Goal: Task Accomplishment & Management: Manage account settings

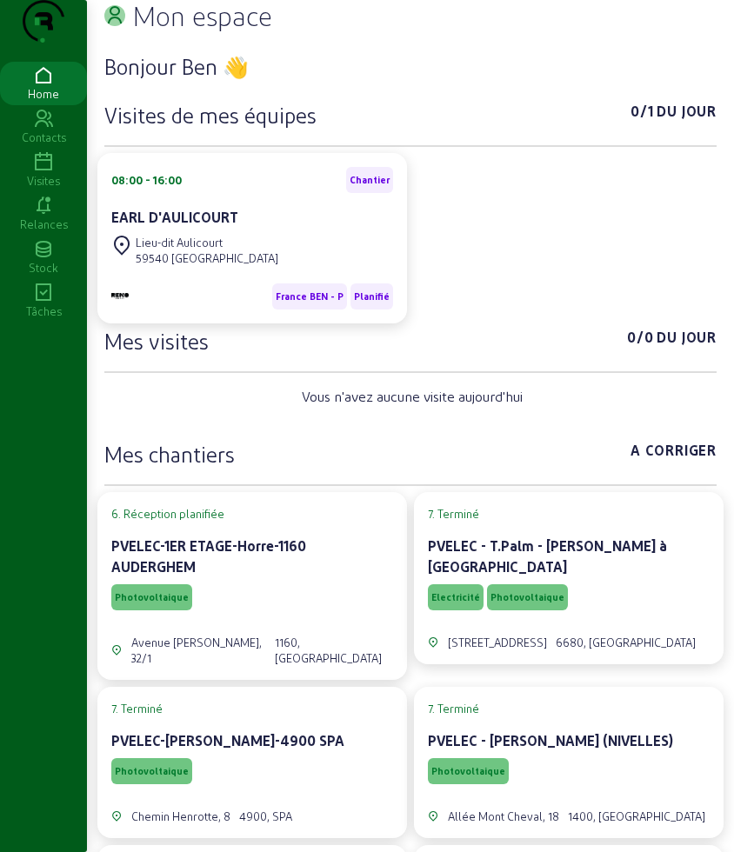
click at [43, 173] on icon at bounding box center [43, 162] width 87 height 21
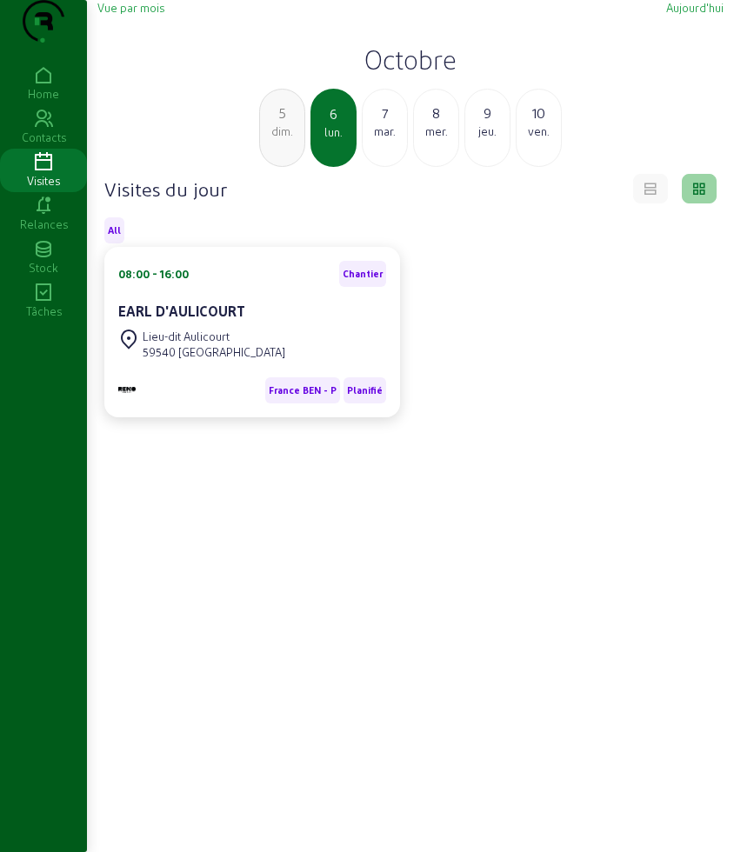
click at [371, 123] on div "7" at bounding box center [384, 113] width 44 height 21
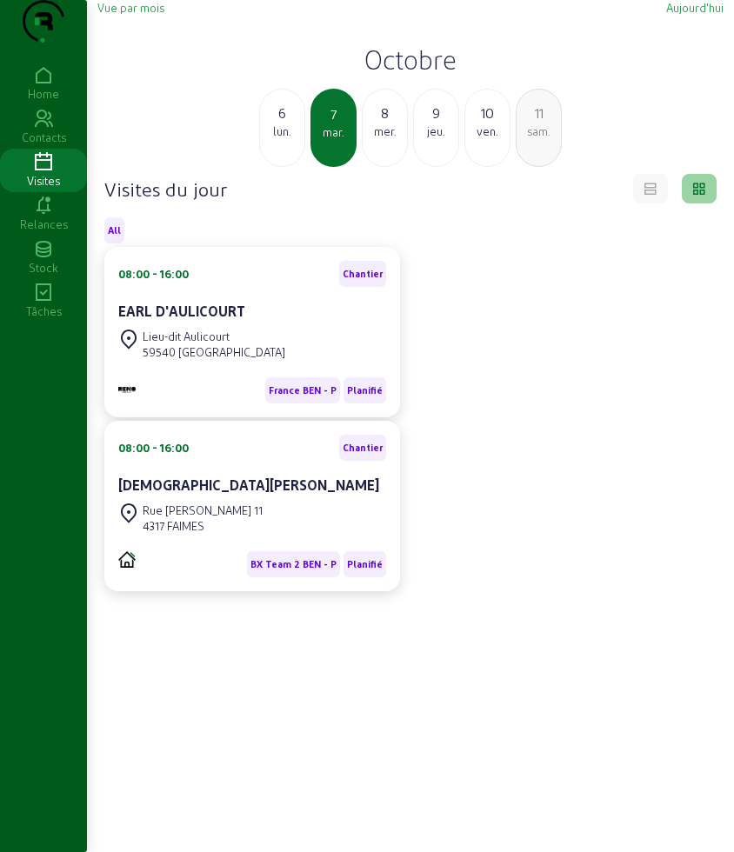
click at [395, 75] on h2 "Octobre" at bounding box center [410, 58] width 626 height 31
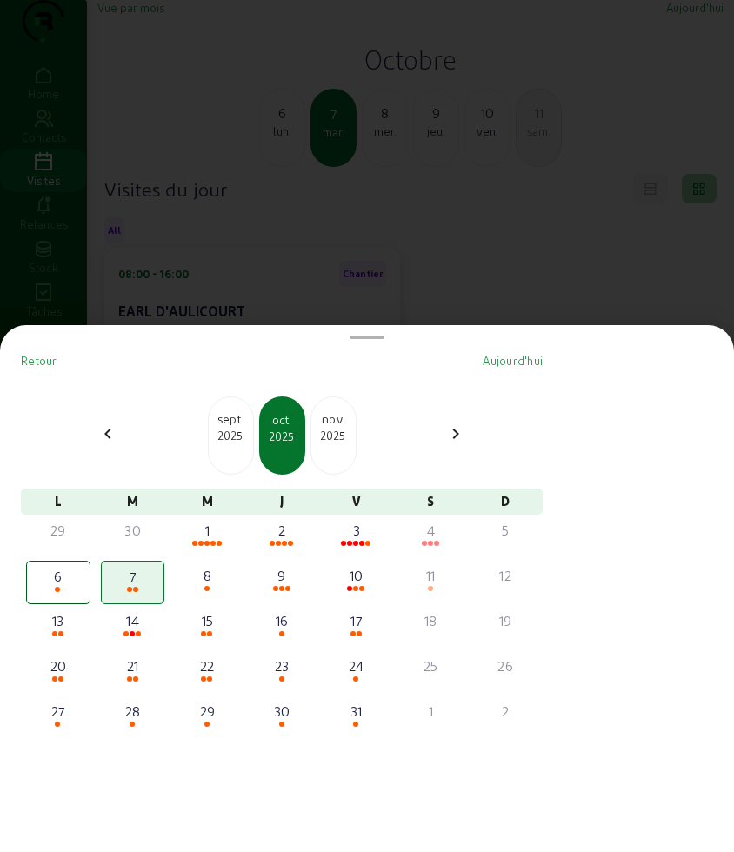
drag, startPoint x: 283, startPoint y: 209, endPoint x: 300, endPoint y: 192, distance: 23.4
click at [283, 209] on div at bounding box center [367, 426] width 734 height 852
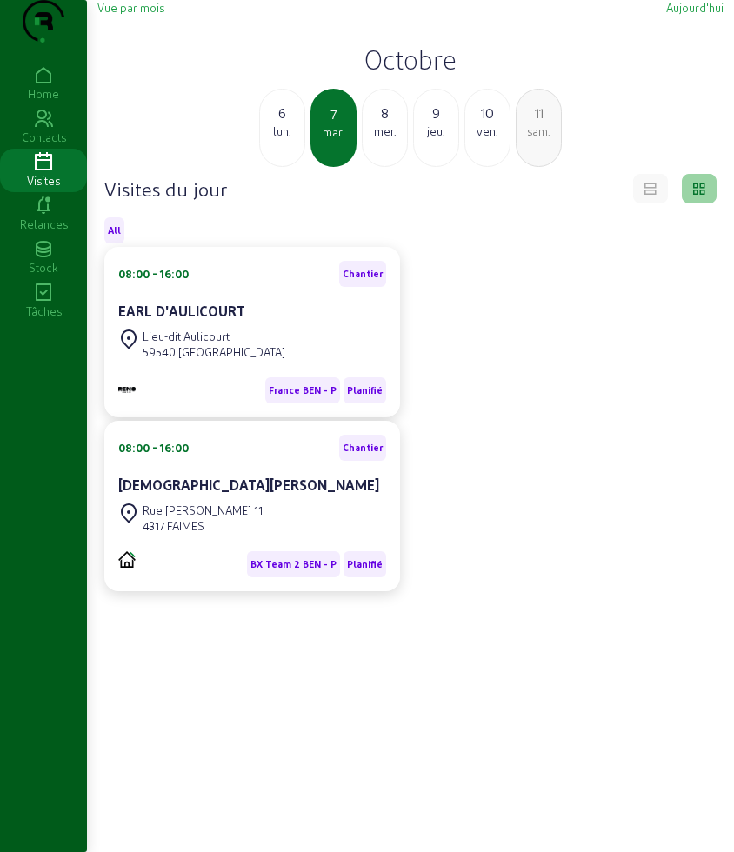
click at [417, 75] on h2 "Octobre" at bounding box center [410, 58] width 626 height 31
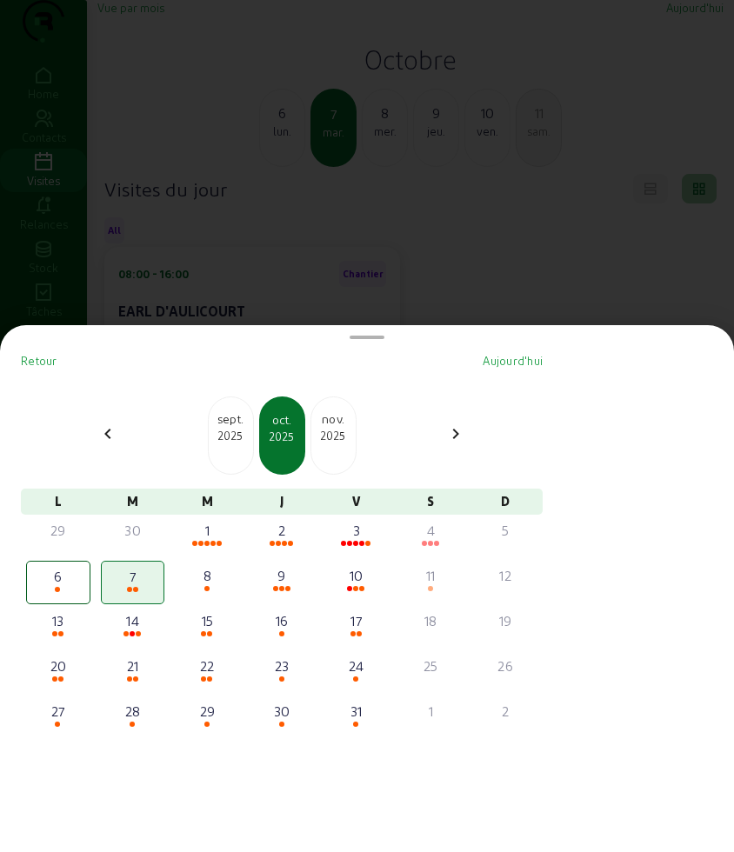
click at [251, 435] on div "2025" at bounding box center [231, 436] width 44 height 16
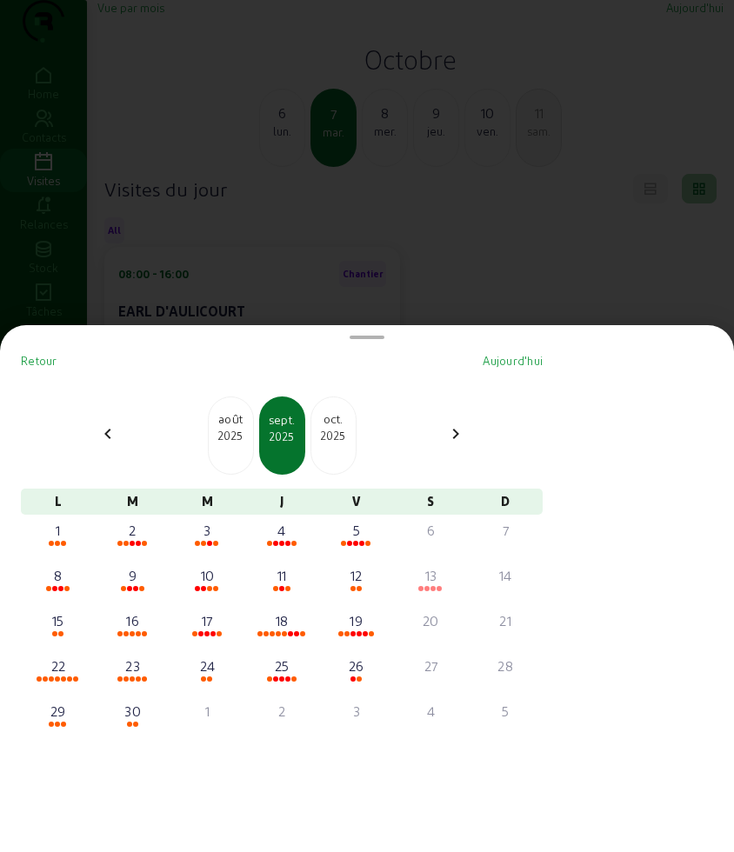
click at [384, 229] on div at bounding box center [367, 426] width 734 height 852
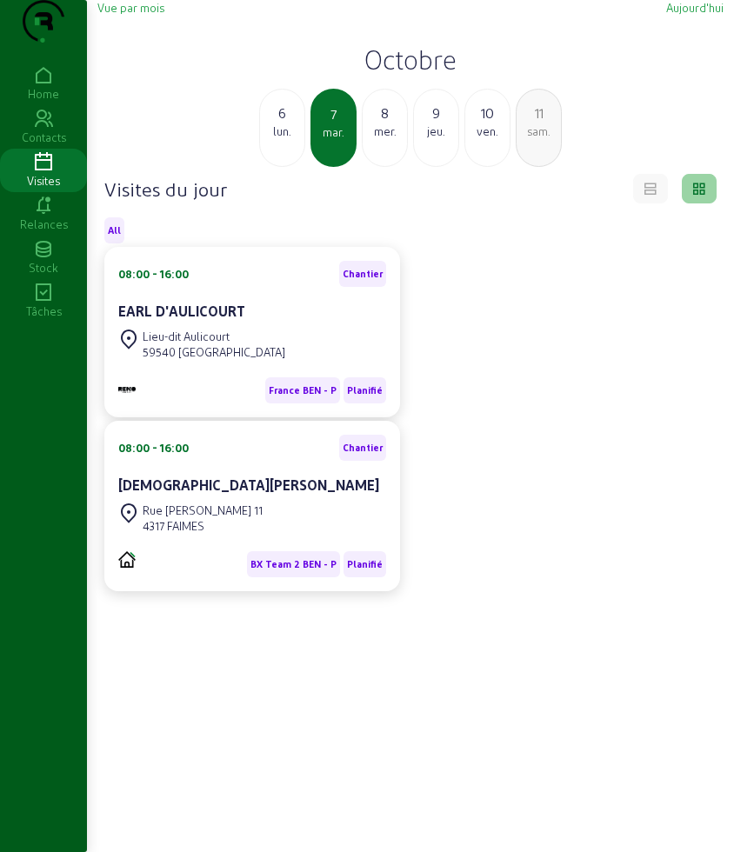
click at [376, 75] on h2 "Octobre" at bounding box center [410, 58] width 626 height 31
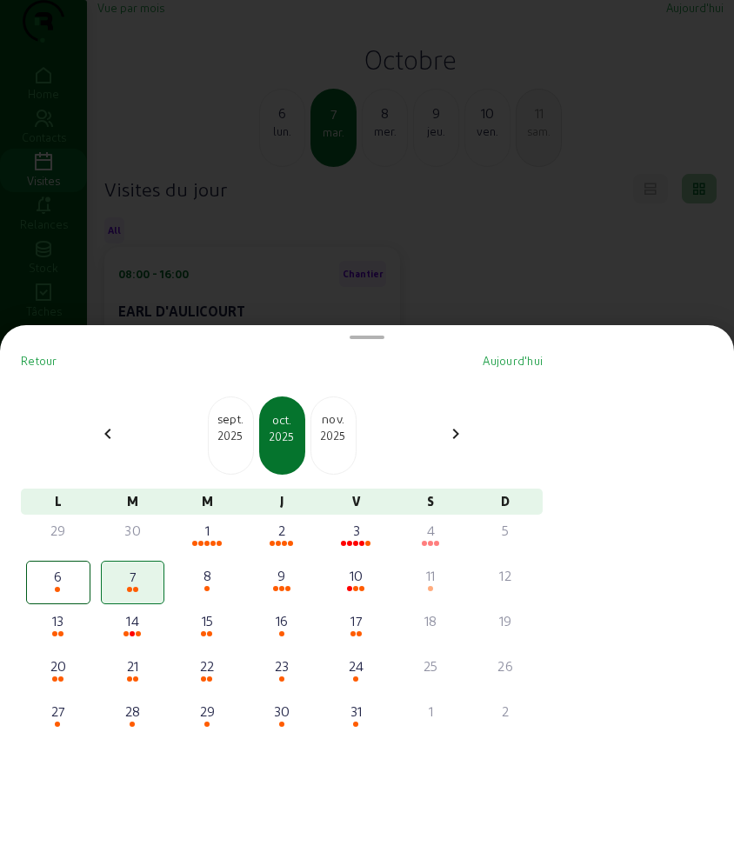
click at [230, 433] on div "2025" at bounding box center [231, 436] width 44 height 16
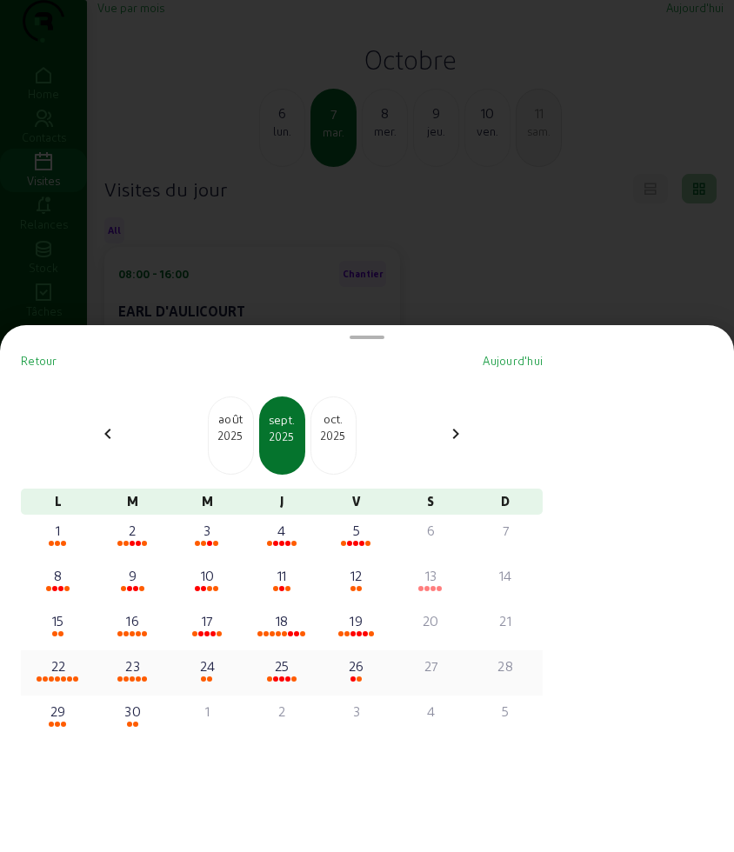
click at [49, 676] on div at bounding box center [58, 679] width 61 height 6
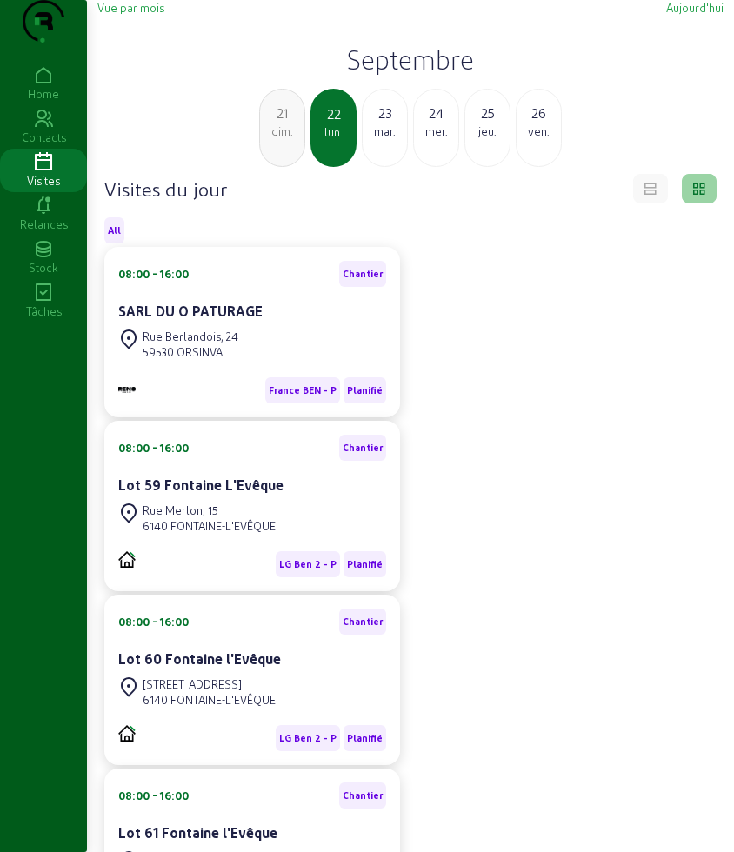
click at [420, 75] on h2 "Septembre" at bounding box center [410, 58] width 626 height 31
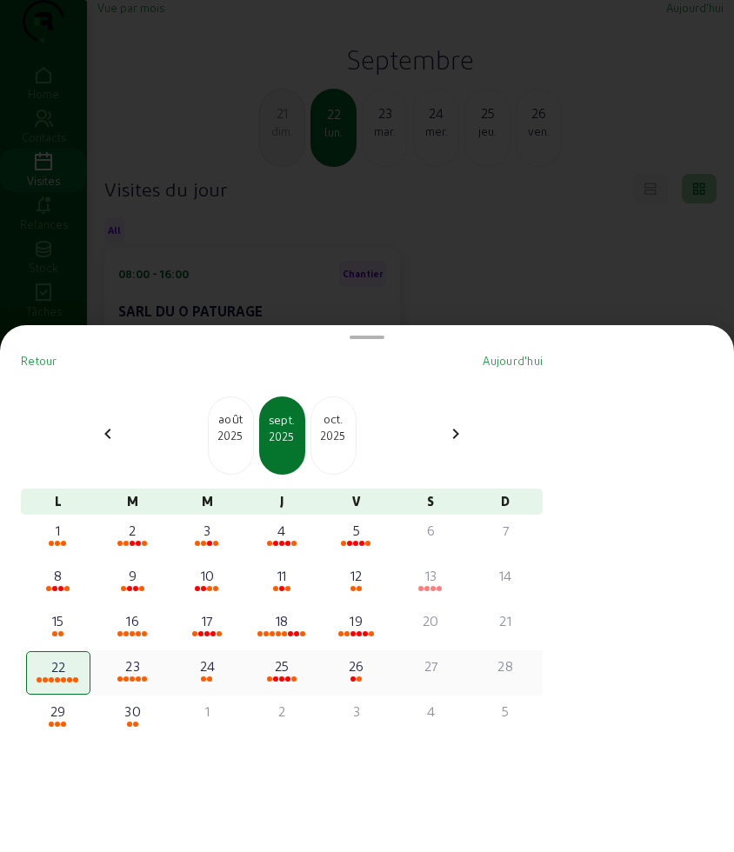
click at [63, 673] on div "22" at bounding box center [58, 666] width 59 height 21
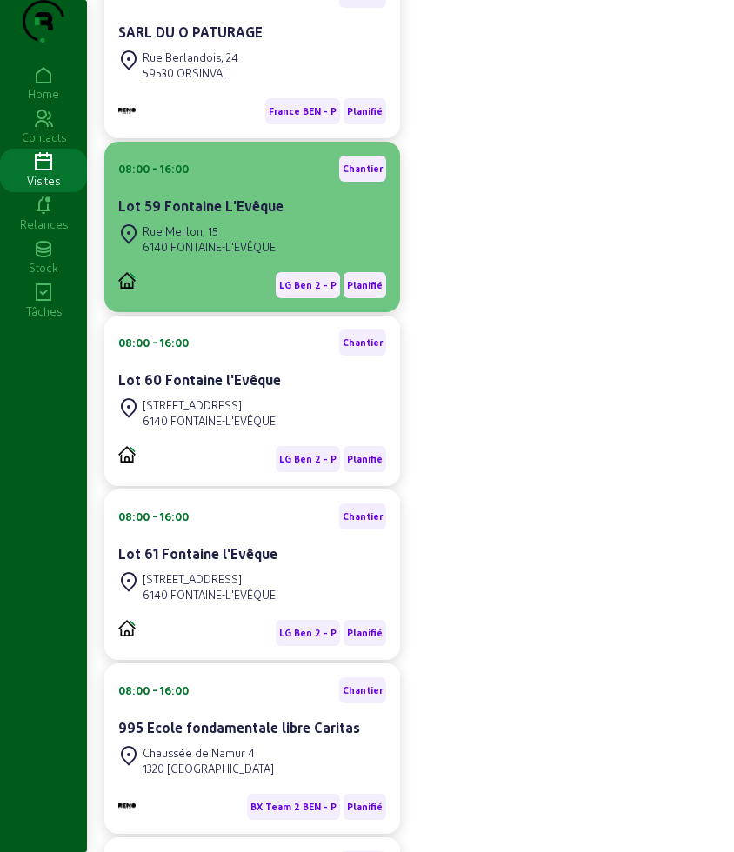
scroll to position [326, 0]
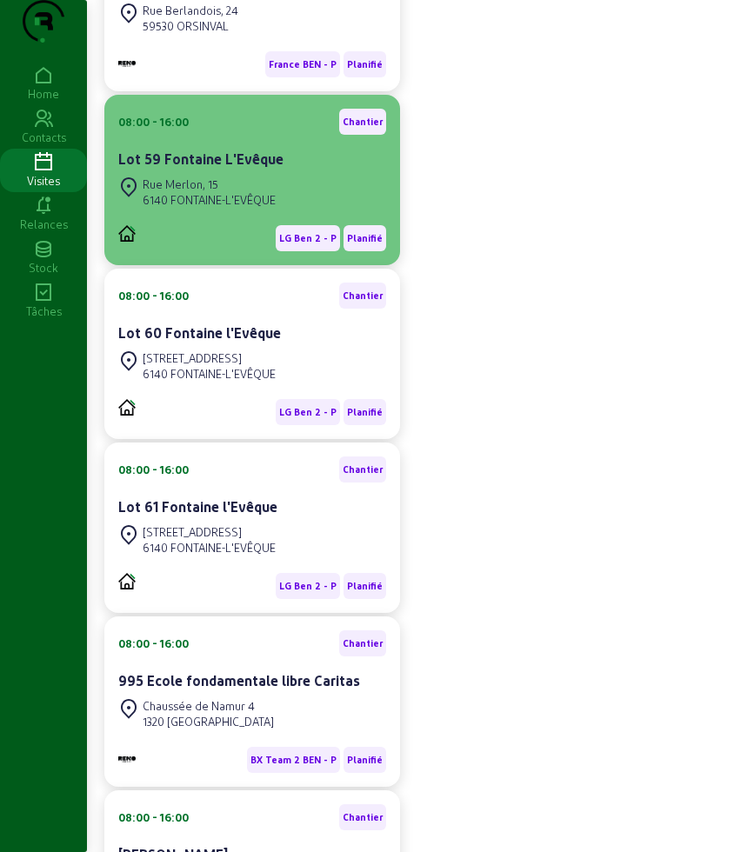
click at [244, 251] on div "LG Ben 2 - P Planifié" at bounding box center [252, 231] width 268 height 40
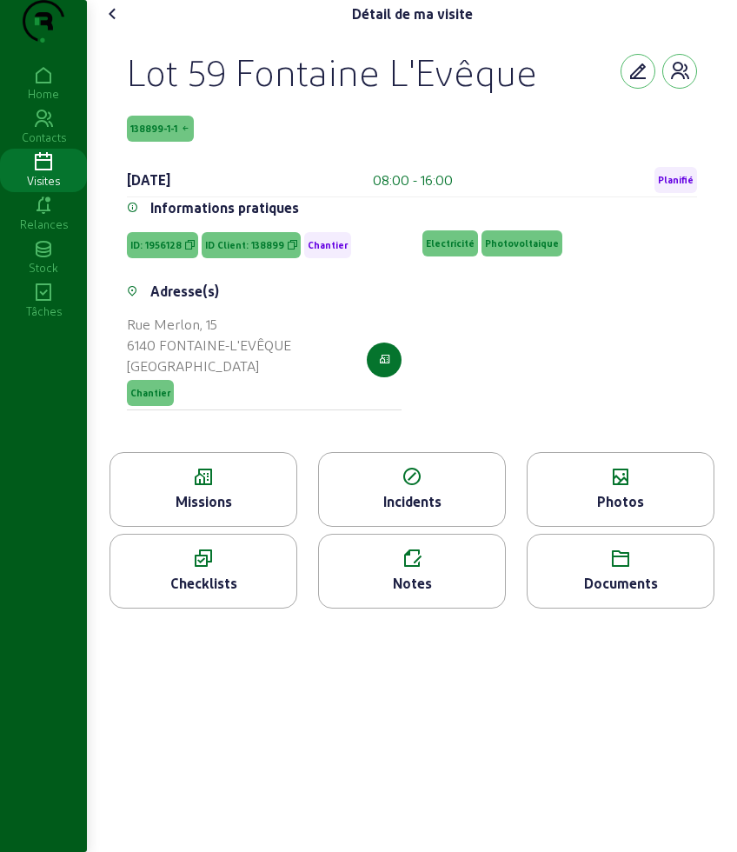
drag, startPoint x: 127, startPoint y: 89, endPoint x: 248, endPoint y: 142, distance: 131.9
click at [248, 142] on div "Lot 59 Fontaine L'Evêque 138899-1-1 [DATE] 08:00 - 16:00 Planifié Informations …" at bounding box center [412, 240] width 612 height 424
copy div "Lot 59 Fontaine L'Evêque 138899-1-1"
click at [111, 24] on icon at bounding box center [113, 13] width 21 height 21
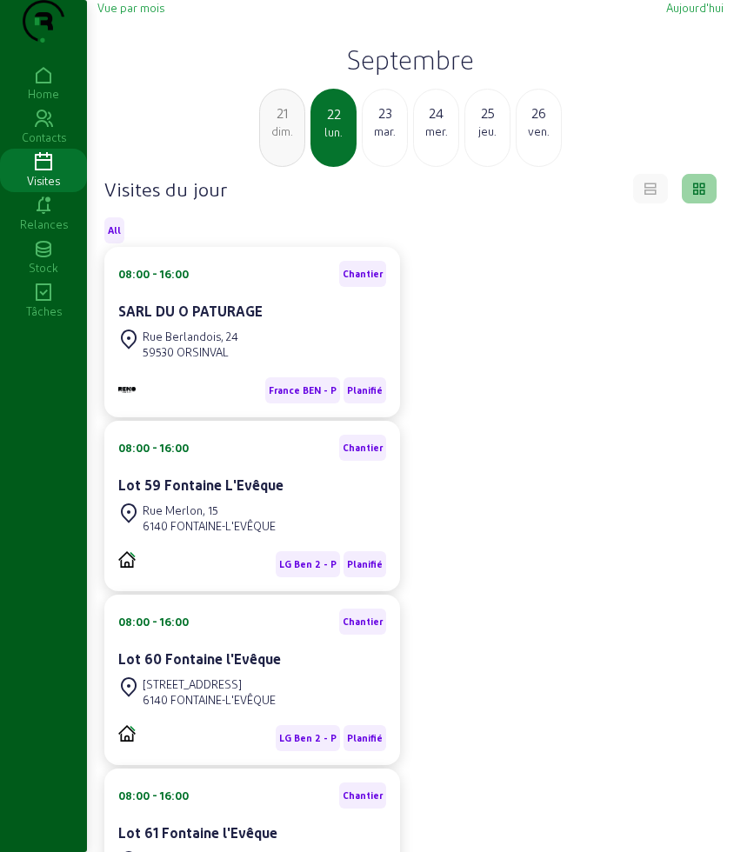
click at [403, 75] on h2 "Septembre" at bounding box center [410, 58] width 626 height 31
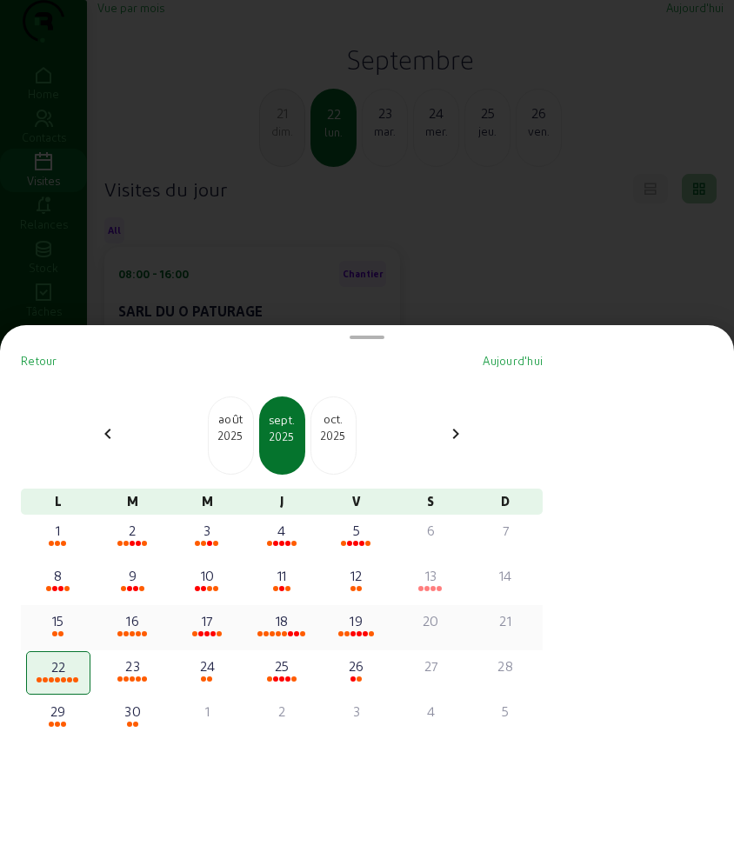
click at [289, 617] on div "18" at bounding box center [281, 620] width 61 height 21
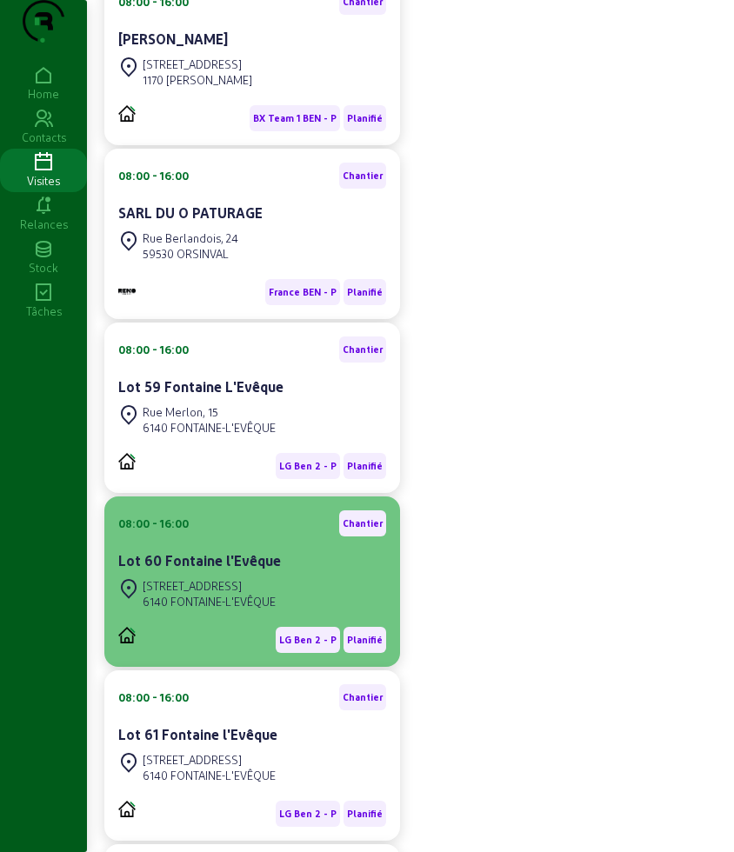
scroll to position [337, 0]
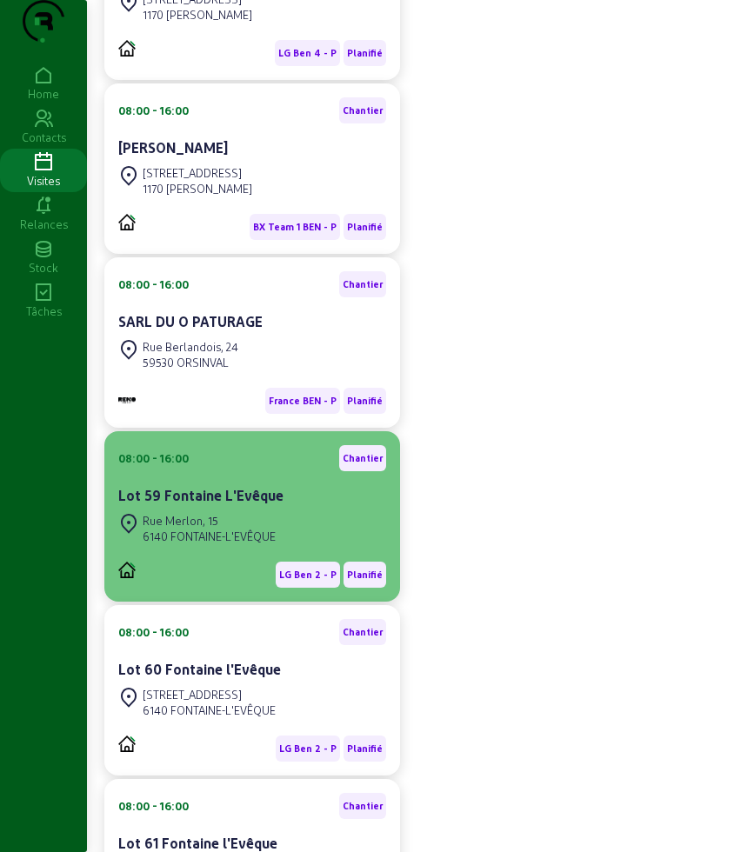
click at [243, 503] on cam-card-title "Lot 59 Fontaine L'Evêque" at bounding box center [200, 495] width 165 height 17
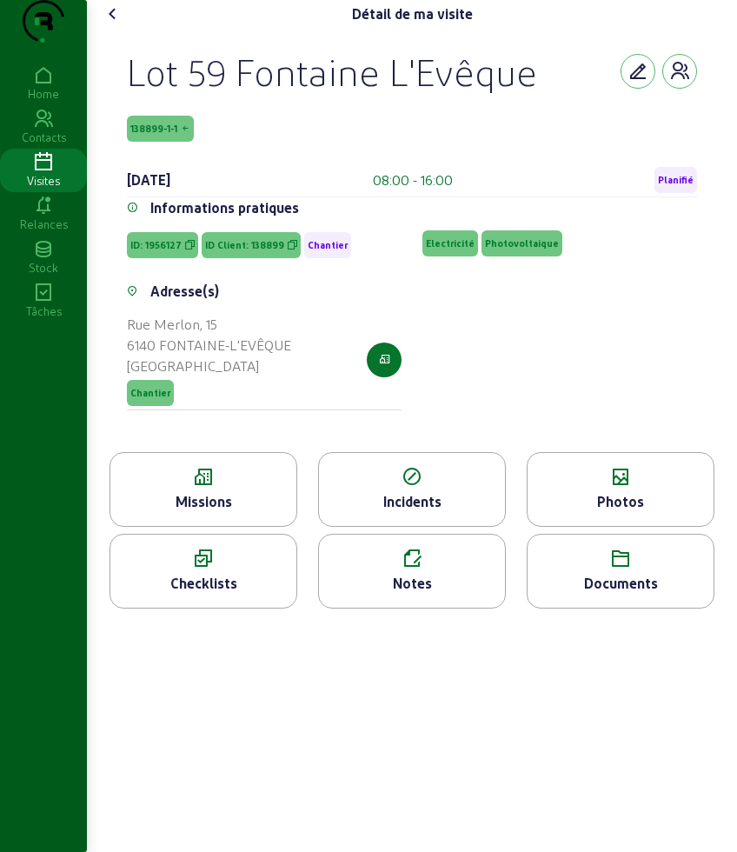
click at [237, 524] on div "Missions" at bounding box center [204, 489] width 188 height 75
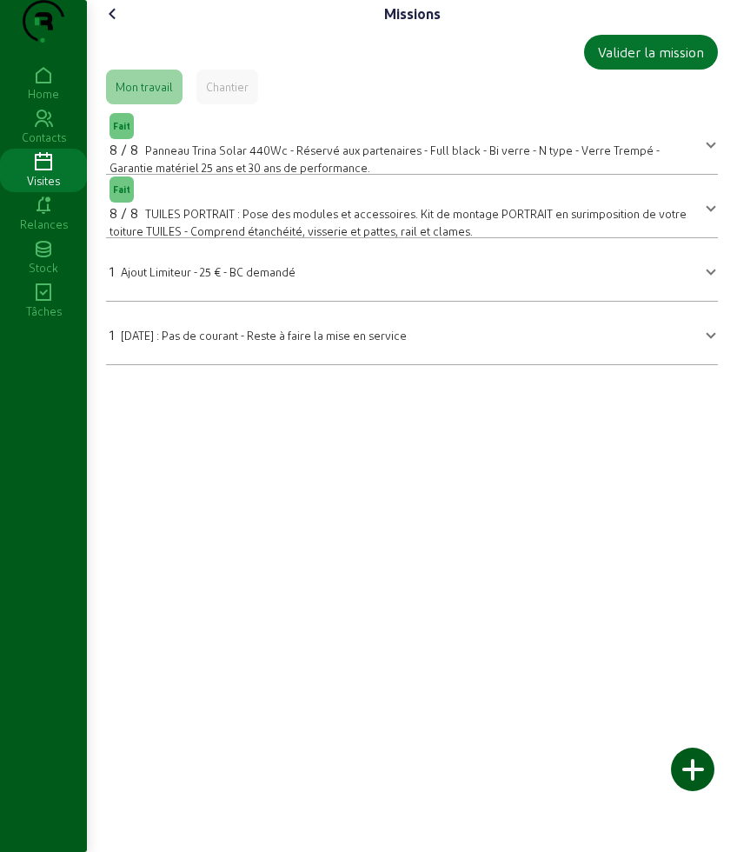
click at [109, 24] on icon at bounding box center [113, 13] width 21 height 21
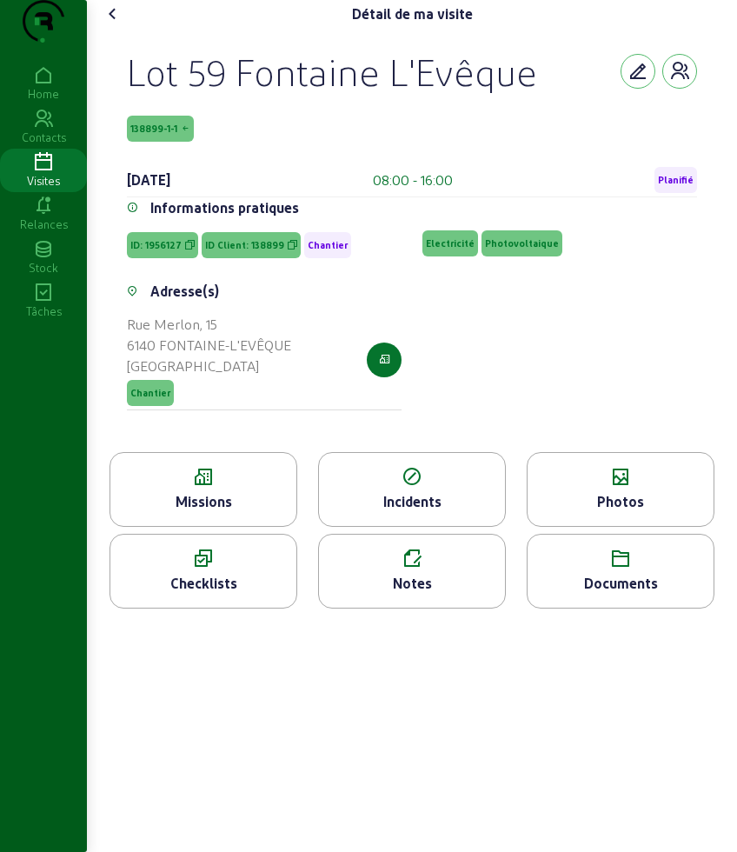
click at [648, 512] on div "Photos" at bounding box center [621, 501] width 186 height 21
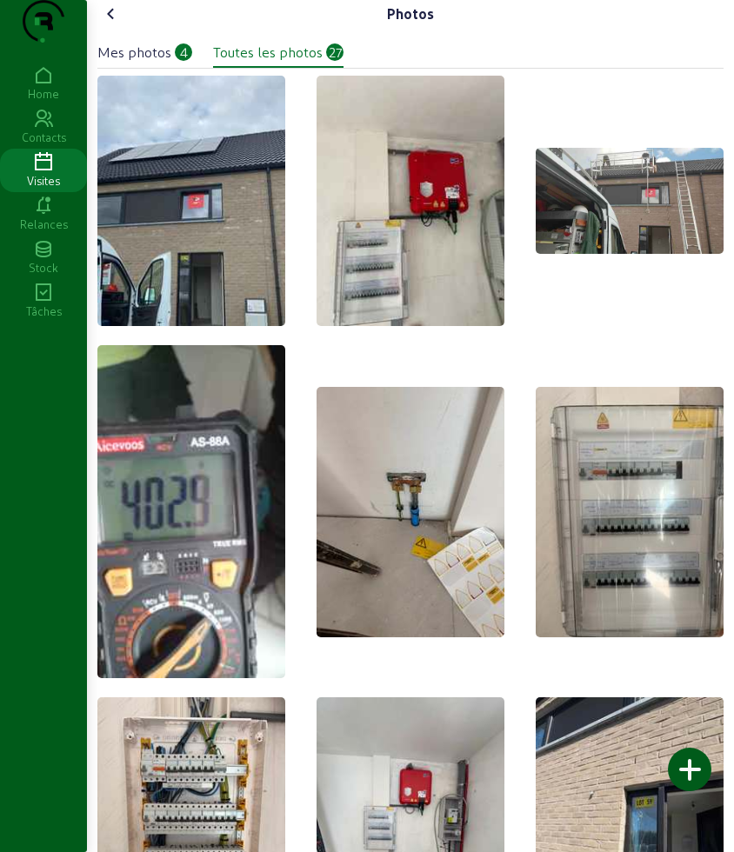
click at [122, 24] on icon at bounding box center [111, 13] width 21 height 21
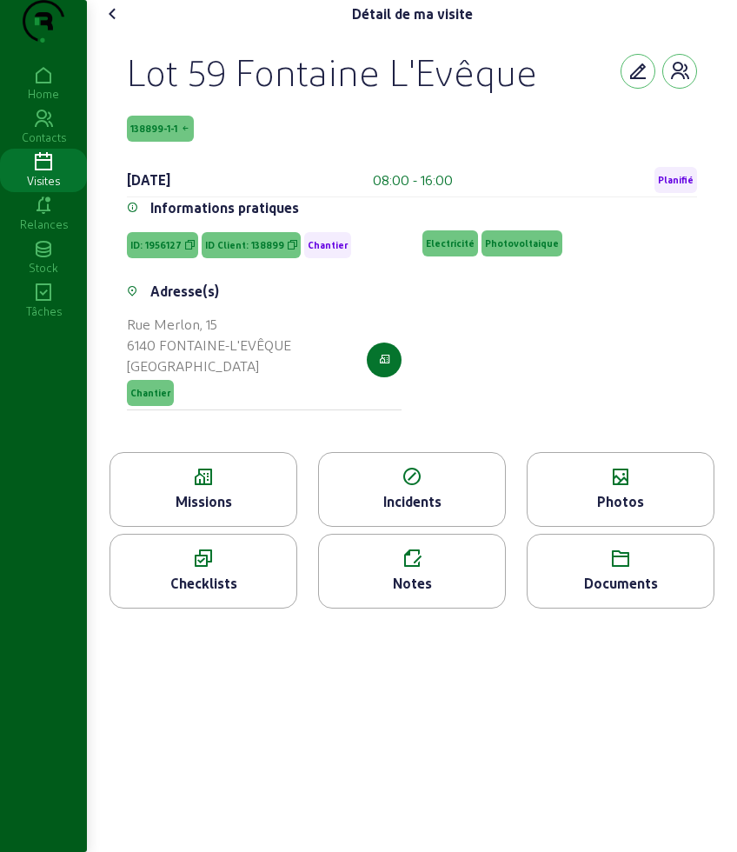
click at [123, 24] on icon at bounding box center [113, 13] width 21 height 21
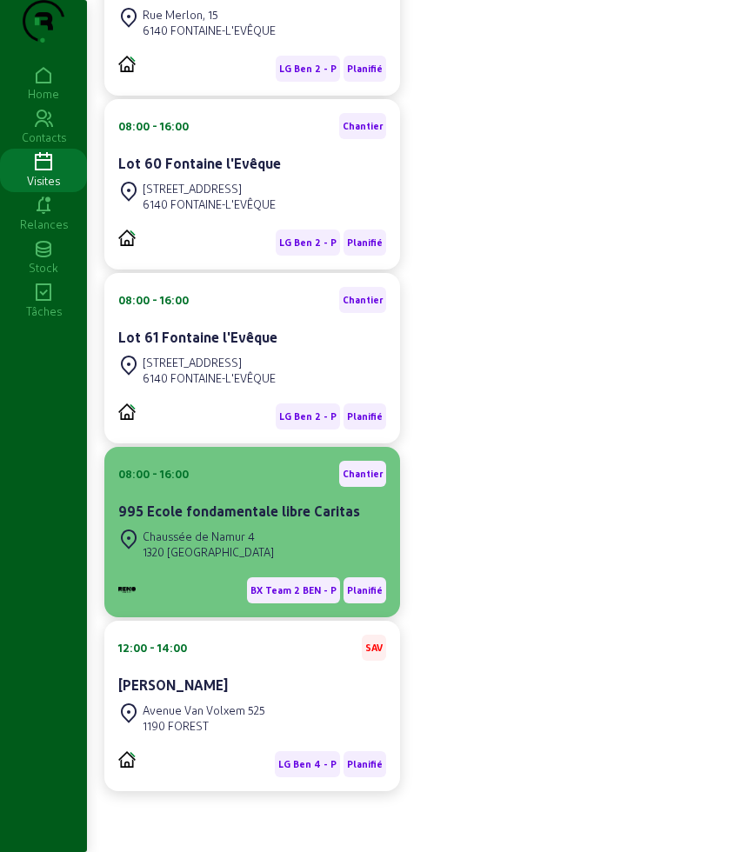
scroll to position [880, 0]
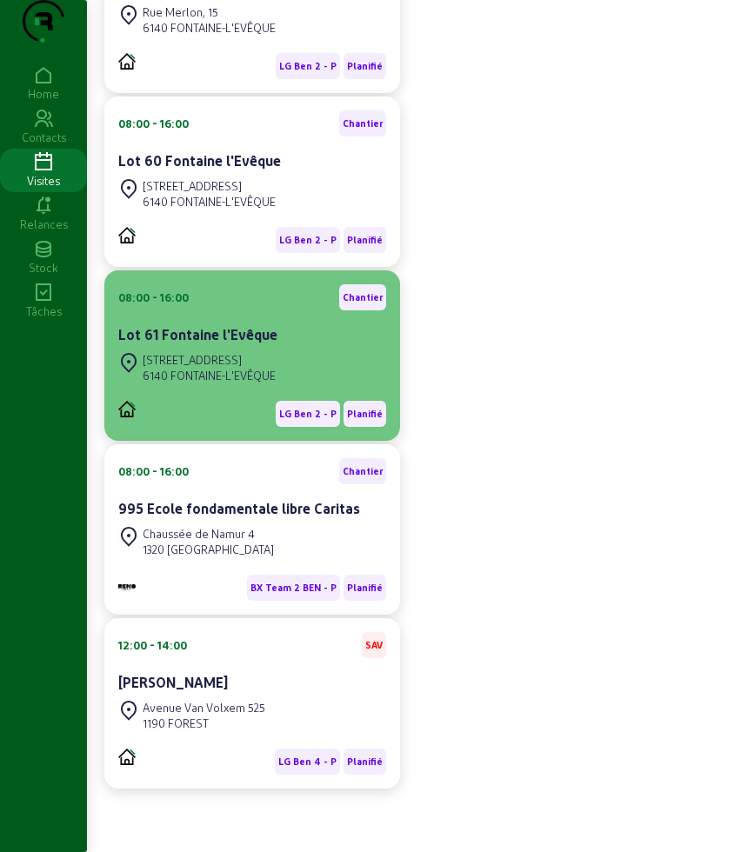
click at [239, 378] on div "6140 FONTAINE-L'EVÊQUE" at bounding box center [209, 376] width 133 height 16
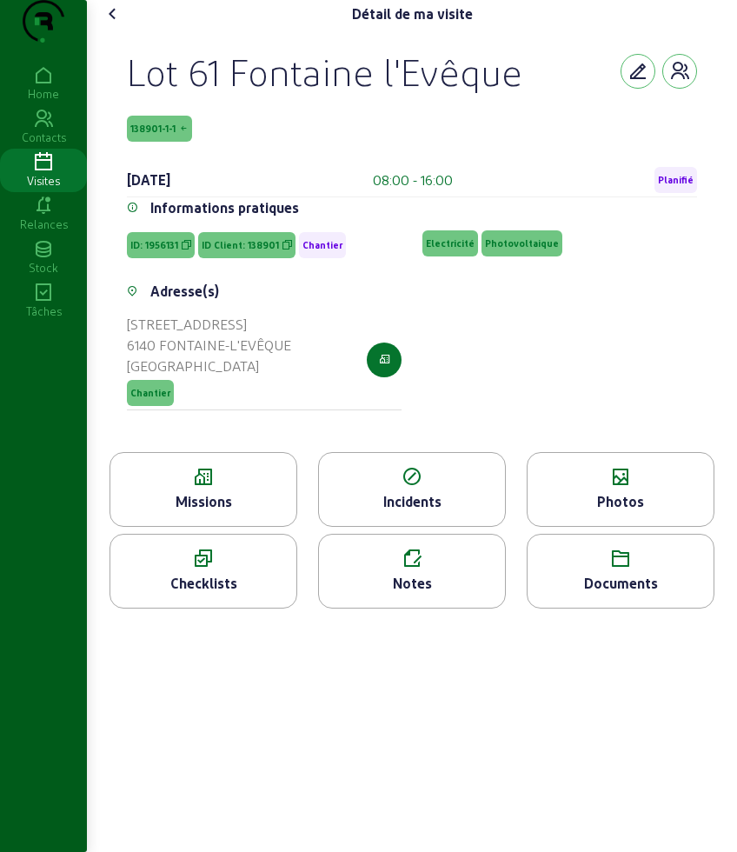
click at [201, 488] on icon at bounding box center [203, 477] width 186 height 21
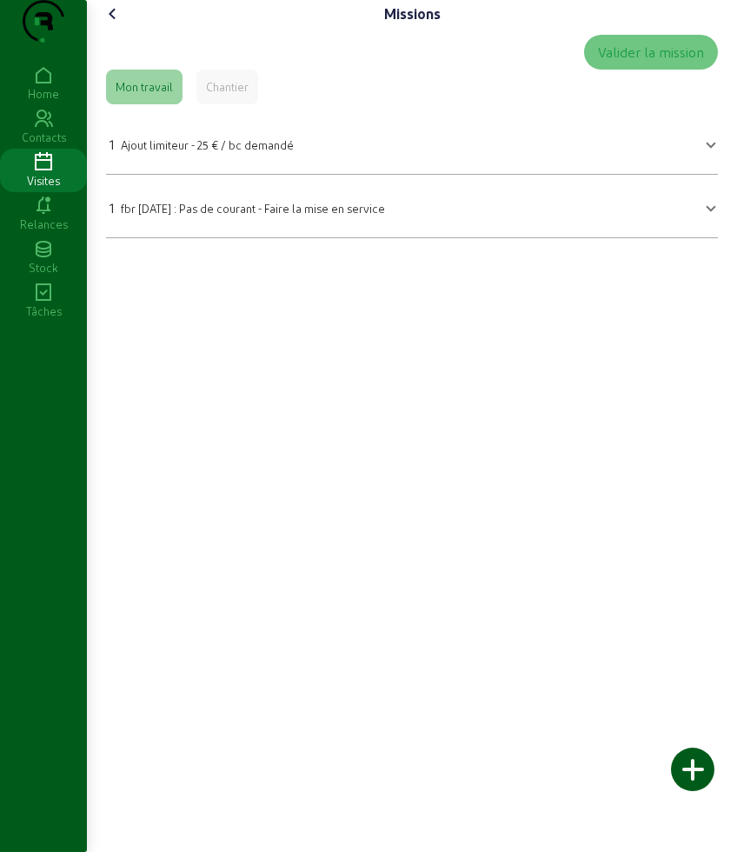
click at [113, 24] on icon at bounding box center [113, 13] width 21 height 21
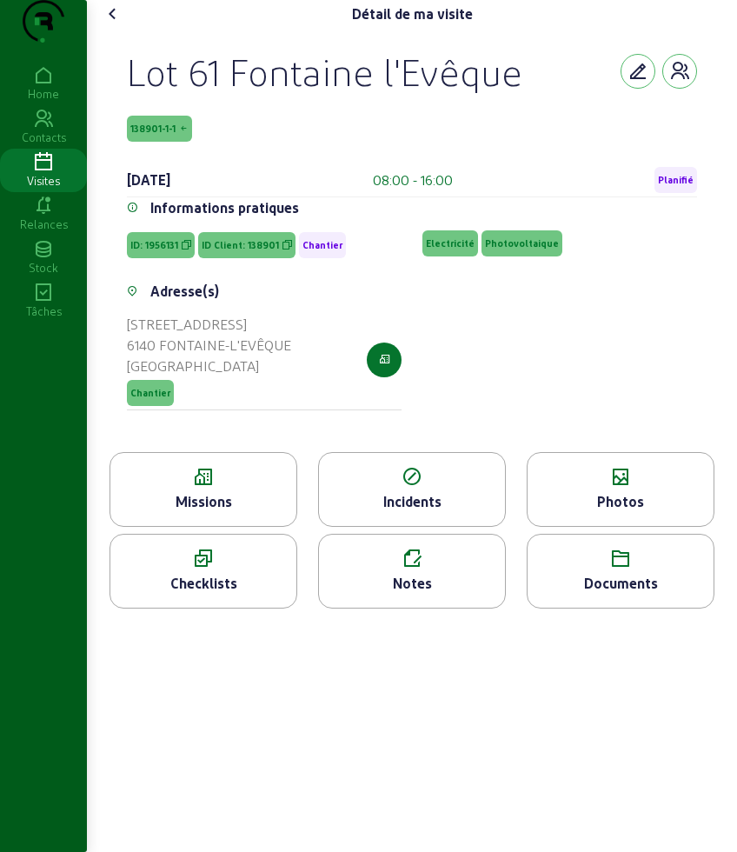
click at [113, 24] on icon at bounding box center [113, 13] width 21 height 21
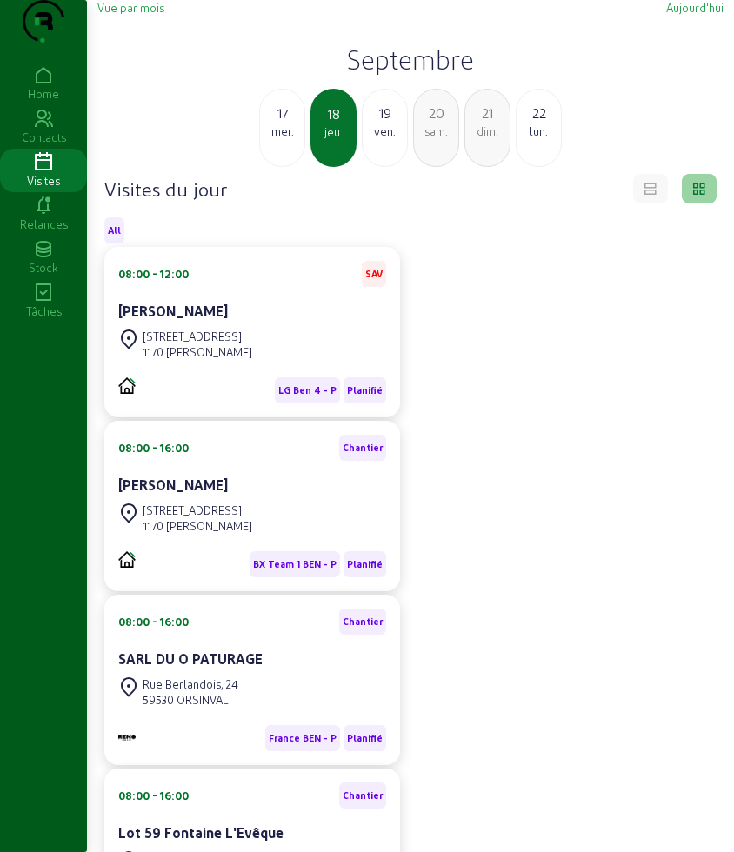
click at [534, 123] on div "22" at bounding box center [538, 113] width 44 height 21
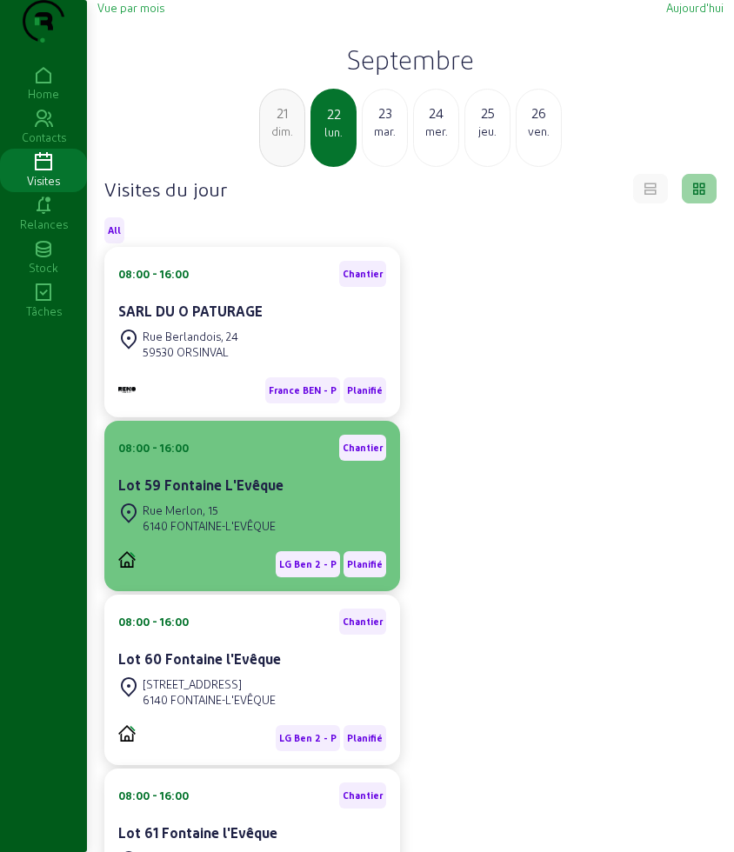
click at [269, 534] on div "6140 FONTAINE-L'EVÊQUE" at bounding box center [209, 526] width 133 height 16
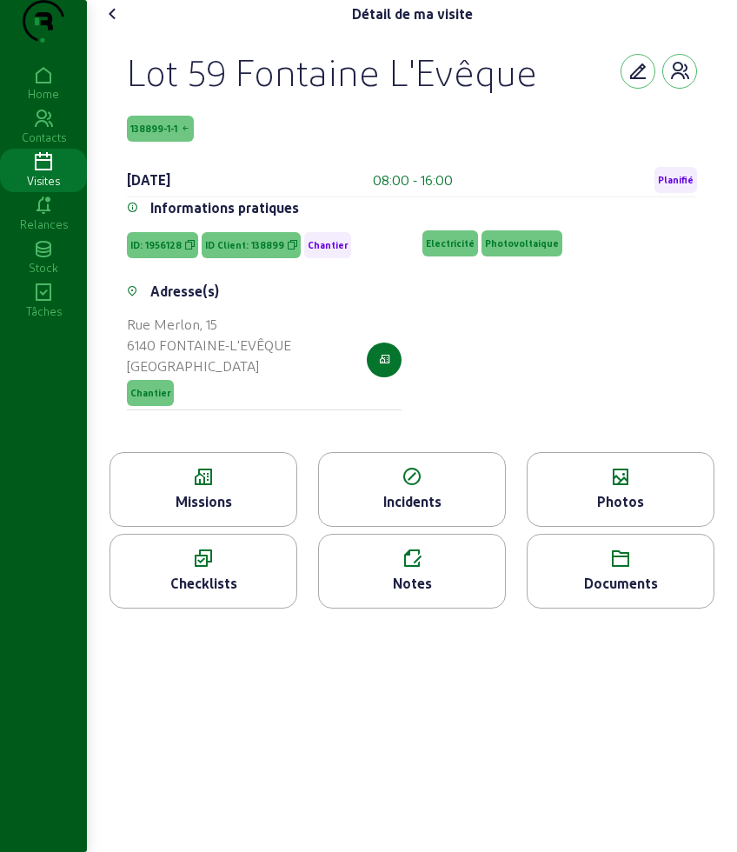
click at [243, 523] on div "Missions" at bounding box center [204, 489] width 188 height 75
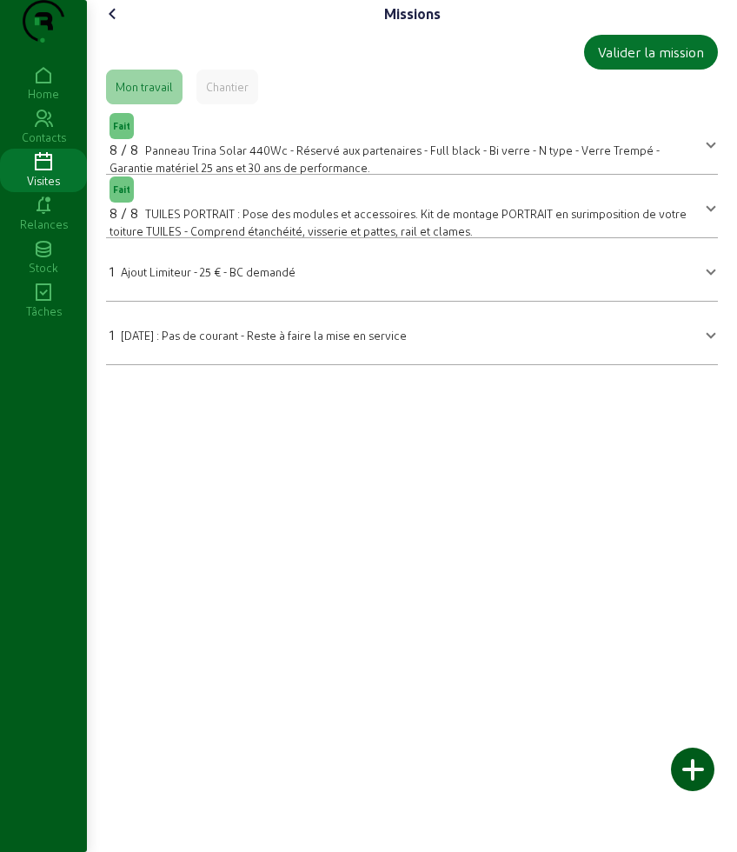
click at [116, 24] on icon at bounding box center [113, 13] width 21 height 21
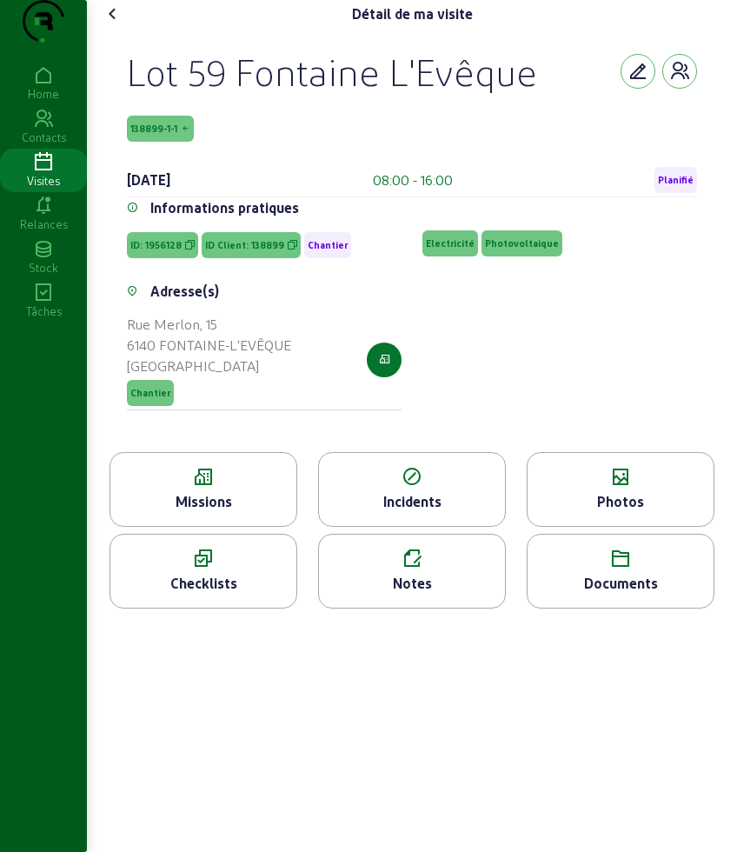
click at [639, 488] on icon at bounding box center [621, 477] width 186 height 21
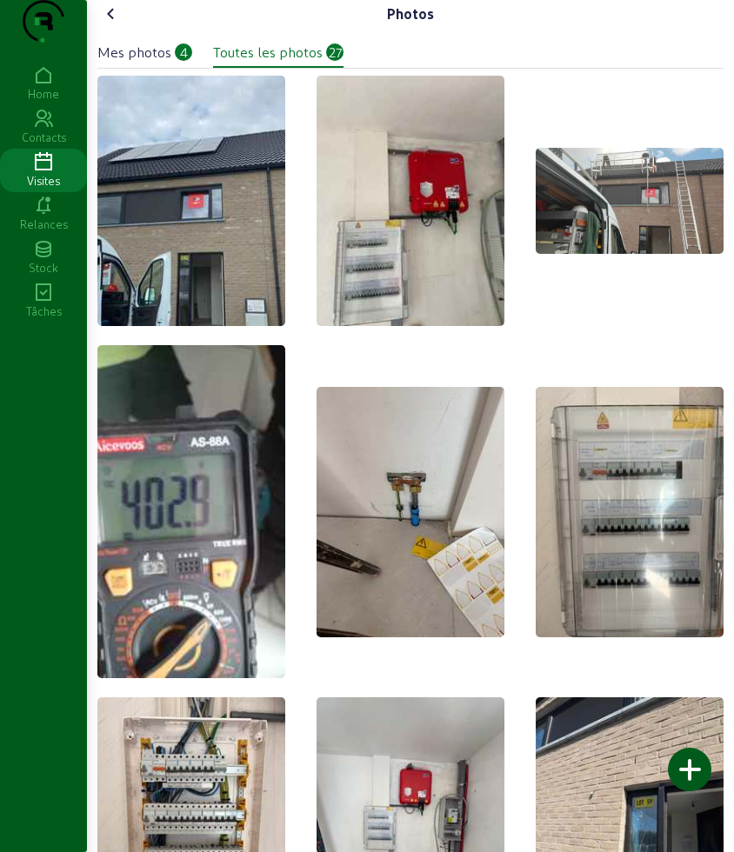
click at [122, 24] on icon at bounding box center [111, 13] width 21 height 21
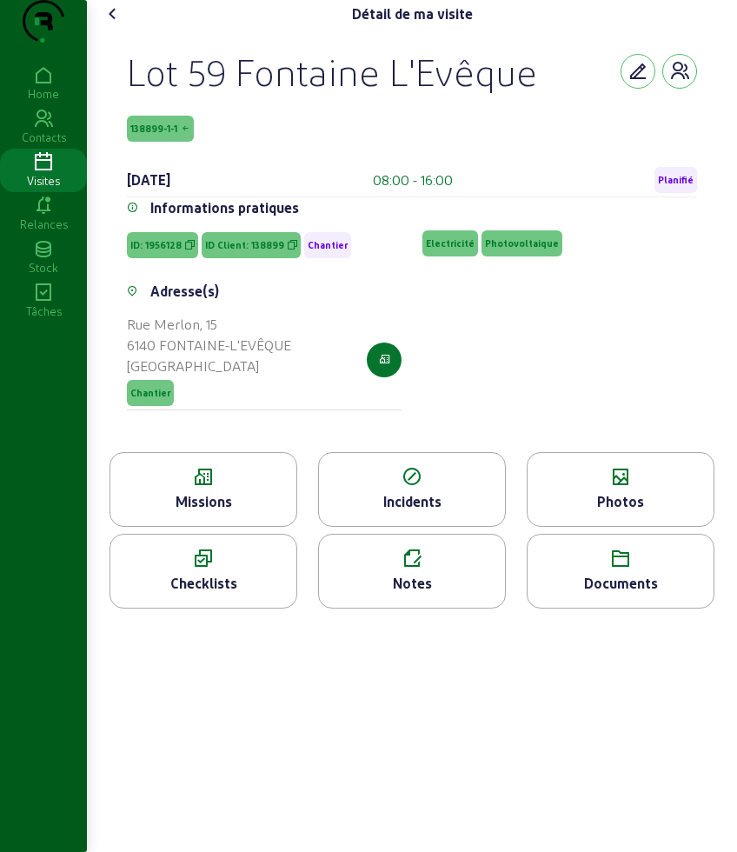
drag, startPoint x: 126, startPoint y: 106, endPoint x: 250, endPoint y: 161, distance: 135.8
click at [250, 161] on div "Lot 59 Fontaine L'Evêque 138899-1-1 [DATE] 08:00 - 16:00 Planifié Informations …" at bounding box center [412, 240] width 612 height 424
copy div "Lot 59 Fontaine L'Evêque 138899-1-1"
click at [242, 488] on icon at bounding box center [203, 477] width 186 height 21
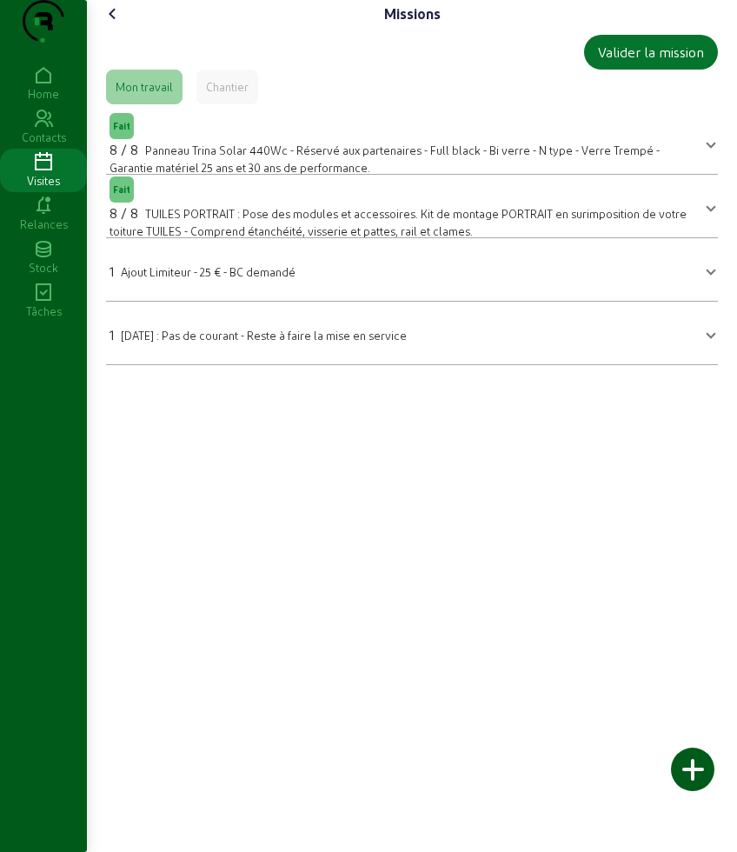
click at [119, 24] on icon at bounding box center [113, 13] width 21 height 21
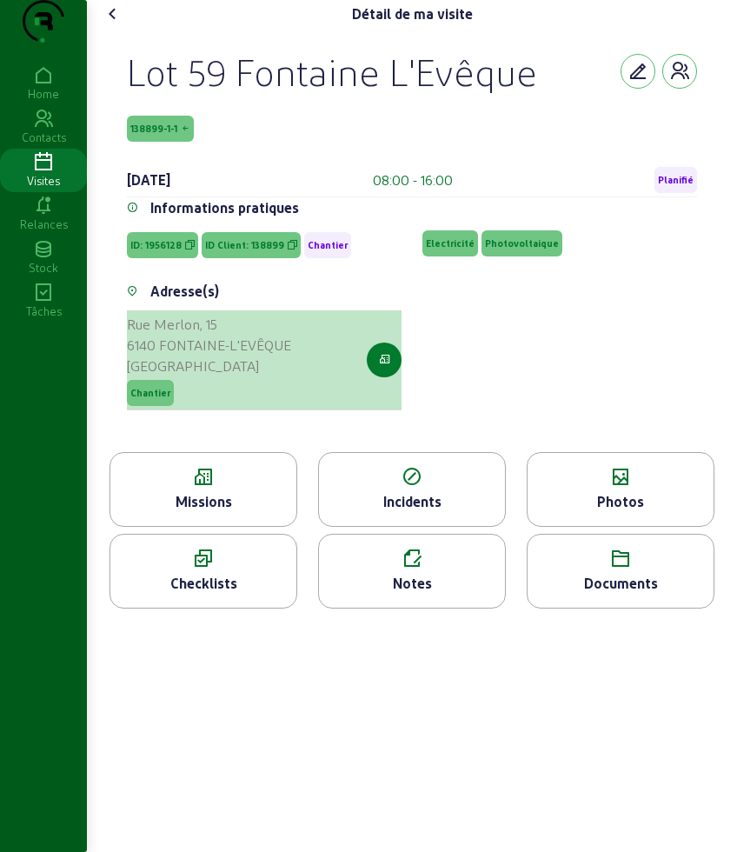
click at [385, 368] on icon "button" at bounding box center [384, 360] width 11 height 16
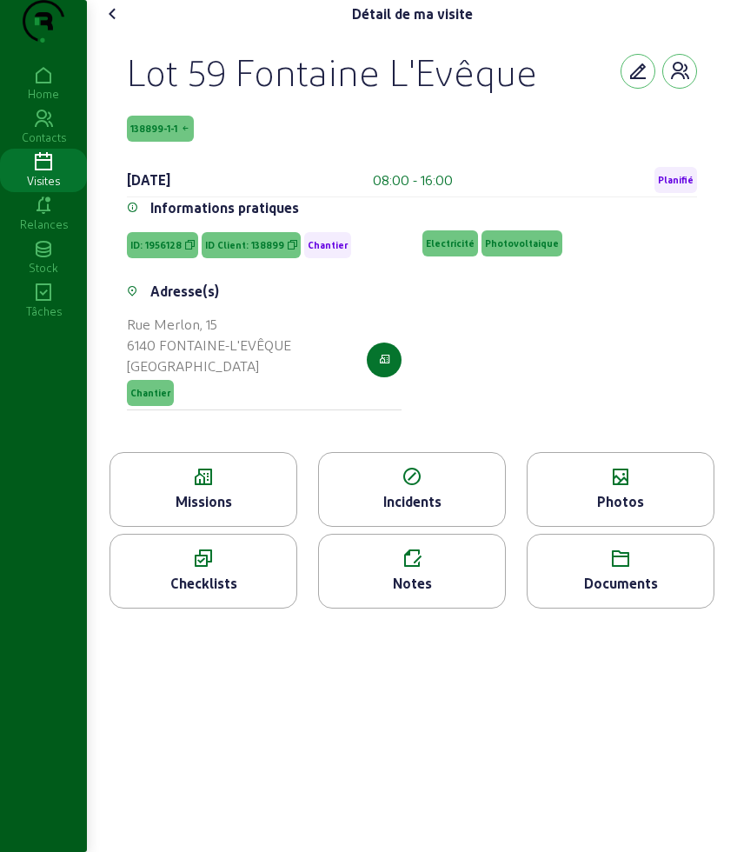
click at [112, 24] on icon at bounding box center [113, 13] width 21 height 21
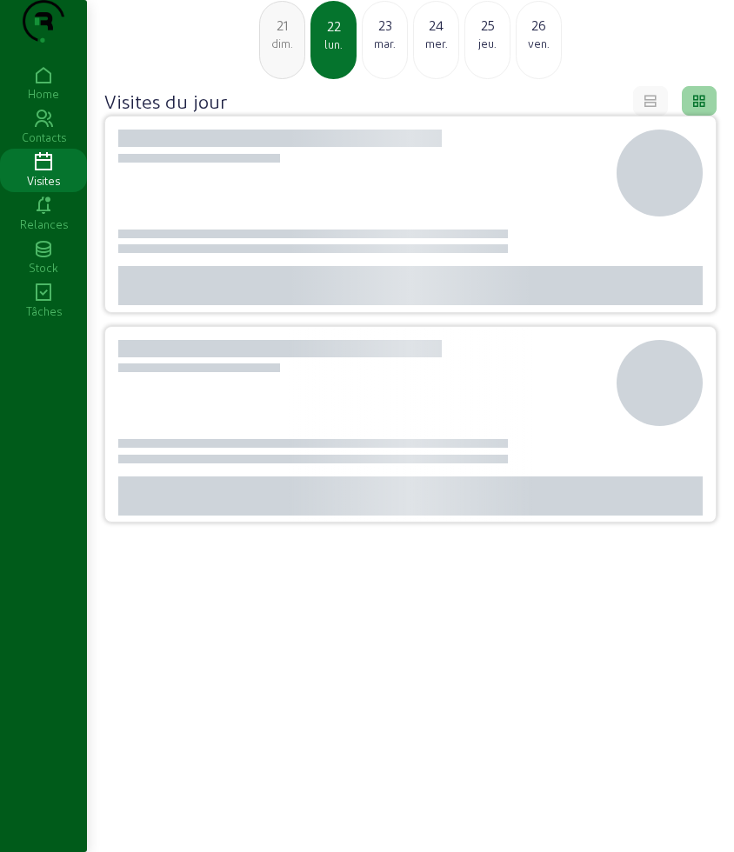
scroll to position [123, 0]
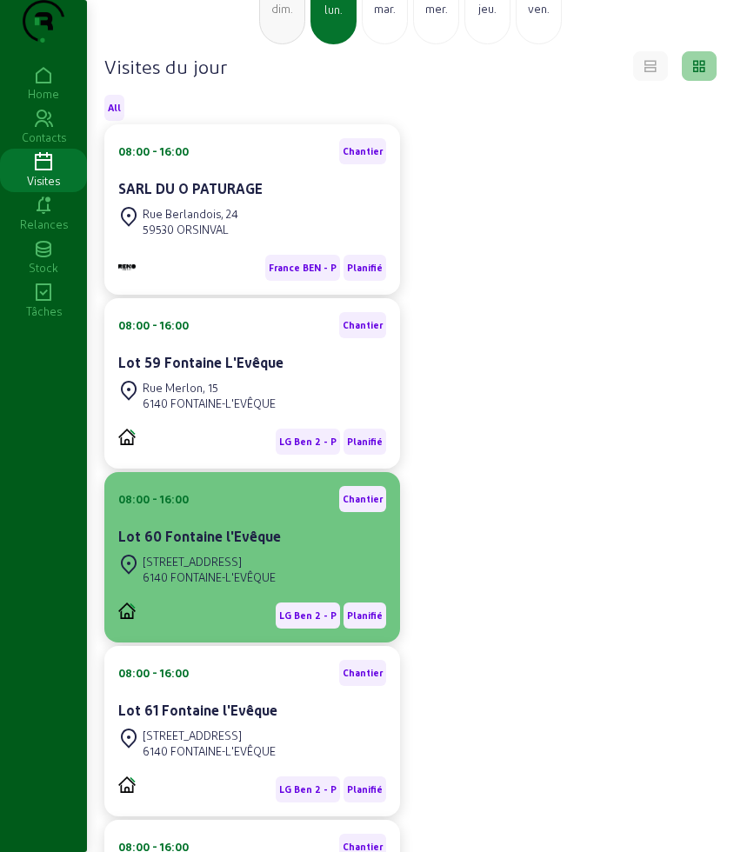
click at [217, 569] on div "[STREET_ADDRESS]" at bounding box center [209, 562] width 133 height 16
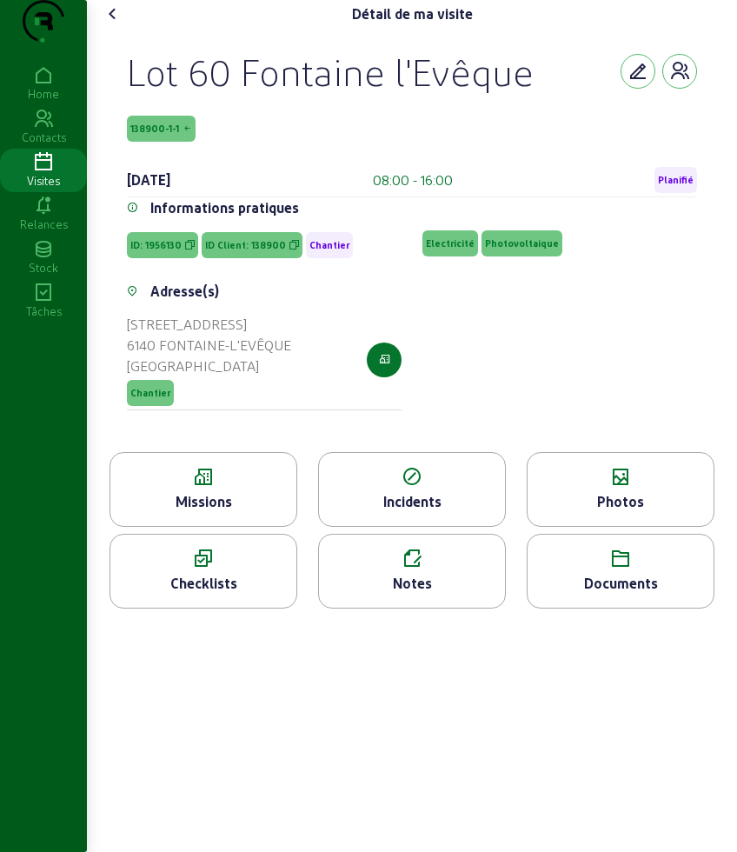
drag, startPoint x: 121, startPoint y: 106, endPoint x: 264, endPoint y: 165, distance: 155.1
click at [264, 165] on div "Lot 60 Fontaine l'Evêque 138900-1-1 [DATE] 08:00 - 16:00 Planifié Informations …" at bounding box center [412, 240] width 612 height 424
copy div "Lot 60 Fontaine l'Evêque 138900-1-1"
click at [178, 488] on icon at bounding box center [203, 477] width 186 height 21
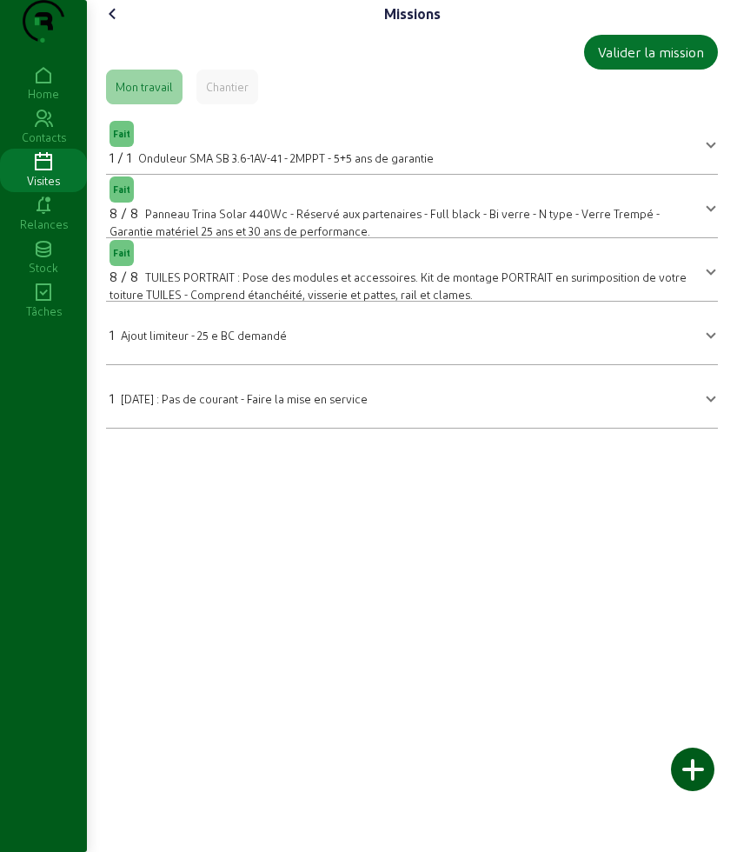
click at [110, 24] on icon at bounding box center [113, 13] width 21 height 21
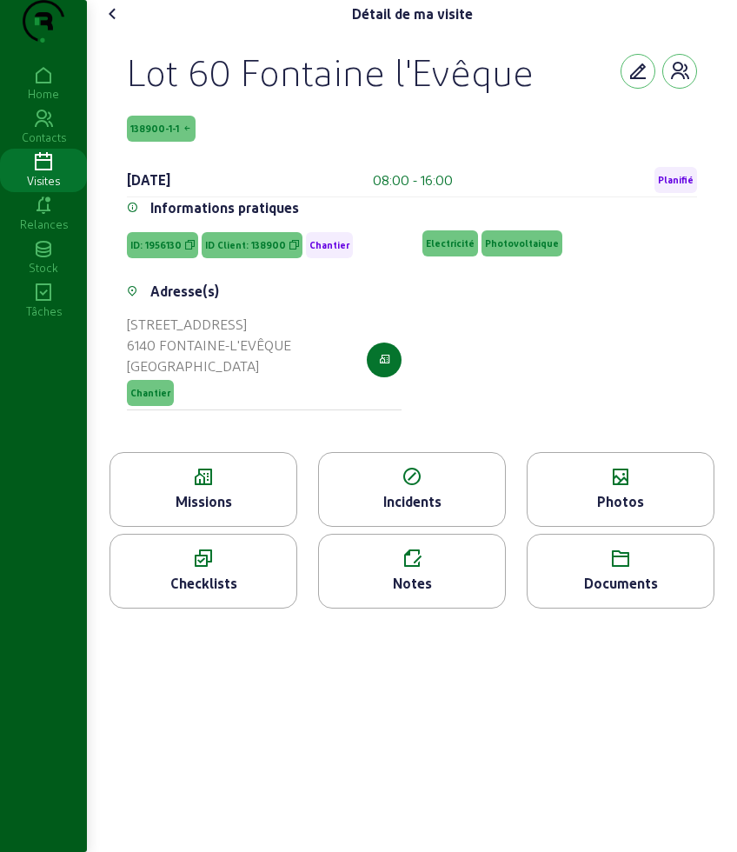
click at [119, 30] on div "Détail de ma visite Lot 60 Fontaine l'Evêque 138900-1-1 [DATE] 08:00 - 16:00 Pl…" at bounding box center [412, 311] width 647 height 622
click at [116, 24] on icon at bounding box center [113, 13] width 21 height 21
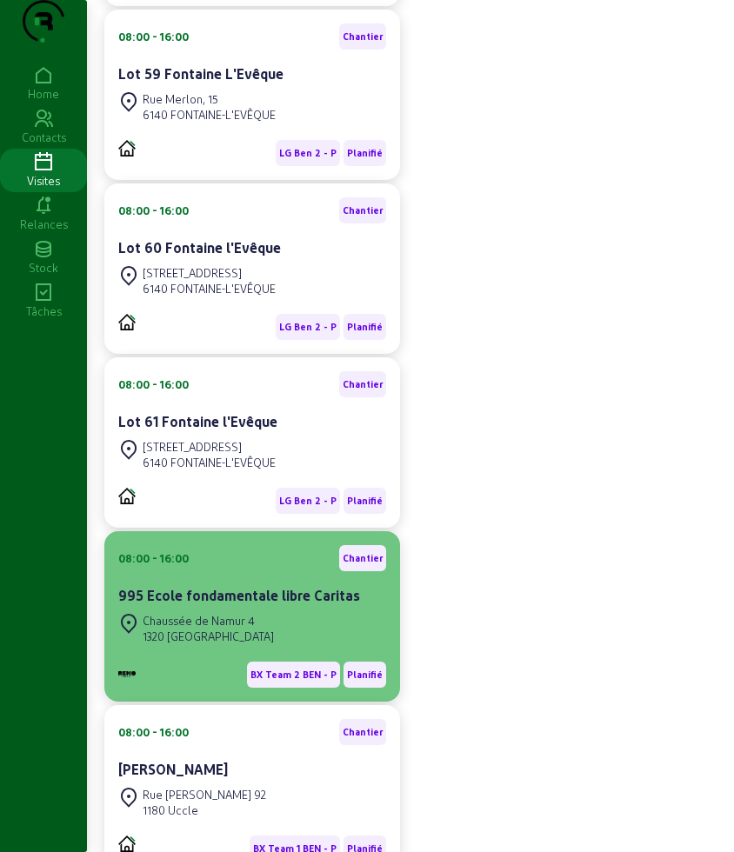
scroll to position [448, 0]
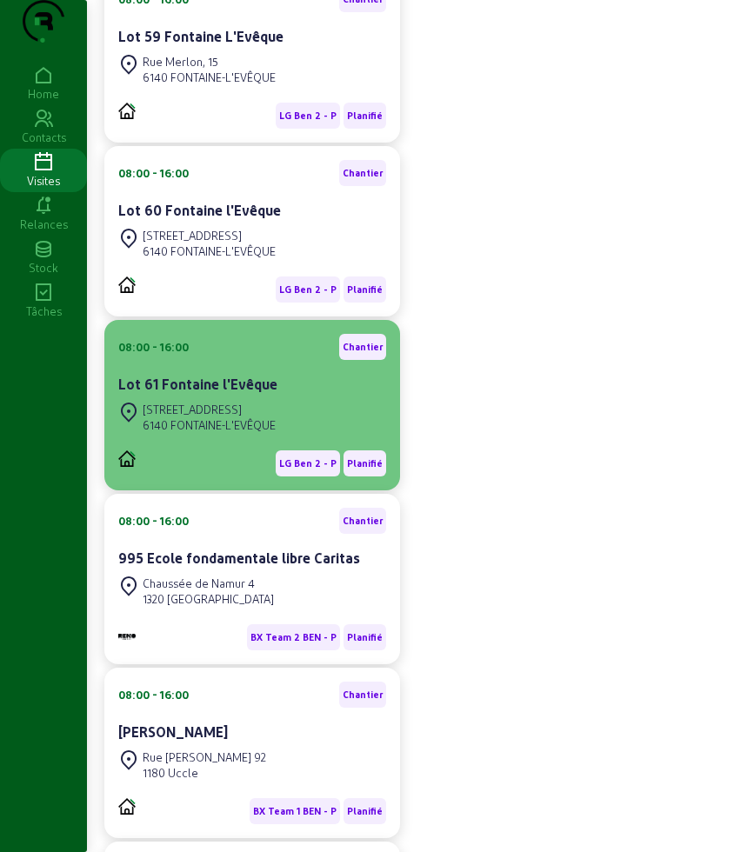
click at [253, 417] on div "[STREET_ADDRESS]" at bounding box center [209, 410] width 133 height 16
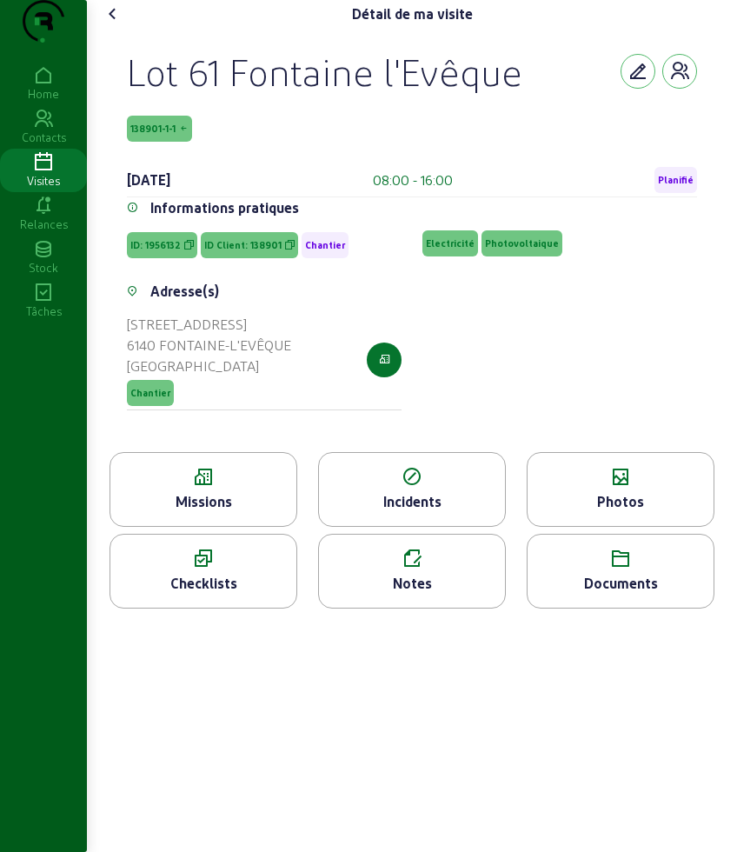
drag, startPoint x: 127, startPoint y: 101, endPoint x: 231, endPoint y: 160, distance: 119.9
click at [231, 160] on div "Lot 61 Fontaine l'Evêque 138901-1-1 [DATE] 08:00 - 16:00 Planifié Informations …" at bounding box center [412, 240] width 612 height 424
copy div "Lot 61 Fontaine l'Evêque 138901-1-1"
click at [232, 142] on div "138901-1-1" at bounding box center [412, 129] width 570 height 26
drag, startPoint x: 223, startPoint y: 166, endPoint x: 108, endPoint y: 110, distance: 127.9
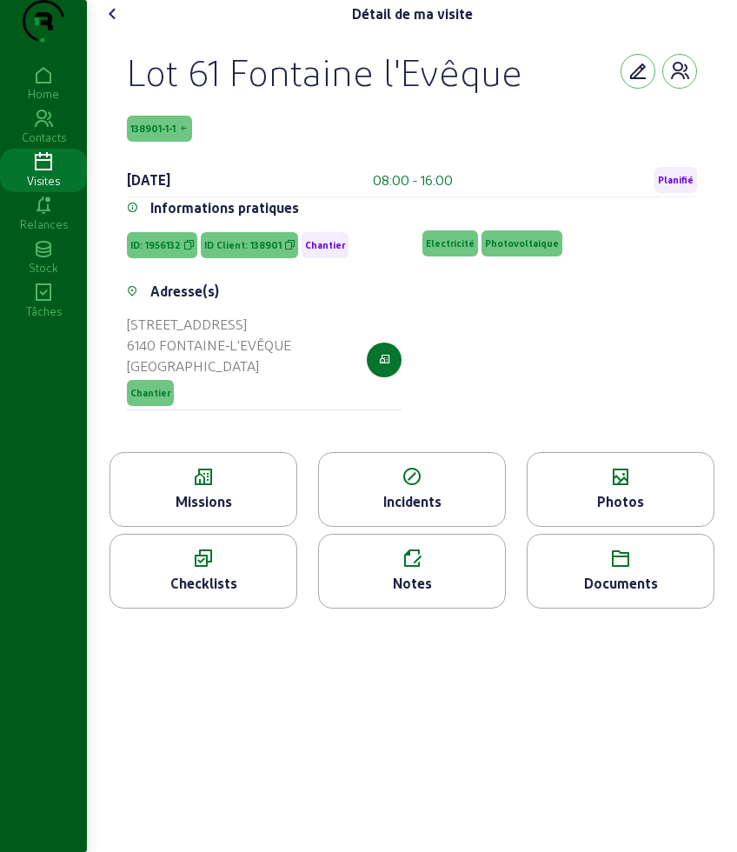
click at [108, 110] on div "Lot 61 Fontaine l'Evêque 138901-1-1 [DATE] 08:00 - 16:00 Planifié Informations …" at bounding box center [412, 240] width 612 height 424
copy div "Lot 61 Fontaine l'Evêque 138901-1-1"
click at [107, 24] on icon at bounding box center [113, 13] width 21 height 21
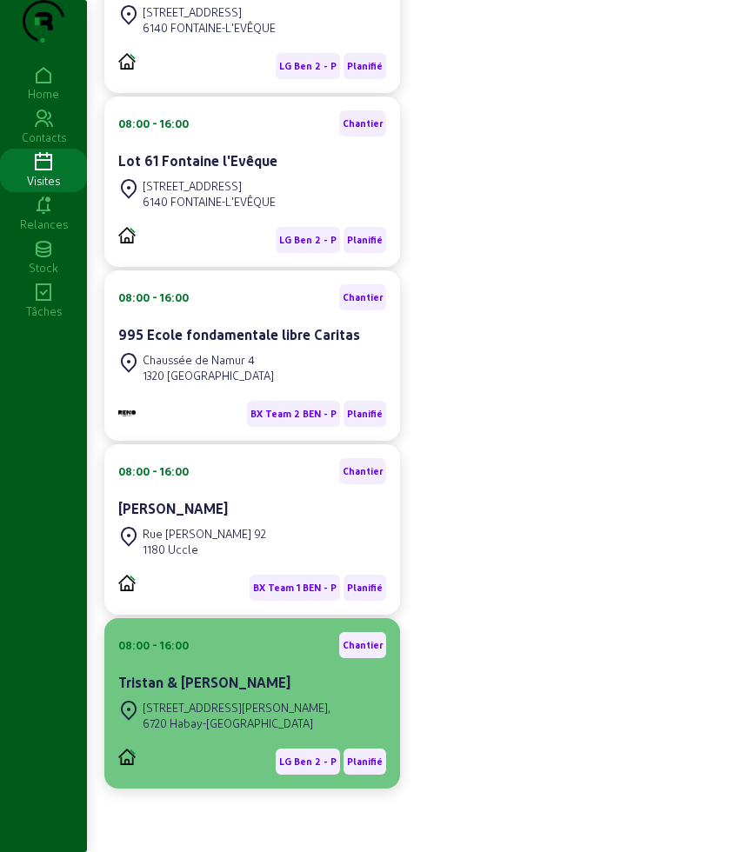
scroll to position [707, 0]
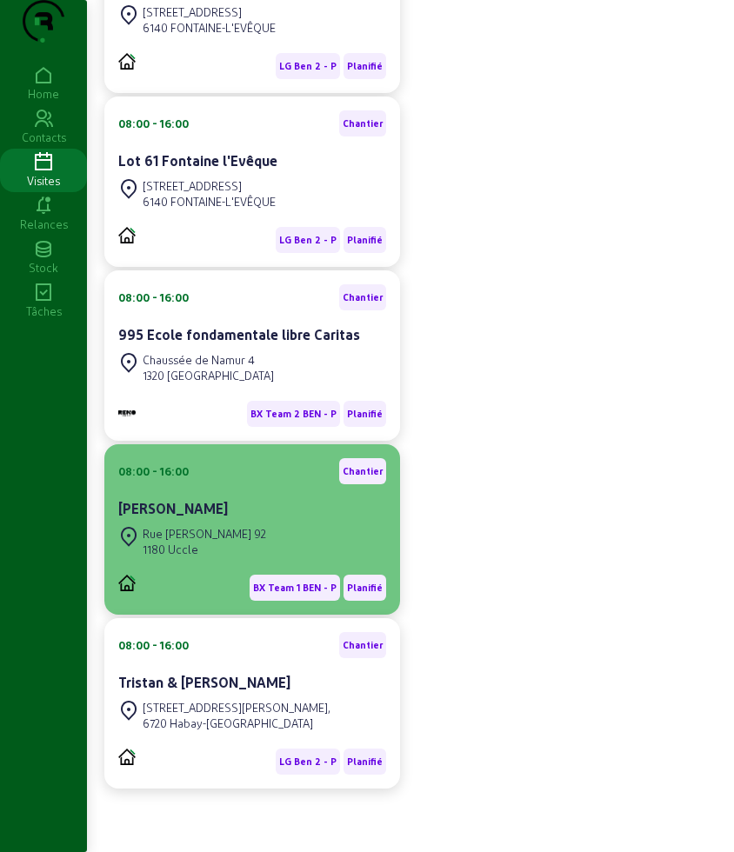
click at [171, 500] on cam-card-title "[PERSON_NAME]" at bounding box center [173, 508] width 110 height 17
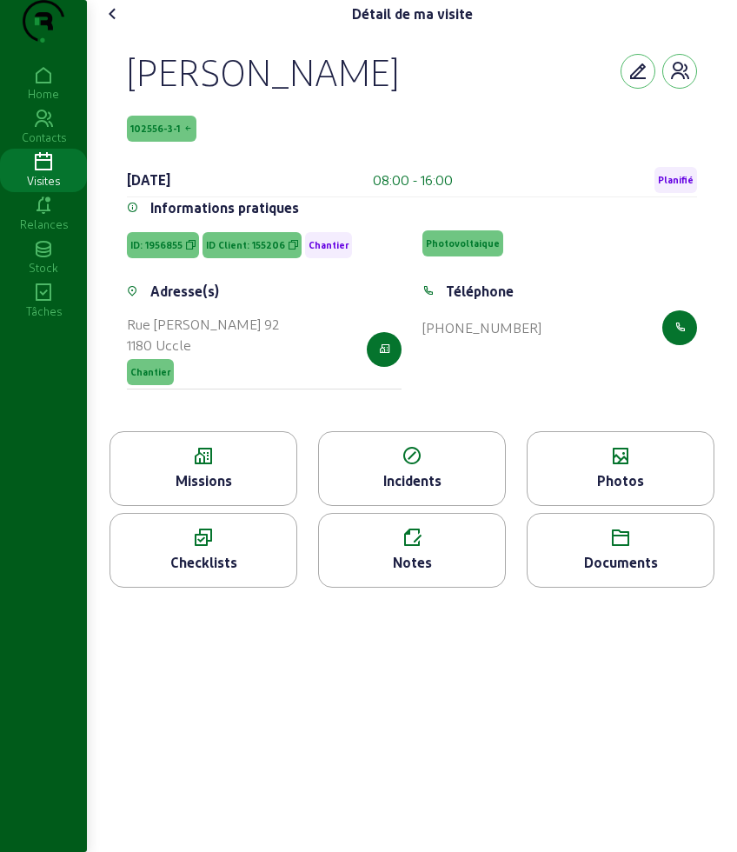
drag, startPoint x: 136, startPoint y: 108, endPoint x: 250, endPoint y: 142, distance: 119.6
click at [250, 142] on div "[PERSON_NAME] 102556-3-1 [DATE] 08:00 - 16:00 Planifié" at bounding box center [412, 123] width 570 height 149
copy div "[PERSON_NAME] 102556-3-1"
click at [213, 472] on div "Missions" at bounding box center [204, 468] width 188 height 75
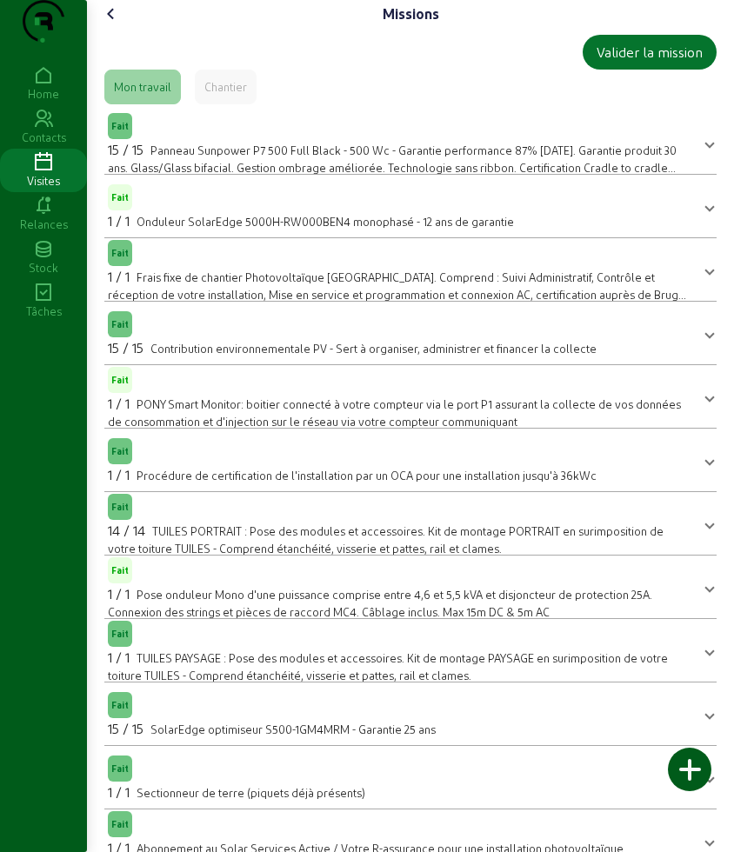
click at [106, 24] on icon at bounding box center [111, 13] width 21 height 21
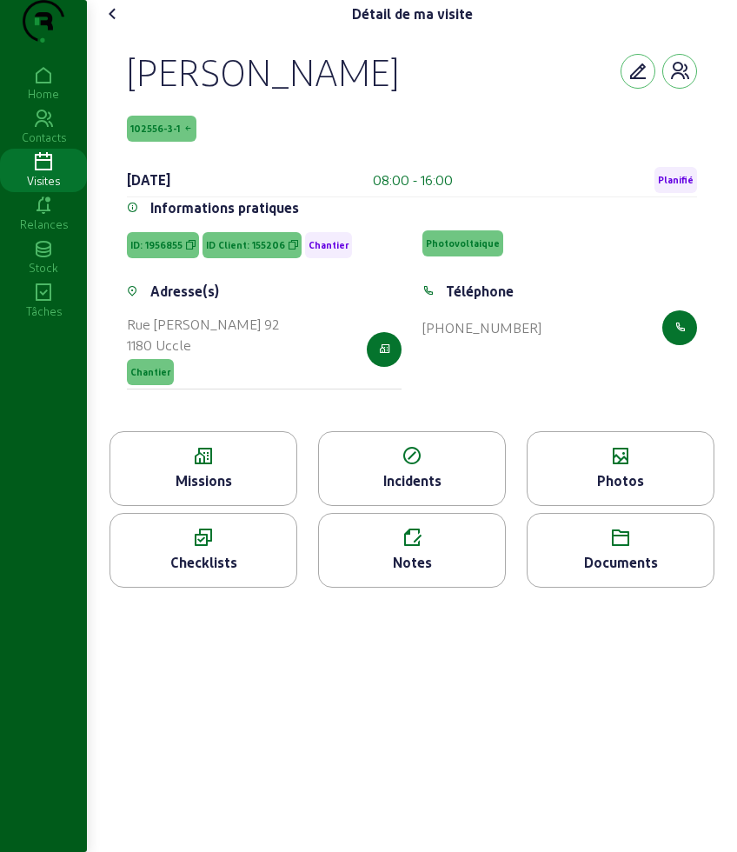
click at [567, 479] on div "Photos" at bounding box center [621, 468] width 188 height 75
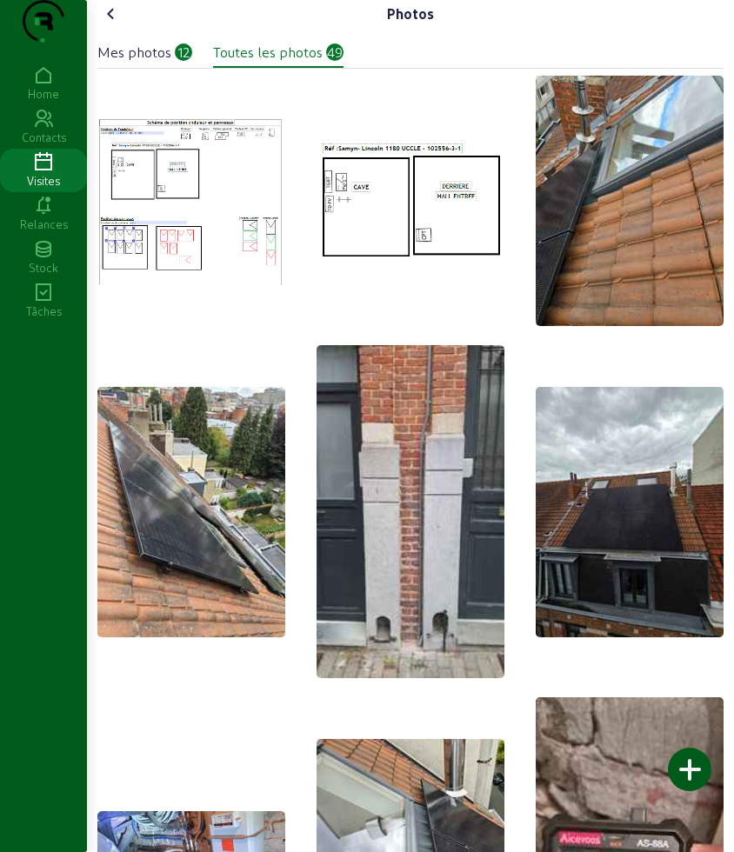
click at [114, 24] on icon at bounding box center [111, 13] width 21 height 21
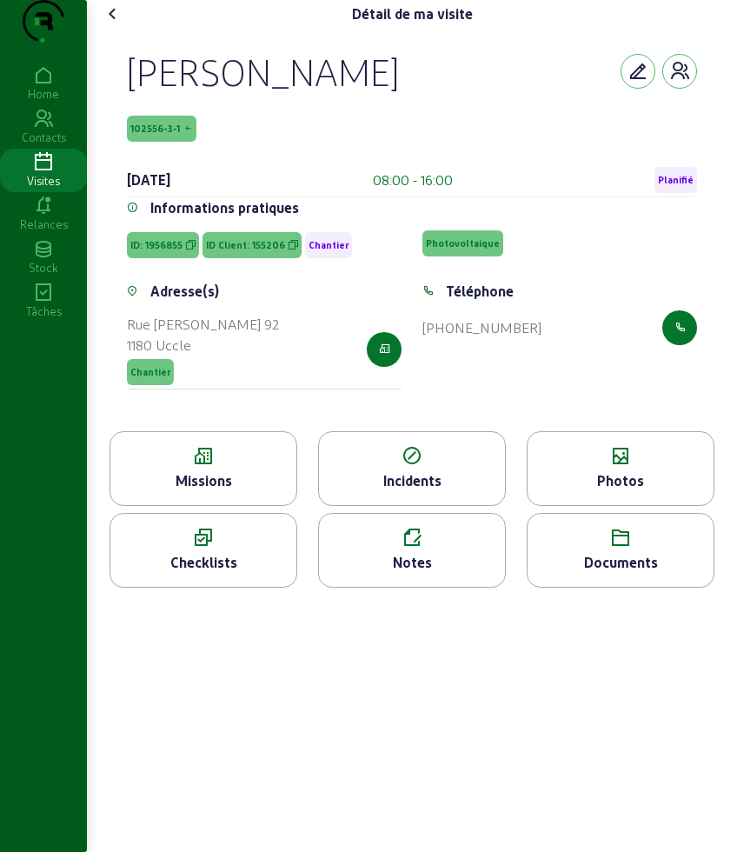
click at [255, 513] on li "Missions" at bounding box center [203, 472] width 209 height 82
click at [256, 491] on div "Missions" at bounding box center [203, 480] width 186 height 21
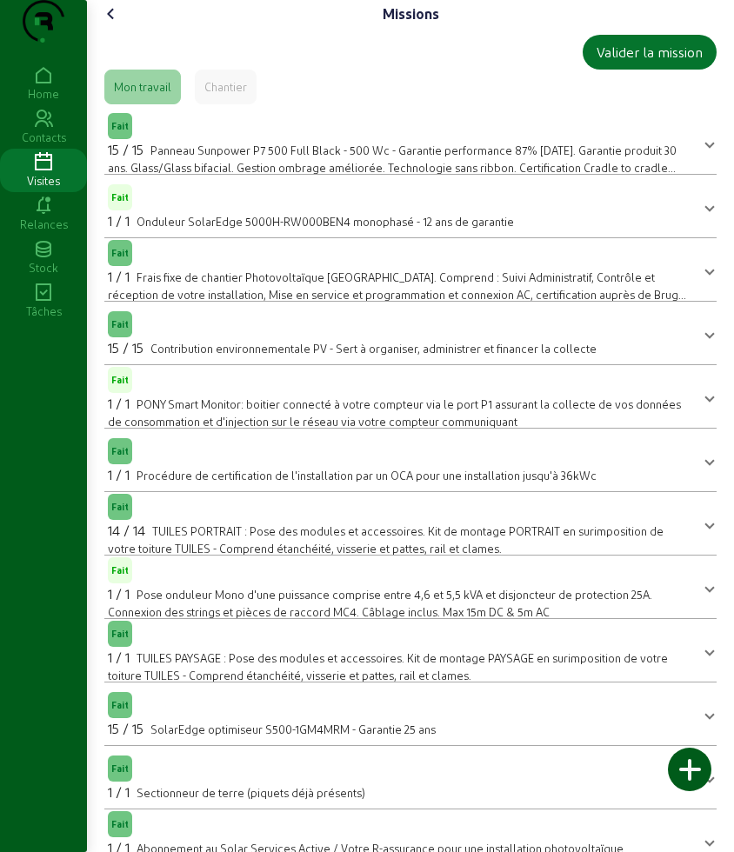
click at [701, 302] on span "Fait 1 / 1 Frais fixe de chantier Photovoltaïque [GEOGRAPHIC_DATA]. Comprend : …" at bounding box center [407, 269] width 598 height 66
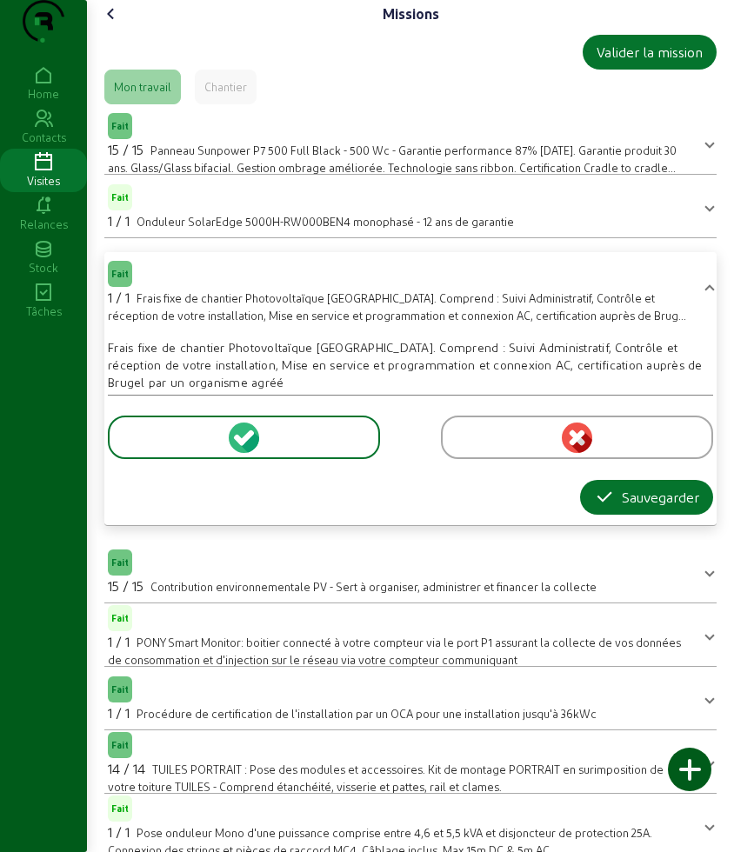
click at [695, 319] on span "Fait 1 / 1 Frais fixe de chantier Photovoltaïque [GEOGRAPHIC_DATA]. Comprend : …" at bounding box center [407, 290] width 598 height 66
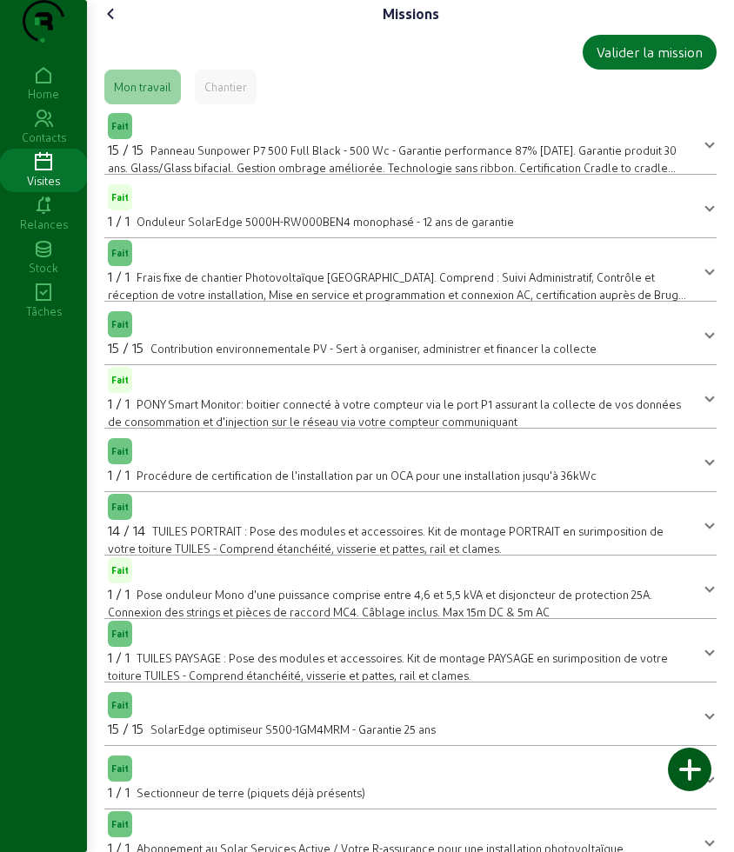
click at [364, 556] on div "14 / 14 TUILES PORTRAIT : Pose des modules et accessoires. Kit de montage PORTR…" at bounding box center [400, 538] width 584 height 37
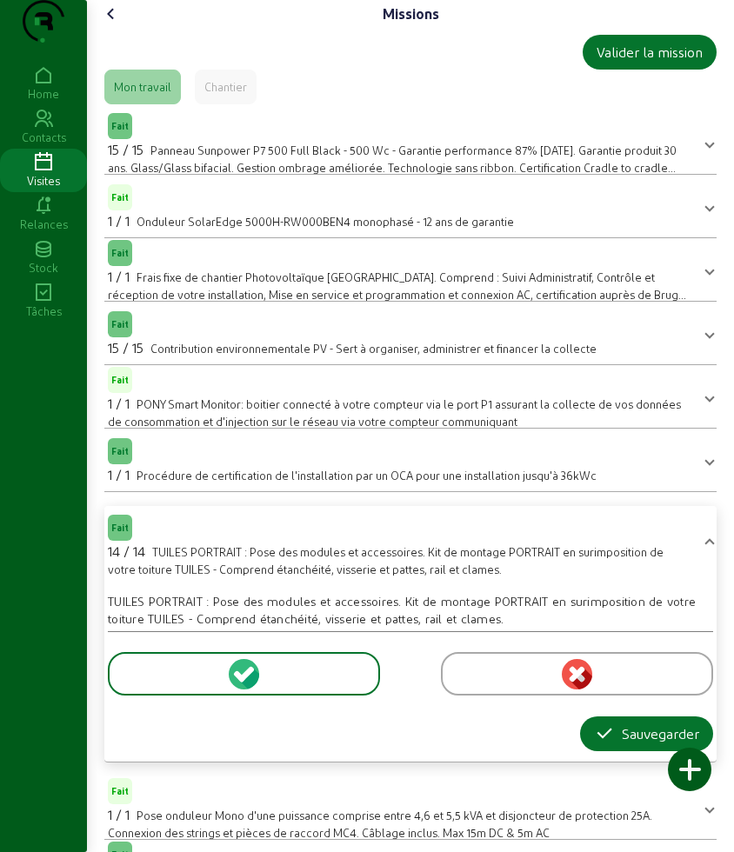
click at [111, 24] on icon at bounding box center [111, 13] width 21 height 21
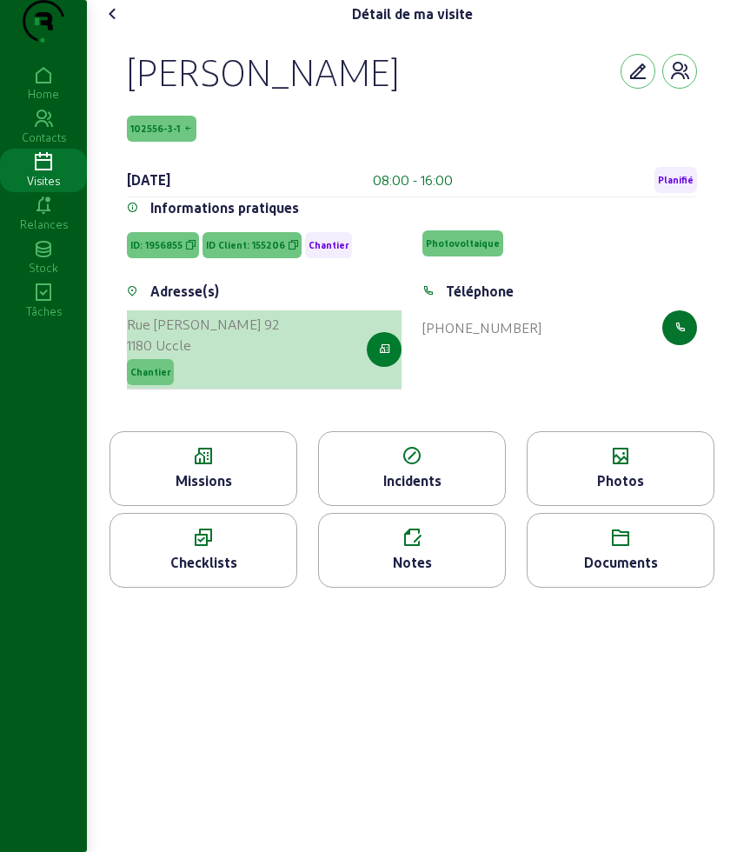
click at [393, 367] on button "button" at bounding box center [384, 349] width 35 height 35
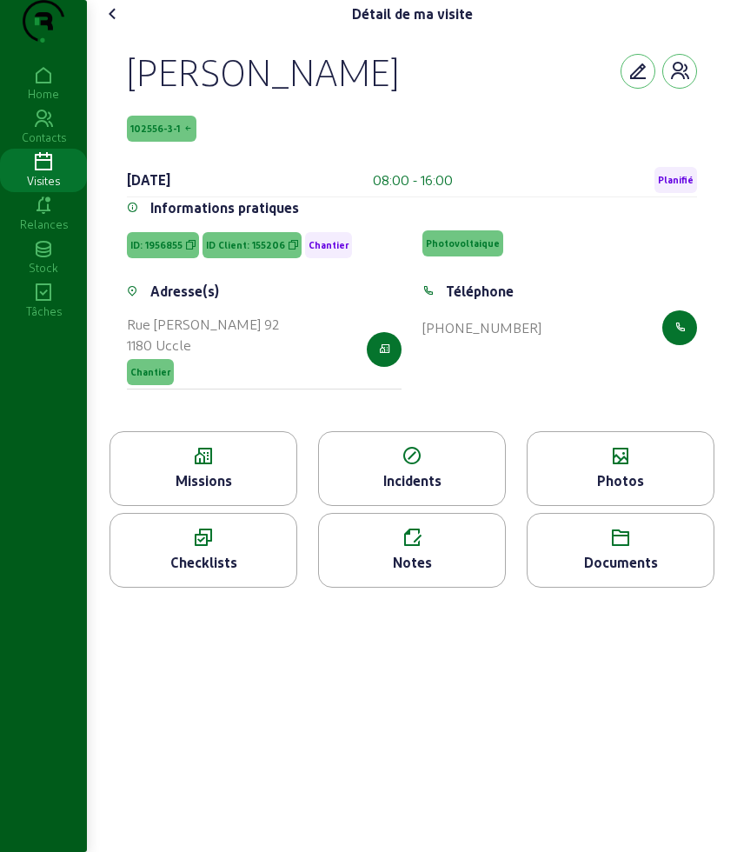
drag, startPoint x: 124, startPoint y: 28, endPoint x: 112, endPoint y: 43, distance: 19.8
click at [124, 28] on div "Détail de ma visite [GEOGRAPHIC_DATA][PERSON_NAME][GEOGRAPHIC_DATA] 102556-3-1 …" at bounding box center [412, 300] width 647 height 601
click at [109, 24] on icon at bounding box center [113, 13] width 21 height 21
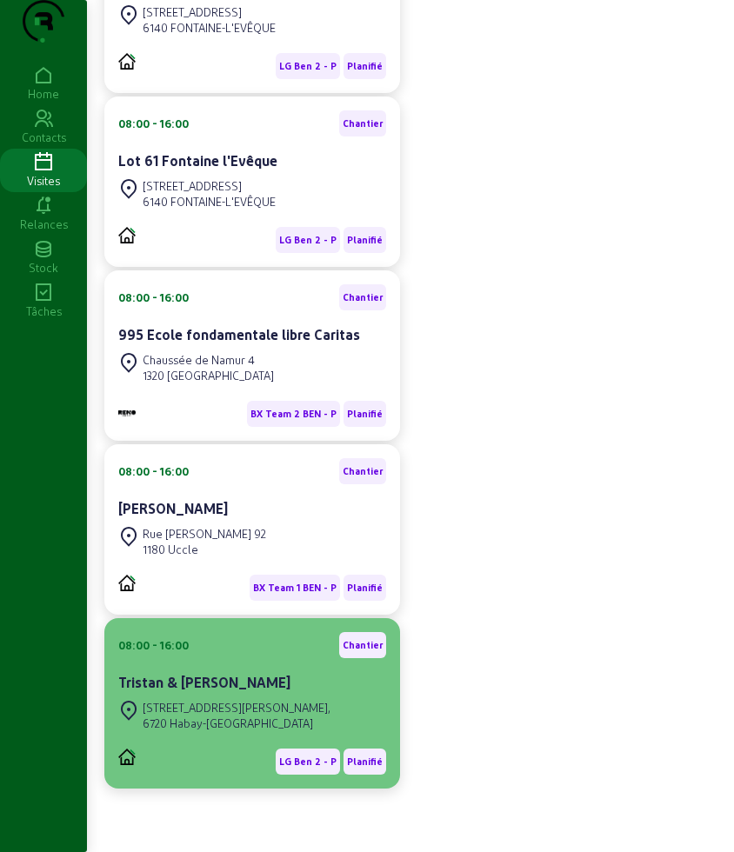
scroll to position [707, 0]
click at [201, 709] on div "[STREET_ADDRESS][PERSON_NAME]," at bounding box center [237, 708] width 188 height 16
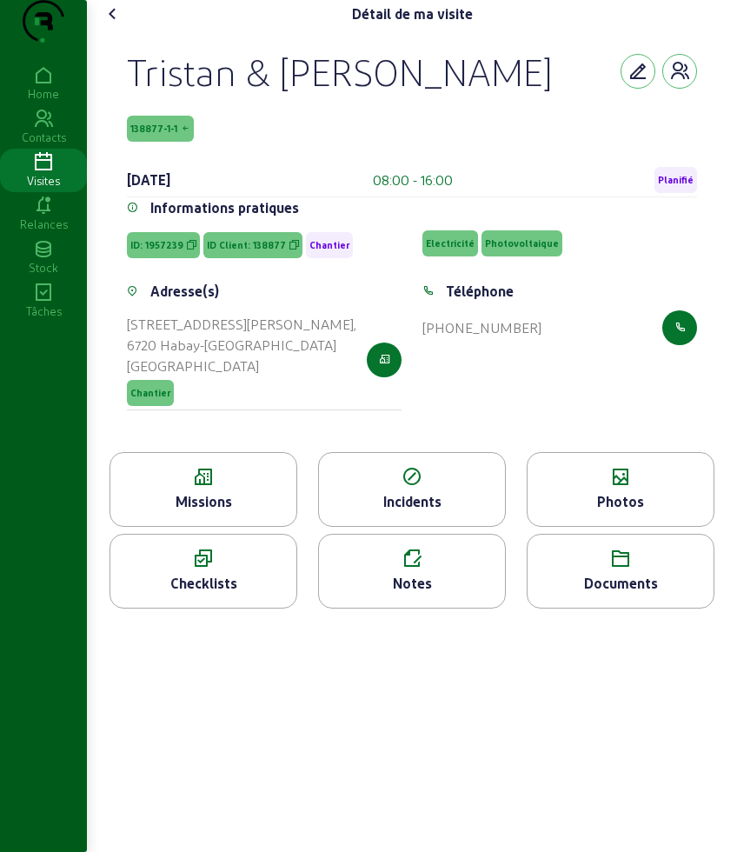
drag, startPoint x: 123, startPoint y: 96, endPoint x: 261, endPoint y: 198, distance: 172.1
click at [261, 198] on div "[PERSON_NAME] & [PERSON_NAME] 138877-1-1 [DATE] 08:00 - 16:00 Planifié Informat…" at bounding box center [412, 240] width 612 height 424
copy div "Tristan & [PERSON_NAME] 138877-1-1"
click at [157, 28] on div "Détail de ma visite" at bounding box center [412, 14] width 626 height 28
click at [117, 24] on icon at bounding box center [113, 13] width 21 height 21
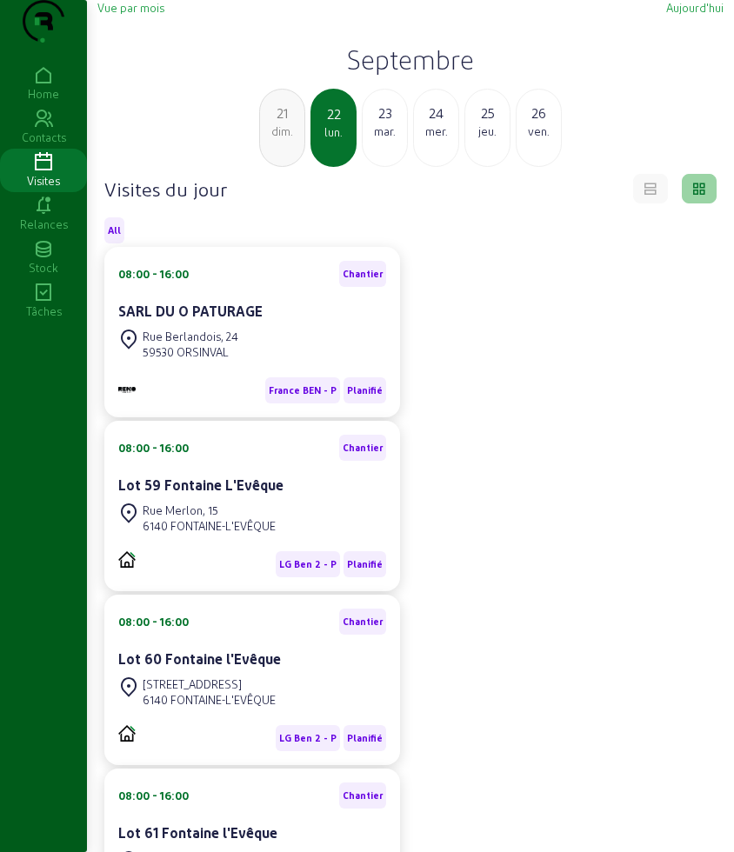
click at [393, 123] on div "23" at bounding box center [384, 113] width 44 height 21
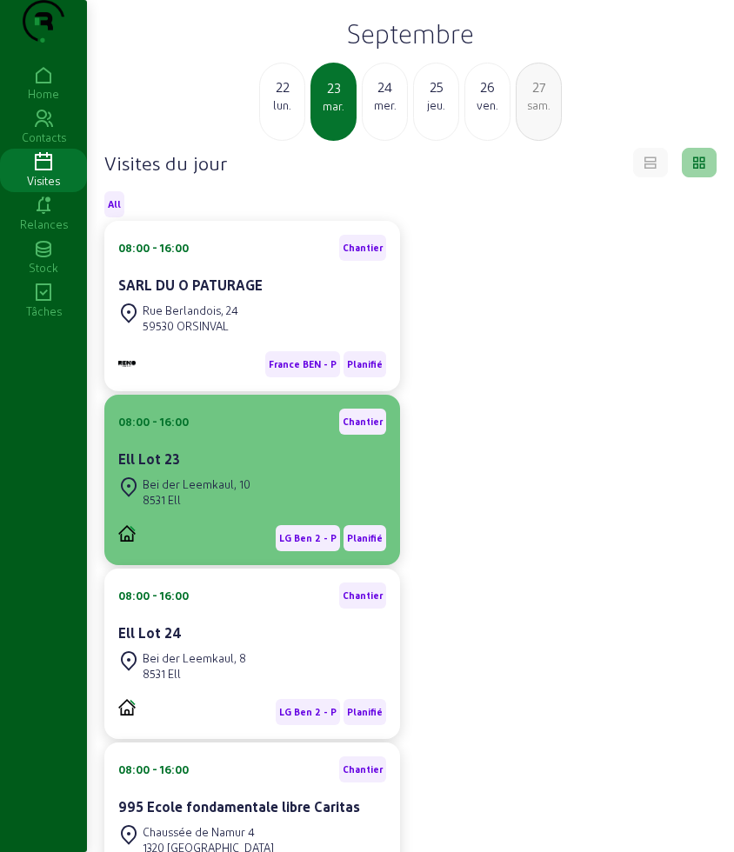
scroll to position [109, 0]
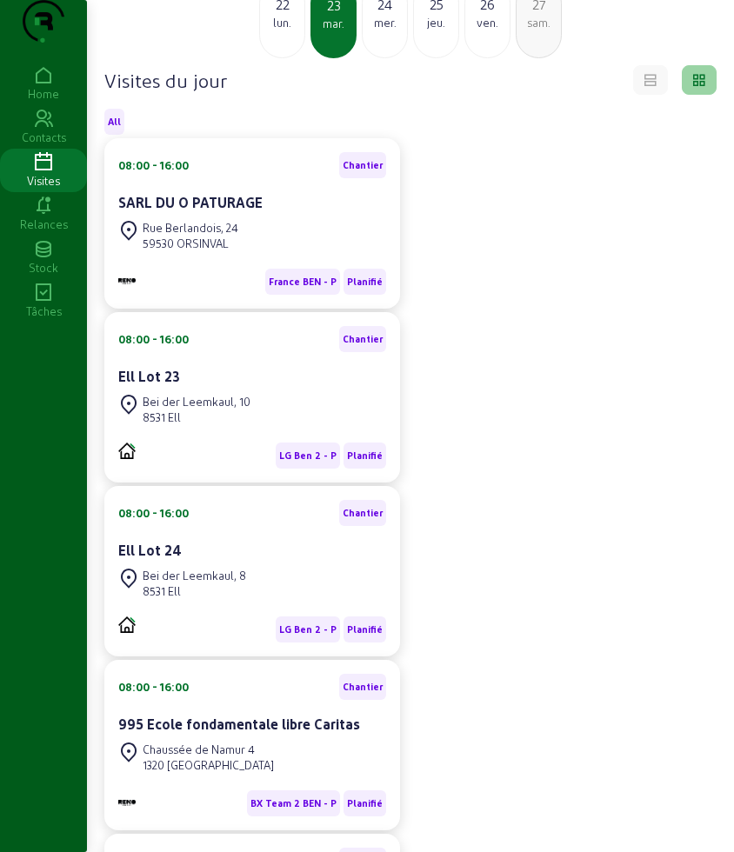
click at [256, 429] on div "Bei der Leemkaul, 10 8531 Ell" at bounding box center [252, 409] width 268 height 38
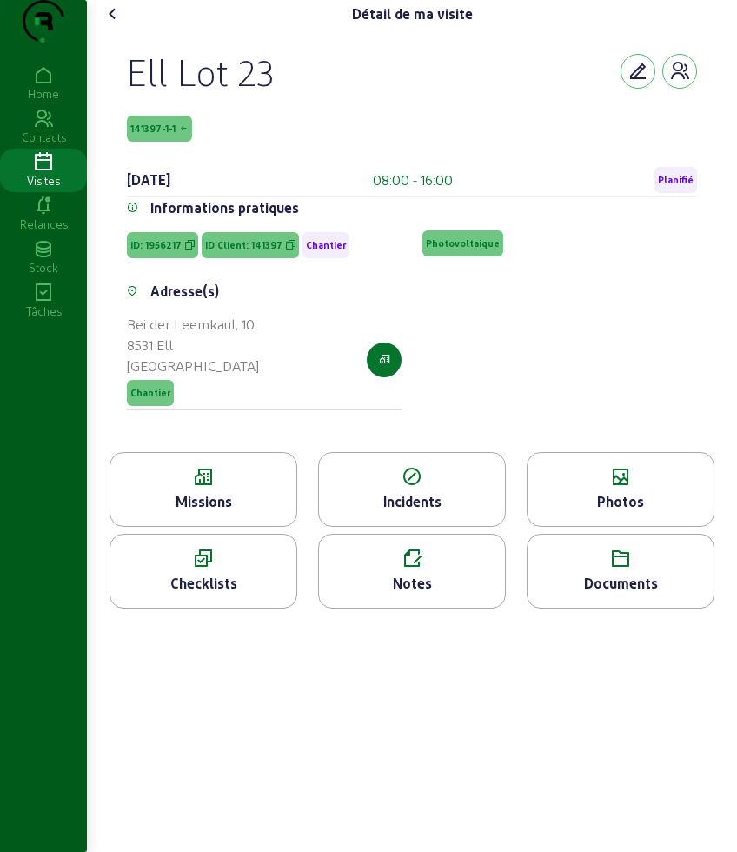
drag, startPoint x: 127, startPoint y: 98, endPoint x: 244, endPoint y: 152, distance: 129.1
click at [244, 152] on div "Ell Lot 23 141397-1-1 [DATE] 08:00 - 16:00 Planifié Informations pratiques ID: …" at bounding box center [412, 240] width 612 height 424
copy div "Ell Lot 23 141397-1-1"
click at [208, 488] on icon at bounding box center [203, 477] width 186 height 21
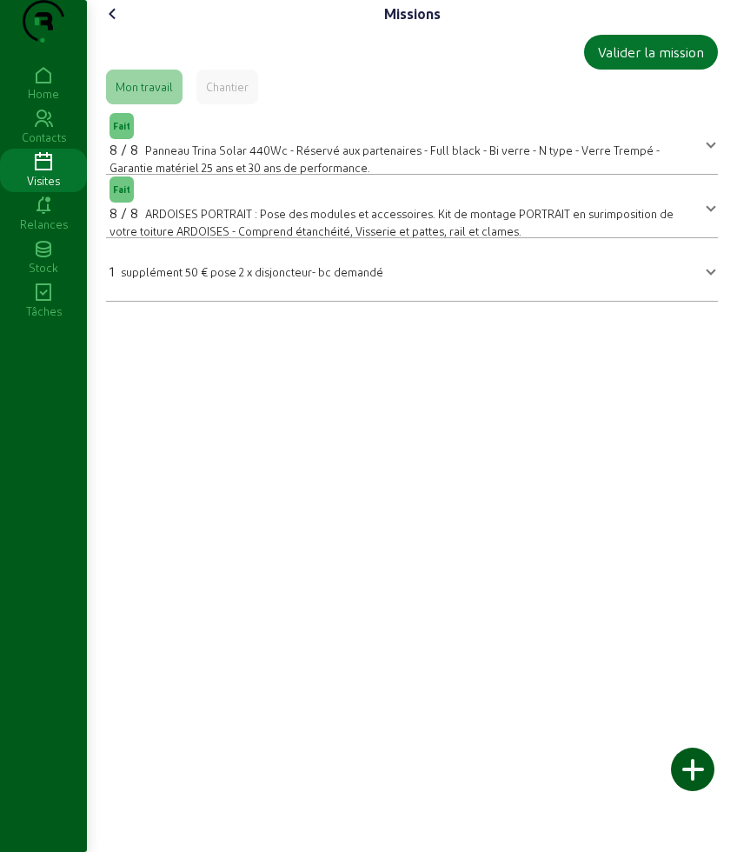
click at [117, 24] on icon at bounding box center [113, 13] width 21 height 21
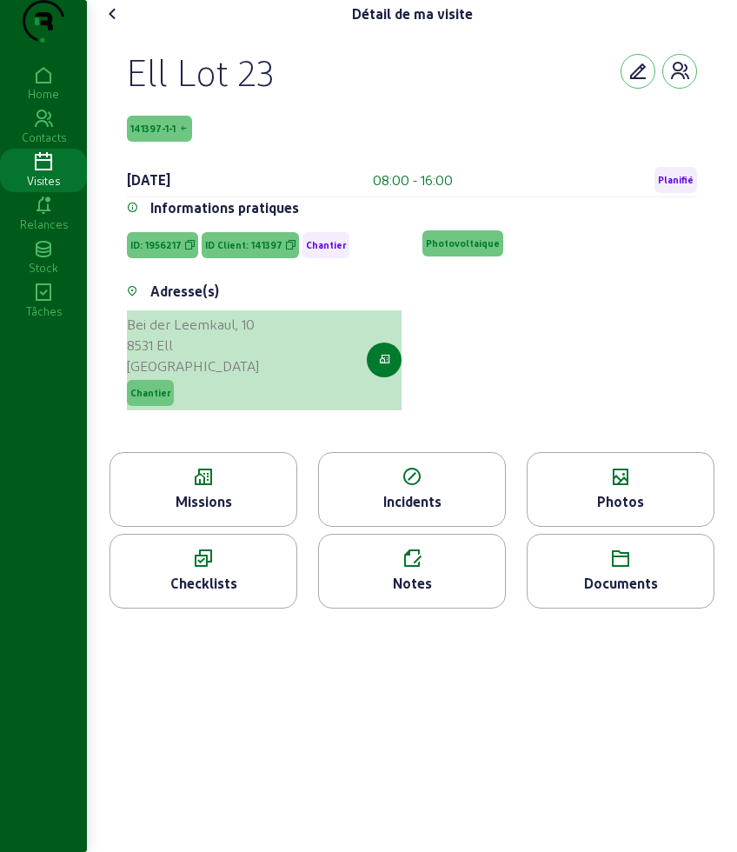
click at [398, 377] on button "button" at bounding box center [384, 359] width 35 height 35
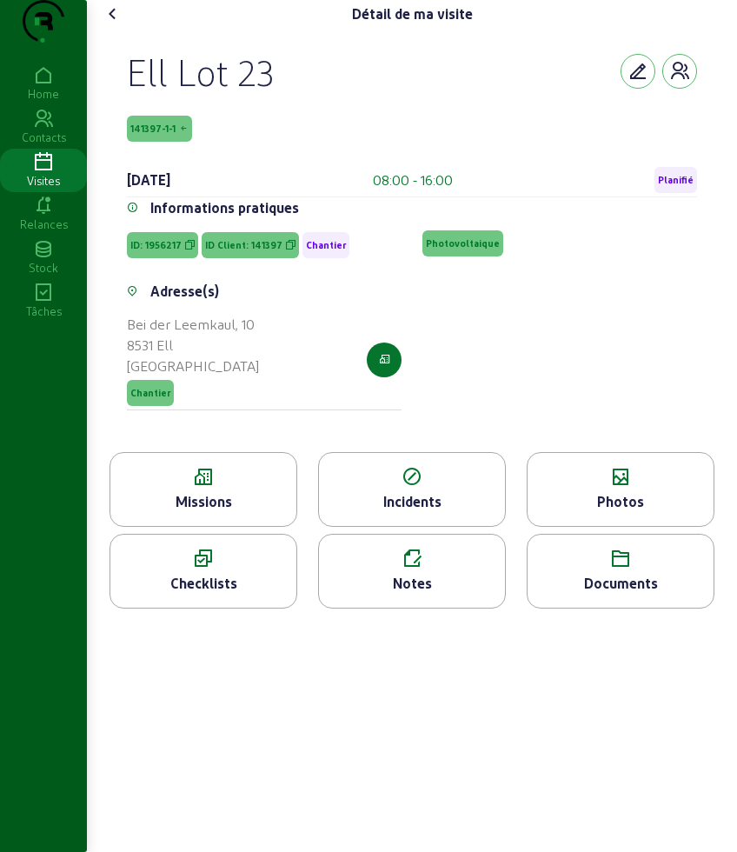
click at [109, 63] on div "Ell Lot 23 141397-1-1 [DATE] 08:00 - 16:00 Planifié Informations pratiques ID: …" at bounding box center [412, 240] width 612 height 424
click at [111, 24] on icon at bounding box center [113, 13] width 21 height 21
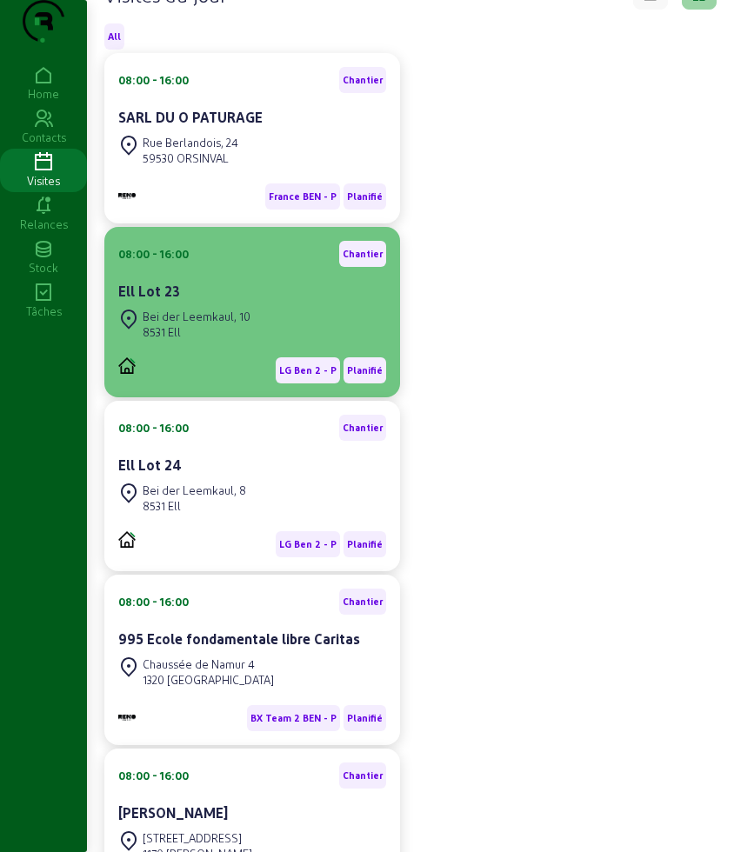
scroll to position [231, 0]
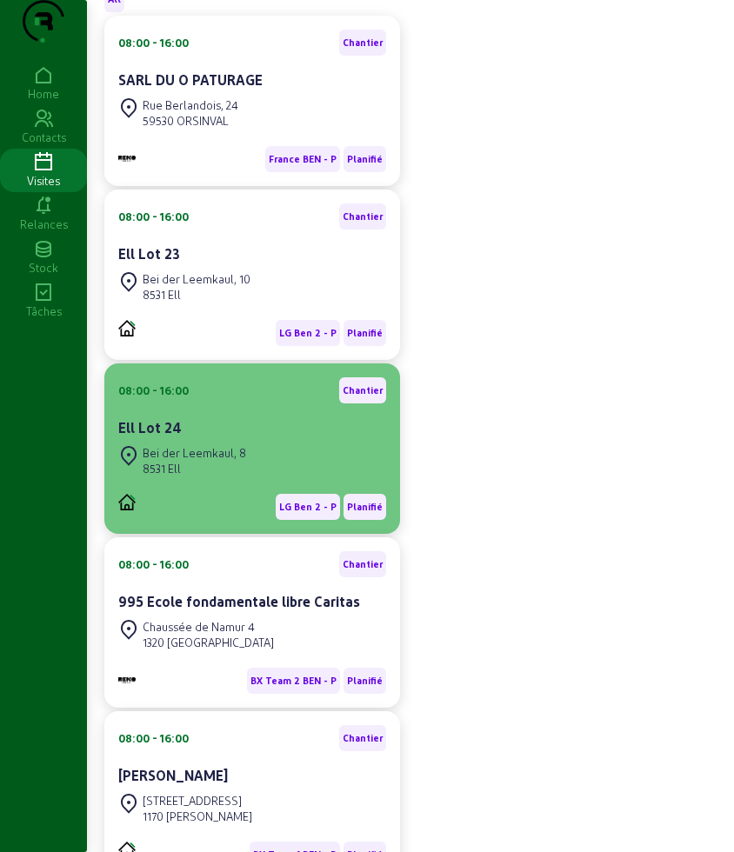
click at [232, 476] on div "Bei der Leemkaul, 8 8531 Ell" at bounding box center [182, 461] width 128 height 38
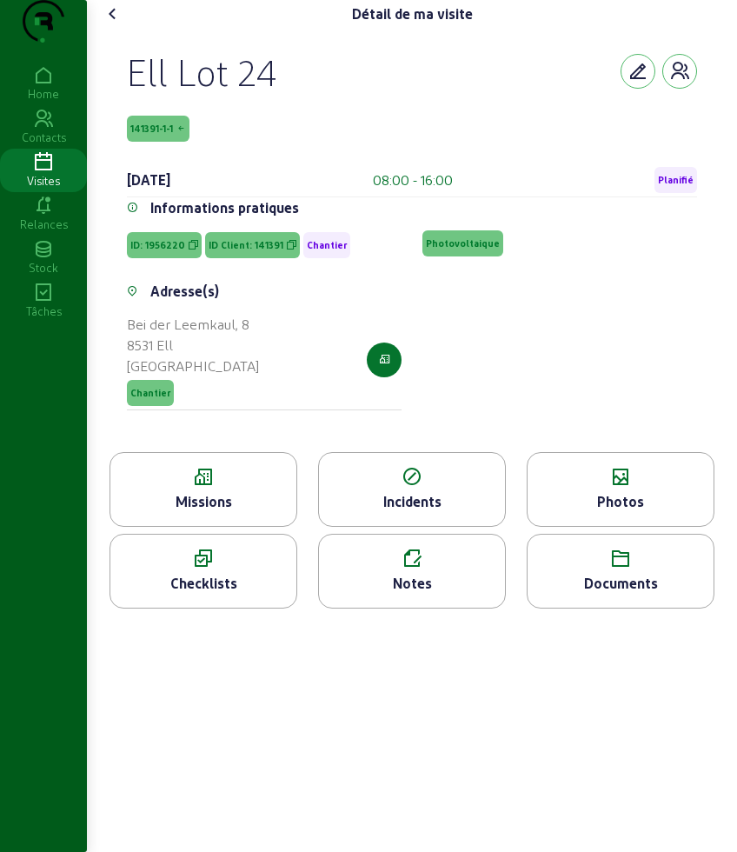
drag, startPoint x: 123, startPoint y: 96, endPoint x: 229, endPoint y: 157, distance: 123.0
click at [229, 157] on div "Ell Lot 24 141391-1-1 [DATE] 08:00 - 16:00 Planifié Informations pratiques ID: …" at bounding box center [412, 240] width 612 height 424
copy div "Ell Lot 24 141391-1-1"
click at [186, 135] on icon at bounding box center [181, 129] width 10 height 12
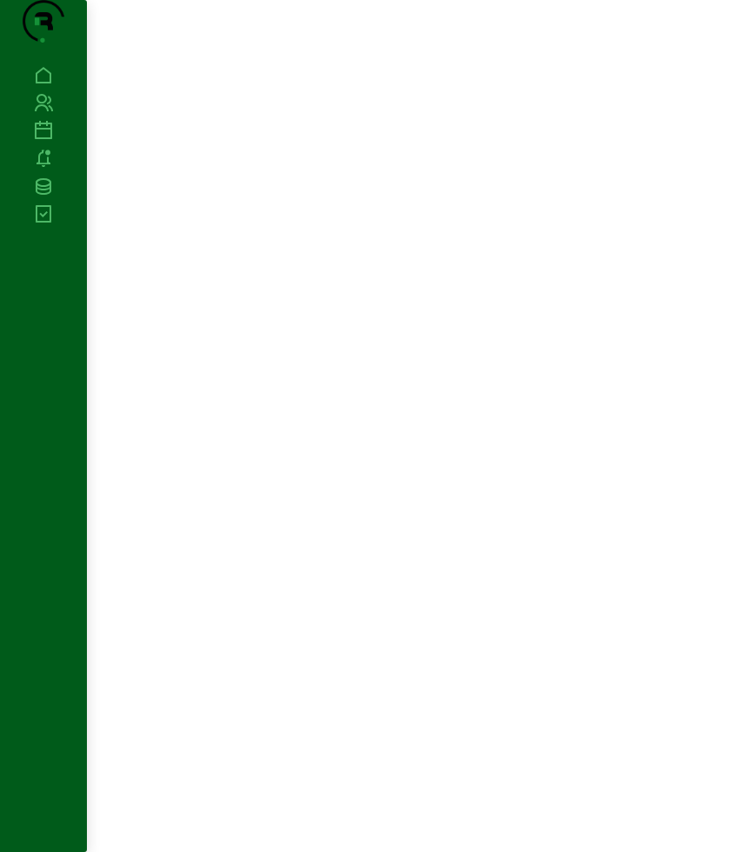
drag, startPoint x: 185, startPoint y: 160, endPoint x: 118, endPoint y: 156, distance: 67.0
click at [118, 156] on div at bounding box center [412, 426] width 650 height 852
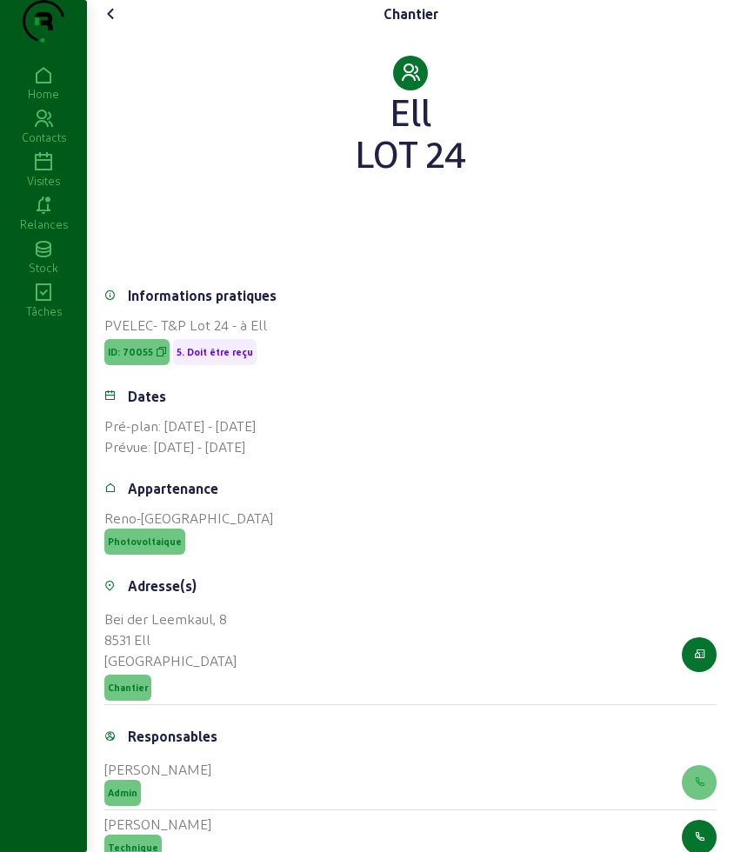
click at [117, 24] on icon at bounding box center [111, 13] width 21 height 21
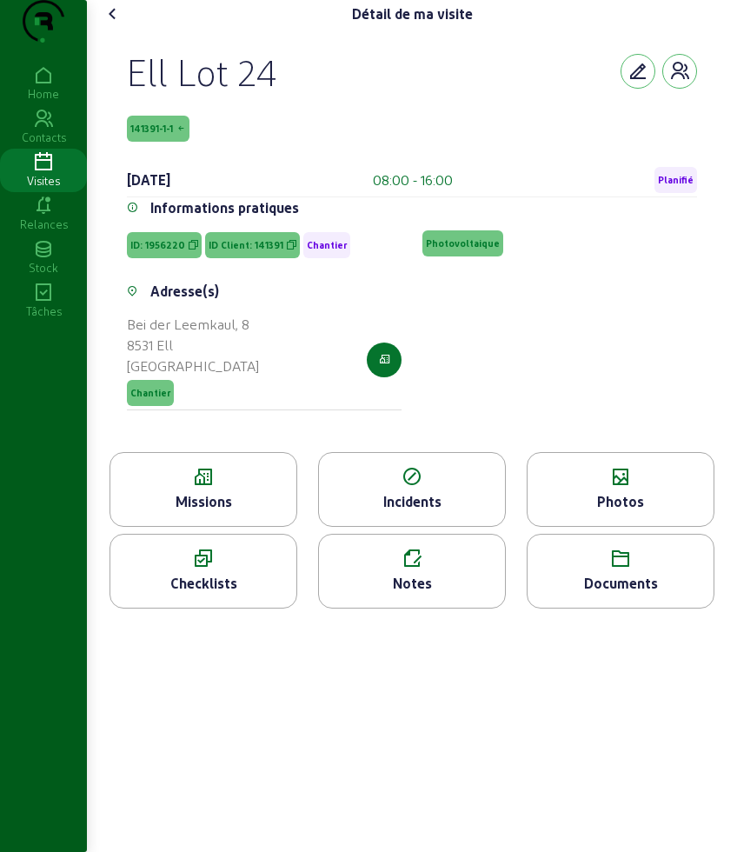
drag, startPoint x: 231, startPoint y: 163, endPoint x: 133, endPoint y: 96, distance: 118.9
click at [133, 96] on div "Ell Lot 24 141391-1-1 [DATE] 08:00 - 16:00 Planifié" at bounding box center [412, 123] width 570 height 149
copy div "Ell Lot 24 141391-1-1"
click at [148, 488] on icon at bounding box center [203, 477] width 186 height 21
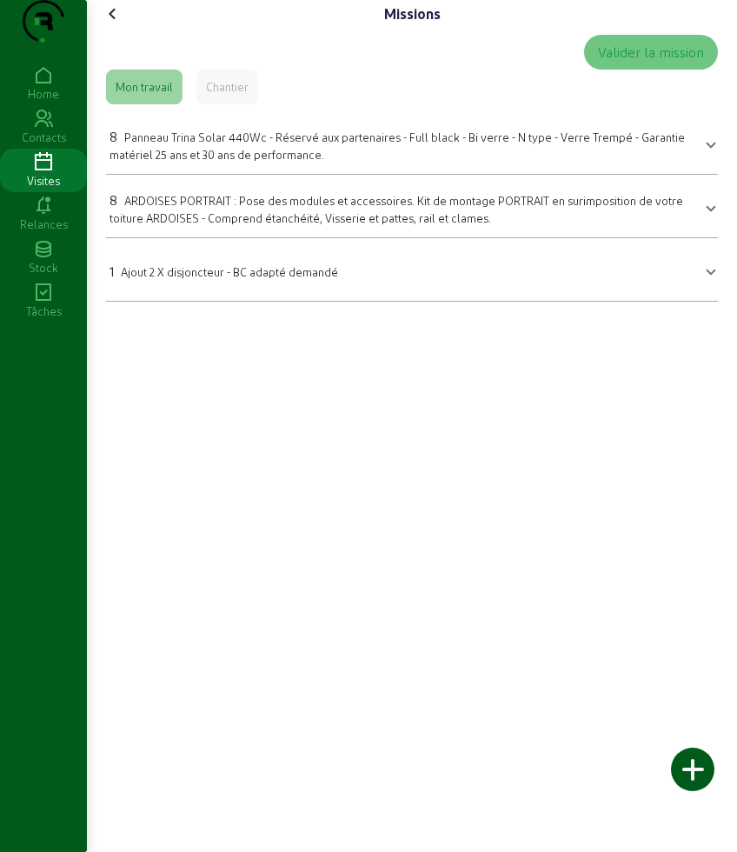
click at [123, 24] on icon at bounding box center [113, 13] width 21 height 21
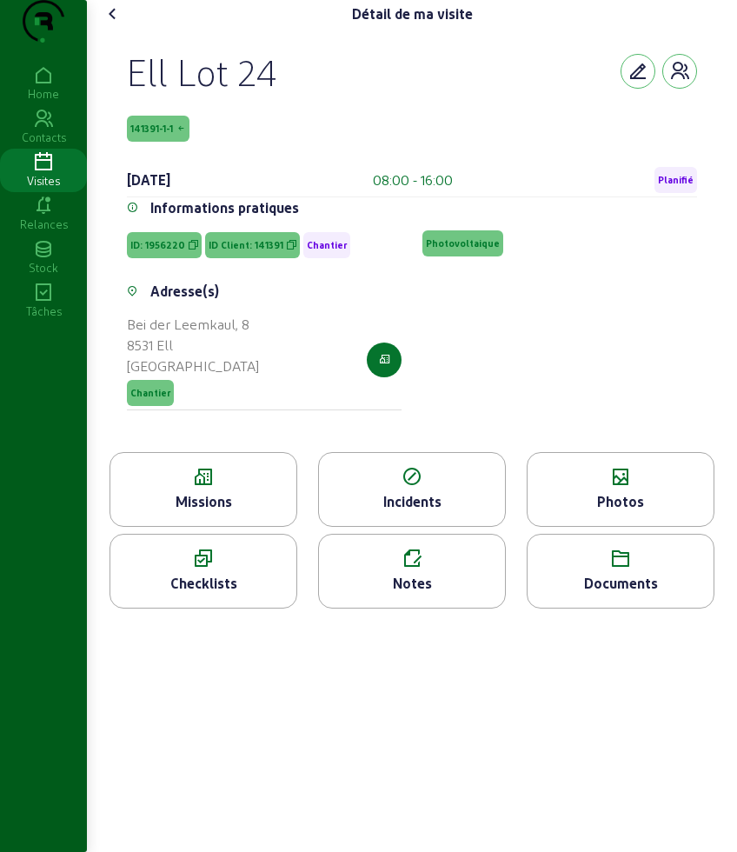
click at [632, 488] on icon at bounding box center [621, 477] width 186 height 21
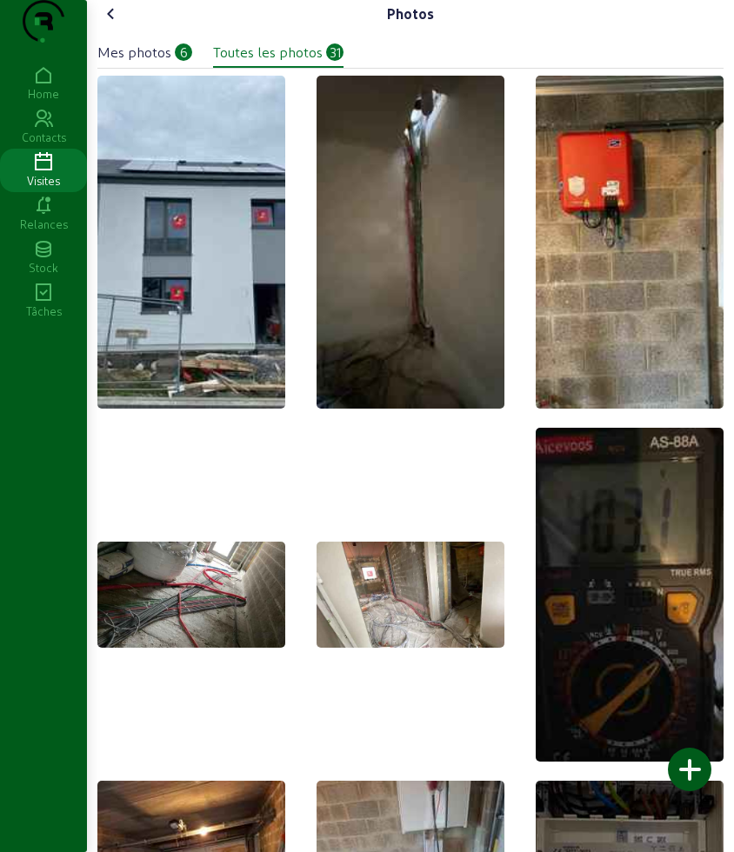
click at [109, 24] on icon at bounding box center [111, 13] width 21 height 21
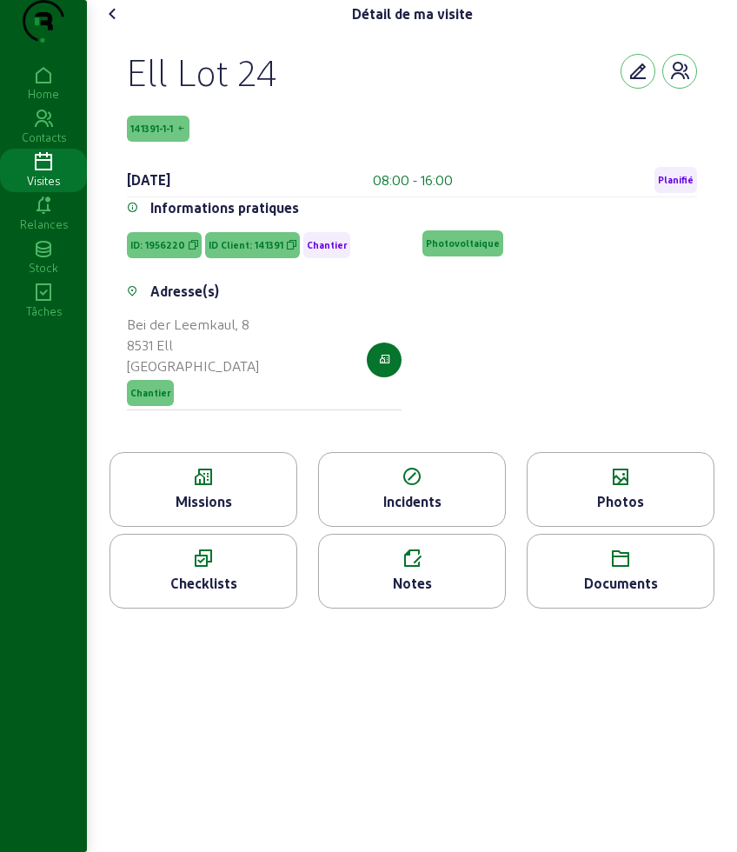
click at [122, 24] on icon at bounding box center [113, 13] width 21 height 21
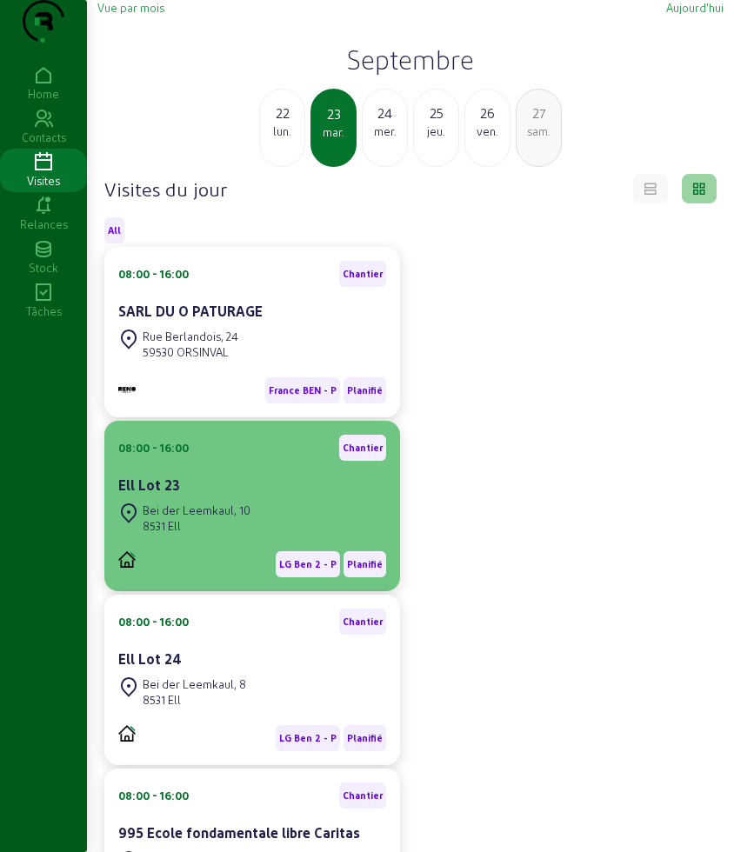
click at [176, 495] on div "Ell Lot 23" at bounding box center [252, 485] width 268 height 21
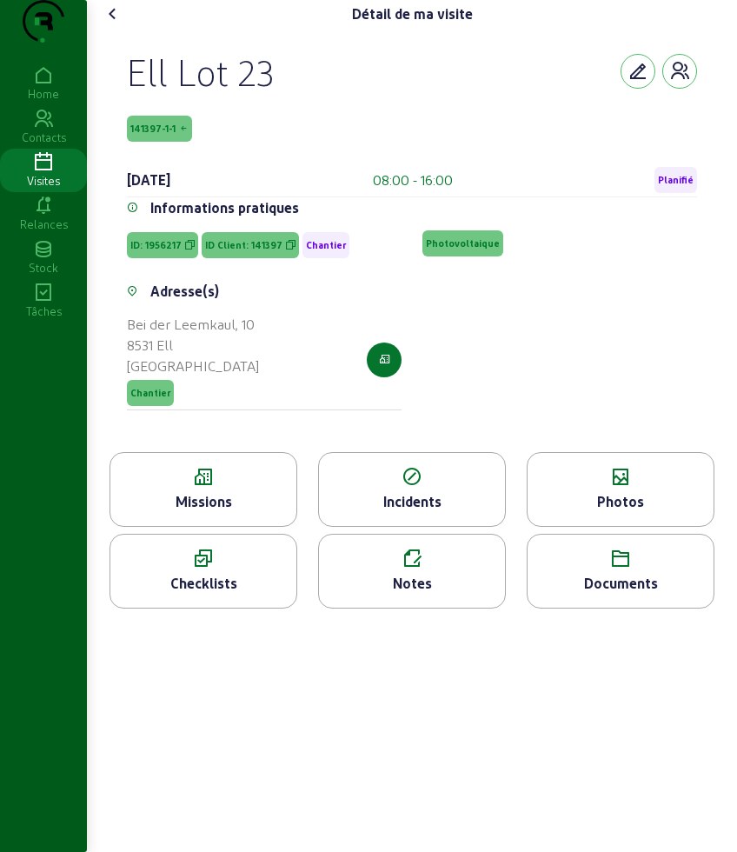
click at [674, 488] on icon at bounding box center [621, 477] width 186 height 21
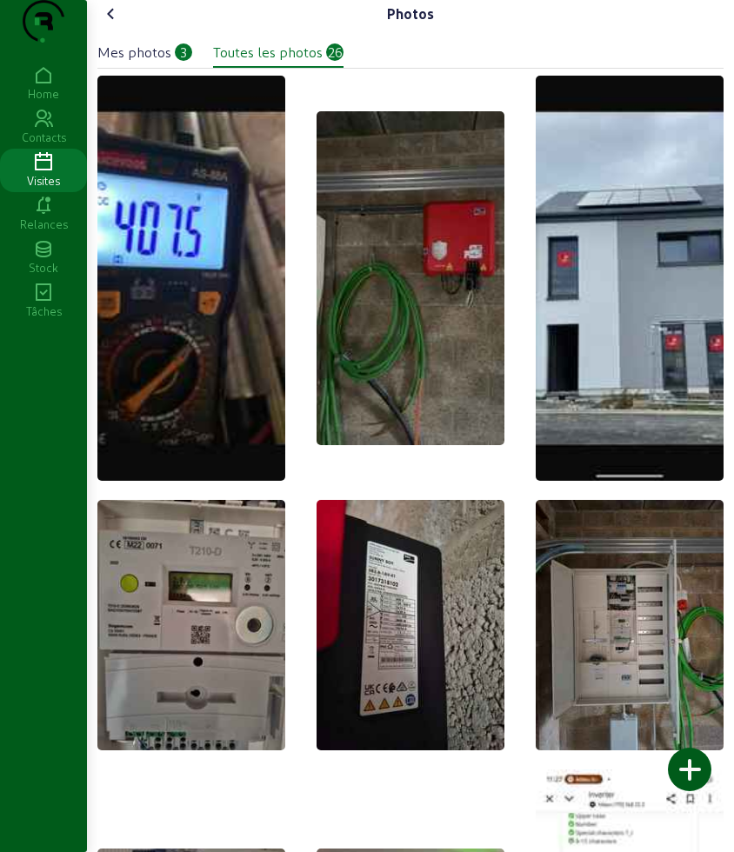
click at [118, 24] on icon at bounding box center [111, 13] width 21 height 21
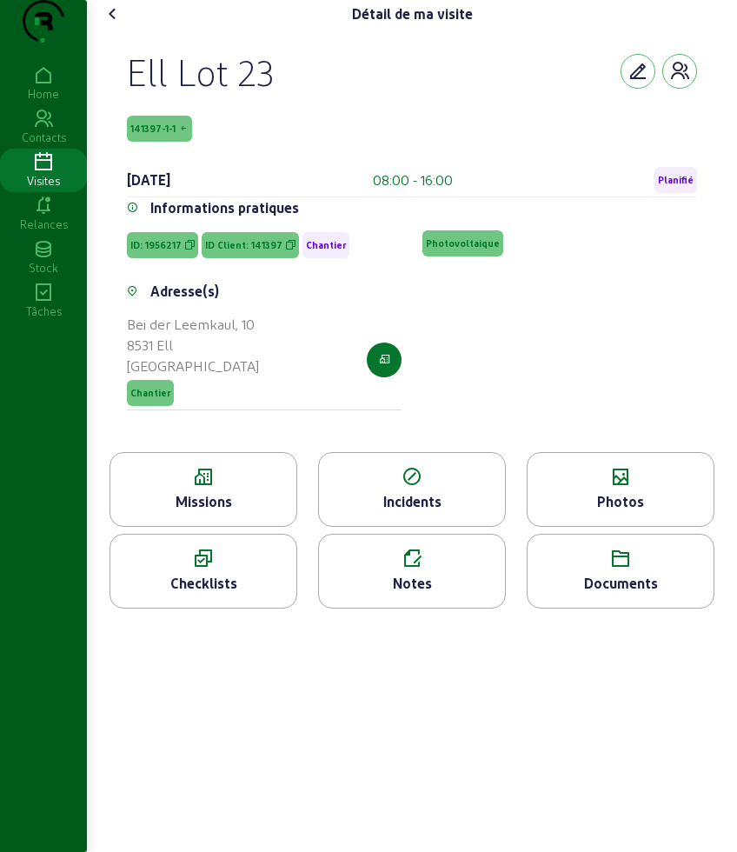
click at [125, 28] on cam-font-icon at bounding box center [113, 14] width 28 height 28
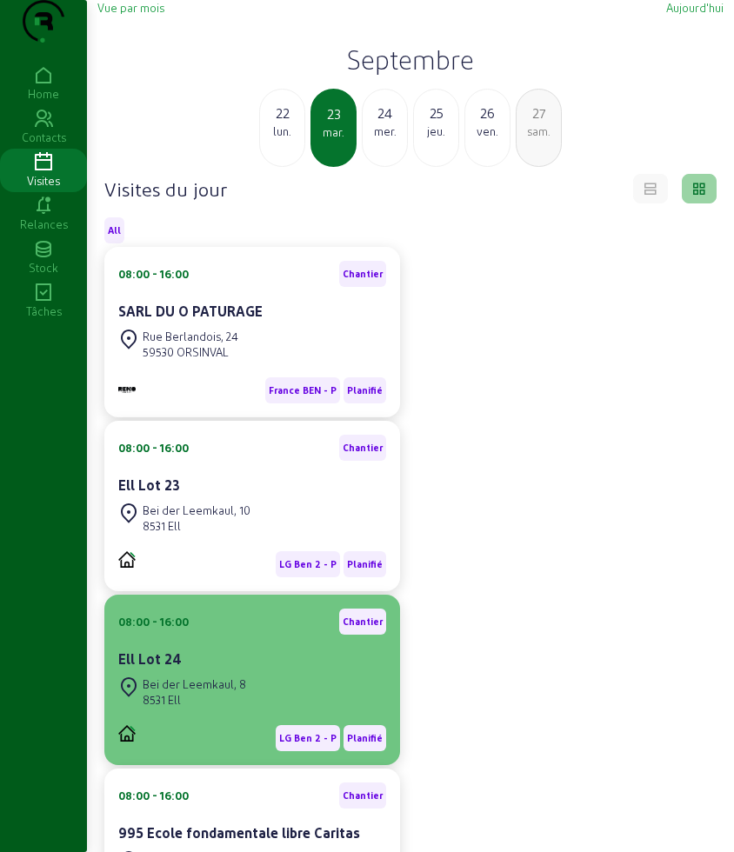
click at [227, 669] on div "Ell Lot 24" at bounding box center [252, 658] width 268 height 21
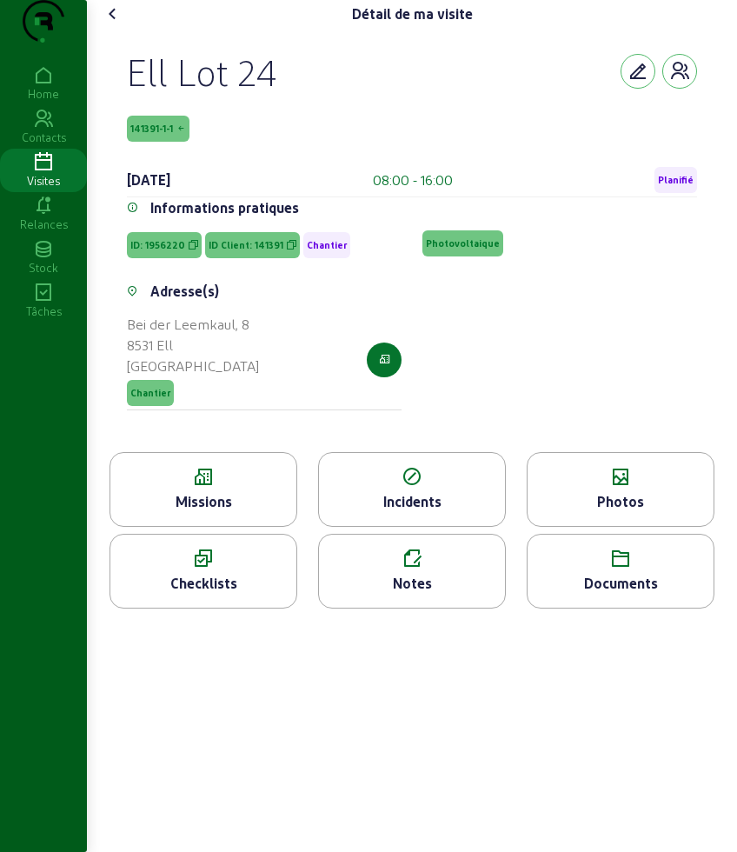
click at [234, 488] on icon at bounding box center [203, 477] width 186 height 21
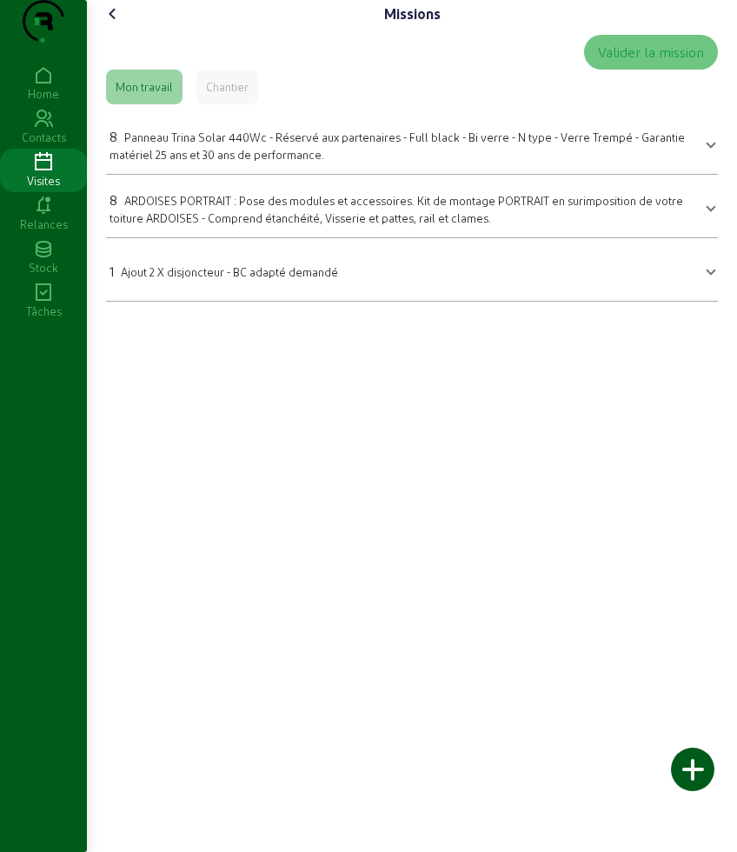
click at [209, 163] on div "8 Panneau Trina Solar 440Wc - Réservé aux partenaires - Full black - Bi verre -…" at bounding box center [402, 144] width 584 height 37
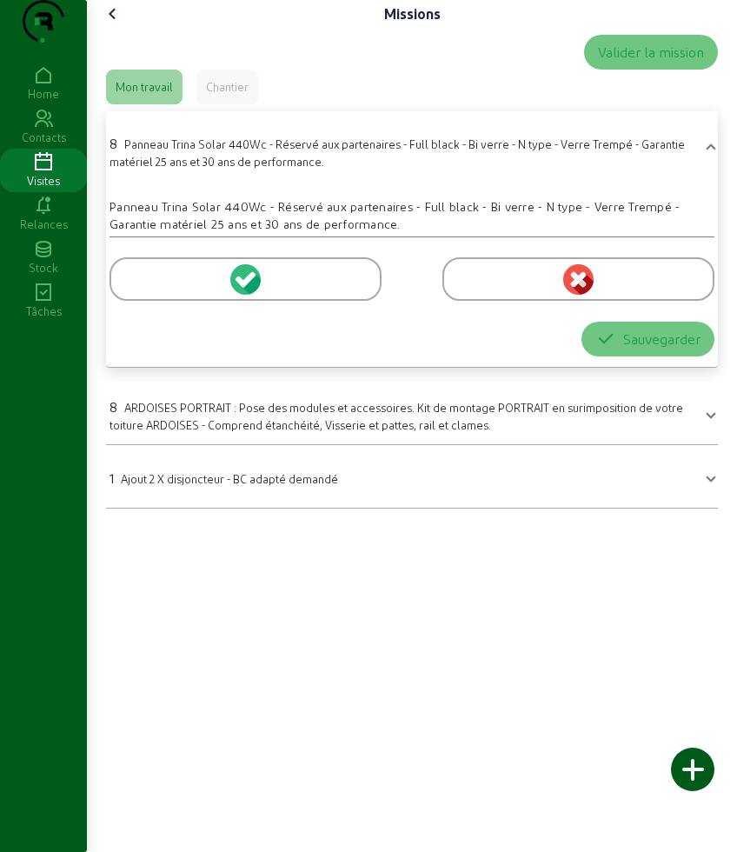
click at [160, 301] on div at bounding box center [246, 278] width 272 height 43
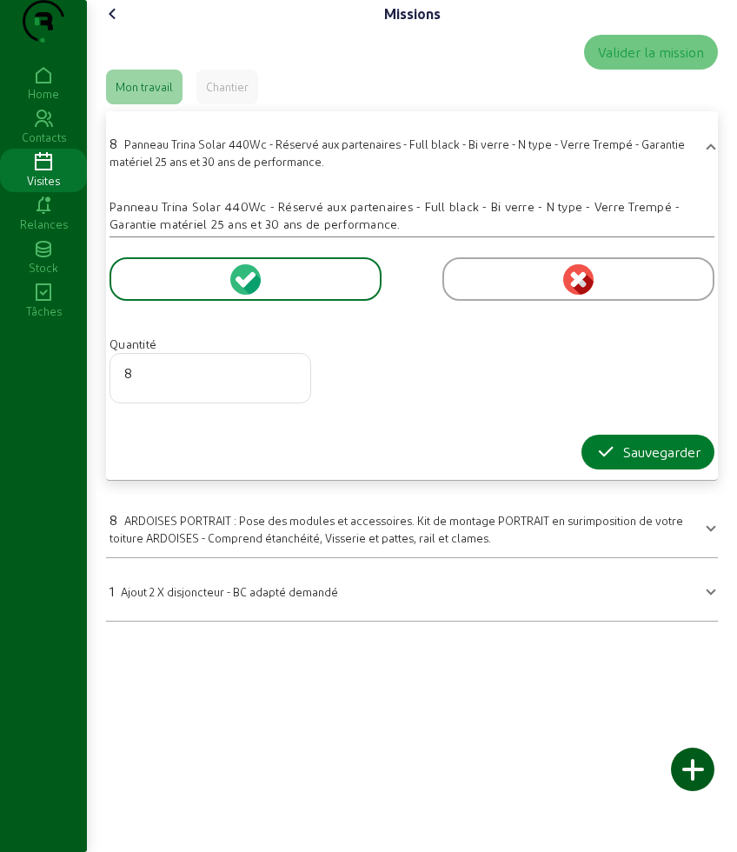
click at [585, 469] on button "Sauvegarder" at bounding box center [647, 452] width 133 height 35
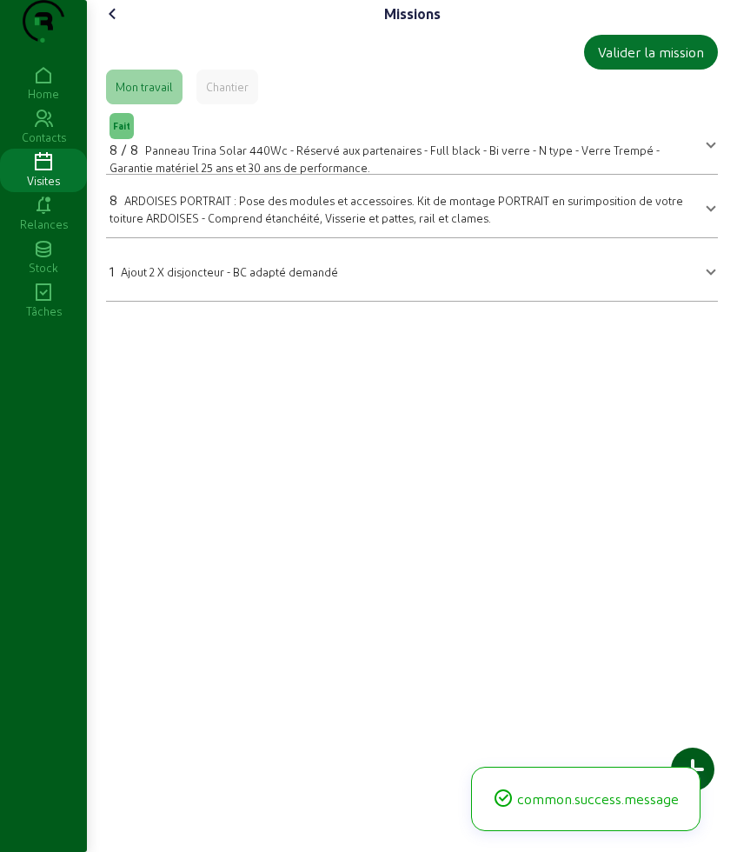
click at [229, 224] on span "ARDOISES PORTRAIT : Pose des modules et accessoires. Kit de montage PORTRAIT en…" at bounding box center [397, 209] width 574 height 30
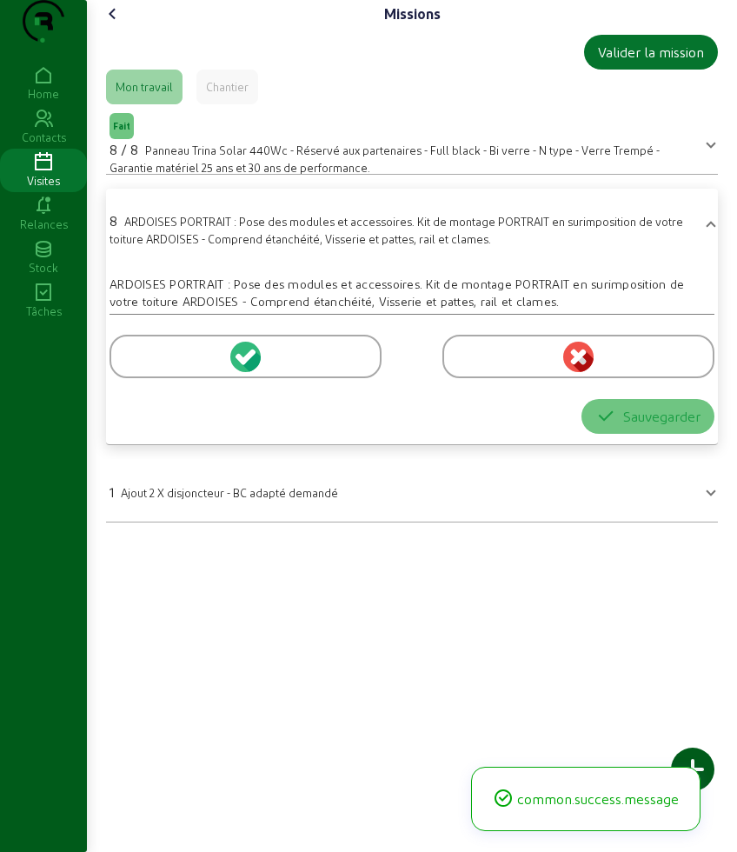
click at [184, 392] on div at bounding box center [412, 353] width 605 height 77
drag, startPoint x: 179, startPoint y: 405, endPoint x: 494, endPoint y: 520, distance: 334.9
click at [179, 378] on div at bounding box center [246, 356] width 272 height 43
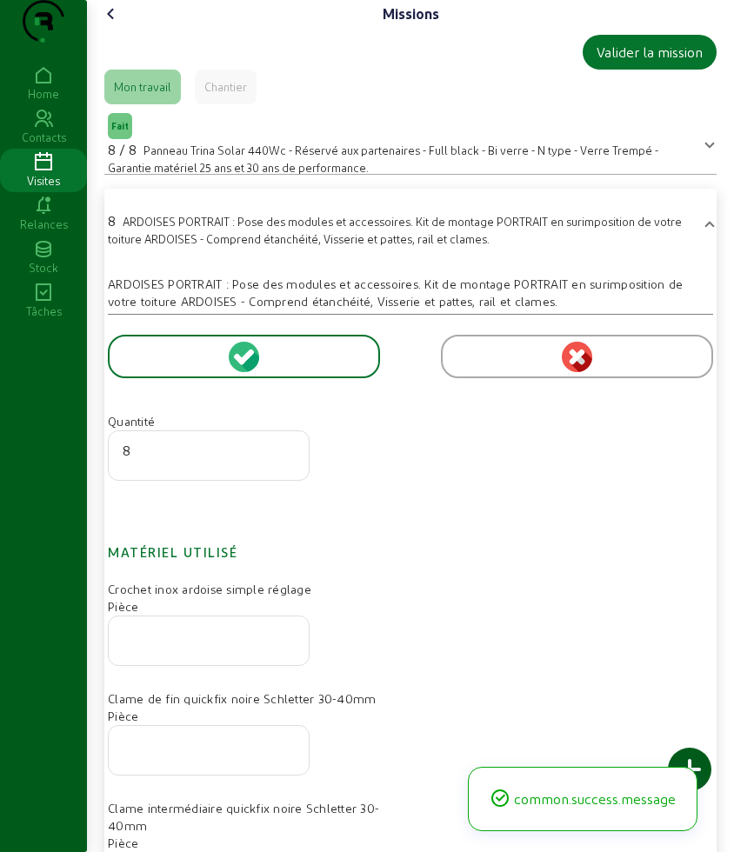
scroll to position [678, 0]
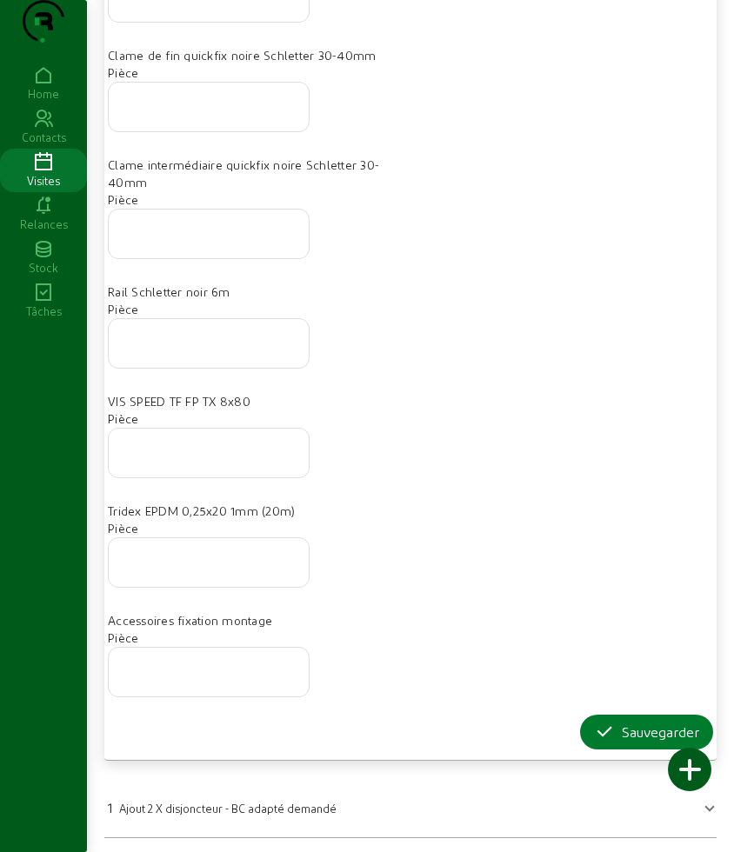
click at [594, 728] on icon "button" at bounding box center [604, 731] width 21 height 21
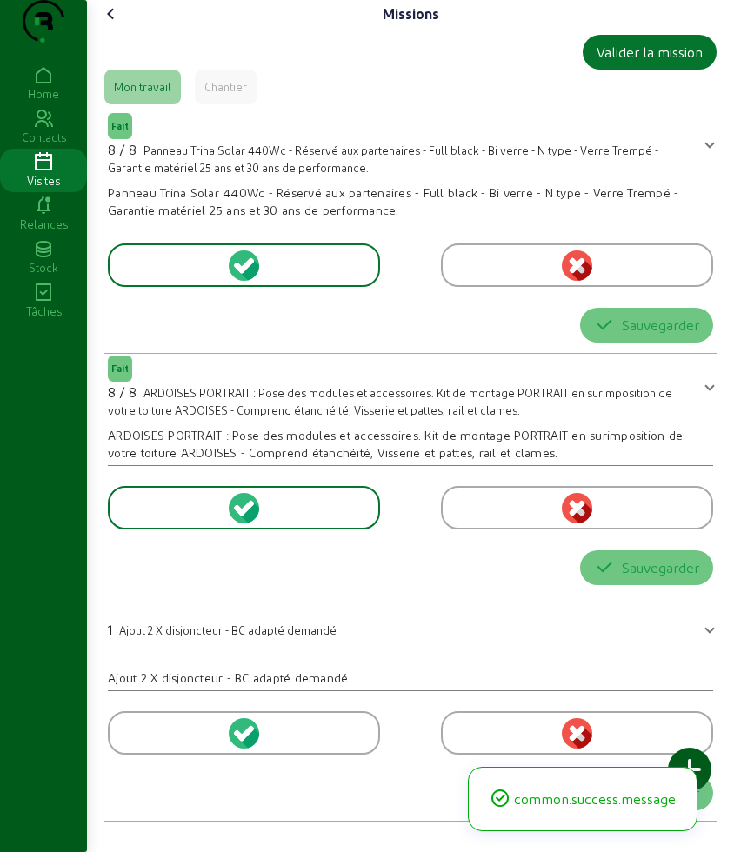
scroll to position [0, 0]
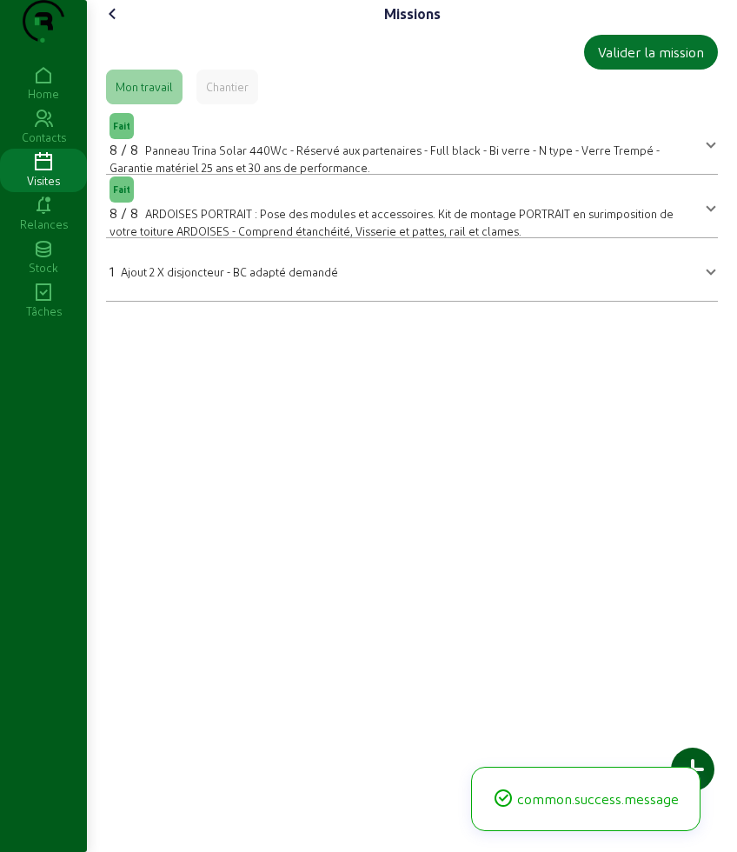
click at [110, 68] on div "Valider la mission Mon travail Chantier Fait 8 / 8 Panneau Trina Solar 440Wc - …" at bounding box center [412, 168] width 626 height 281
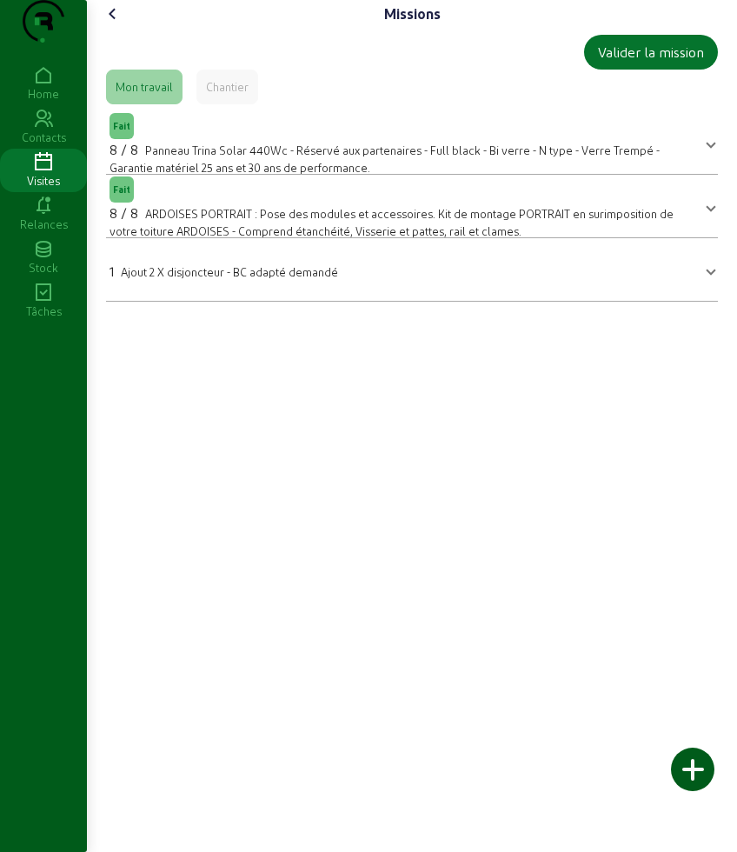
click at [116, 24] on icon at bounding box center [113, 13] width 21 height 21
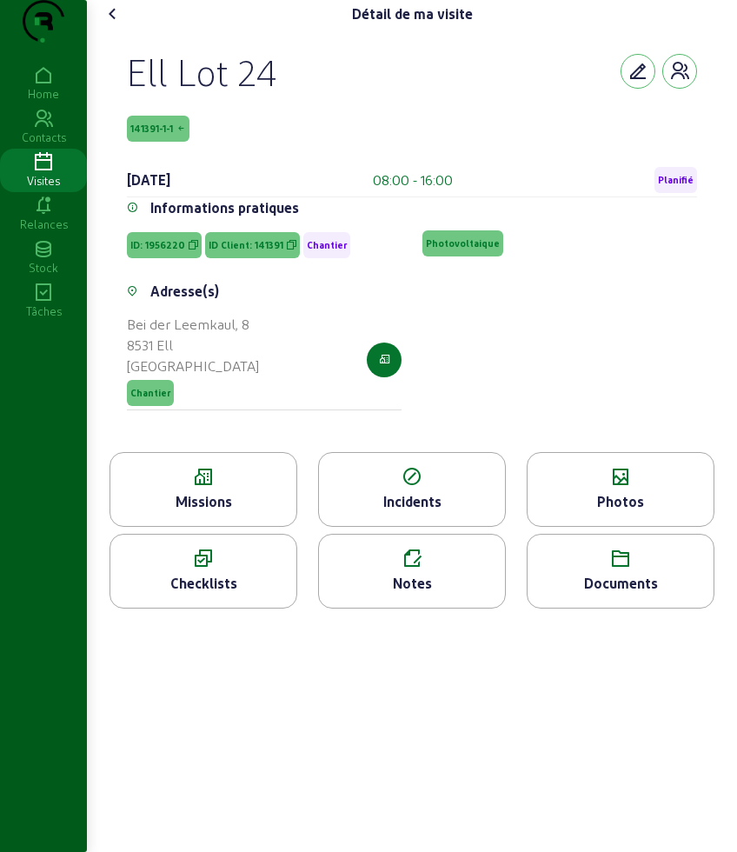
click at [112, 24] on icon at bounding box center [113, 13] width 21 height 21
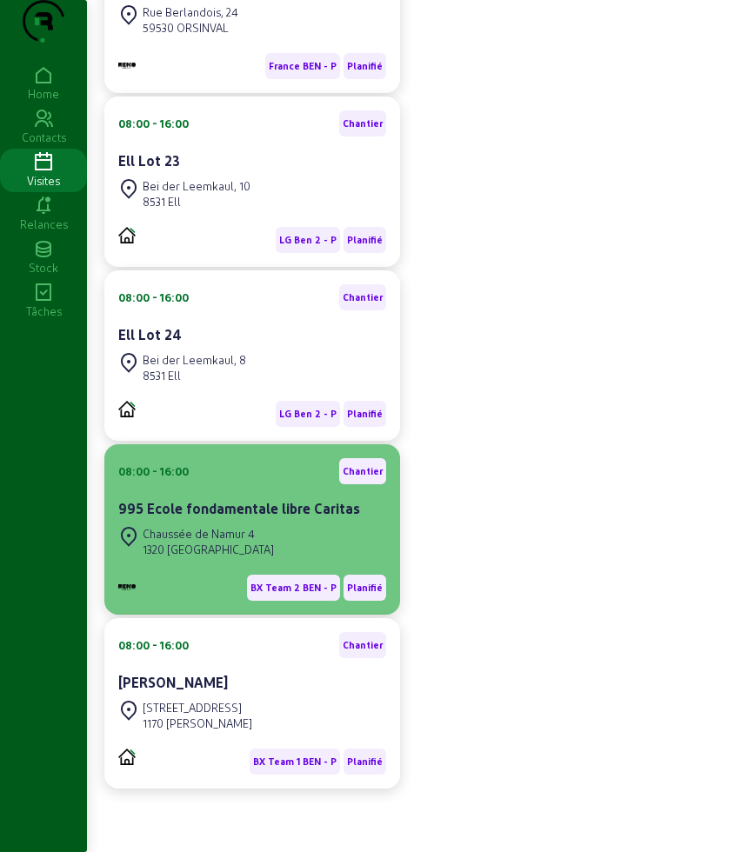
scroll to position [359, 0]
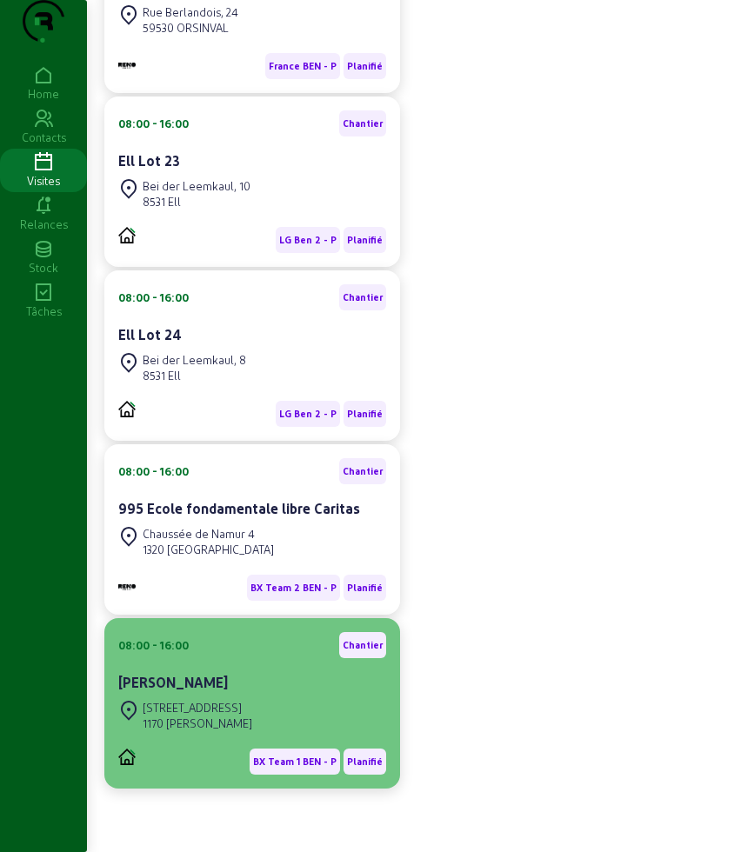
click at [239, 690] on div "[PERSON_NAME]" at bounding box center [252, 682] width 268 height 21
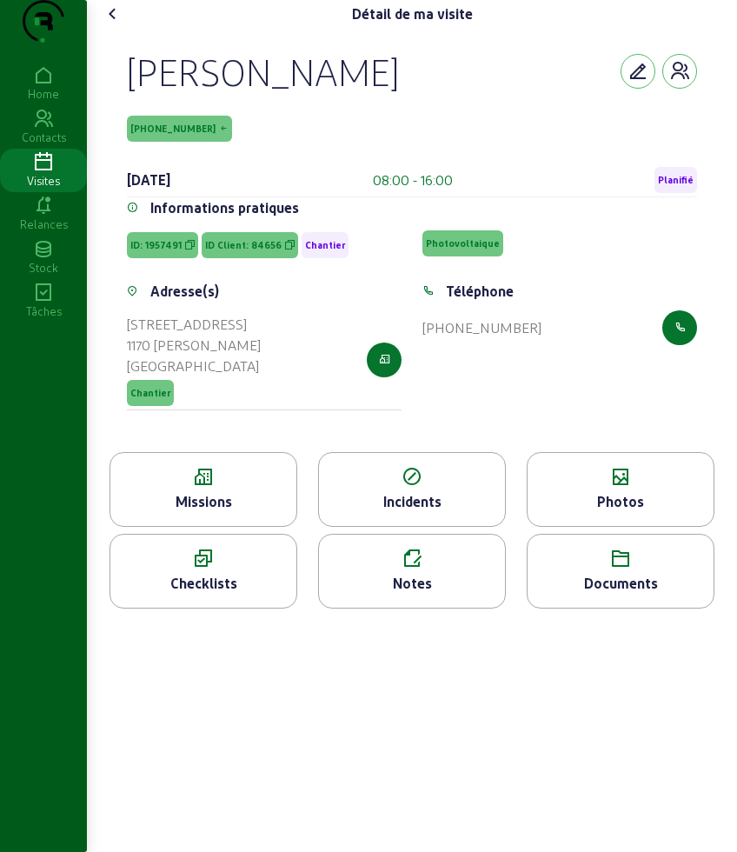
drag, startPoint x: 126, startPoint y: 86, endPoint x: 134, endPoint y: 93, distance: 10.5
click at [130, 90] on div "[PERSON_NAME] [PHONE_NUMBER] [DATE] 08:00 - 16:00 Planifié Informations pratiqu…" at bounding box center [412, 240] width 612 height 424
drag, startPoint x: 134, startPoint y: 93, endPoint x: 144, endPoint y: 102, distance: 13.6
click at [144, 94] on div "[PERSON_NAME]" at bounding box center [263, 71] width 272 height 45
click at [132, 94] on div "[PERSON_NAME]" at bounding box center [263, 71] width 272 height 45
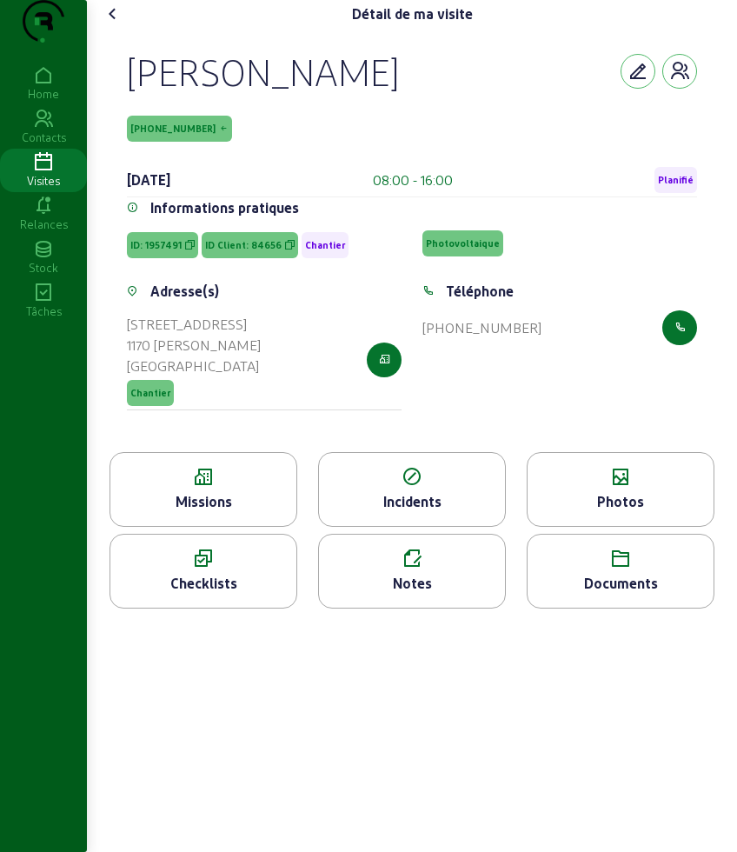
drag, startPoint x: 129, startPoint y: 97, endPoint x: 221, endPoint y: 164, distance: 113.9
click at [221, 164] on div "[PERSON_NAME] [PHONE_NUMBER] [DATE] 08:00 - 16:00 Planifié" at bounding box center [412, 123] width 570 height 149
click at [196, 488] on icon at bounding box center [203, 477] width 186 height 21
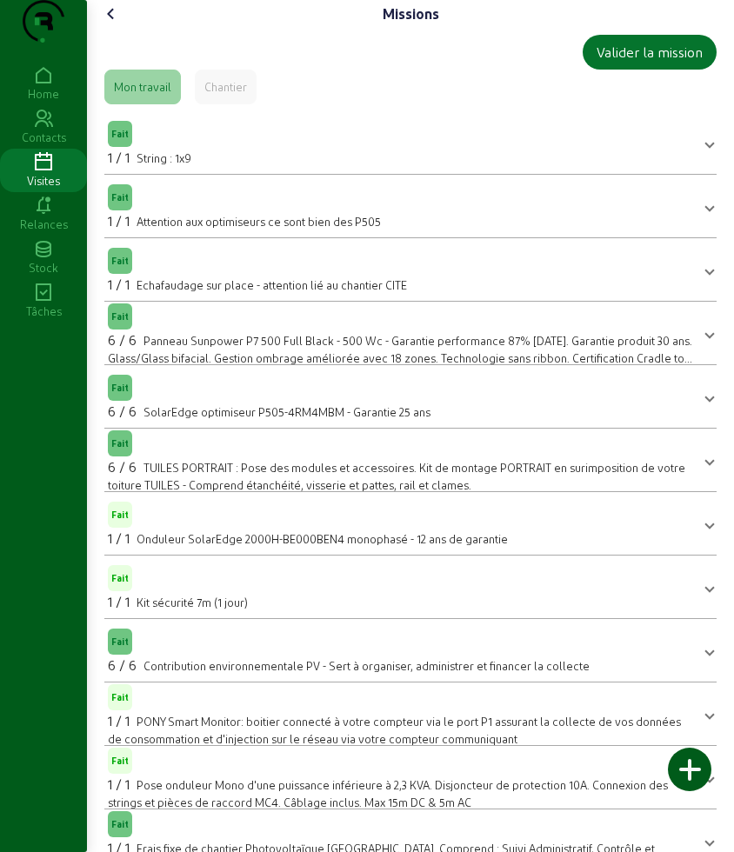
click at [116, 24] on icon at bounding box center [111, 13] width 21 height 21
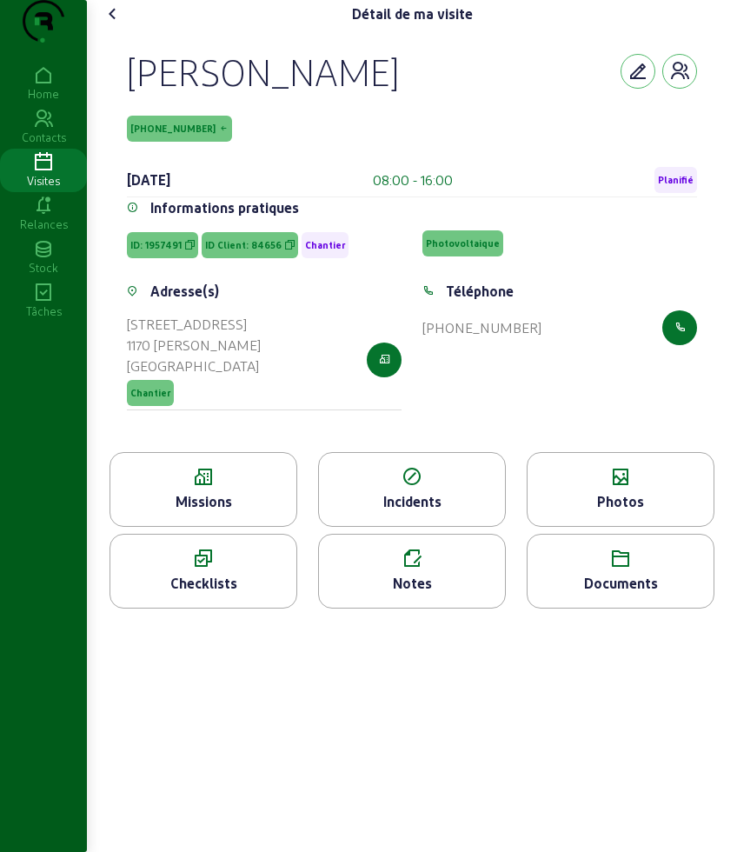
drag, startPoint x: 124, startPoint y: 88, endPoint x: 244, endPoint y: 155, distance: 137.4
click at [244, 155] on div "[PERSON_NAME] [PHONE_NUMBER] [DATE] 08:00 - 16:00 Planifié Informations pratiqu…" at bounding box center [412, 240] width 612 height 424
click at [199, 512] on div "Missions" at bounding box center [203, 501] width 186 height 21
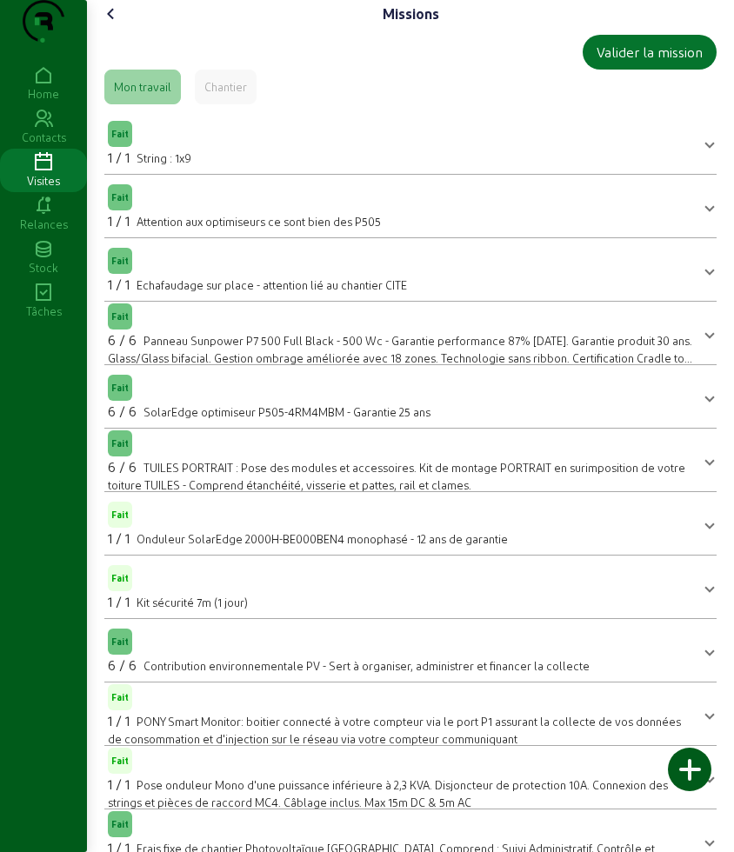
click at [110, 24] on icon at bounding box center [111, 13] width 21 height 21
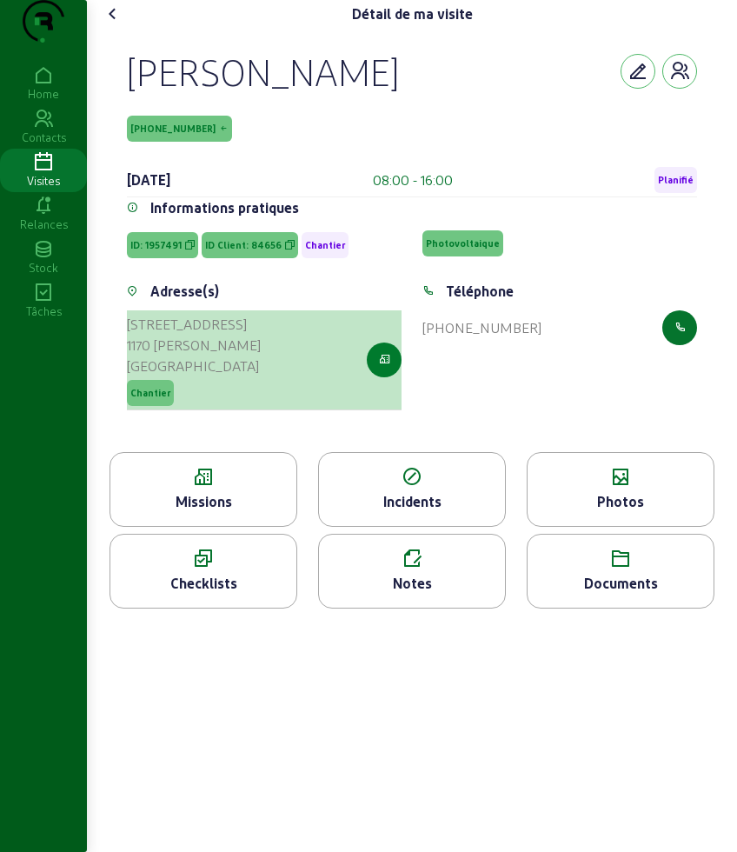
click at [384, 377] on button "button" at bounding box center [384, 359] width 35 height 35
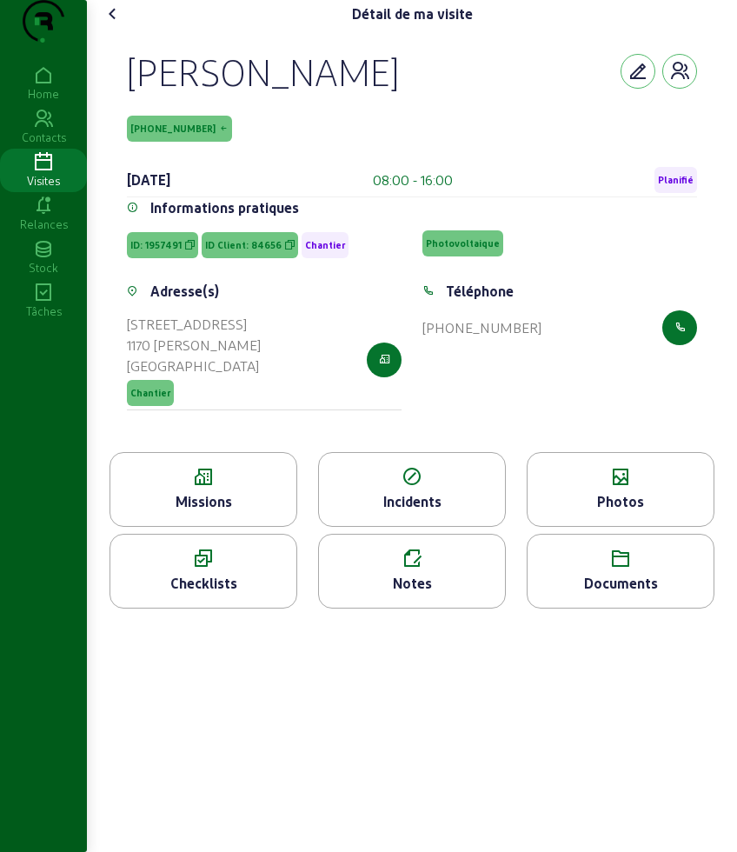
click at [106, 24] on icon at bounding box center [113, 13] width 21 height 21
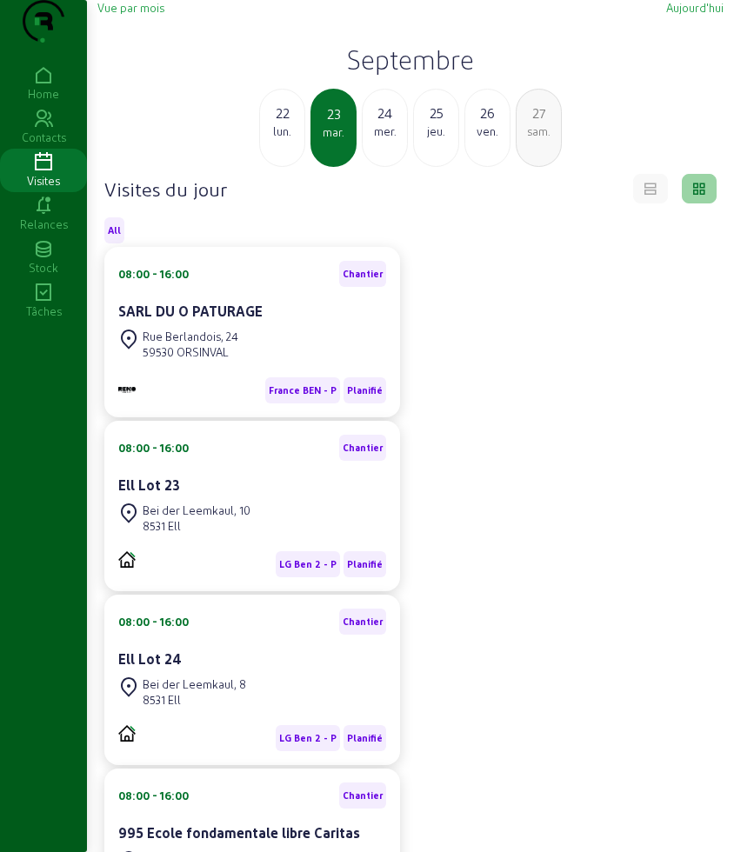
click at [291, 123] on div "22" at bounding box center [282, 113] width 44 height 21
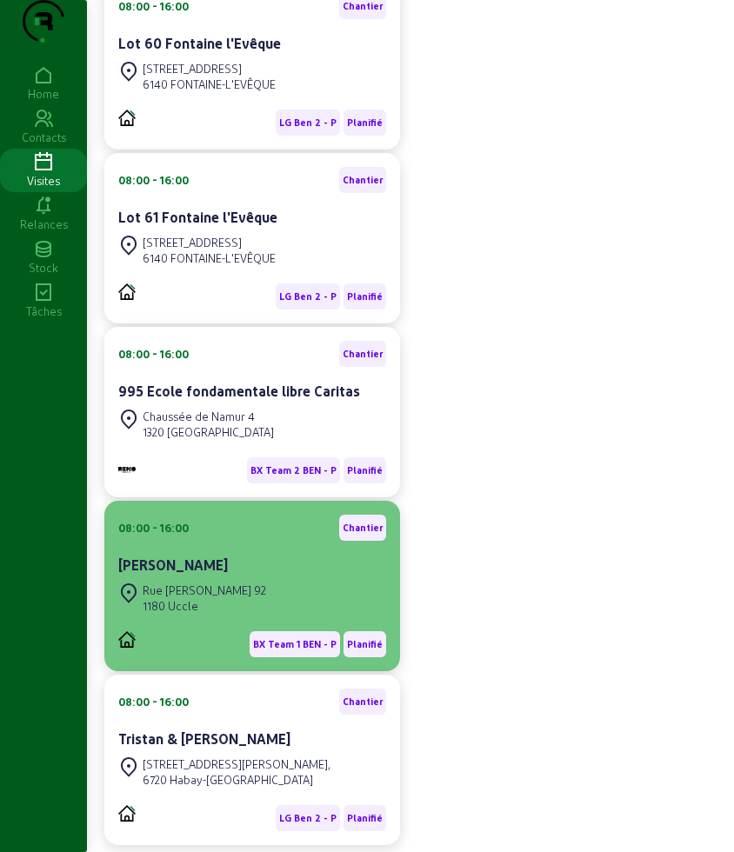
scroll to position [652, 0]
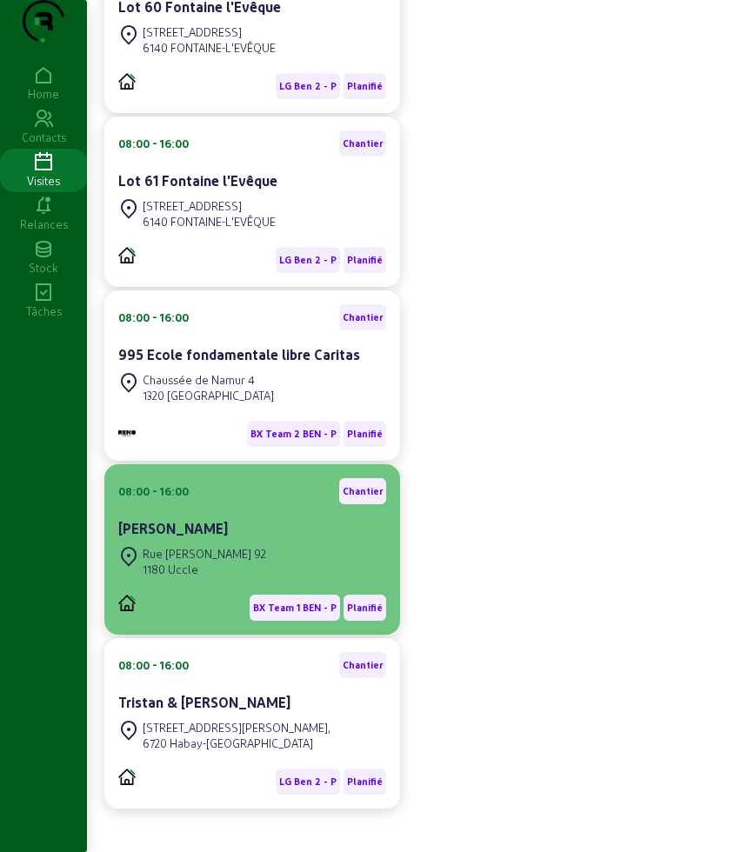
click at [236, 581] on div "[STREET_ADDRESS][PERSON_NAME]" at bounding box center [252, 561] width 268 height 38
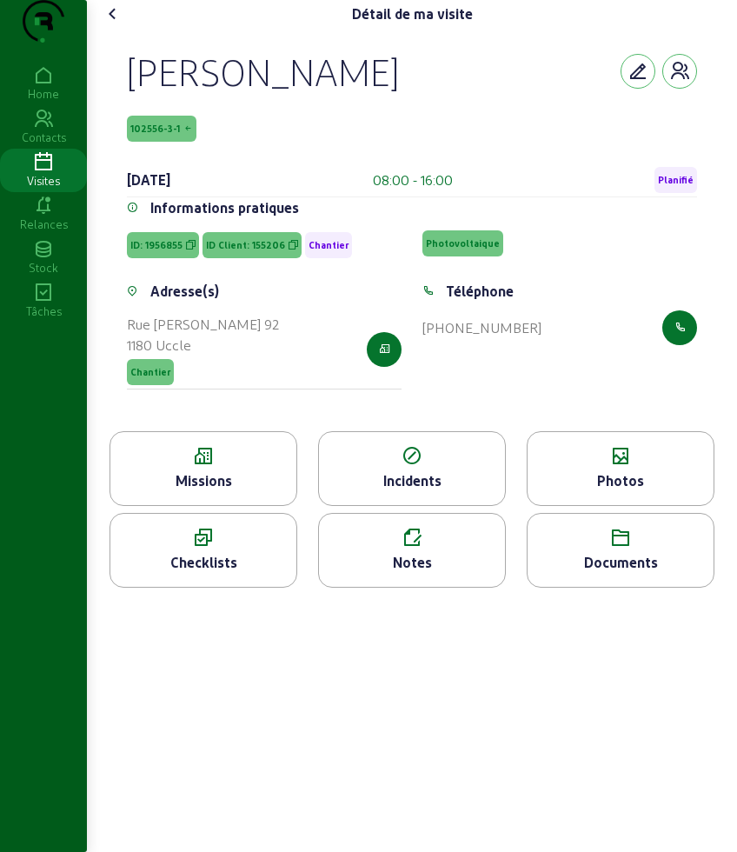
click at [223, 467] on icon at bounding box center [203, 456] width 186 height 21
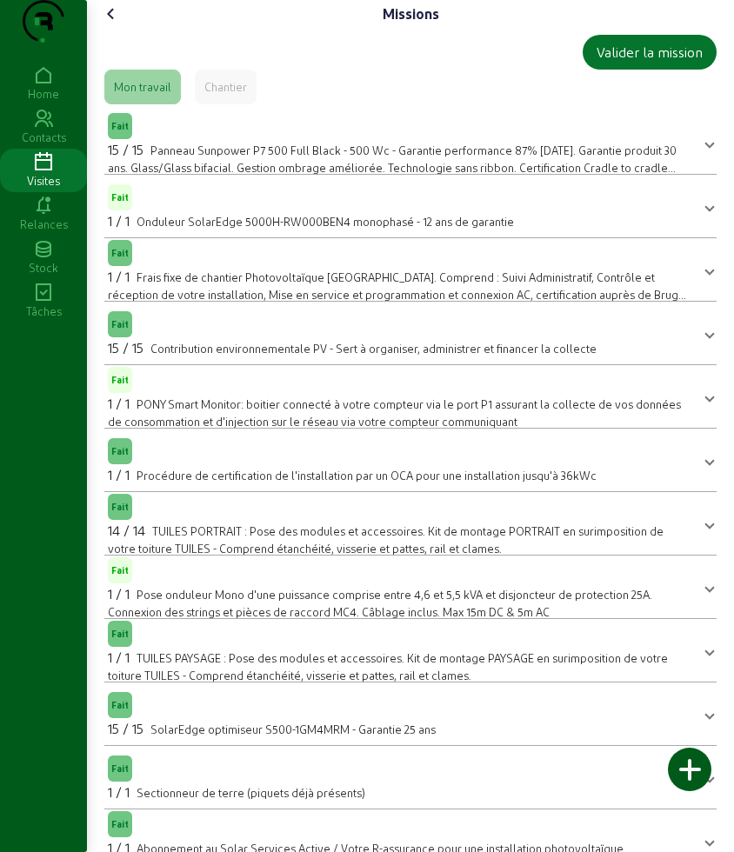
scroll to position [387, 0]
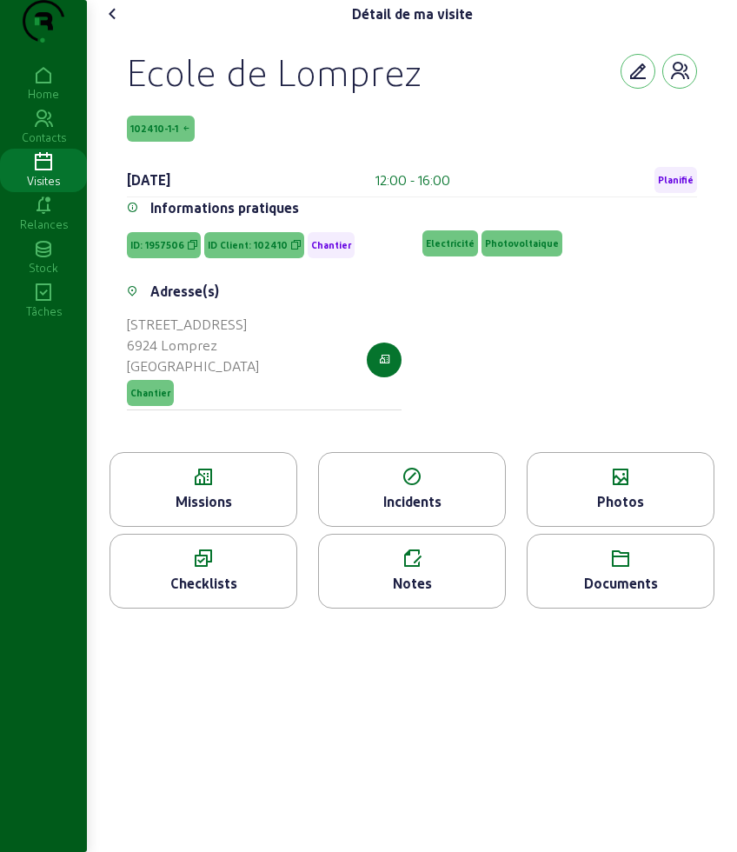
click at [196, 512] on div "Missions" at bounding box center [203, 501] width 186 height 21
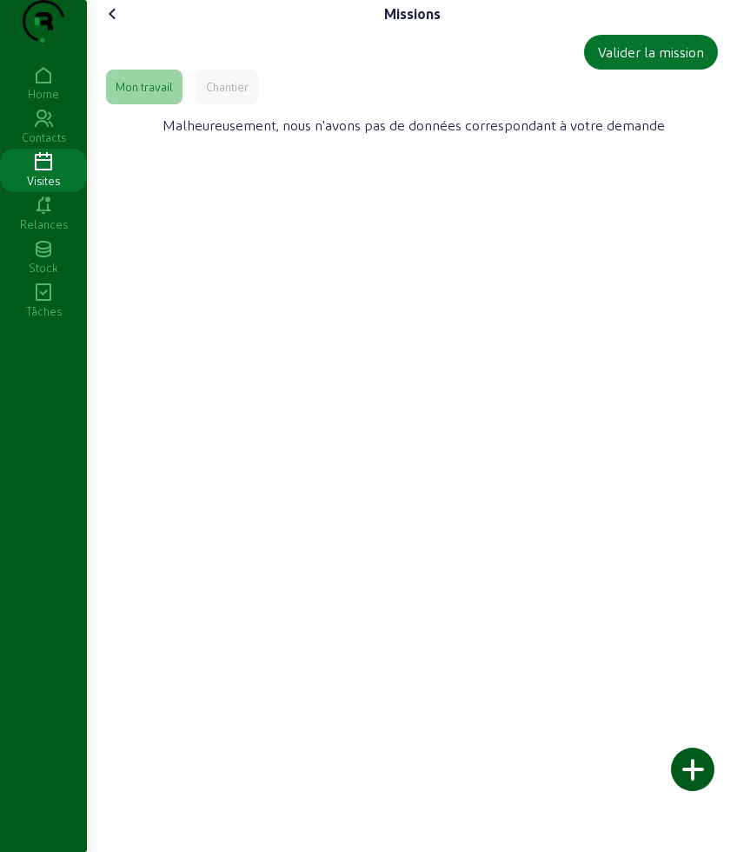
click at [205, 70] on div "Valider la mission" at bounding box center [412, 52] width 612 height 35
click at [206, 104] on div "Chantier" at bounding box center [227, 87] width 62 height 35
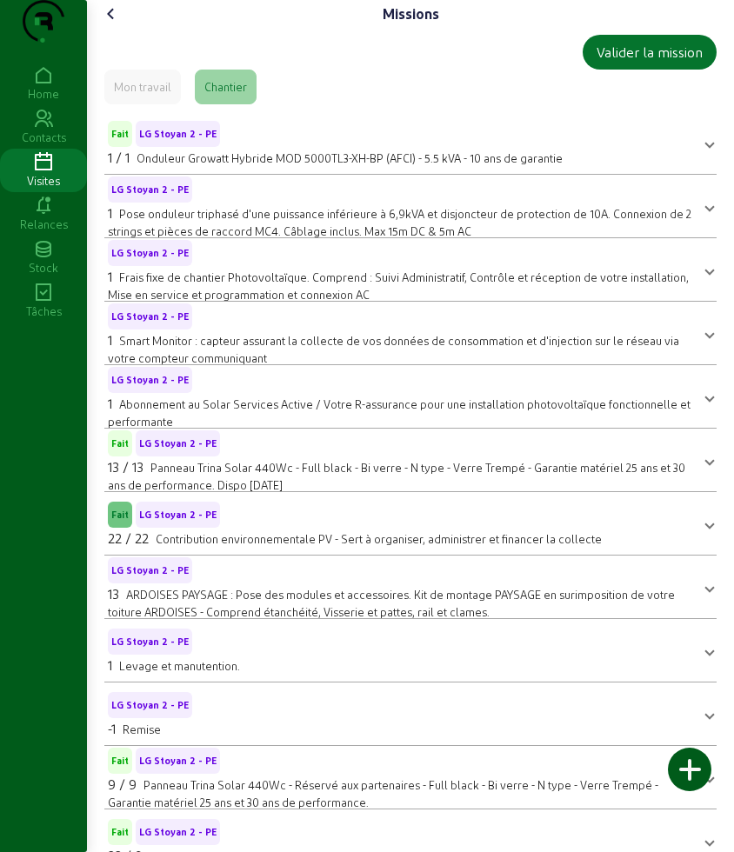
click at [130, 28] on div "Missions" at bounding box center [410, 14] width 626 height 28
click at [116, 24] on icon at bounding box center [111, 13] width 21 height 21
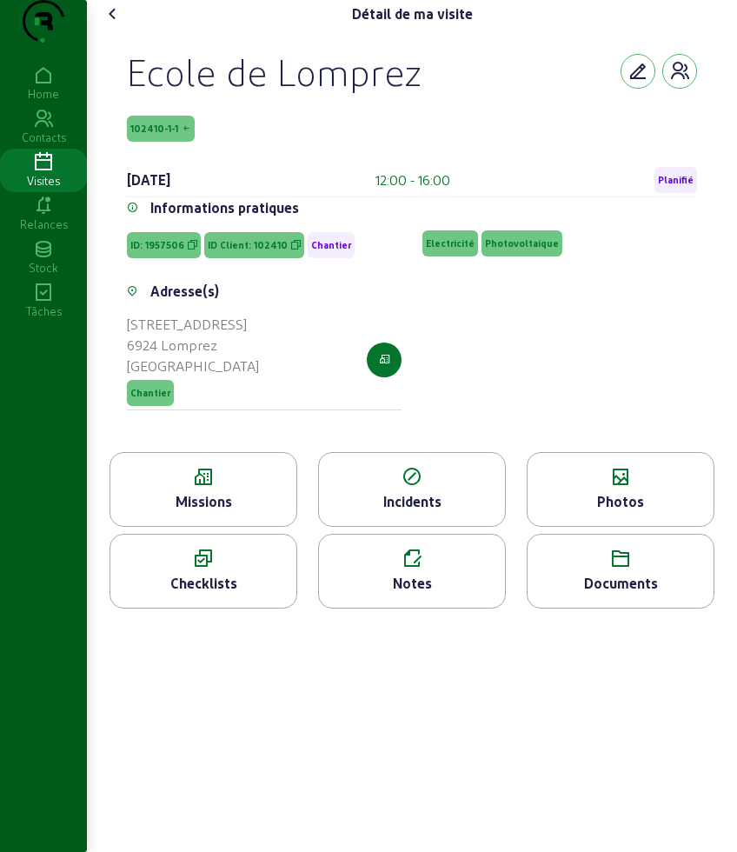
click at [567, 488] on icon at bounding box center [621, 477] width 186 height 21
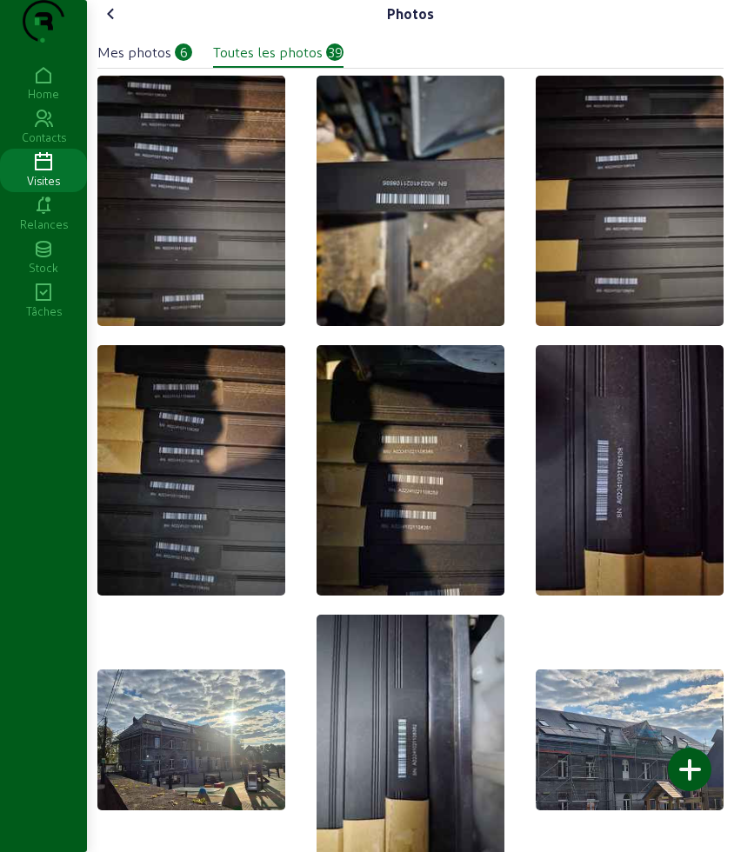
click at [169, 63] on div "Mes photos" at bounding box center [134, 52] width 74 height 21
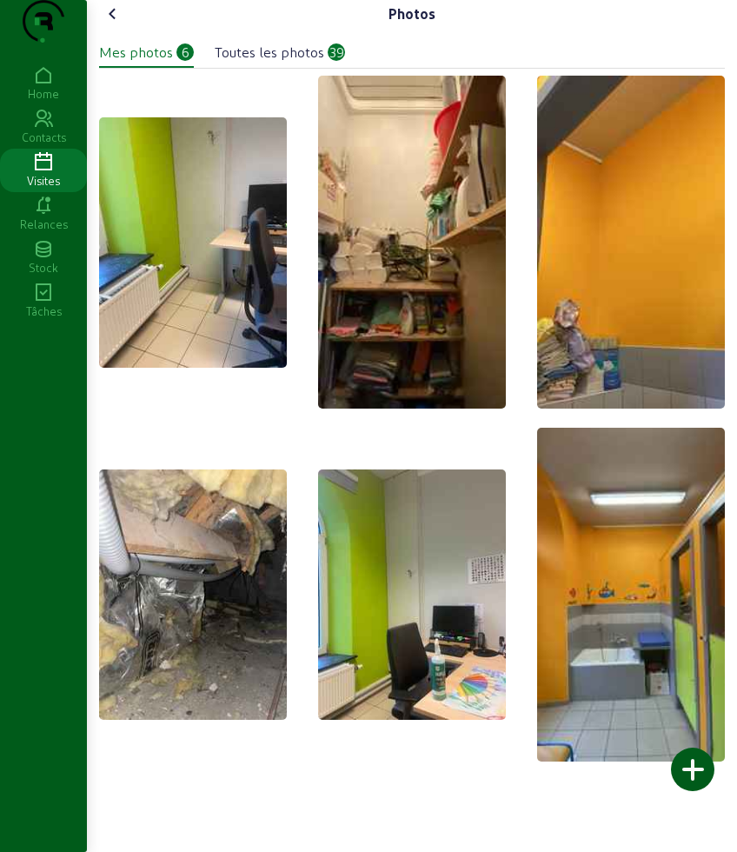
click at [122, 24] on icon at bounding box center [113, 13] width 21 height 21
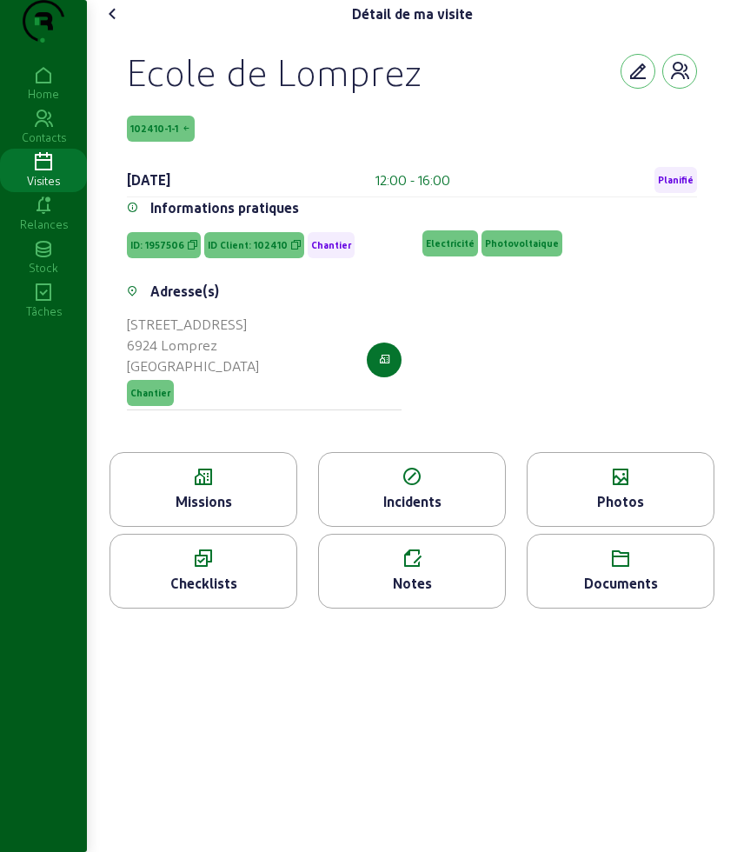
click at [225, 488] on icon at bounding box center [203, 477] width 186 height 21
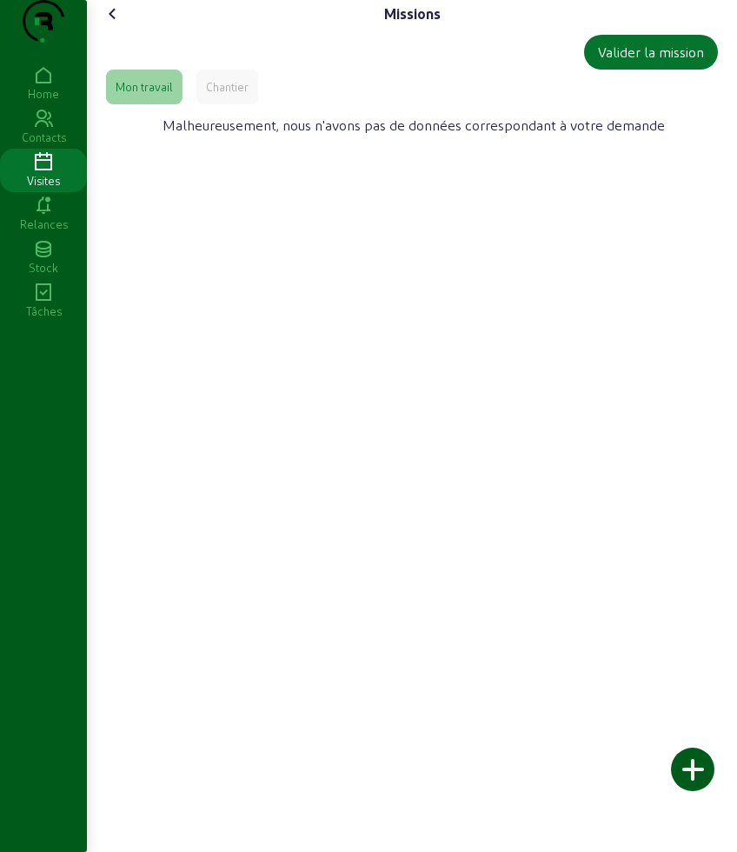
click at [222, 104] on div "Chantier" at bounding box center [227, 87] width 62 height 35
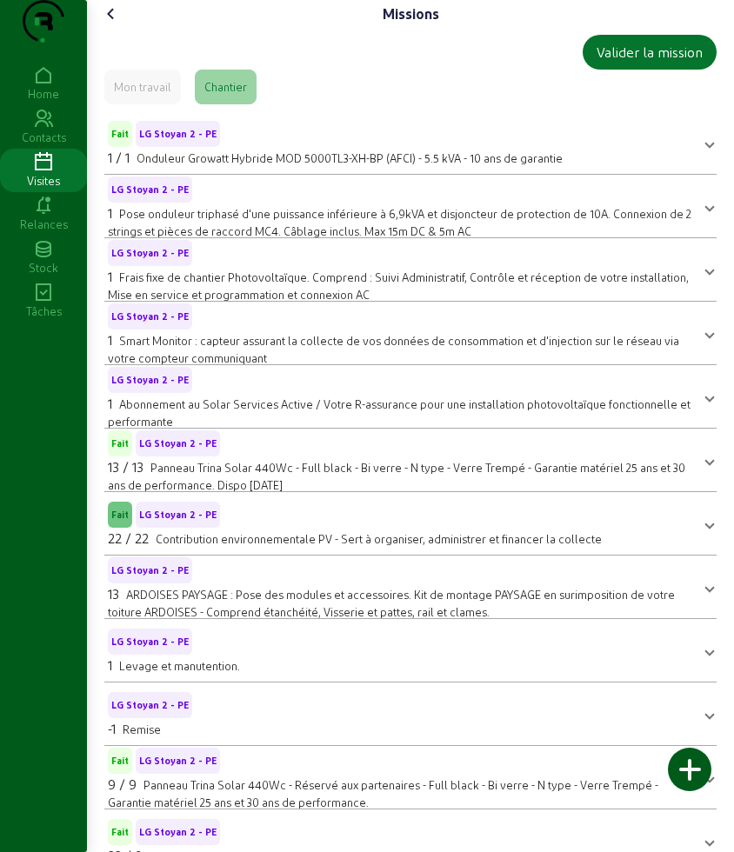
click at [109, 24] on icon at bounding box center [111, 13] width 21 height 21
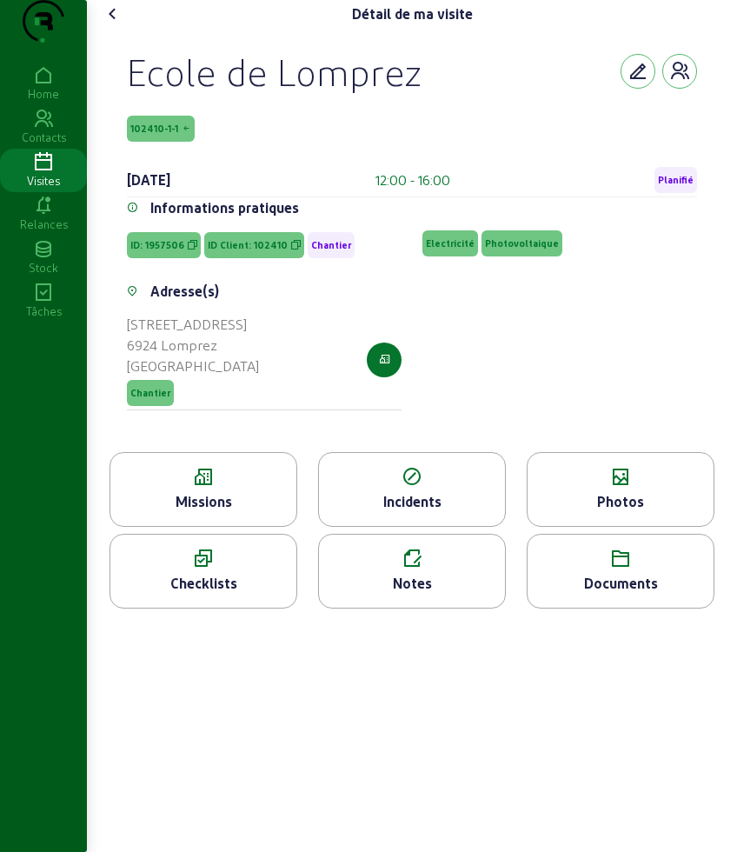
click at [121, 24] on icon at bounding box center [113, 13] width 21 height 21
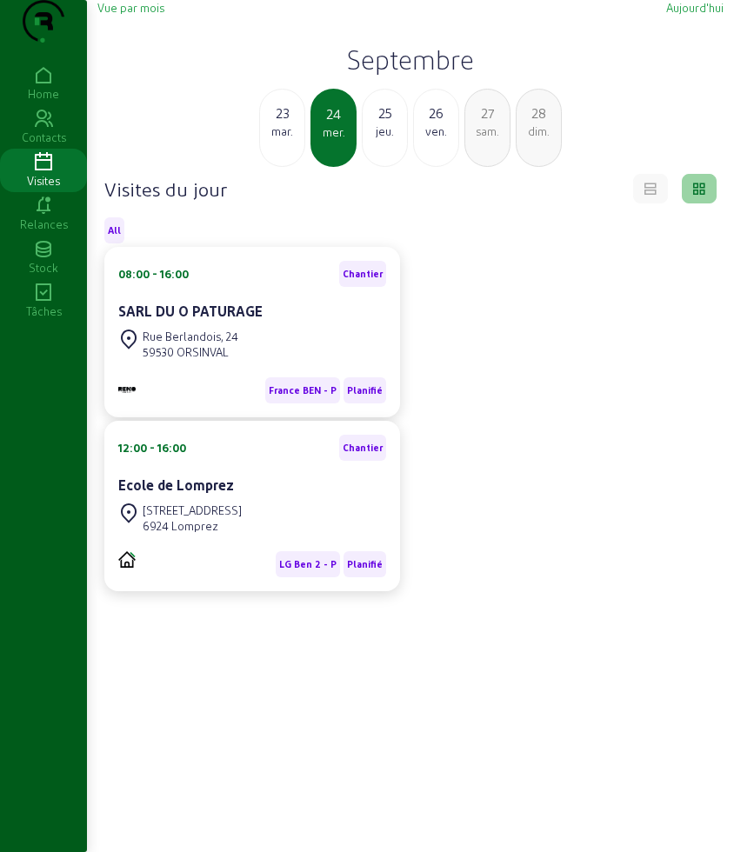
click at [398, 139] on div "jeu." at bounding box center [384, 131] width 44 height 16
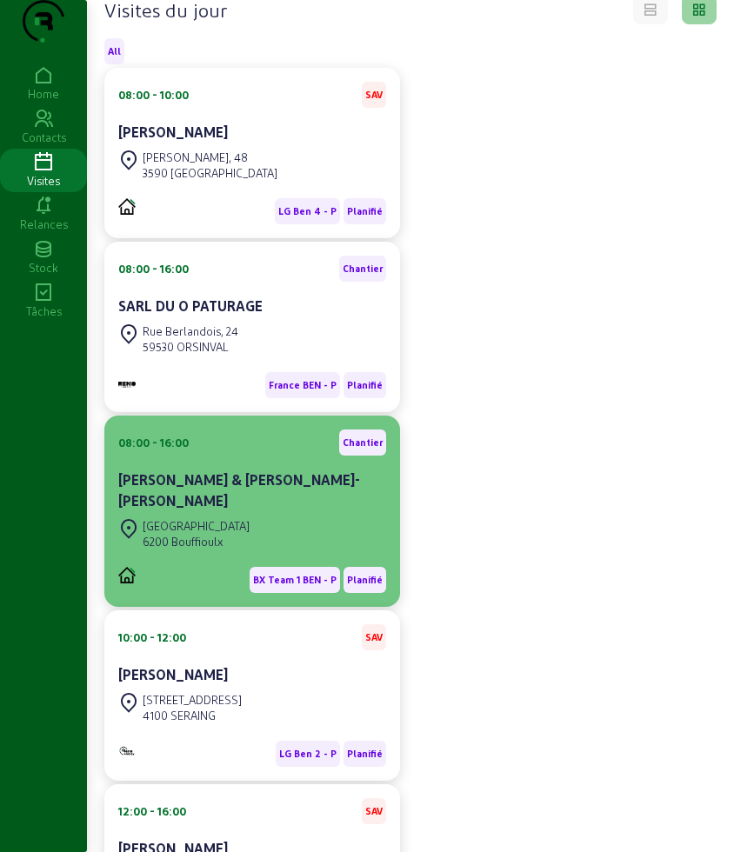
scroll to position [217, 0]
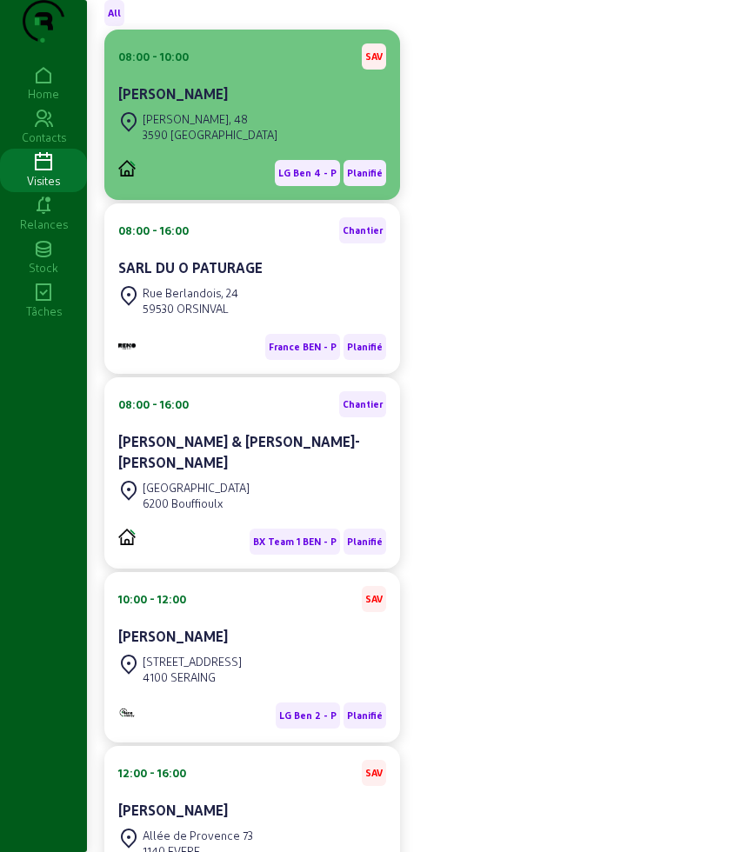
click at [223, 143] on div "3590 DIEPENBEEK" at bounding box center [210, 135] width 135 height 16
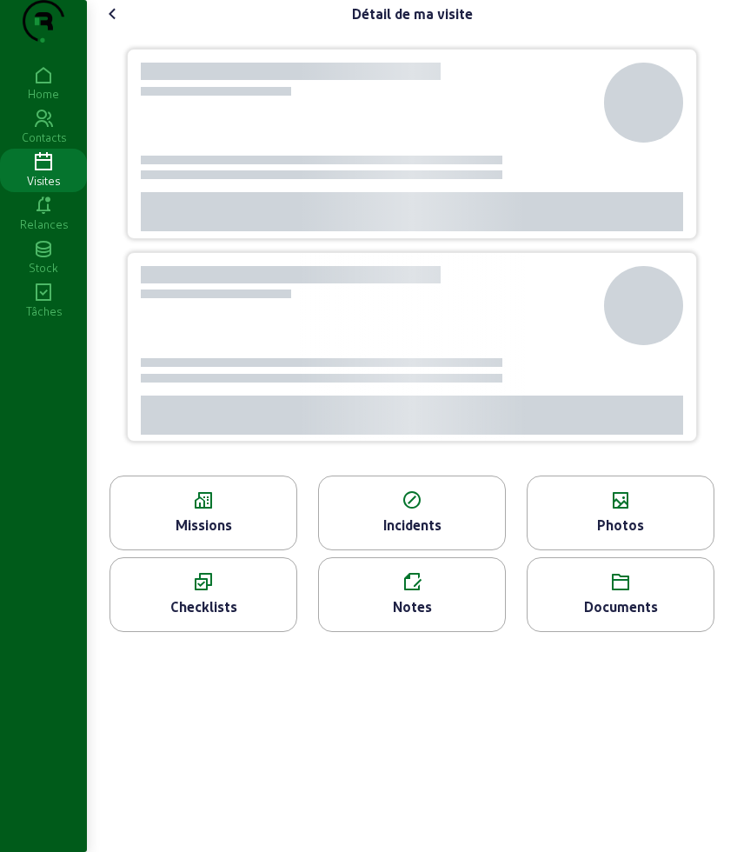
click at [191, 529] on div "Missions" at bounding box center [204, 512] width 188 height 75
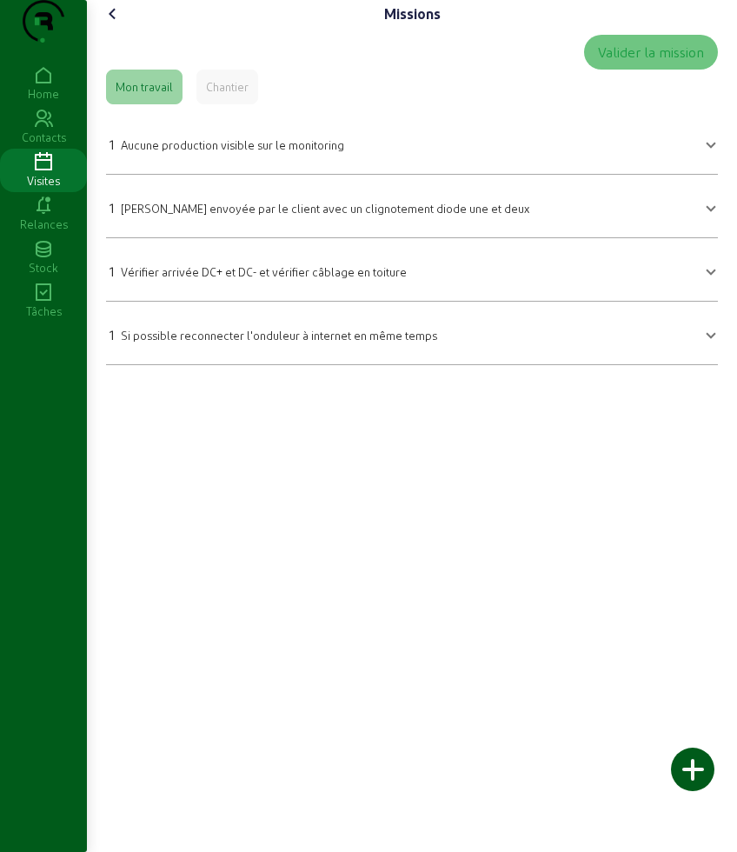
click at [110, 24] on icon at bounding box center [113, 13] width 21 height 21
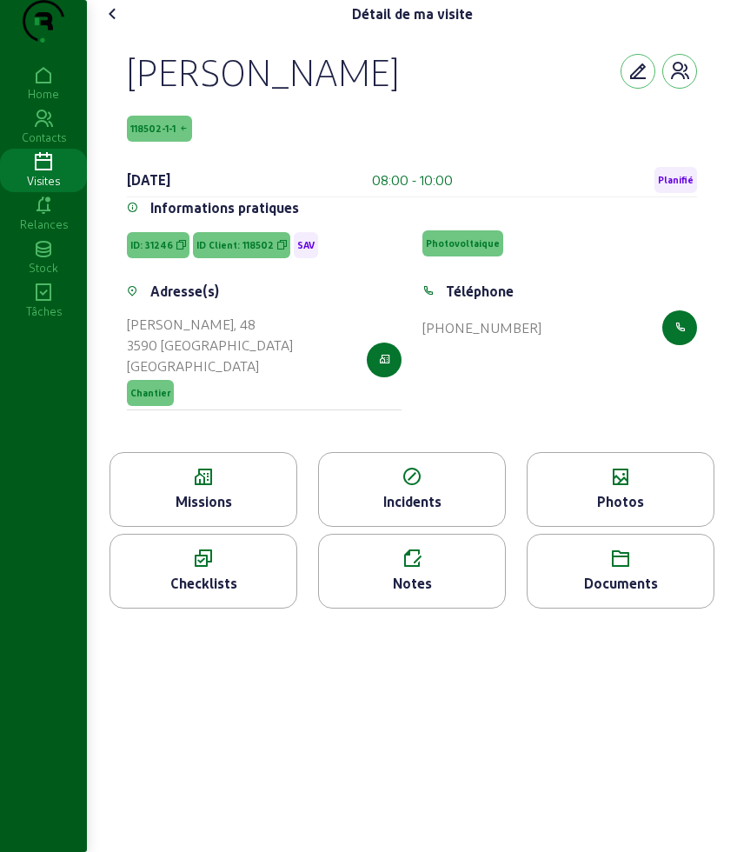
click at [110, 24] on icon at bounding box center [113, 13] width 21 height 21
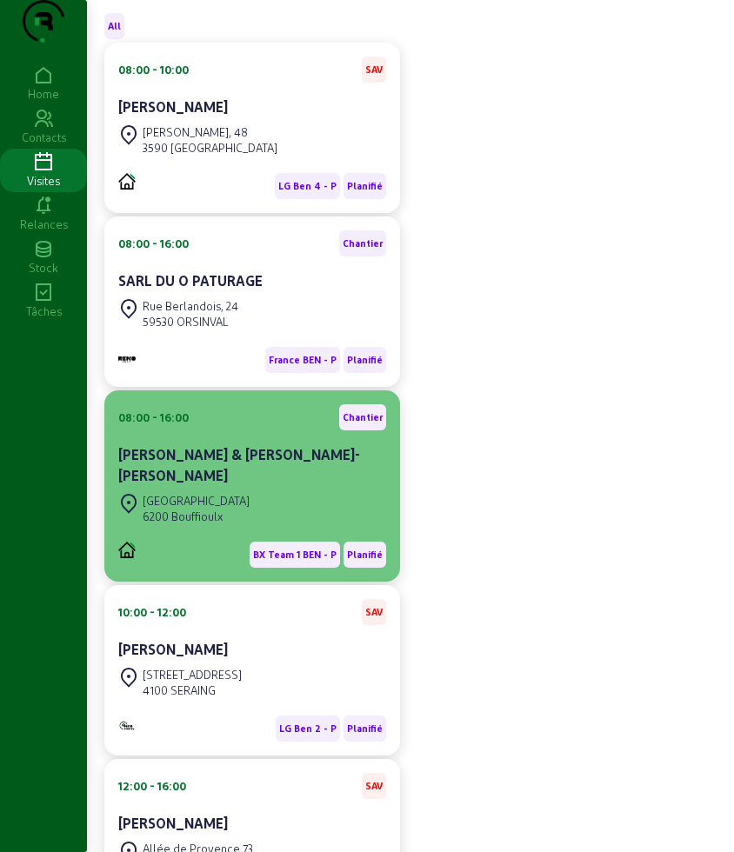
scroll to position [217, 0]
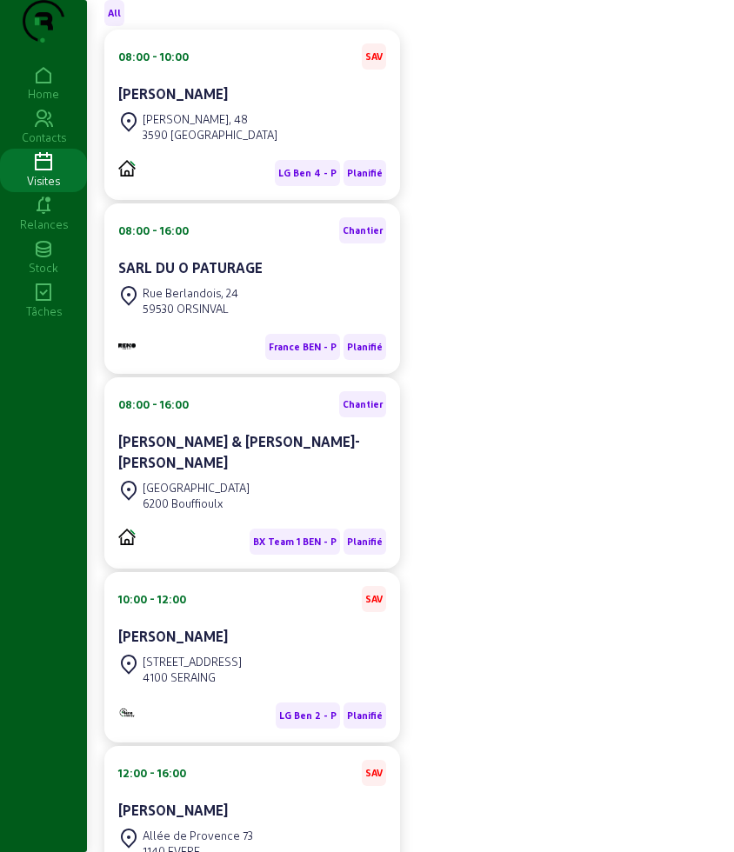
click at [243, 473] on div "Jean-Marie & Severine Periere-Van Wallendael" at bounding box center [252, 452] width 268 height 42
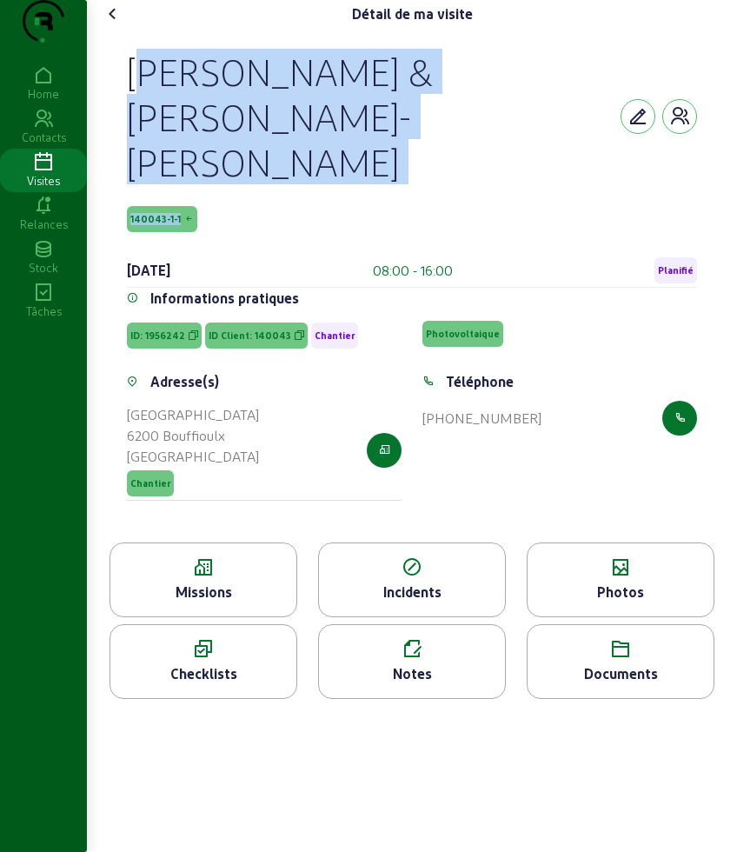
drag, startPoint x: 105, startPoint y: 92, endPoint x: 269, endPoint y: 206, distance: 199.9
click at [269, 206] on div "Jean-Marie & Severine Periere-Van Wallendael 140043-1-1 25 septembre 2025 08:00…" at bounding box center [412, 285] width 626 height 515
copy div "Jean-Marie & Severine Periere-Van Wallendael 140043-1-1"
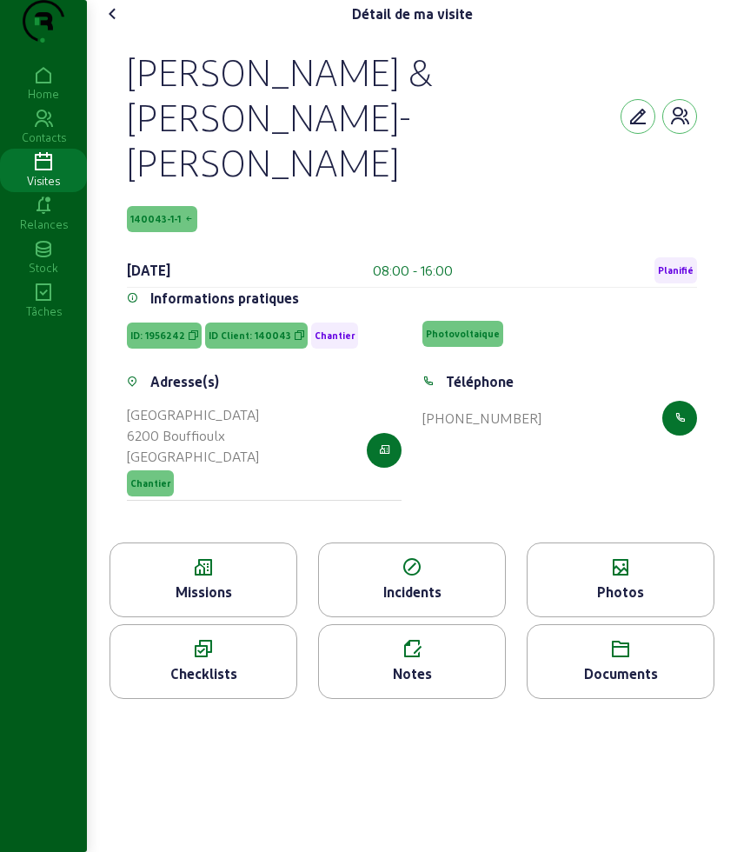
click at [207, 557] on icon at bounding box center [203, 567] width 186 height 21
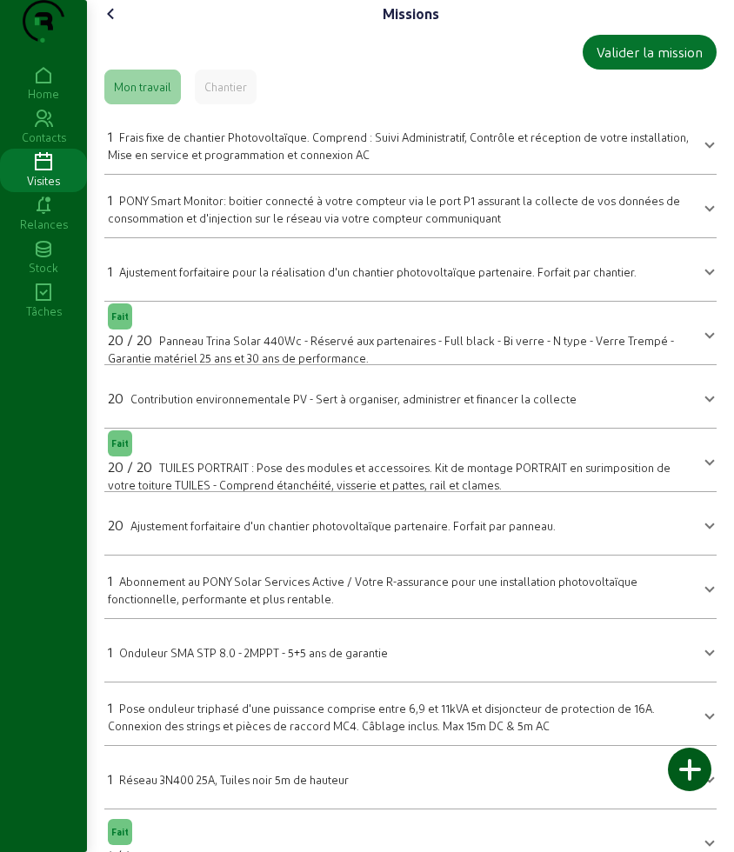
click at [121, 28] on cam-font-icon at bounding box center [111, 14] width 28 height 28
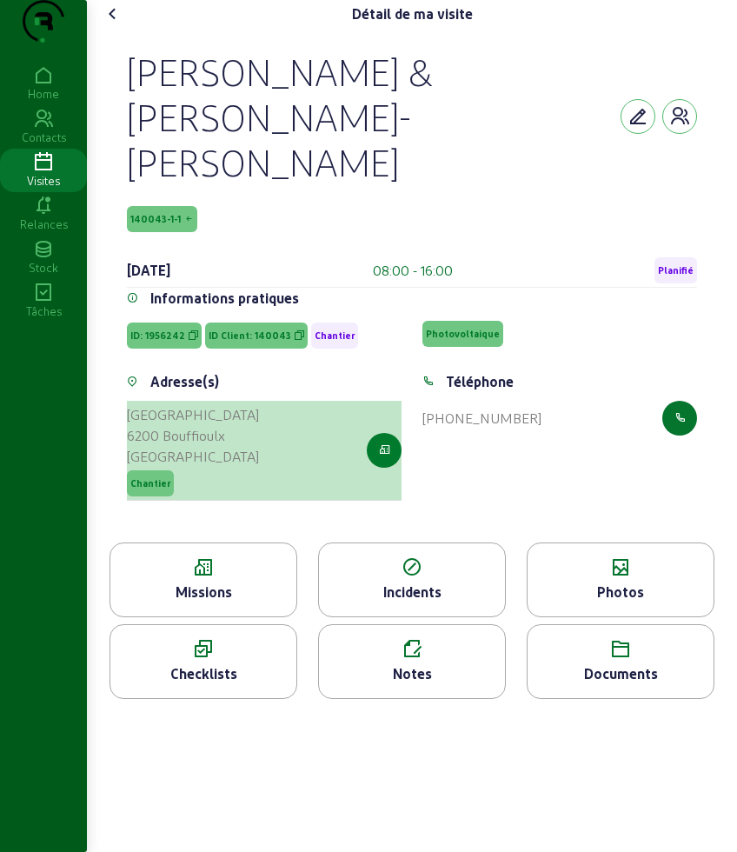
click at [395, 442] on button "button" at bounding box center [384, 450] width 35 height 35
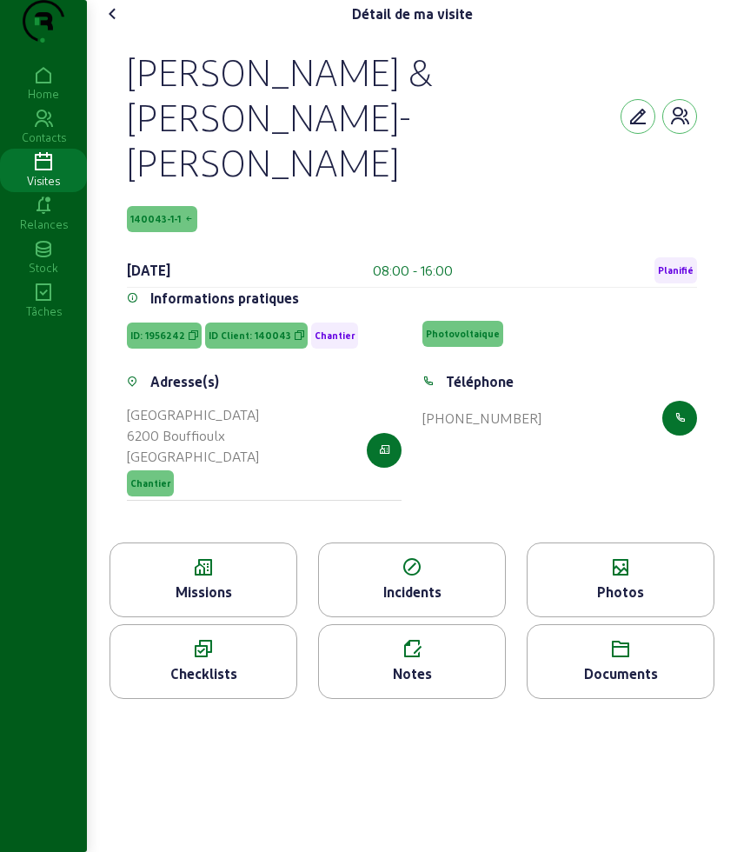
click at [115, 24] on icon at bounding box center [113, 13] width 21 height 21
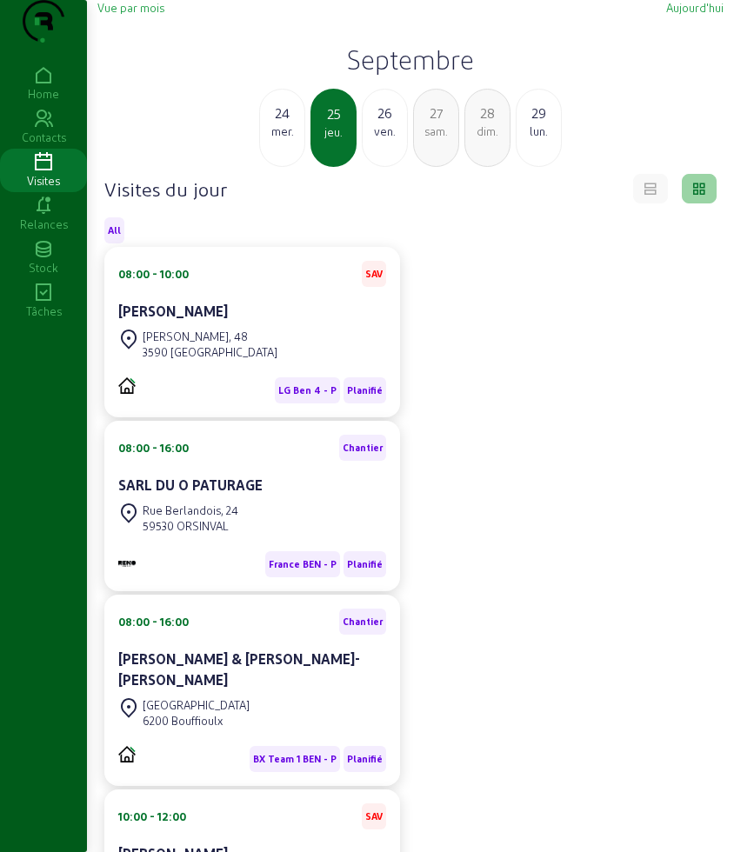
click at [288, 139] on div "mer." at bounding box center [282, 131] width 44 height 16
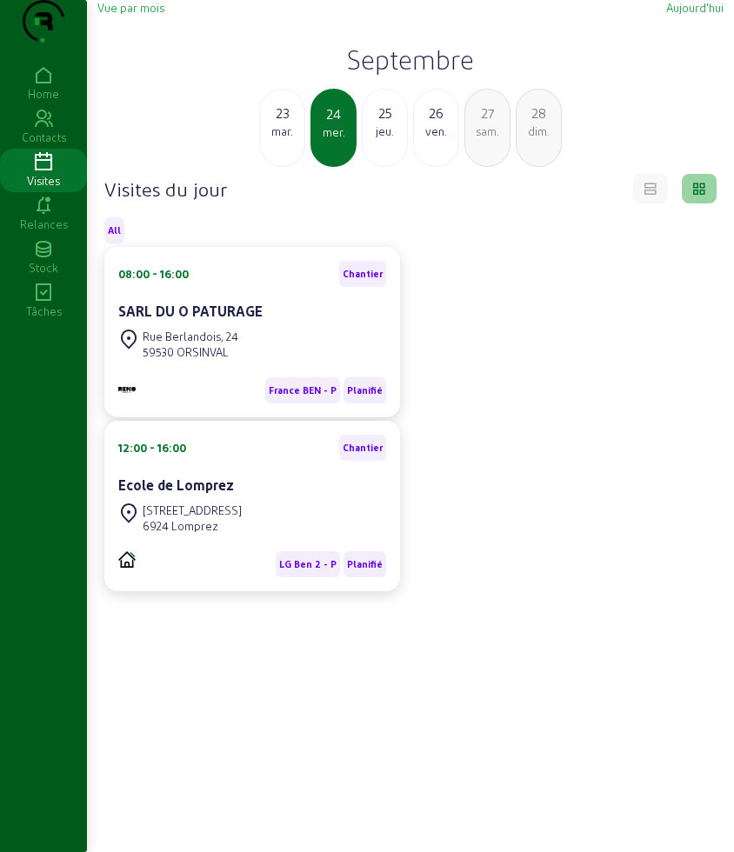
click at [287, 139] on div "mar." at bounding box center [282, 131] width 44 height 16
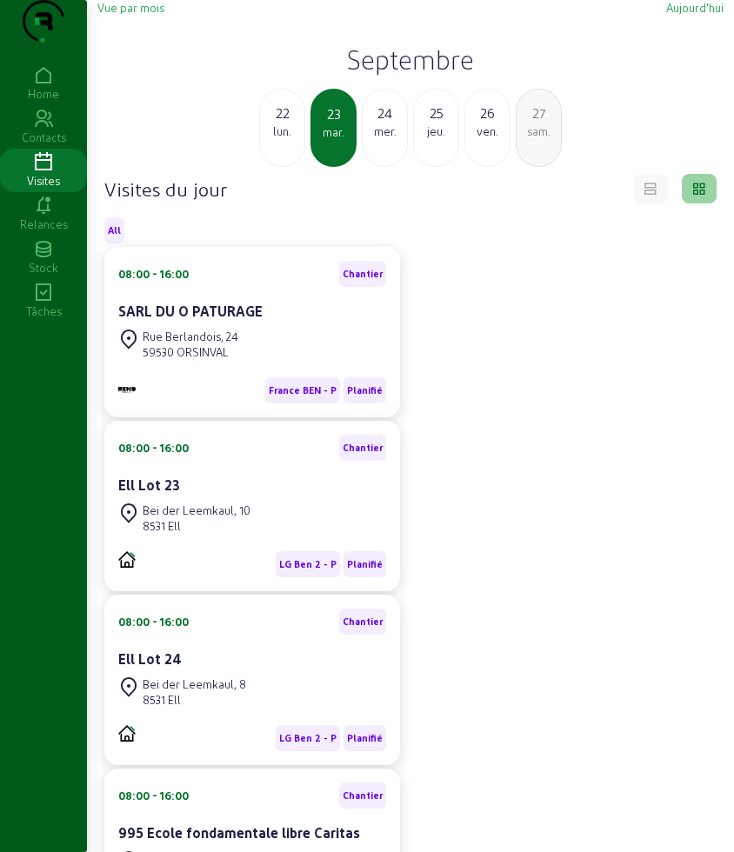
click at [287, 139] on div "lun." at bounding box center [282, 131] width 44 height 16
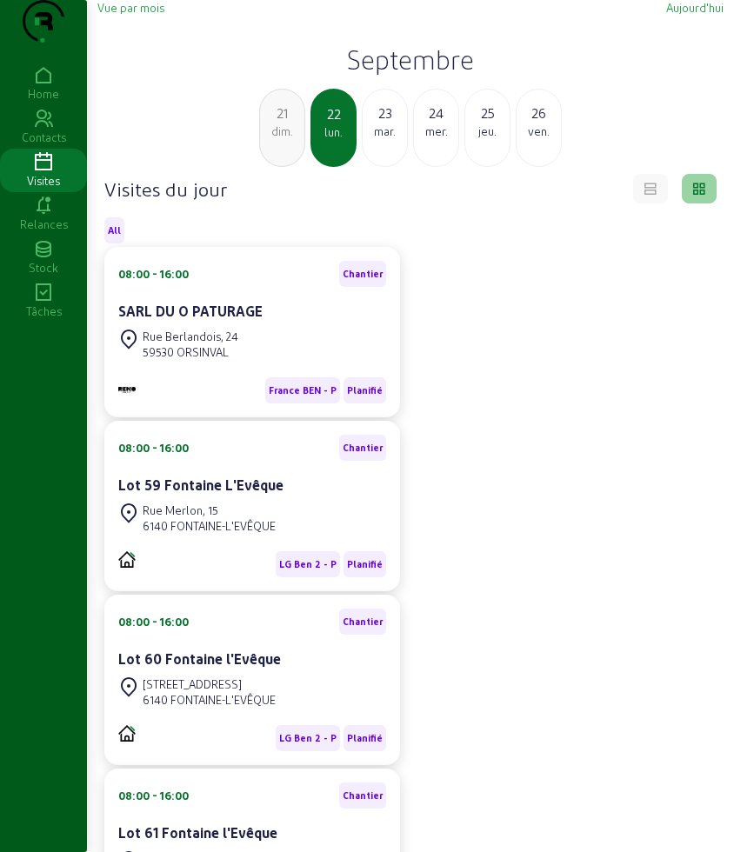
click at [393, 123] on div "23" at bounding box center [384, 113] width 44 height 21
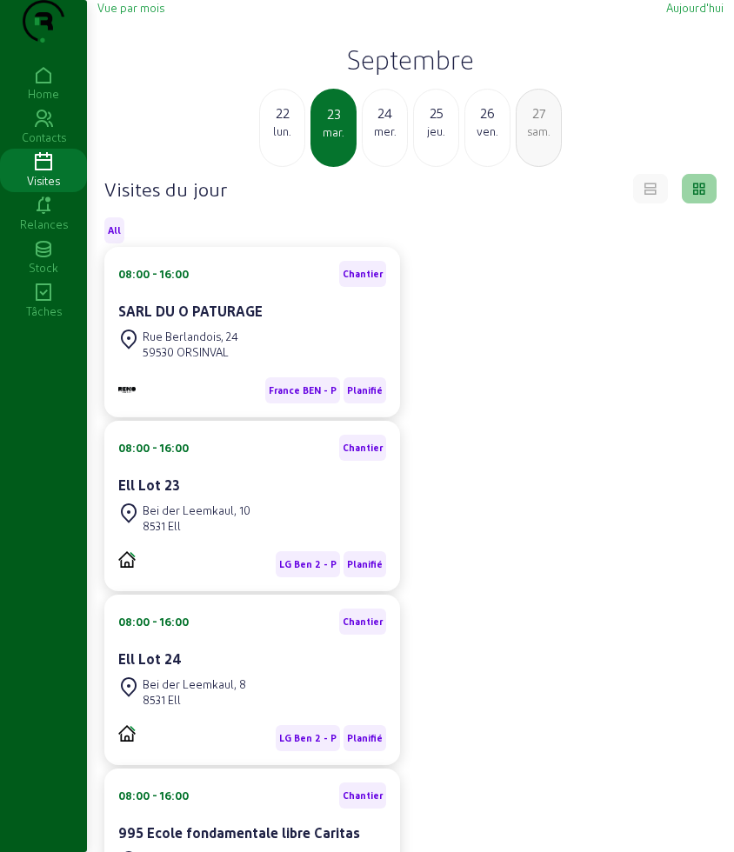
click at [359, 167] on div "22 lun. 23 mar. 24 mer. 25 jeu. 26 ven. 27 sam." at bounding box center [410, 128] width 647 height 78
click at [385, 139] on div "mer." at bounding box center [384, 131] width 44 height 16
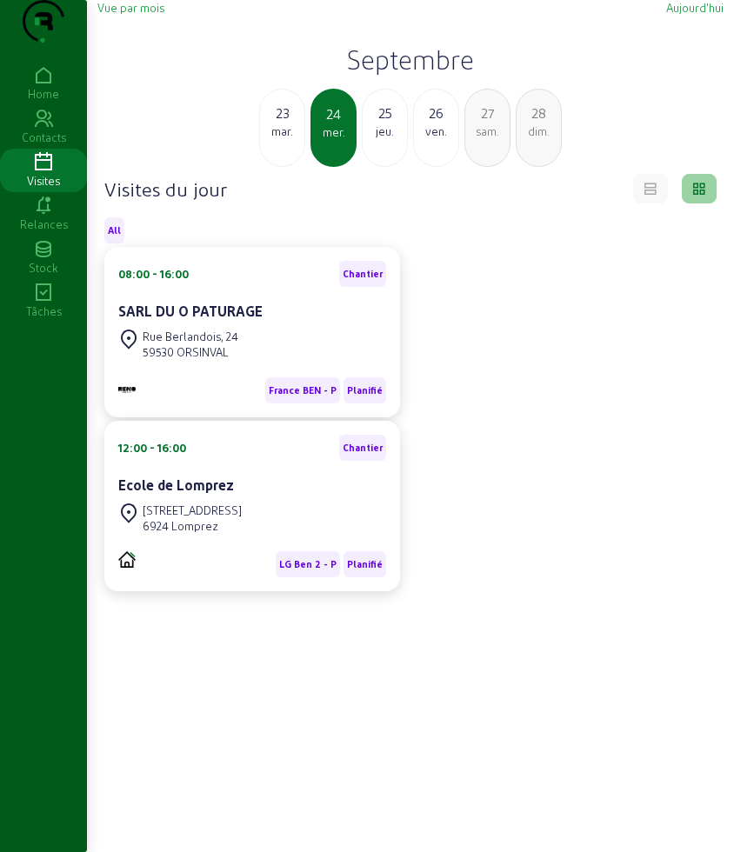
click at [378, 139] on div "jeu." at bounding box center [384, 131] width 44 height 16
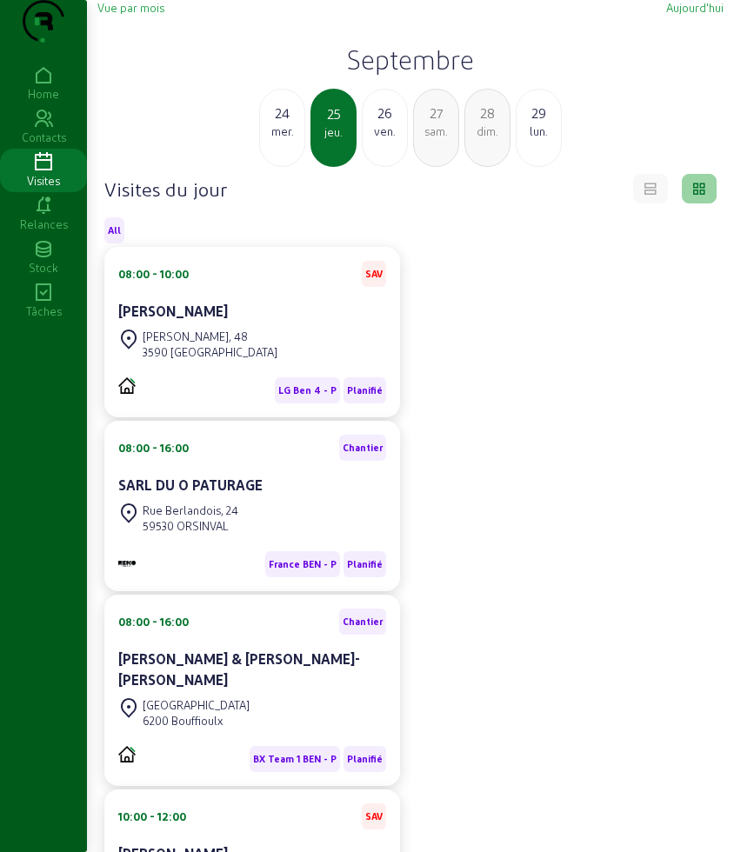
click at [377, 123] on div "26" at bounding box center [384, 113] width 44 height 21
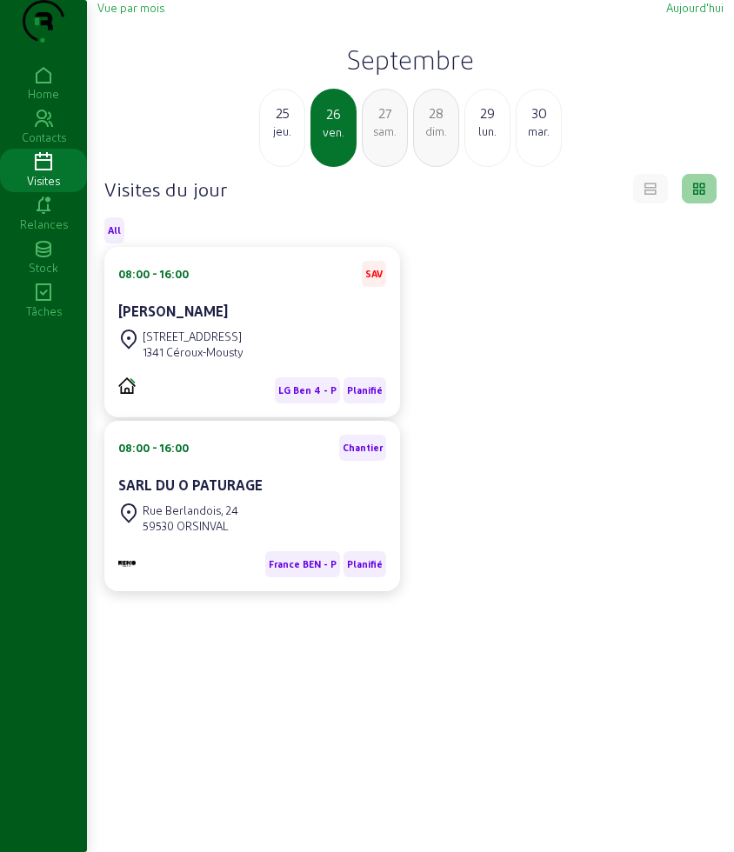
click at [371, 123] on div "27" at bounding box center [384, 113] width 44 height 21
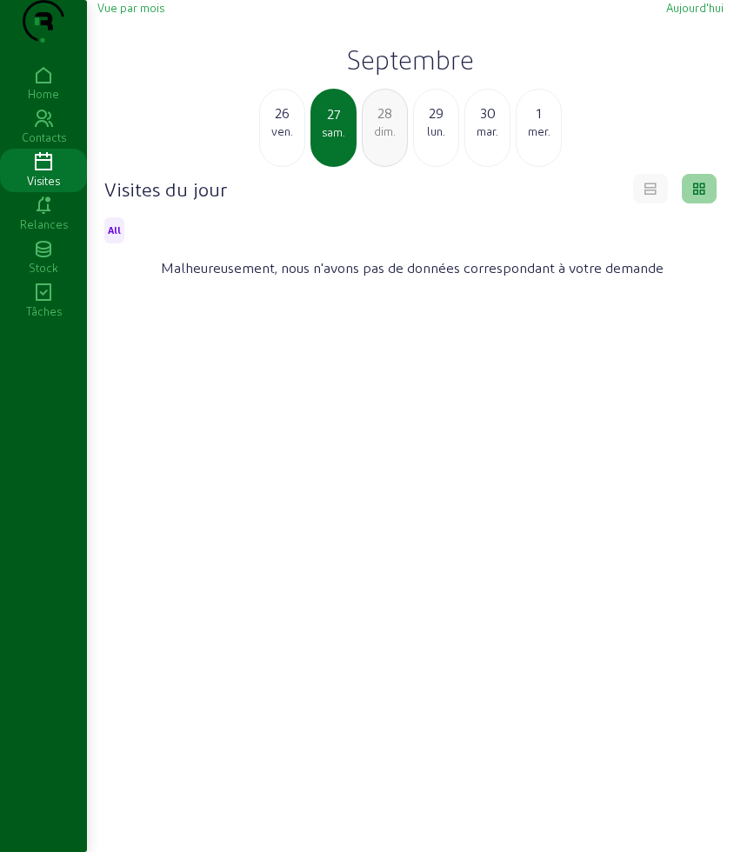
click at [375, 139] on div "dim." at bounding box center [384, 131] width 44 height 16
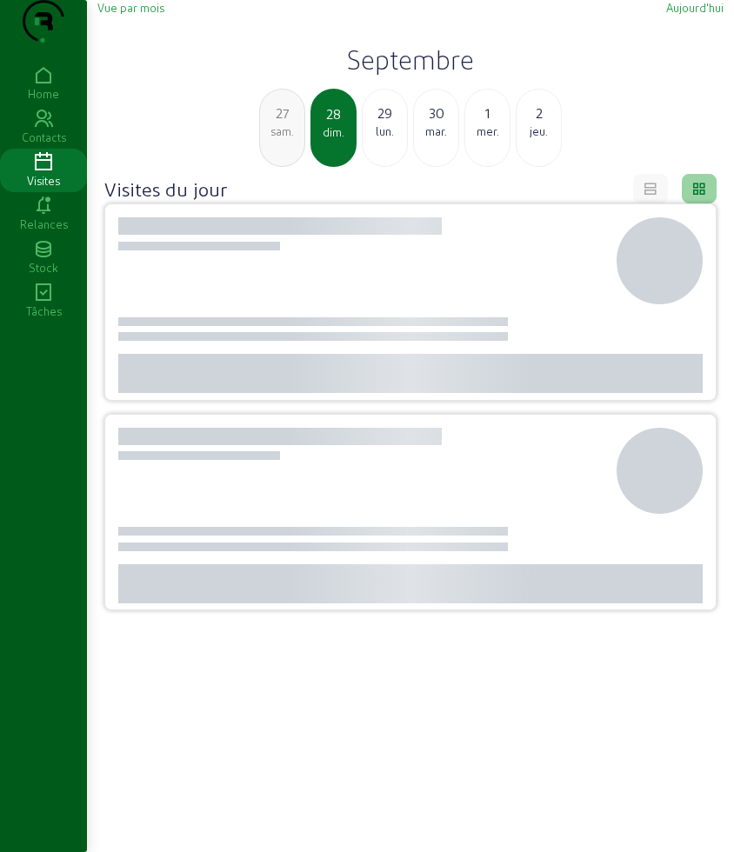
click at [375, 139] on div "lun." at bounding box center [384, 131] width 44 height 16
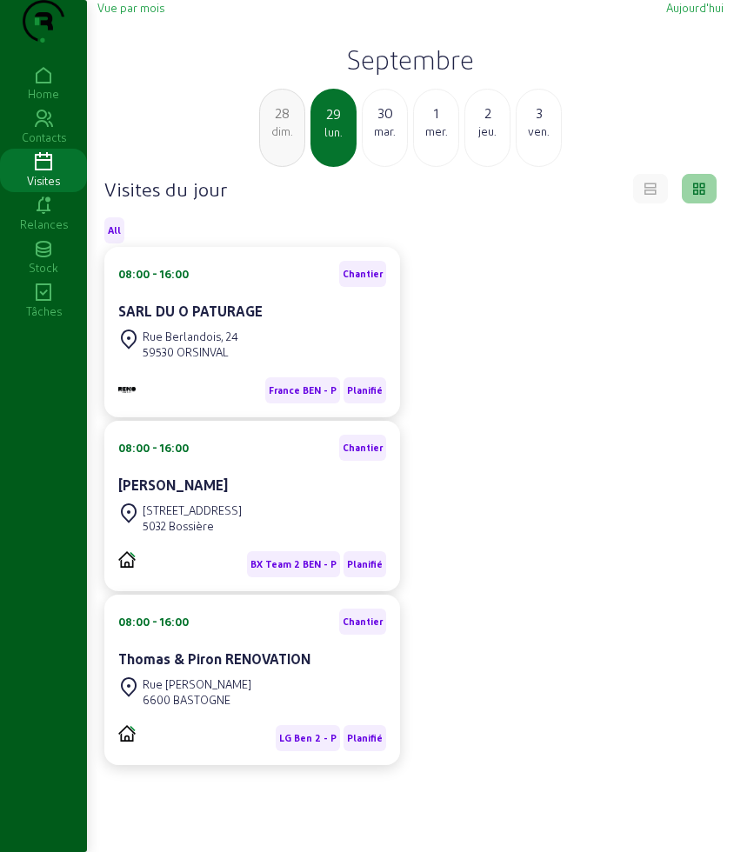
click at [372, 167] on div "30 mar." at bounding box center [385, 128] width 46 height 78
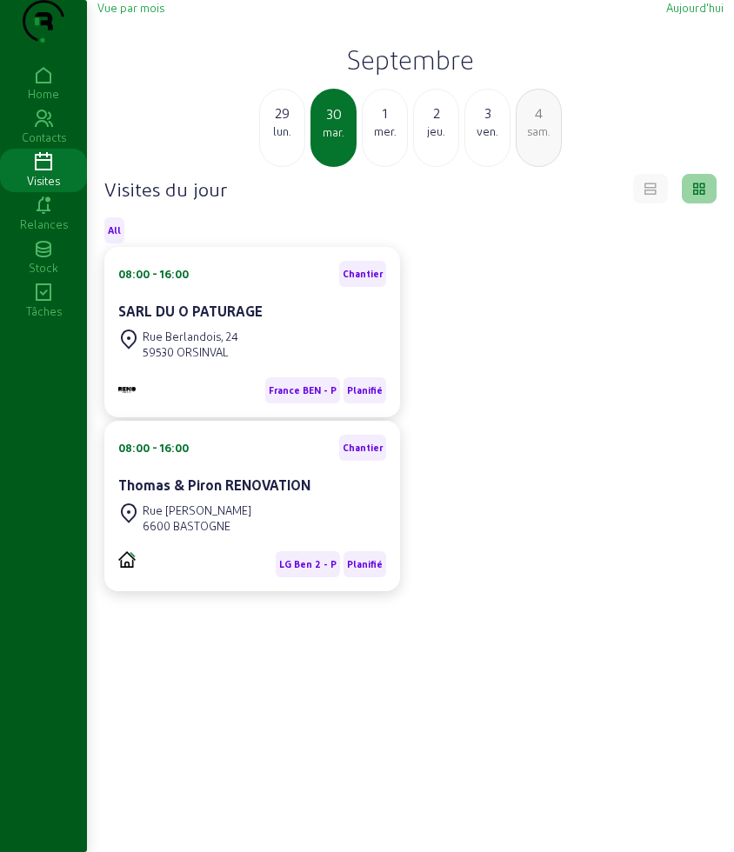
click at [362, 139] on div "mer." at bounding box center [384, 131] width 44 height 16
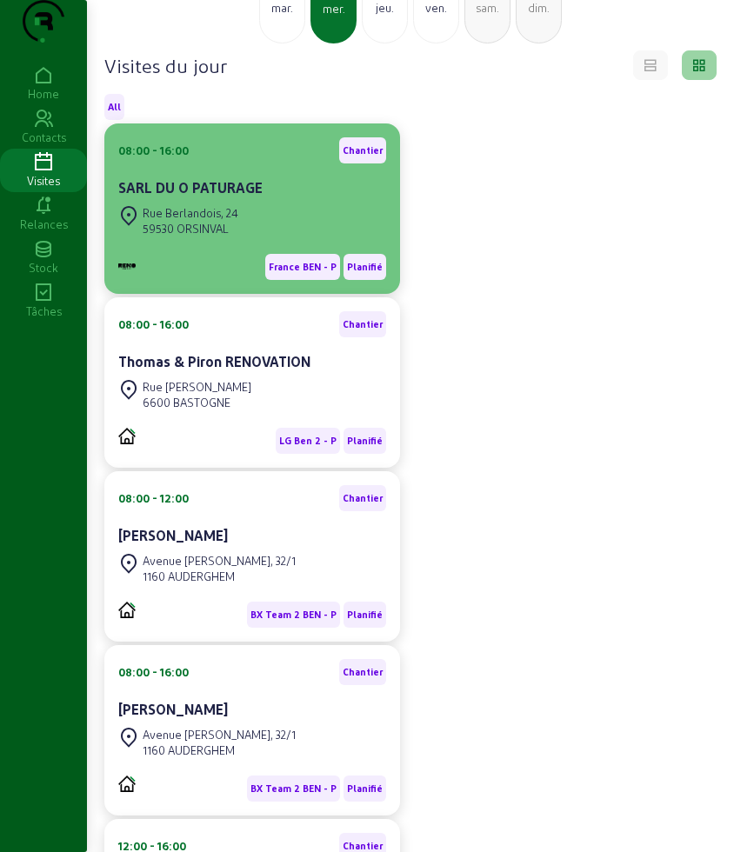
scroll to position [33, 0]
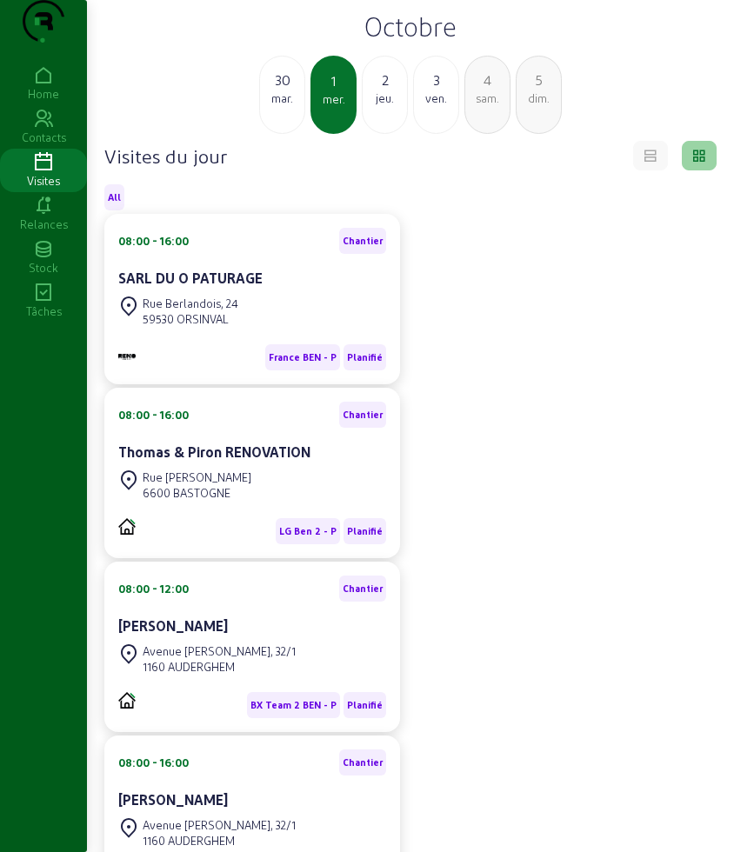
click at [382, 134] on div "2 jeu." at bounding box center [385, 95] width 46 height 78
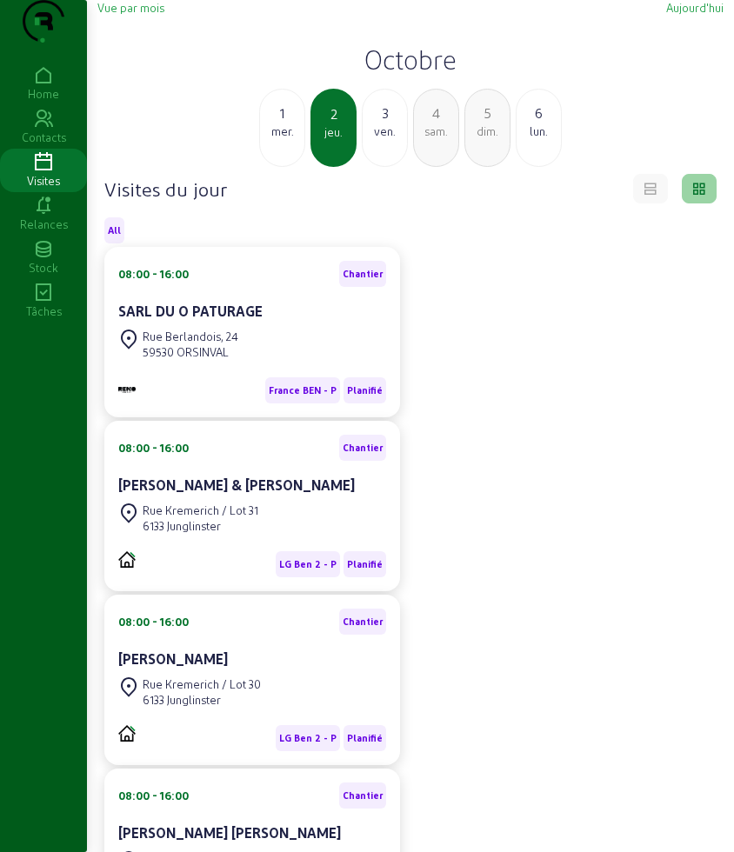
click at [379, 139] on div "ven." at bounding box center [384, 131] width 44 height 16
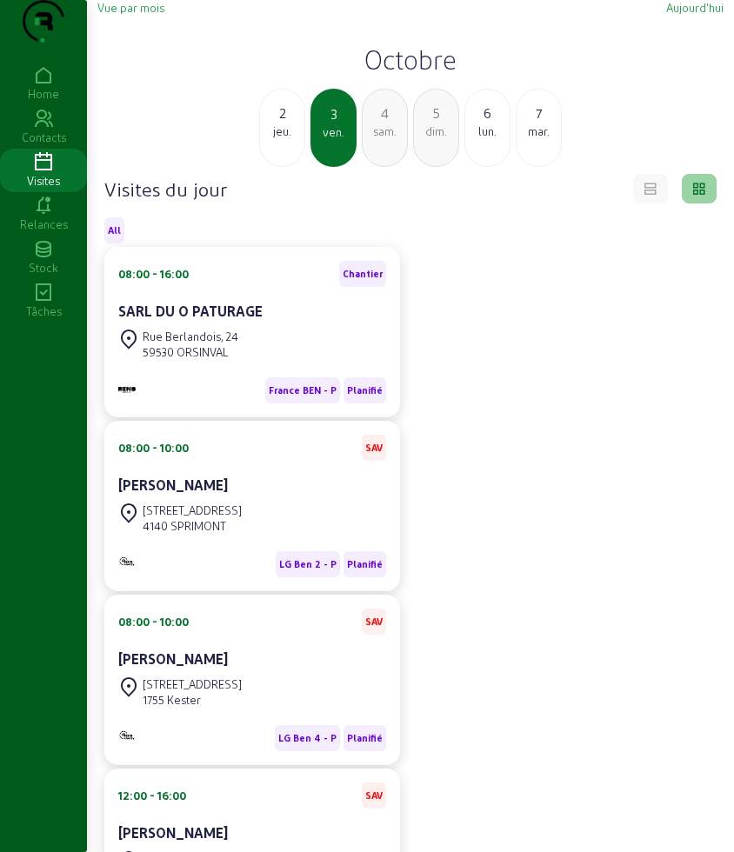
click at [292, 167] on div "2 jeu." at bounding box center [282, 128] width 46 height 78
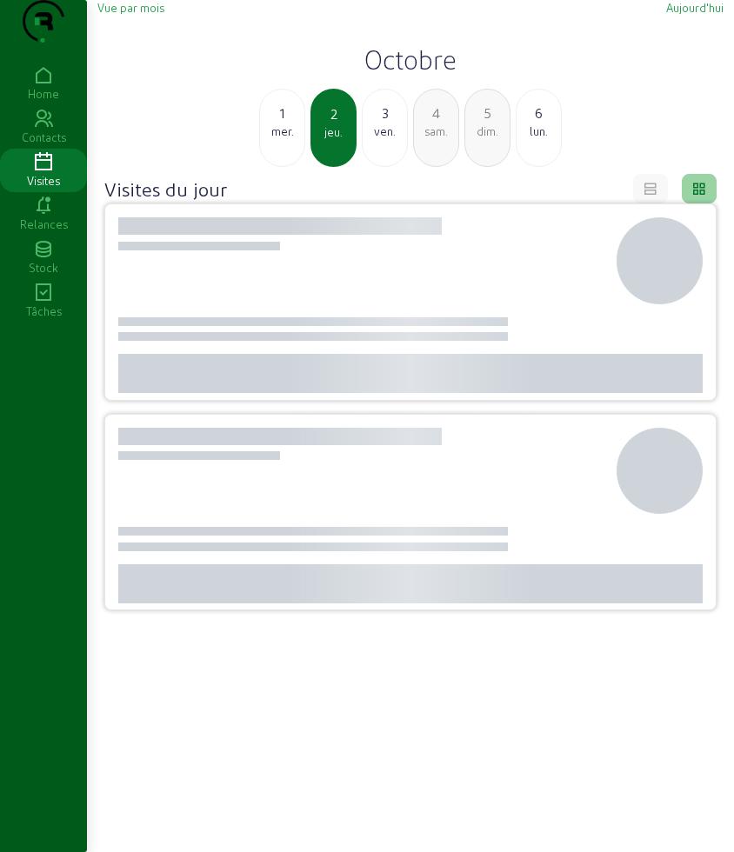
click at [292, 167] on div "1 mer." at bounding box center [282, 128] width 46 height 78
click at [292, 167] on div "29 lun." at bounding box center [282, 128] width 46 height 78
click at [292, 167] on div "28 dim." at bounding box center [282, 128] width 46 height 78
click at [292, 167] on div "26 ven." at bounding box center [282, 128] width 46 height 78
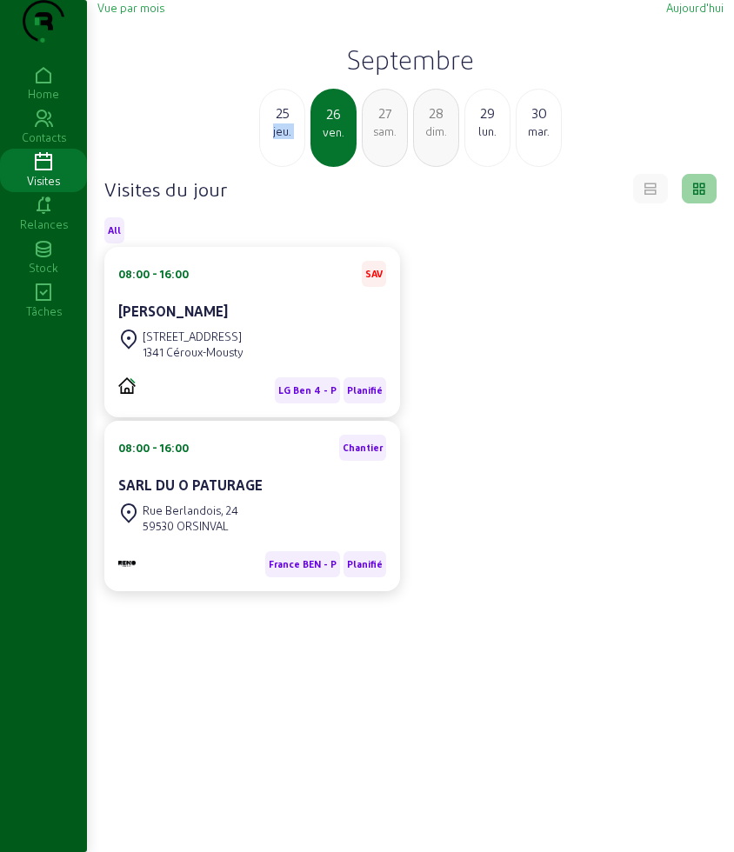
click at [292, 167] on div "25 jeu." at bounding box center [282, 128] width 46 height 78
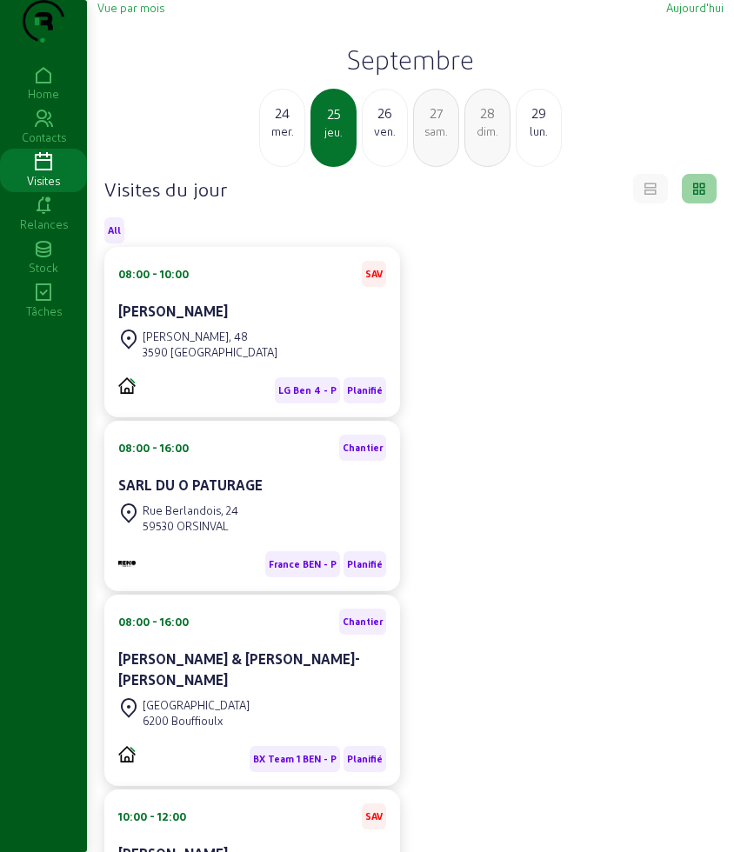
click at [395, 167] on div "26 ven." at bounding box center [385, 128] width 46 height 78
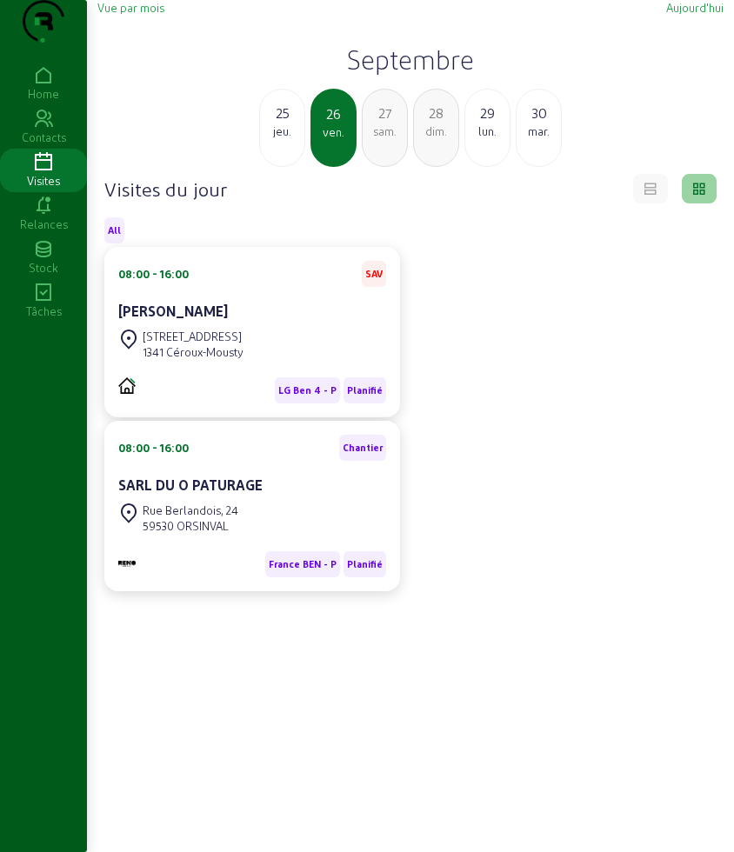
click at [386, 139] on div "sam." at bounding box center [384, 131] width 44 height 16
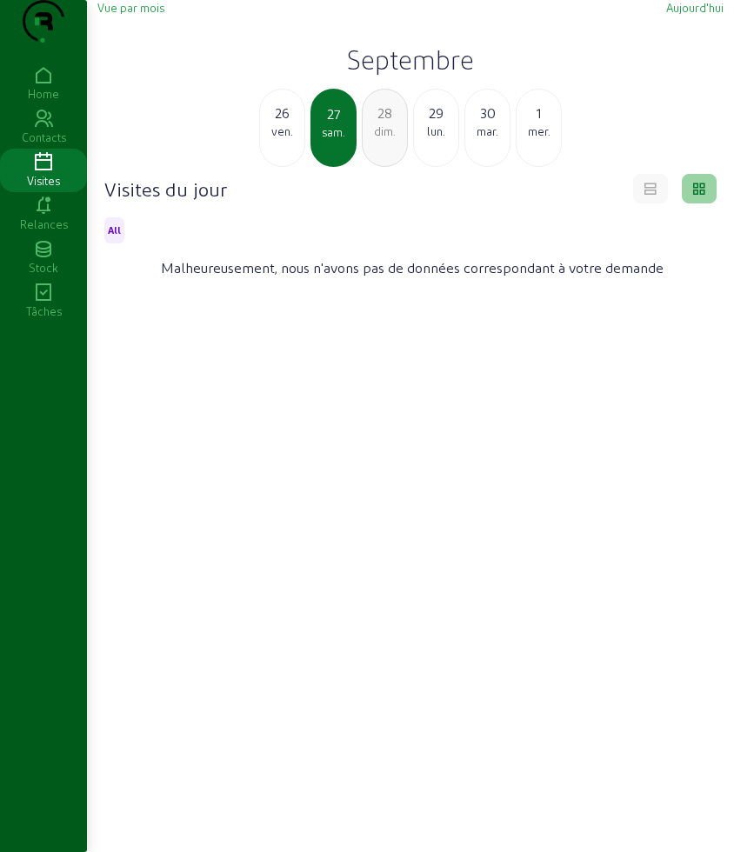
click at [386, 139] on div "dim." at bounding box center [384, 131] width 44 height 16
click at [386, 139] on div "lun." at bounding box center [384, 131] width 44 height 16
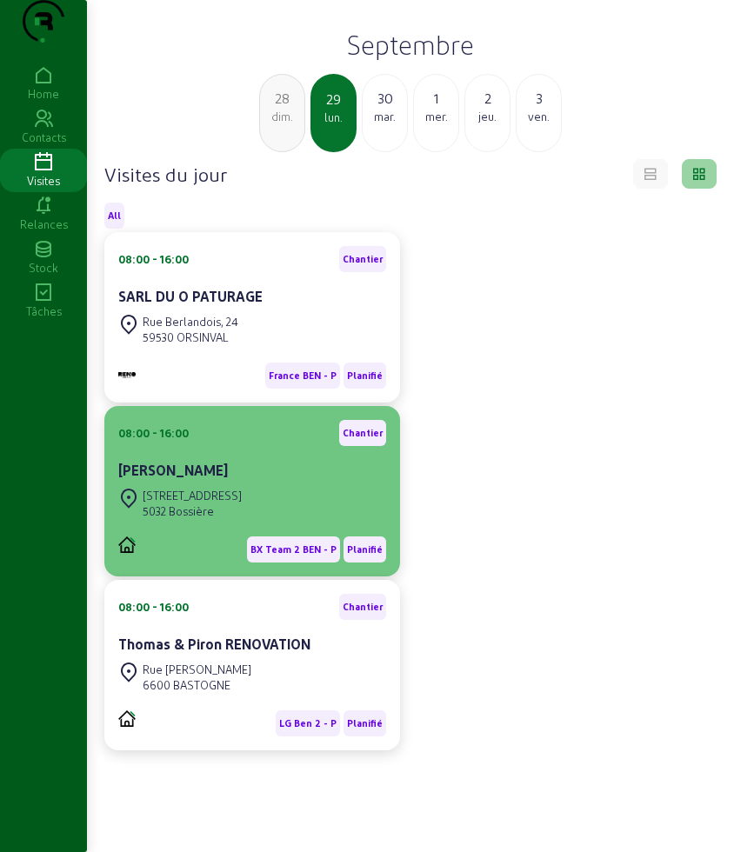
scroll to position [109, 0]
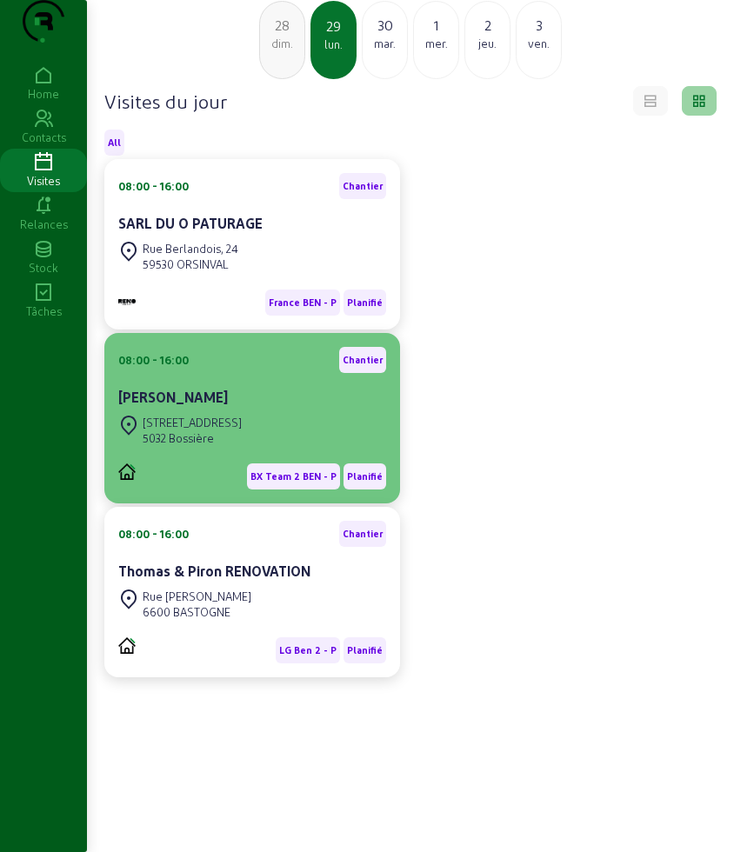
click at [297, 449] on div "Rue du Bon Dieu Cauwère, 8 5032 Bossière" at bounding box center [252, 430] width 268 height 38
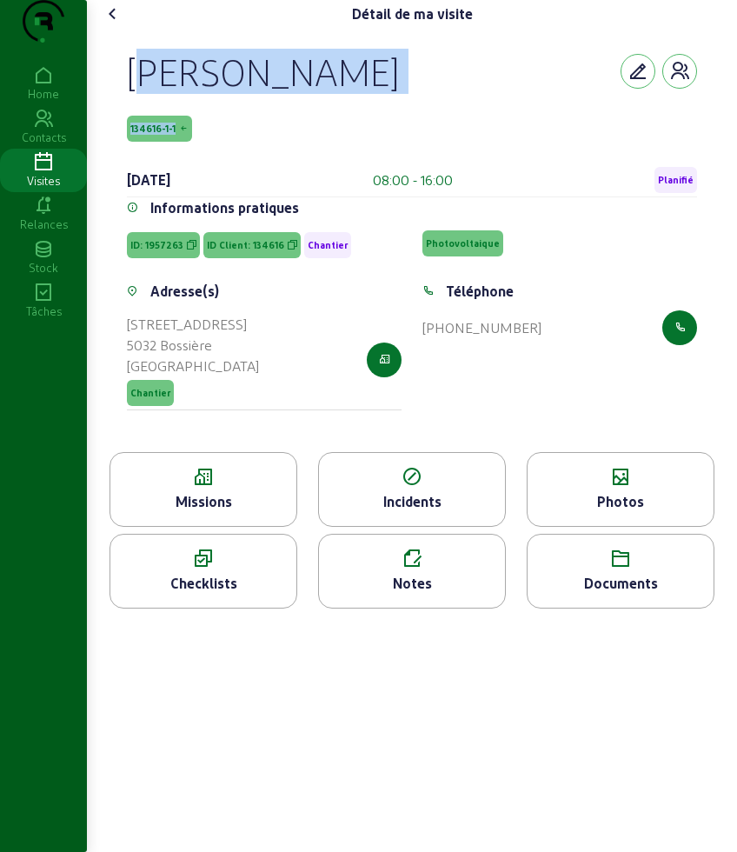
drag, startPoint x: 130, startPoint y: 105, endPoint x: 191, endPoint y: 142, distance: 71.0
click at [191, 142] on div "Bernard Ramaekers 134616-1-1 29 septembre 2025 08:00 - 16:00 Planifié" at bounding box center [412, 123] width 570 height 149
copy div "Bernard Ramaekers 134616-1-1"
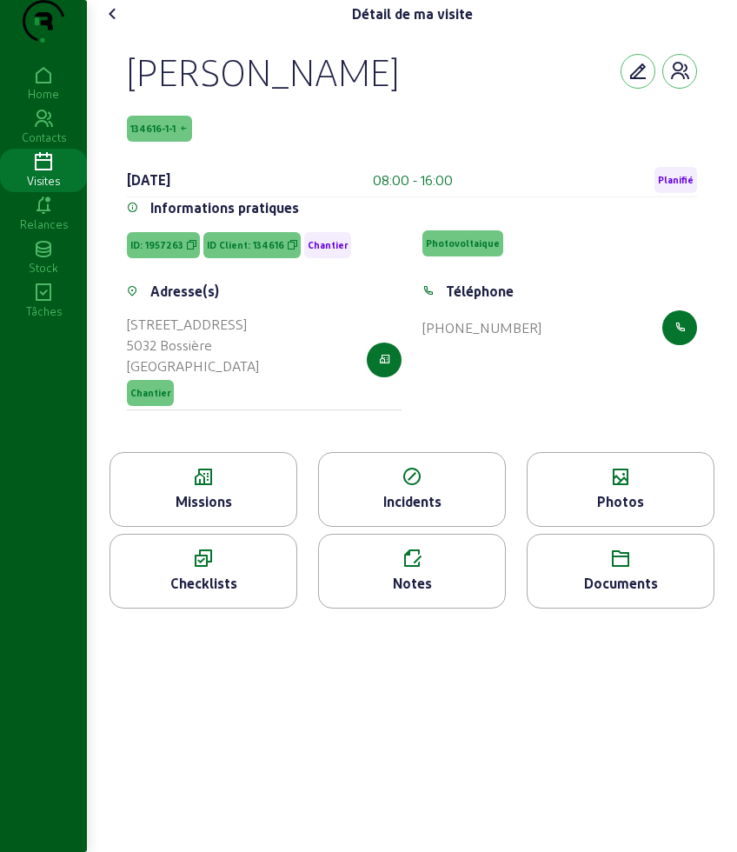
click at [233, 512] on div "Missions" at bounding box center [203, 501] width 186 height 21
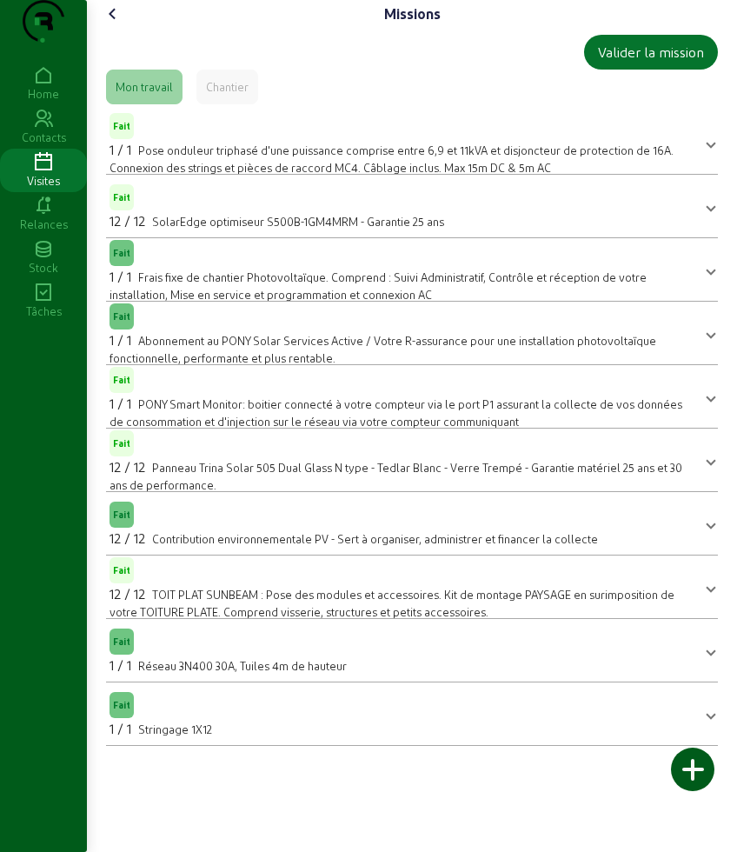
click at [122, 24] on icon at bounding box center [113, 13] width 21 height 21
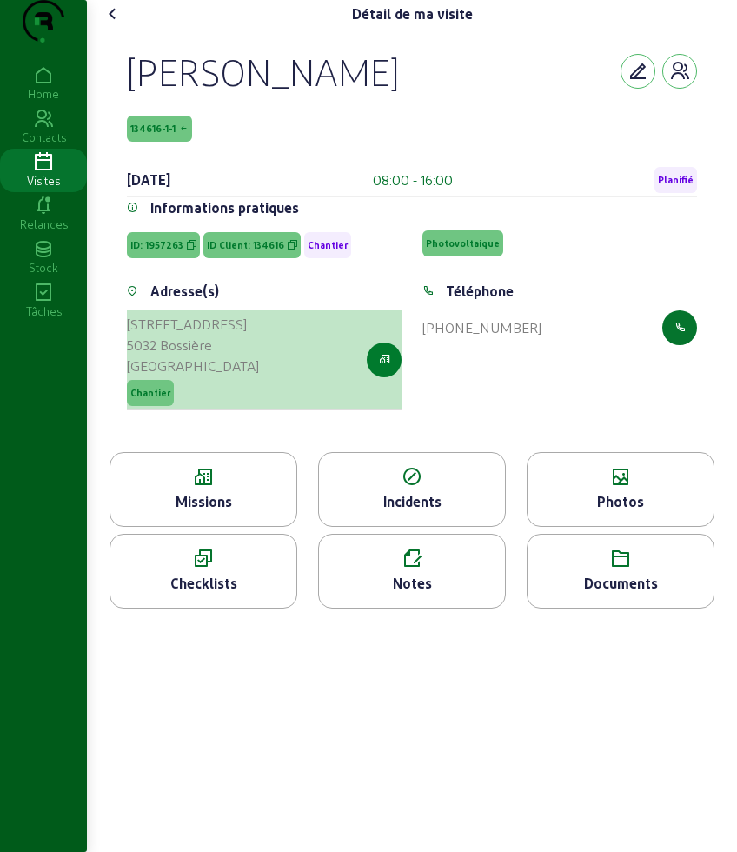
click at [397, 377] on button "button" at bounding box center [384, 359] width 35 height 35
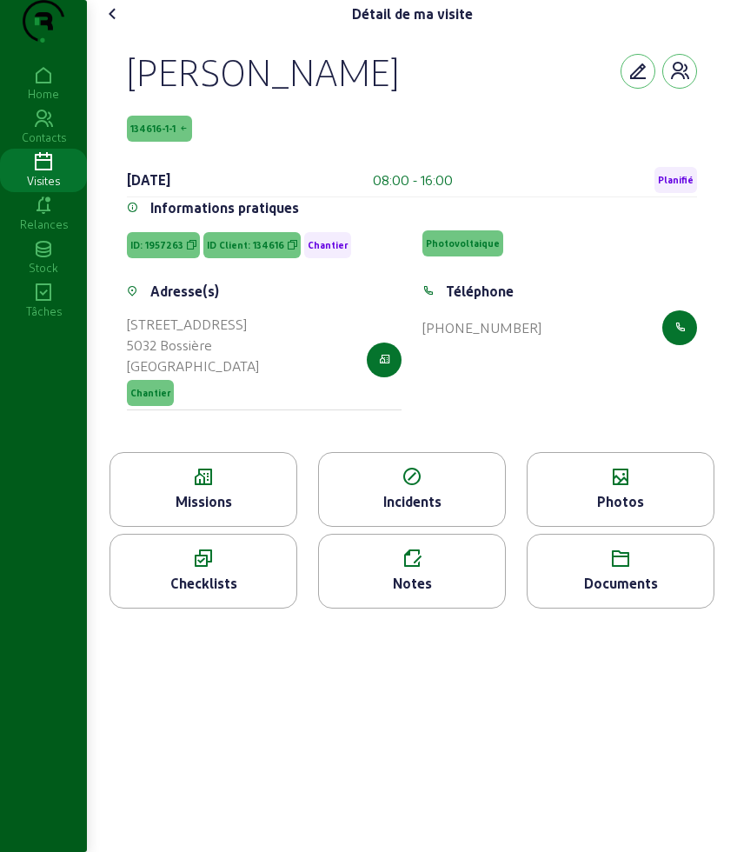
click at [115, 24] on icon at bounding box center [113, 13] width 21 height 21
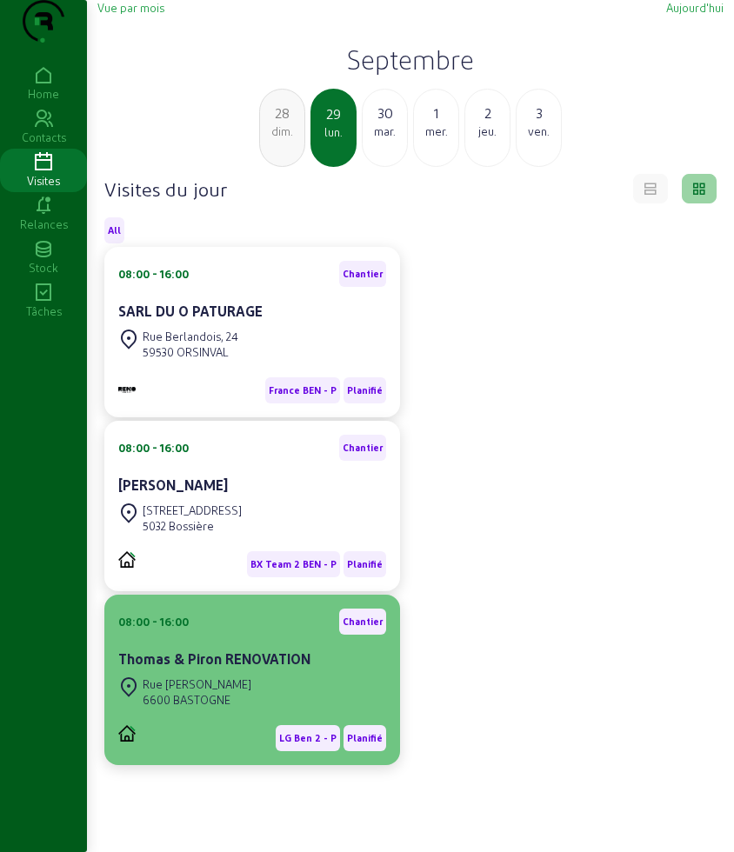
click at [233, 708] on div "6600 BASTOGNE" at bounding box center [197, 700] width 109 height 16
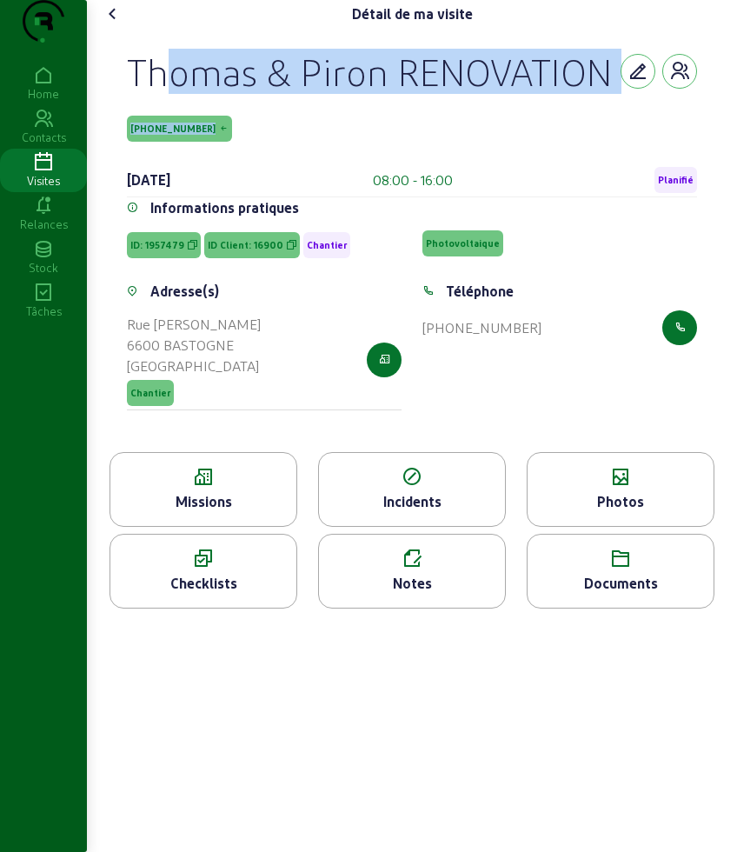
drag, startPoint x: 121, startPoint y: 89, endPoint x: 298, endPoint y: 169, distance: 194.5
click at [298, 169] on div "Thomas & Piron RENOVATION 16900-0-31 29 septembre 2025 08:00 - 16:00 Planifié I…" at bounding box center [412, 240] width 612 height 424
copy div "Thomas & Piron RENOVATION 16900-0-31"
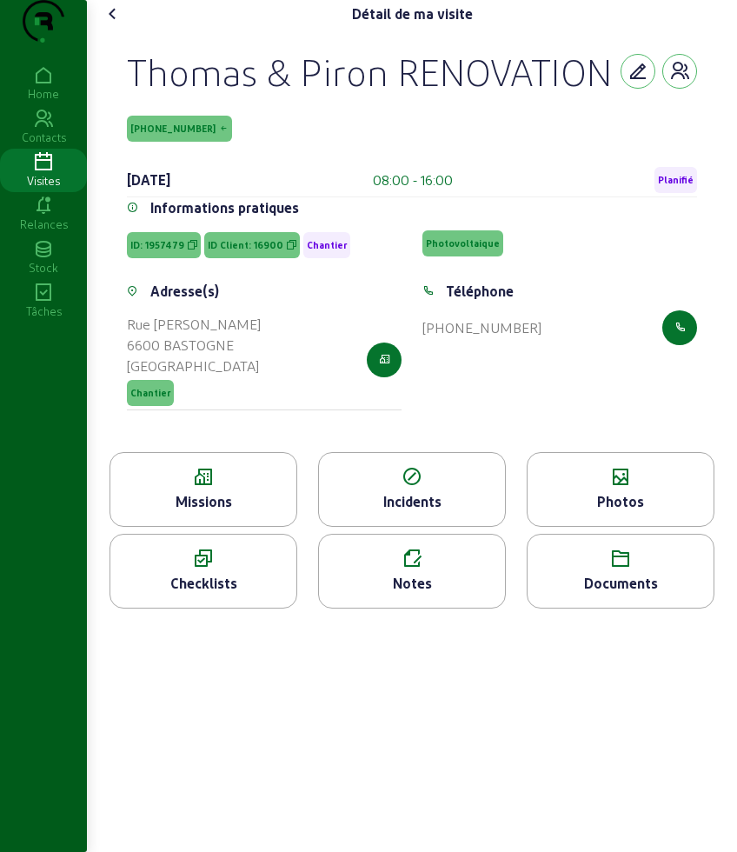
click at [181, 512] on div "Missions" at bounding box center [203, 501] width 186 height 21
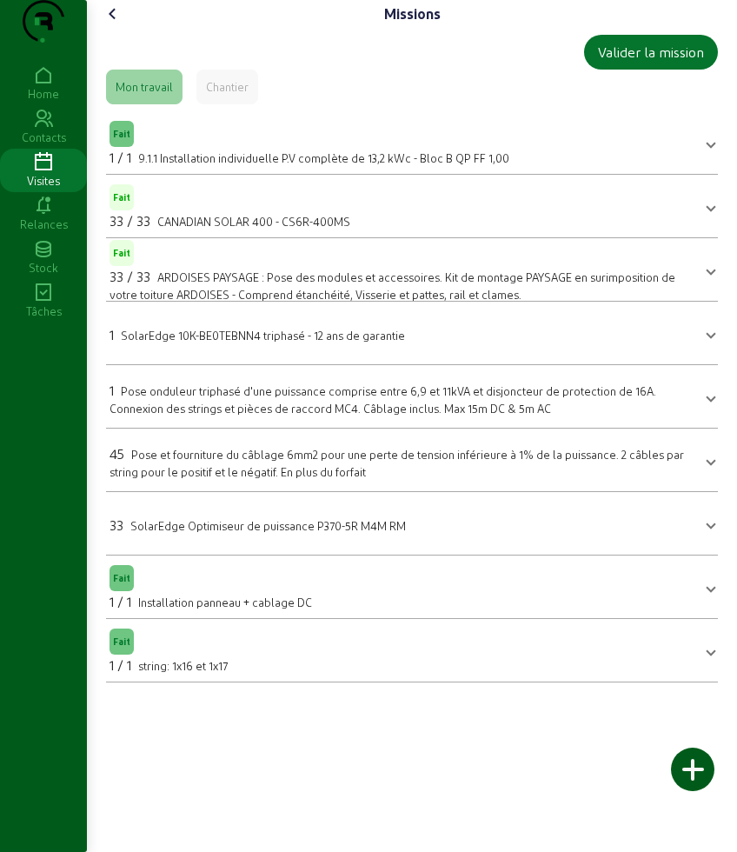
click at [110, 24] on icon at bounding box center [113, 13] width 21 height 21
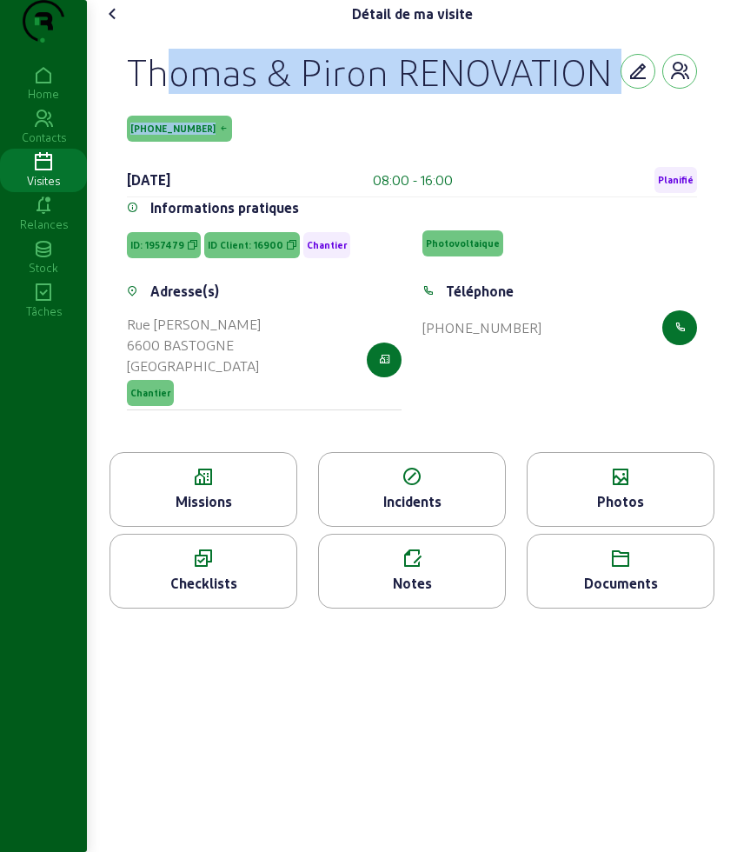
drag, startPoint x: 116, startPoint y: 93, endPoint x: 220, endPoint y: 142, distance: 115.1
click at [220, 142] on div "Thomas & Piron RENOVATION 16900-0-31 29 septembre 2025 08:00 - 16:00 Planifié I…" at bounding box center [412, 240] width 612 height 424
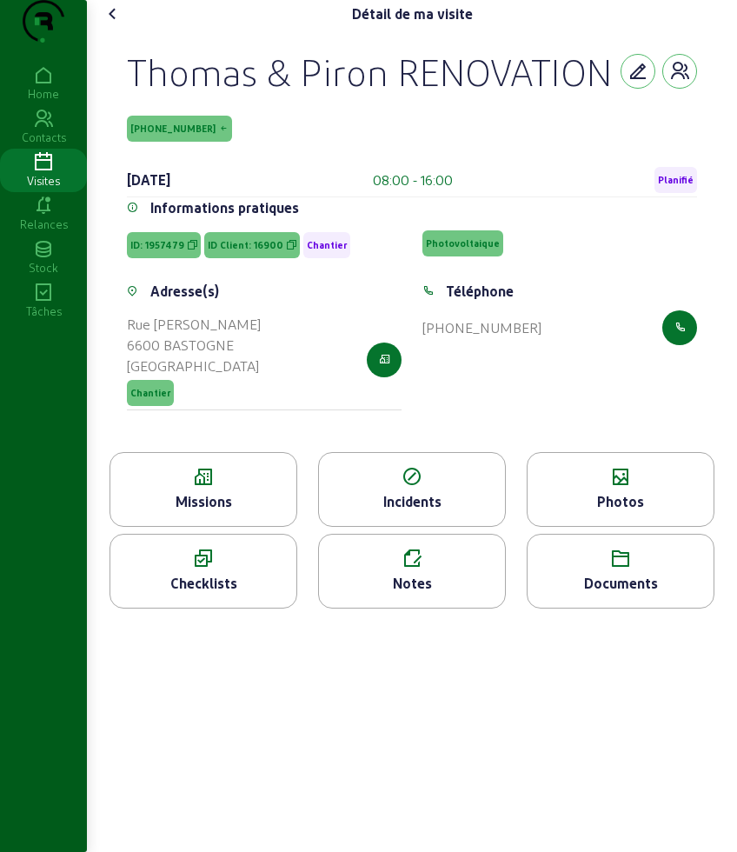
click at [214, 488] on icon at bounding box center [203, 477] width 186 height 21
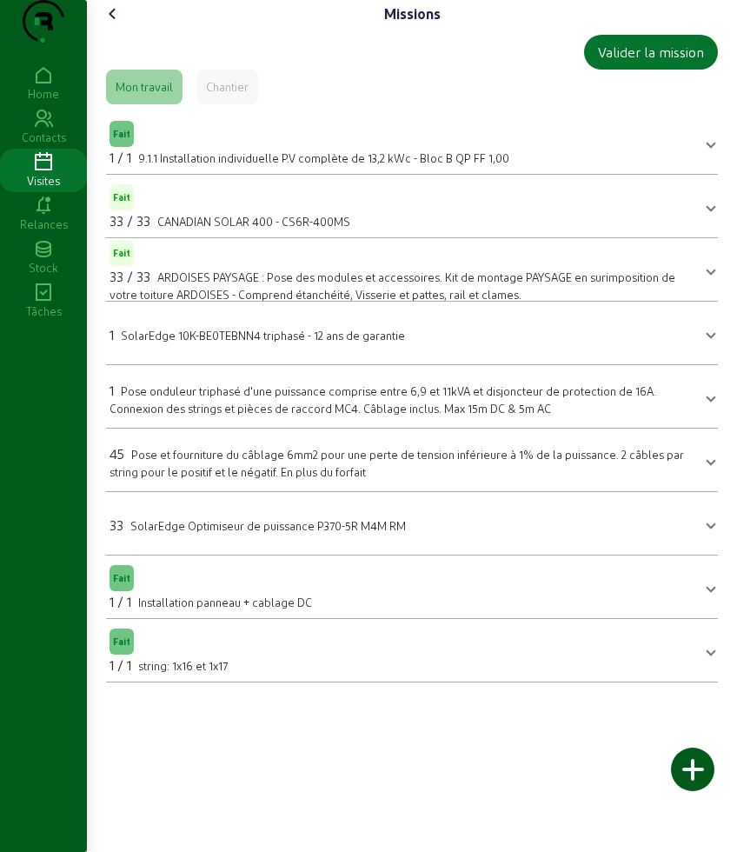
click at [101, 28] on cam-font-icon at bounding box center [113, 14] width 28 height 28
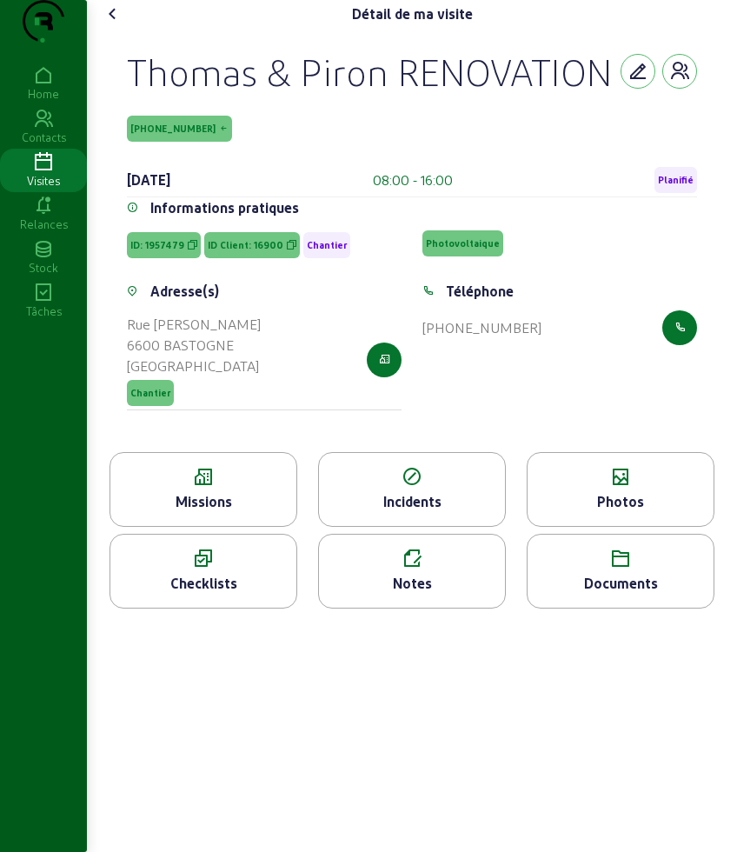
click at [608, 523] on div "Photos" at bounding box center [621, 489] width 188 height 75
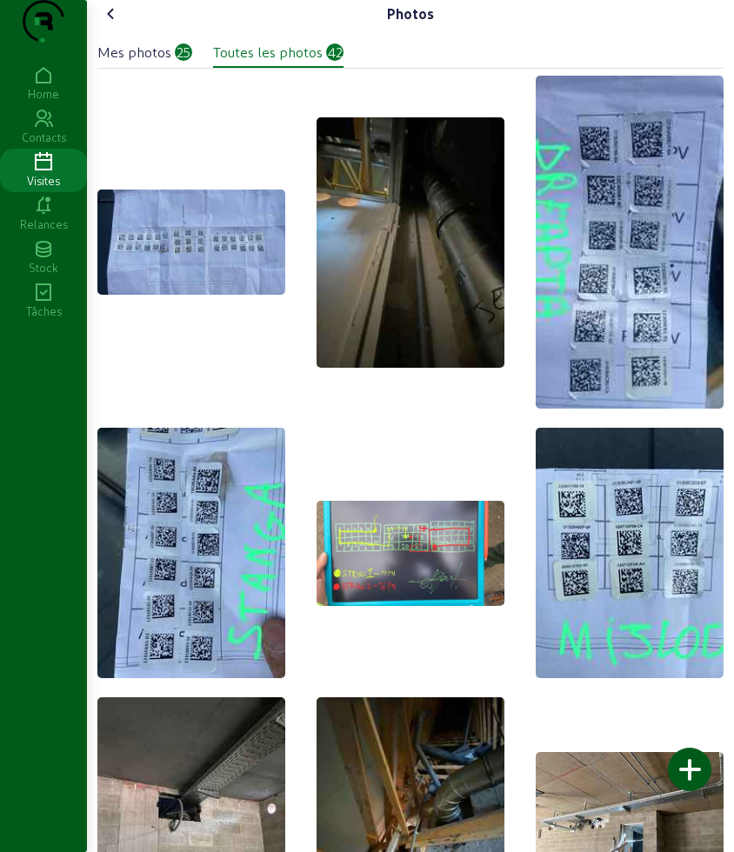
click at [116, 24] on icon at bounding box center [111, 13] width 21 height 21
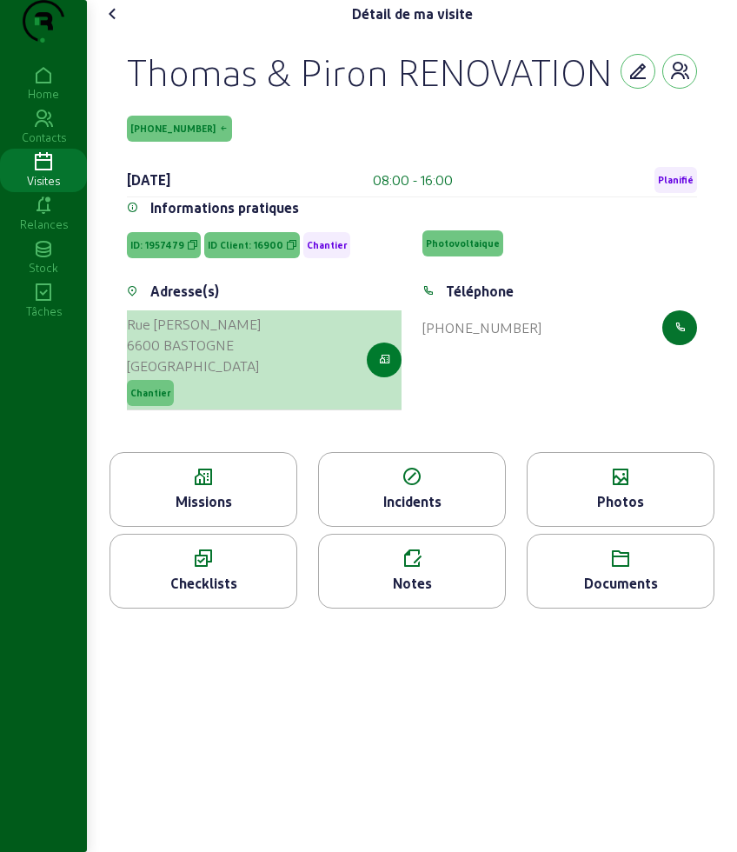
click at [394, 377] on button "button" at bounding box center [384, 359] width 35 height 35
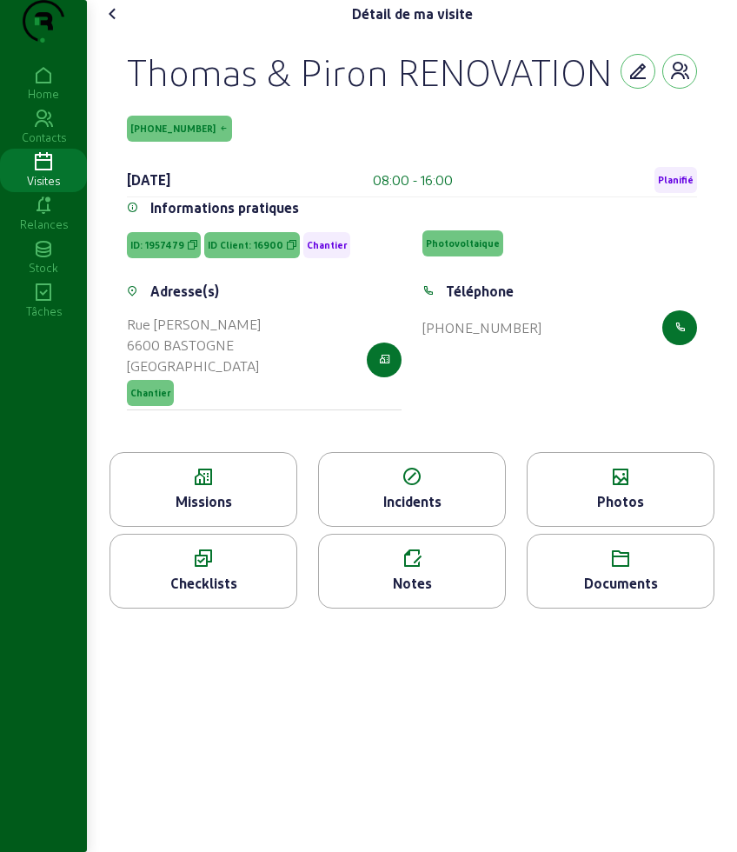
click at [116, 24] on icon at bounding box center [113, 13] width 21 height 21
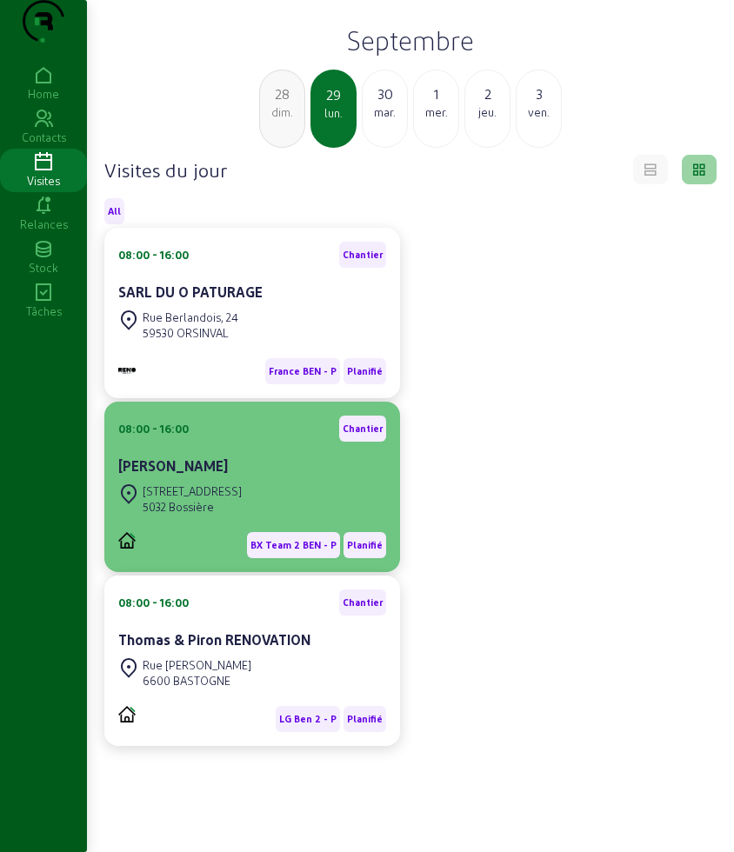
scroll to position [14, 0]
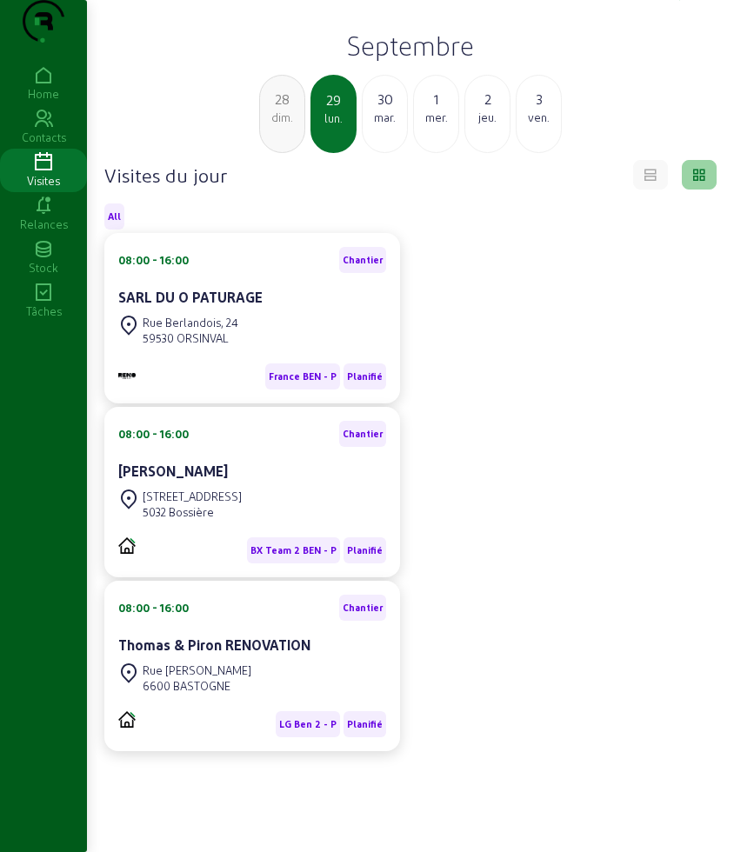
click at [371, 125] on div "mar." at bounding box center [384, 118] width 44 height 16
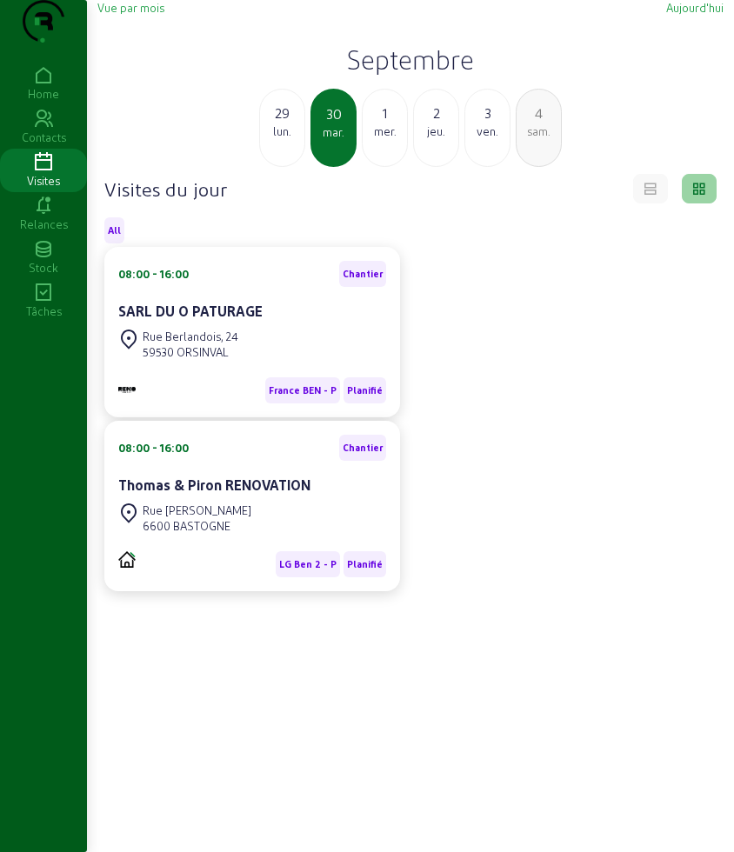
click at [382, 167] on div "1 mer." at bounding box center [385, 128] width 46 height 78
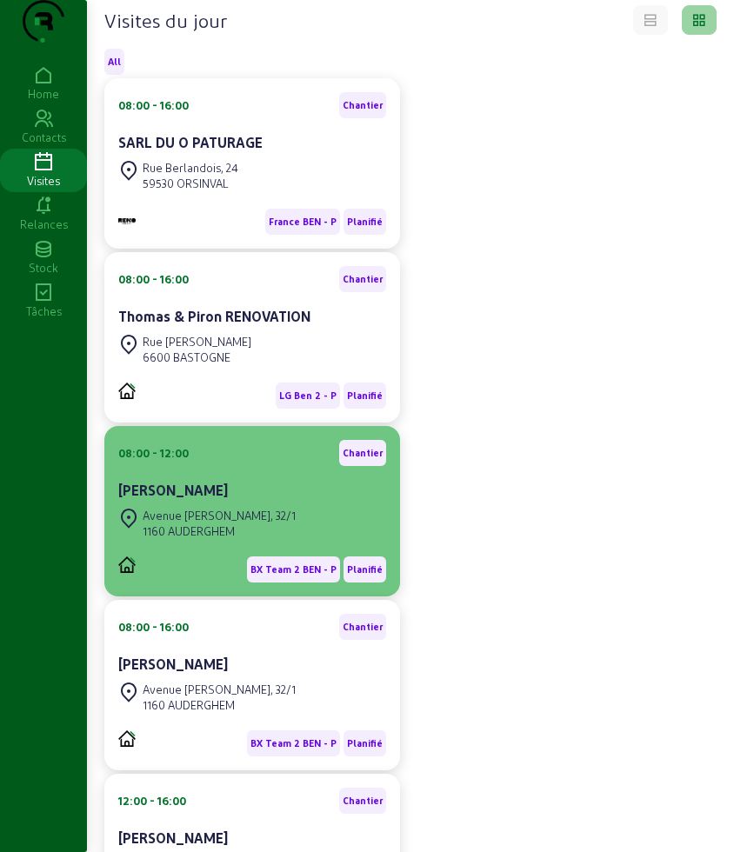
scroll to position [217, 0]
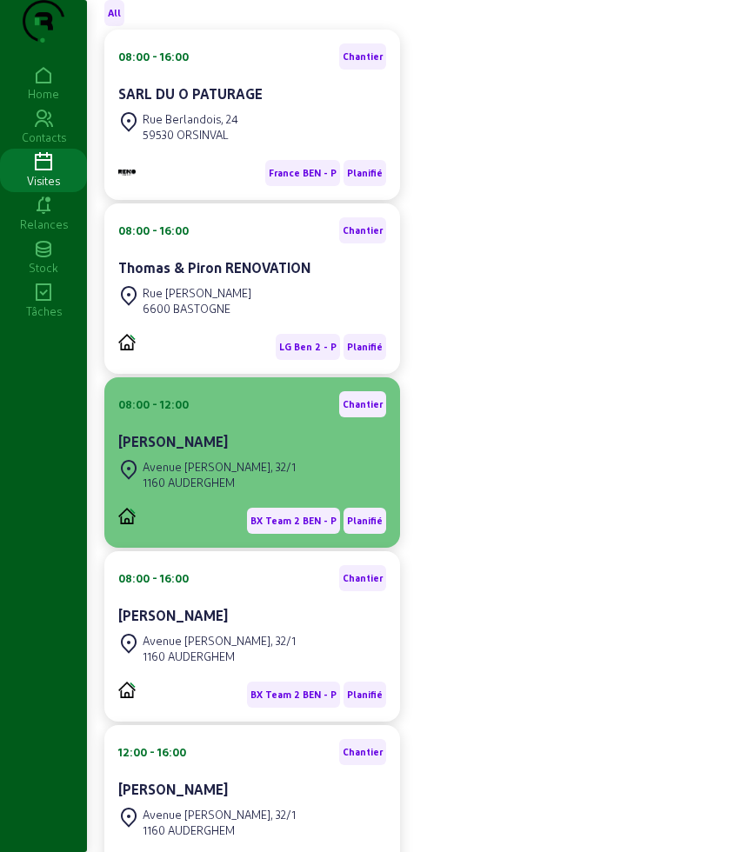
click at [220, 489] on div "Avenue Auguste Oleffe, 32/1 1160 AUDERGHEM" at bounding box center [206, 474] width 177 height 38
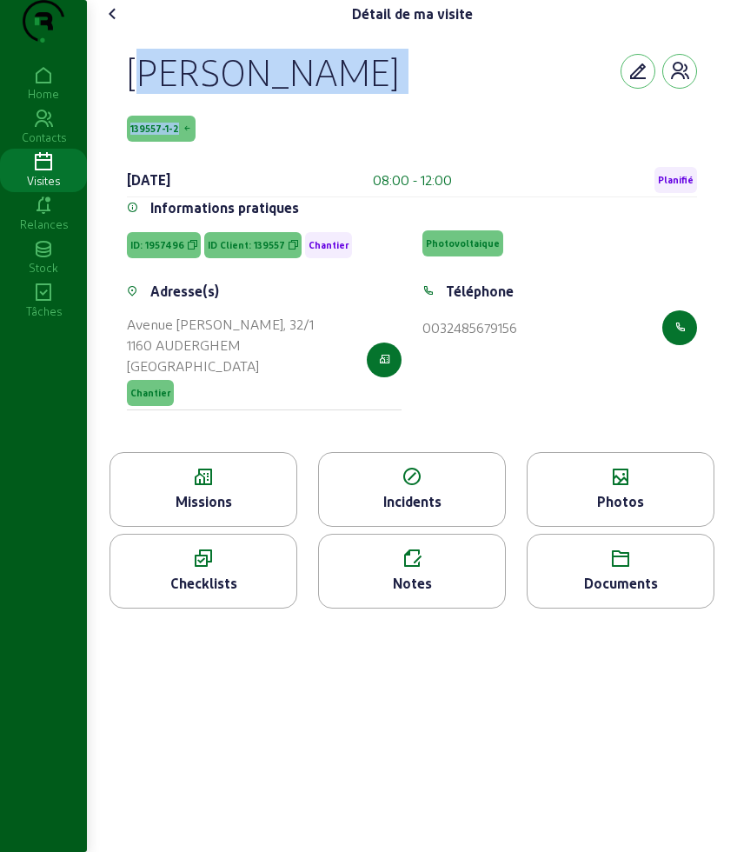
drag, startPoint x: 130, startPoint y: 97, endPoint x: 194, endPoint y: 143, distance: 78.4
click at [194, 143] on div "Didier Horré 139557-1-2 1 octobre 2025 08:00 - 12:00 Planifié" at bounding box center [412, 123] width 570 height 149
copy div "Didier Horré 139557-1-2"
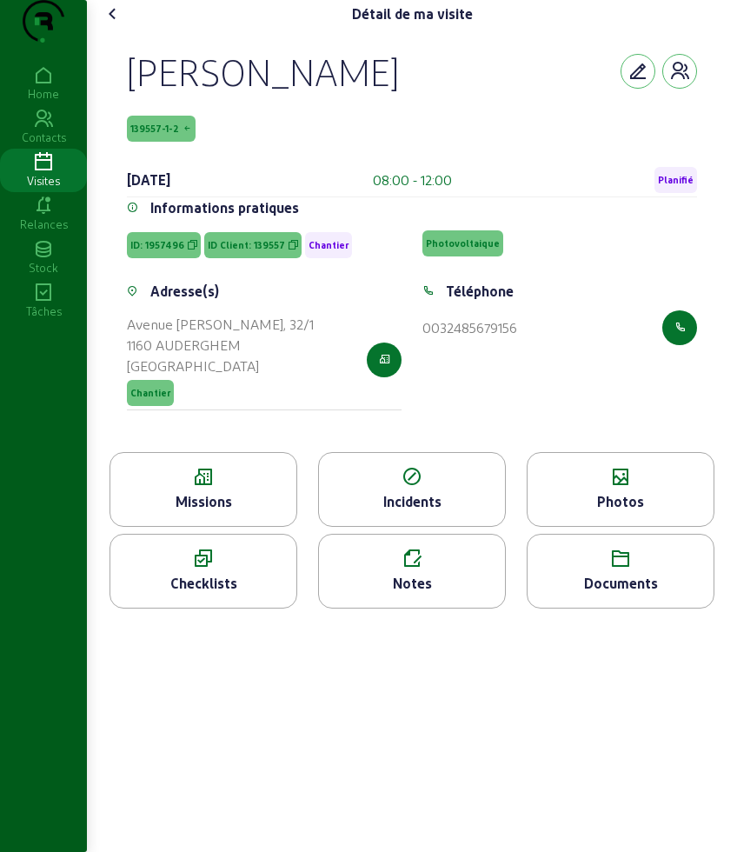
click at [200, 512] on div "Missions" at bounding box center [203, 501] width 186 height 21
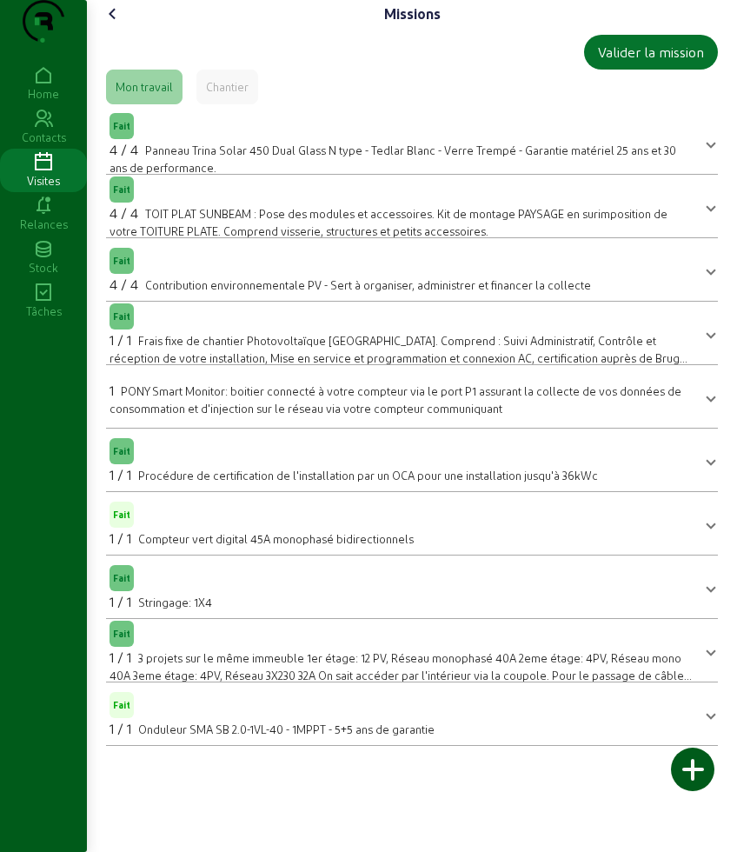
click at [114, 24] on icon at bounding box center [113, 13] width 21 height 21
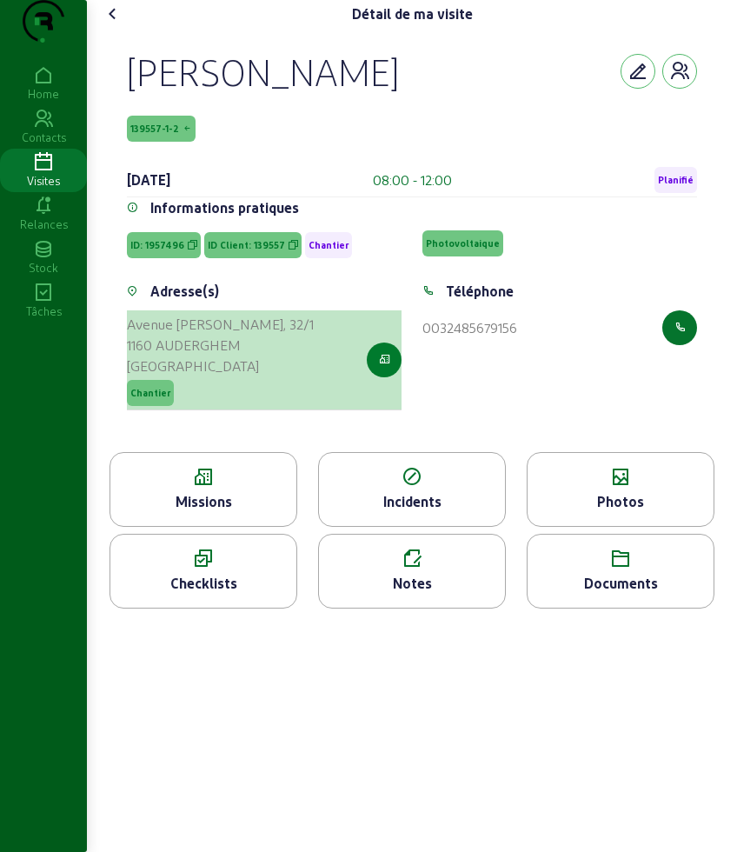
click at [372, 377] on button "button" at bounding box center [384, 359] width 35 height 35
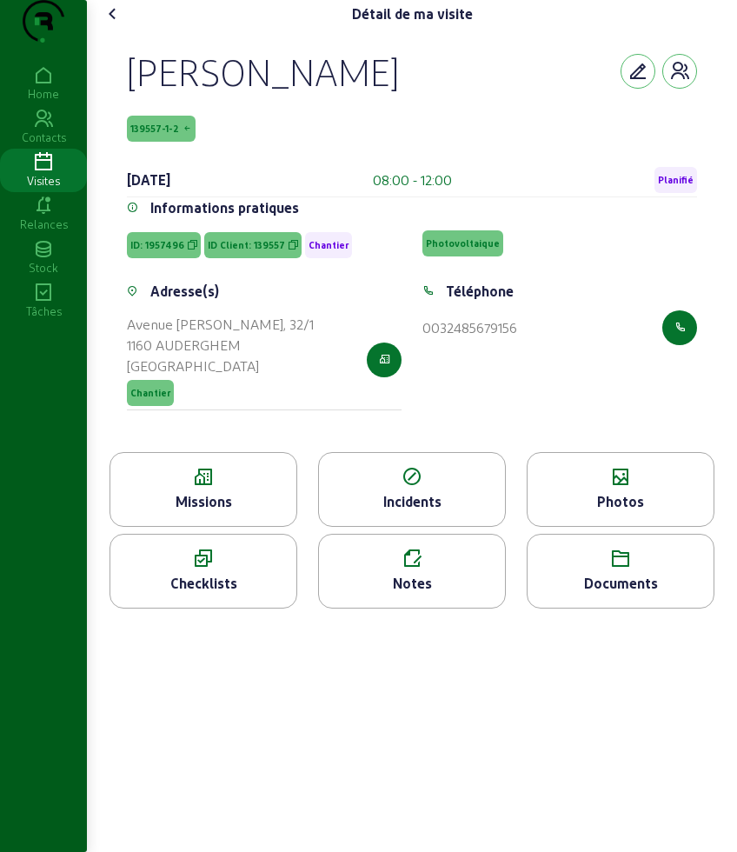
click at [127, 28] on cam-font-icon at bounding box center [113, 14] width 28 height 28
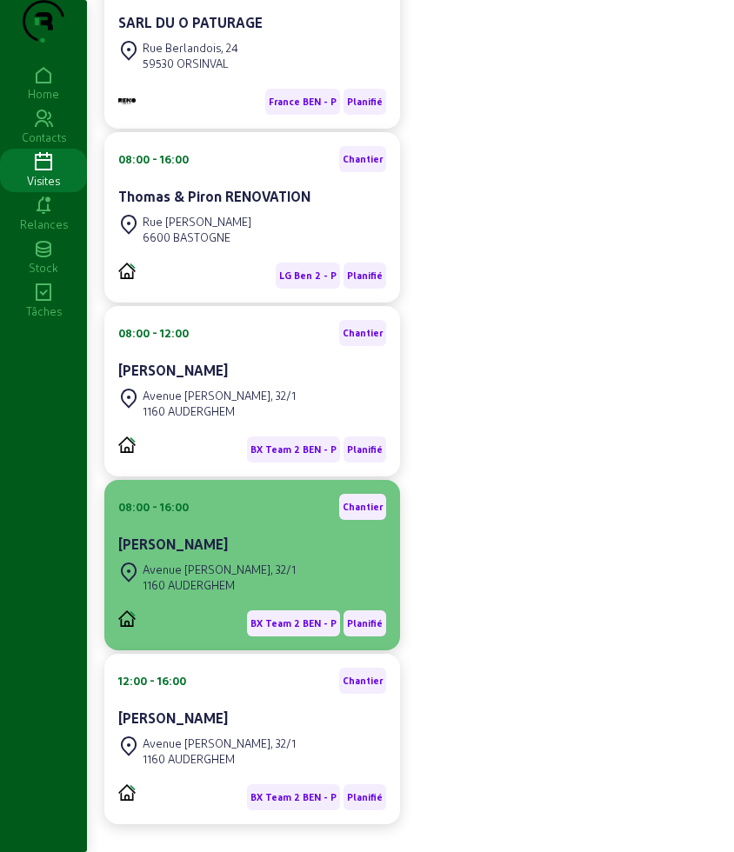
scroll to position [326, 0]
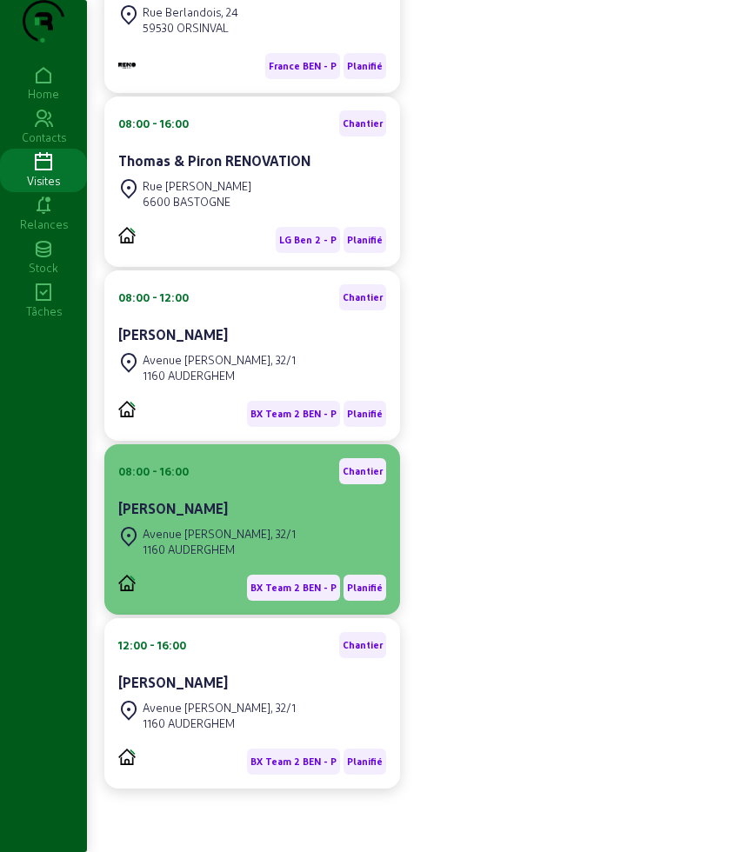
click at [237, 601] on div "BX Team 2 BEN - P Planifié" at bounding box center [252, 588] width 268 height 26
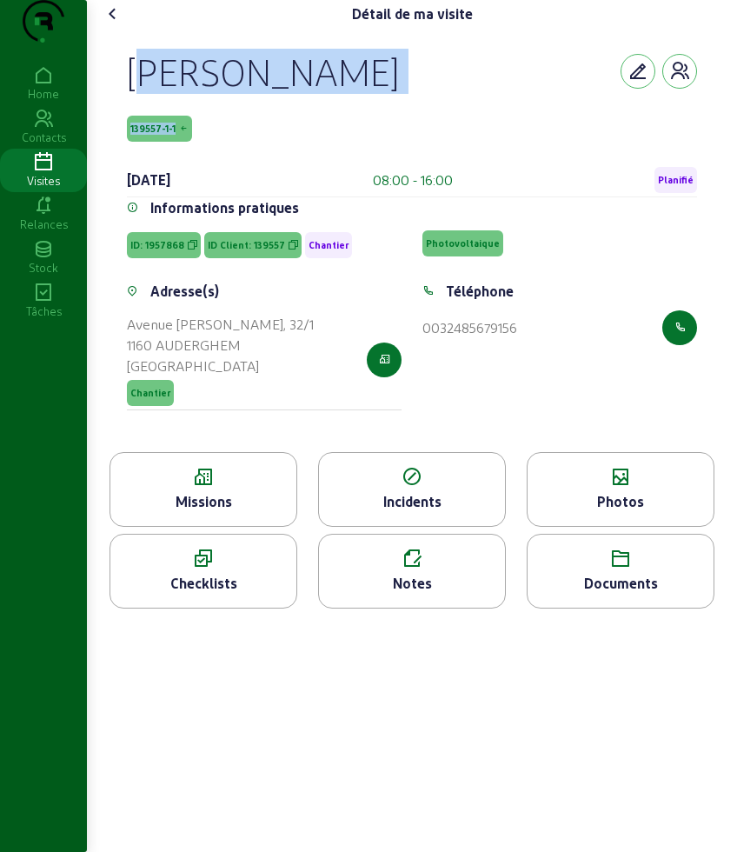
drag, startPoint x: 123, startPoint y: 97, endPoint x: 203, endPoint y: 156, distance: 99.6
click at [203, 156] on div "Didier Horré 139557-1-1 1 octobre 2025 08:00 - 16:00 Planifié Informations prat…" at bounding box center [412, 240] width 612 height 424
copy div "Didier Horré 139557-1-1"
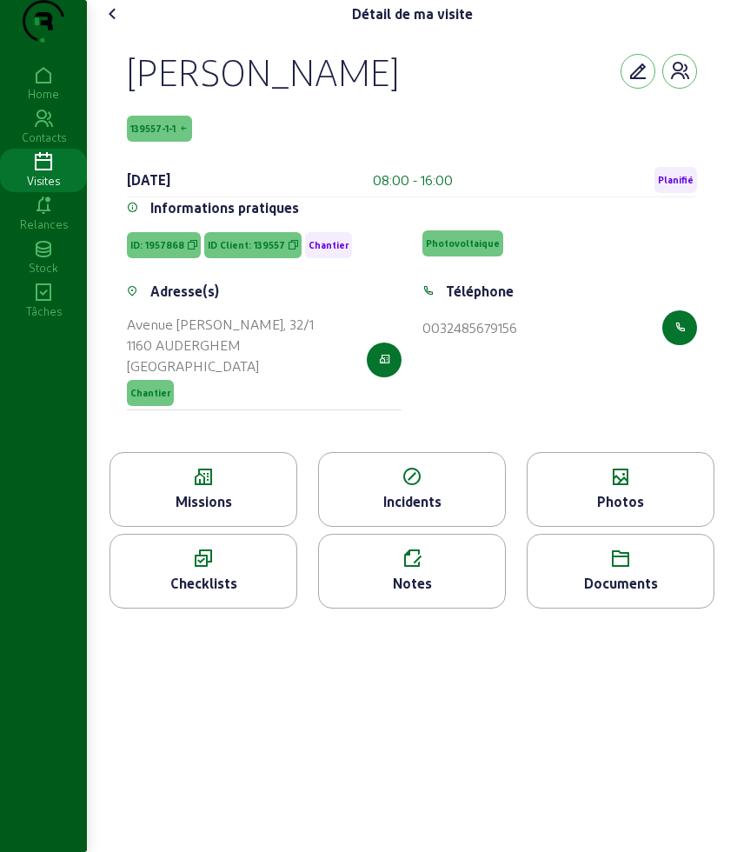
click at [187, 488] on icon at bounding box center [203, 477] width 186 height 21
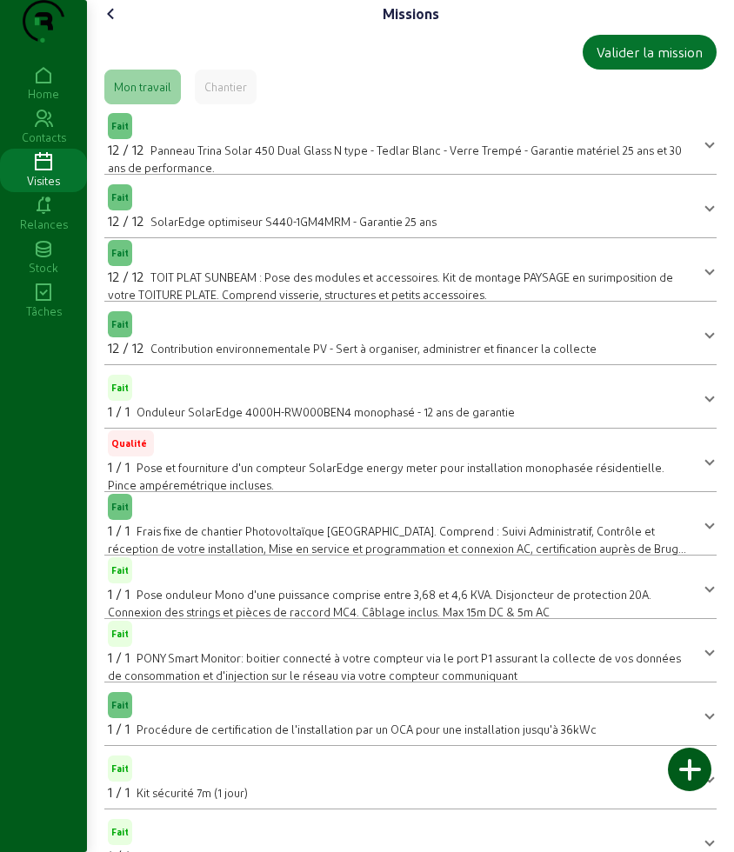
click at [119, 24] on icon at bounding box center [111, 13] width 21 height 21
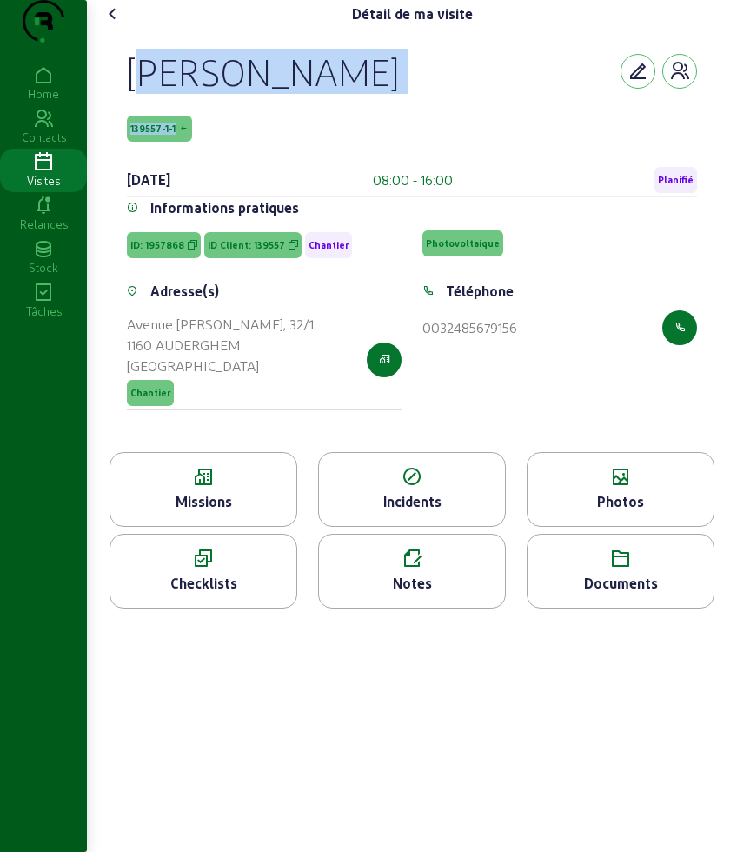
drag, startPoint x: 132, startPoint y: 108, endPoint x: 244, endPoint y: 163, distance: 124.8
click at [244, 163] on div "Didier Horré 139557-1-1 1 octobre 2025 08:00 - 16:00 Planifié" at bounding box center [412, 123] width 570 height 149
click at [150, 142] on span "139557-1-1" at bounding box center [159, 129] width 65 height 26
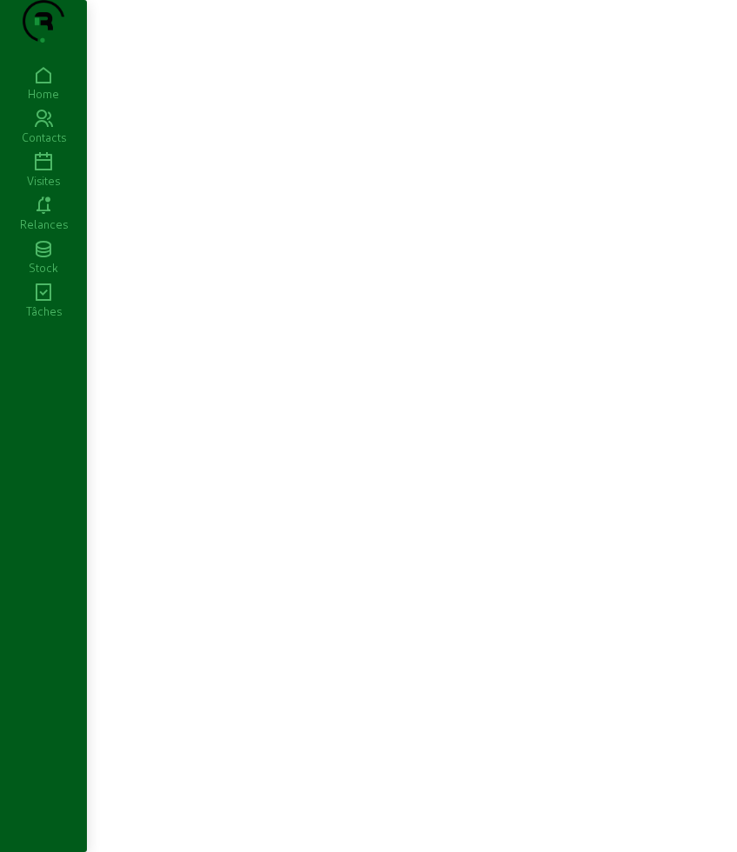
click at [215, 166] on div at bounding box center [412, 426] width 650 height 852
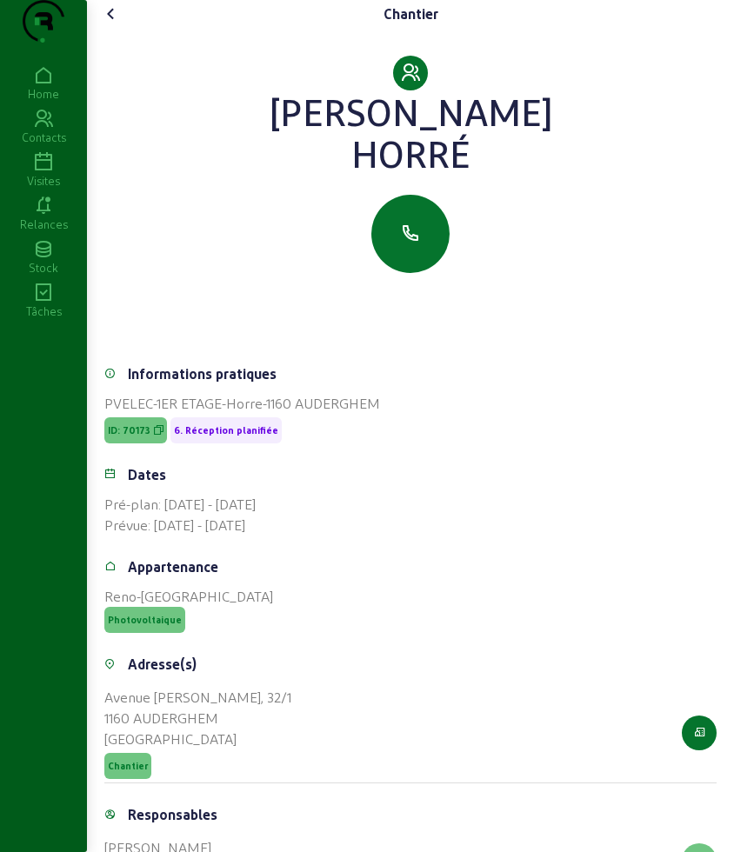
click at [122, 24] on icon at bounding box center [111, 13] width 21 height 21
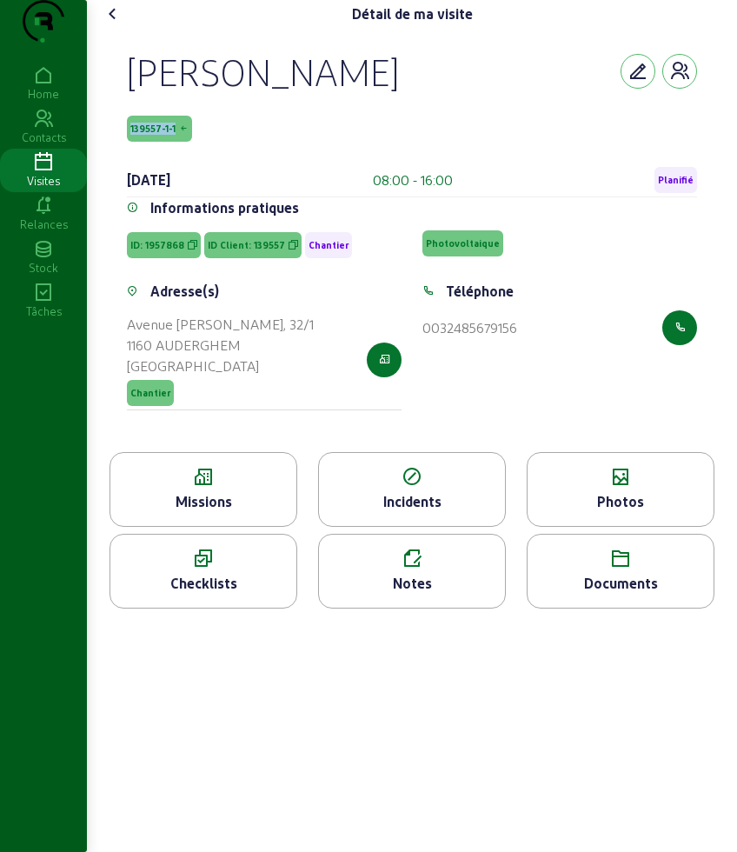
drag, startPoint x: 197, startPoint y: 170, endPoint x: 127, endPoint y: 169, distance: 70.4
click at [127, 169] on div "Didier Horré 139557-1-1 1 octobre 2025 08:00 - 16:00 Planifié Informations prat…" at bounding box center [412, 240] width 612 height 424
copy span "139557-1-1"
click at [163, 488] on icon at bounding box center [203, 477] width 186 height 21
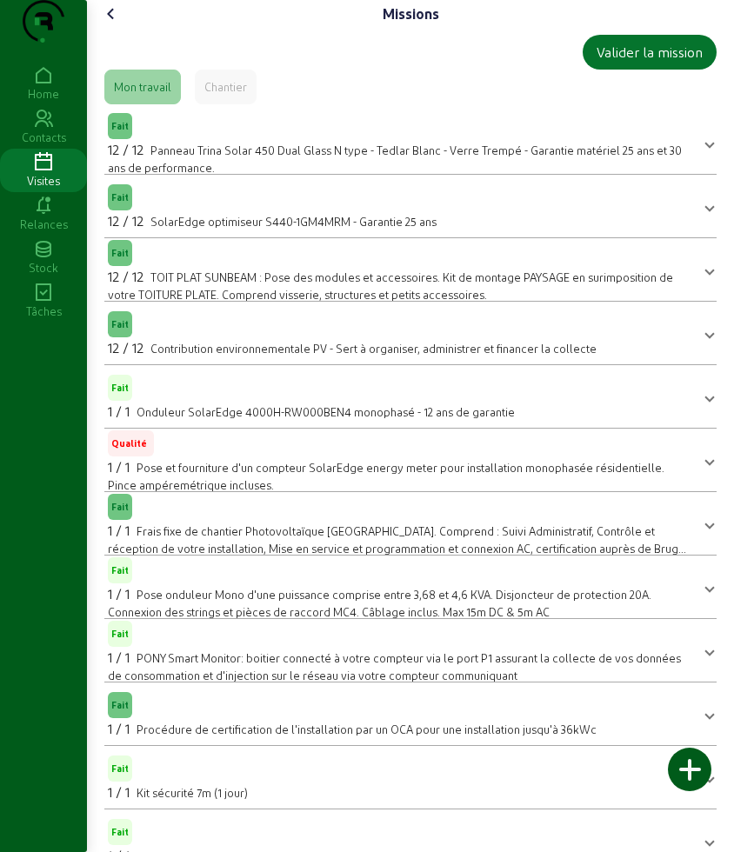
click at [117, 24] on icon at bounding box center [111, 13] width 21 height 21
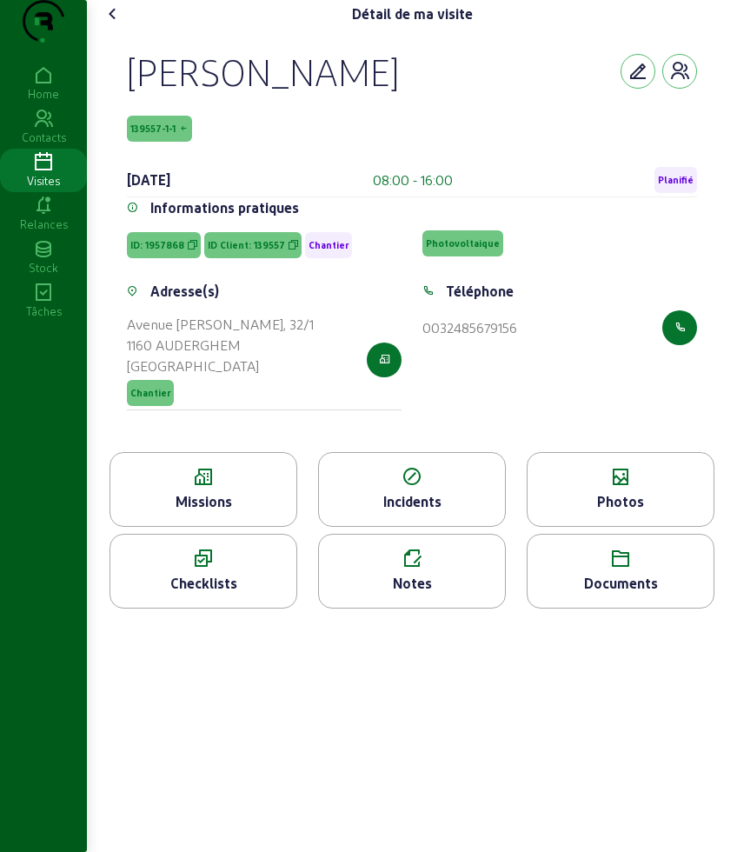
click at [117, 24] on icon at bounding box center [113, 13] width 21 height 21
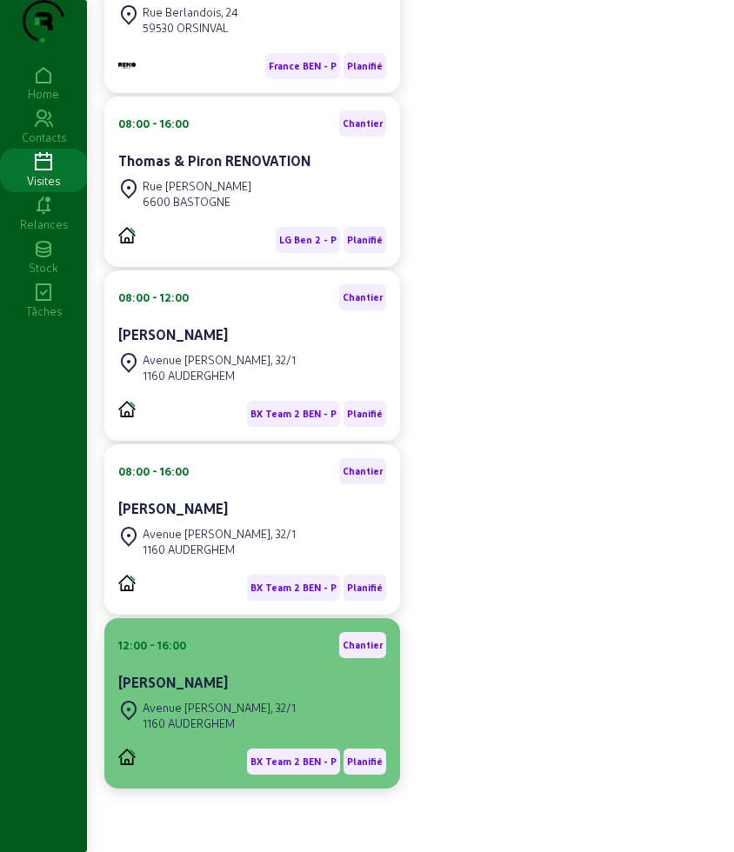
scroll to position [359, 0]
click at [222, 702] on div "Avenue [PERSON_NAME], 32/1" at bounding box center [219, 708] width 153 height 16
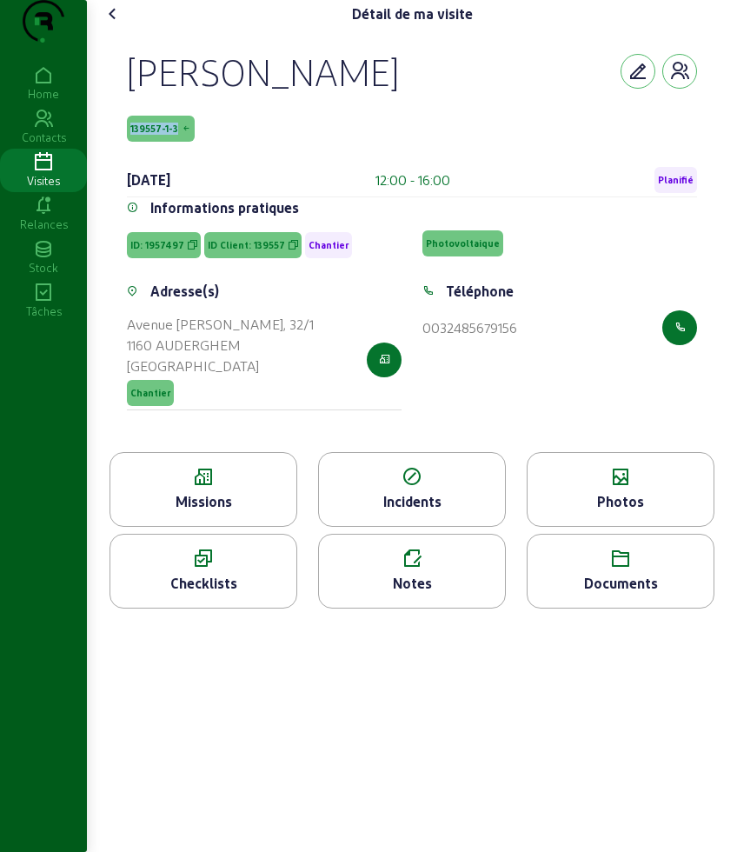
drag, startPoint x: 198, startPoint y: 160, endPoint x: 119, endPoint y: 169, distance: 79.7
click at [119, 169] on div "Didier Horré 139557-1-3 1 octobre 2025 12:00 - 16:00 Planifié Informations prat…" at bounding box center [412, 240] width 612 height 424
copy span "139557-1-3"
click at [191, 488] on icon at bounding box center [203, 477] width 186 height 21
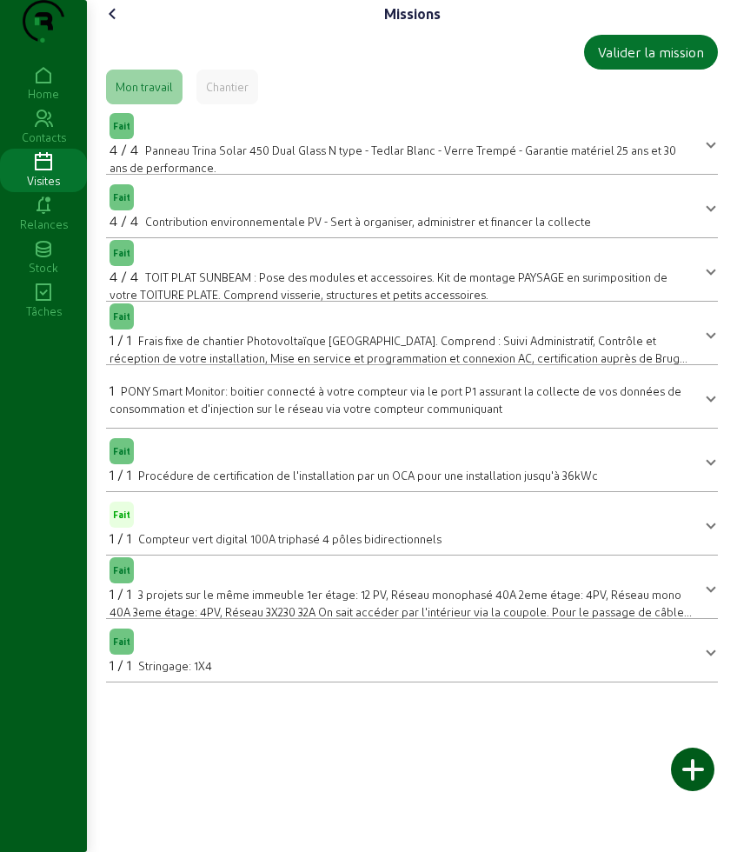
click at [116, 24] on icon at bounding box center [113, 13] width 21 height 21
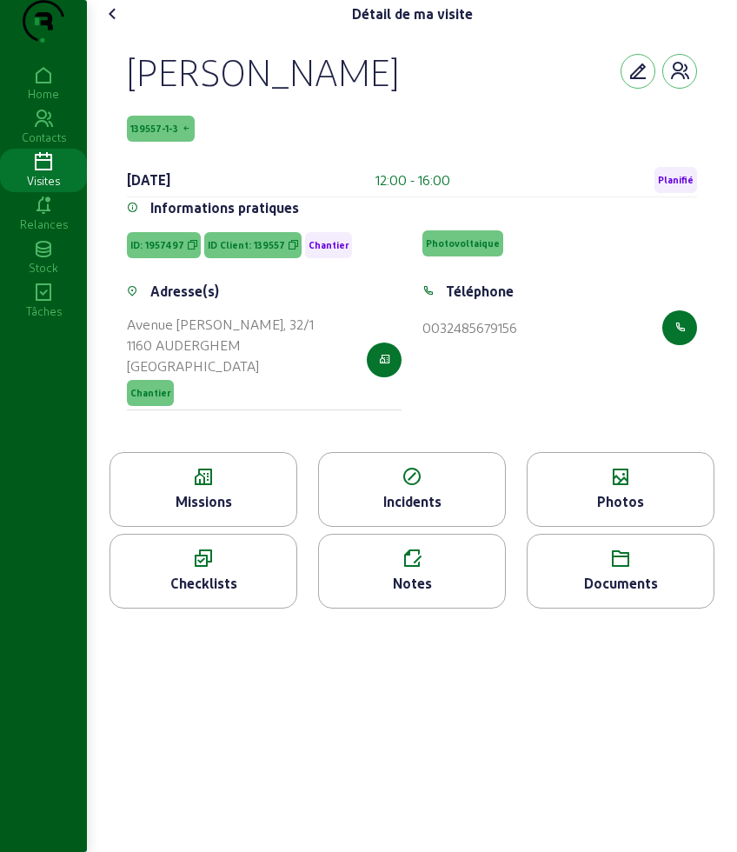
click at [89, 38] on div "Détail de ma visite Didier Horré 139557-1-3 1 octobre 2025 12:00 - 16:00 Planif…" at bounding box center [412, 311] width 647 height 622
click at [98, 42] on div "Détail de ma visite Didier Horré 139557-1-3 1 octobre 2025 12:00 - 16:00 Planif…" at bounding box center [412, 311] width 647 height 622
click at [111, 24] on icon at bounding box center [113, 13] width 21 height 21
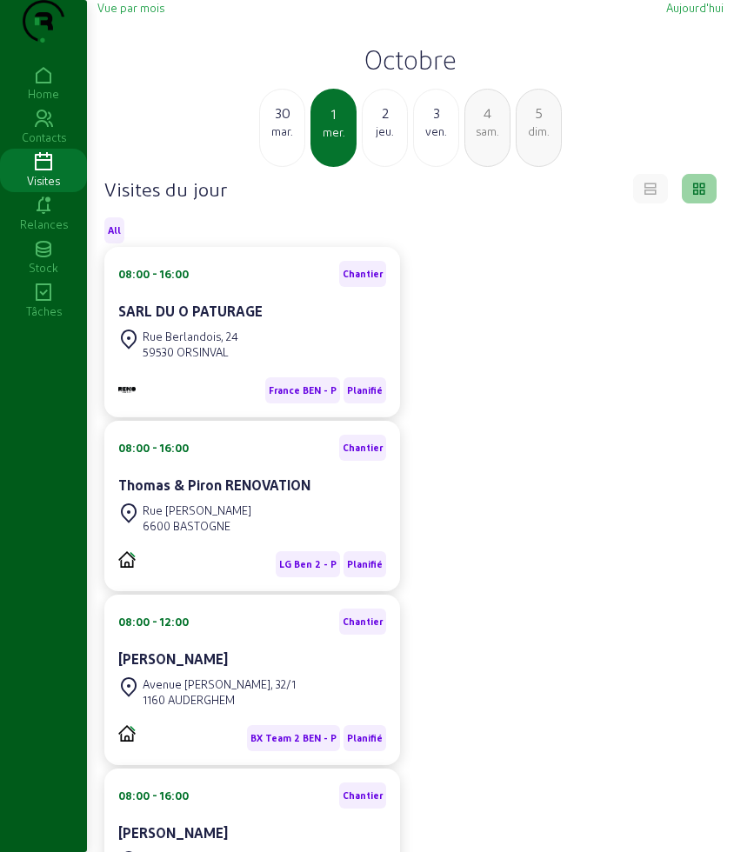
click at [372, 139] on div "jeu." at bounding box center [384, 131] width 44 height 16
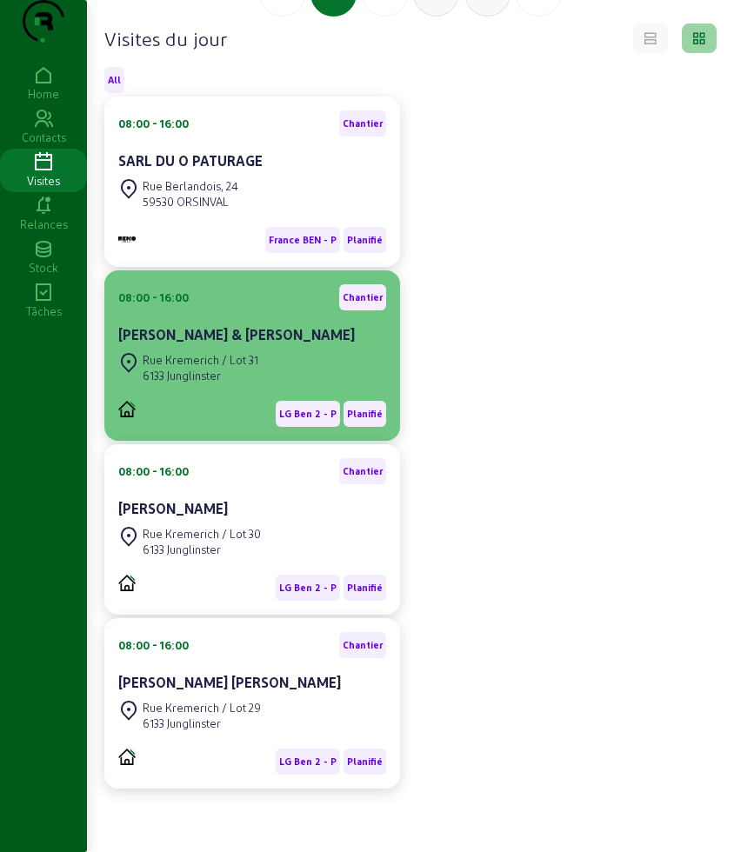
scroll to position [206, 0]
click at [273, 349] on div "Rue Kremerich / Lot 31 6133 Junglinster" at bounding box center [252, 368] width 268 height 38
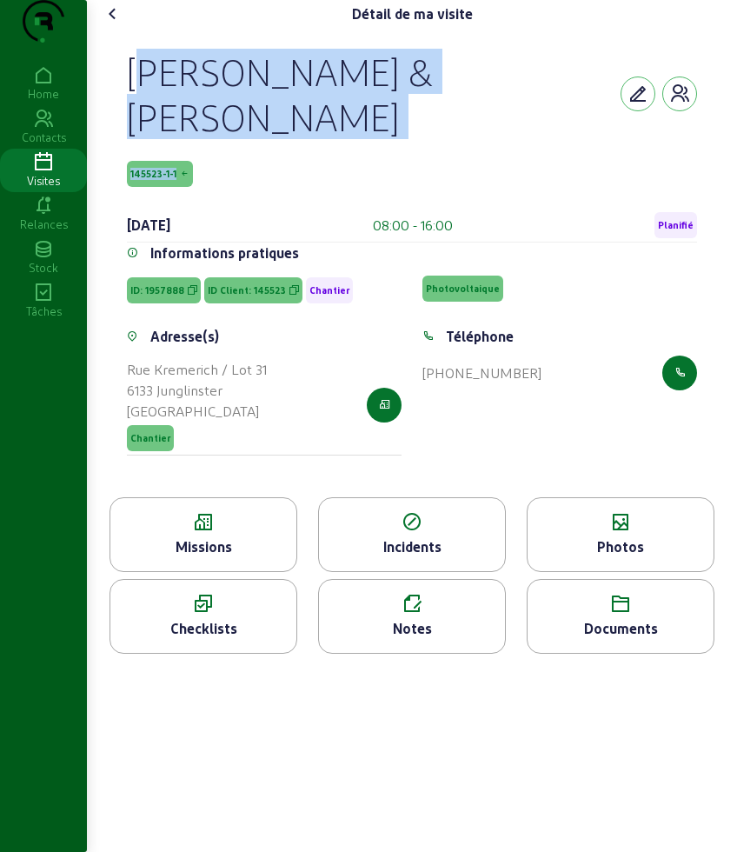
drag, startPoint x: 122, startPoint y: 95, endPoint x: 235, endPoint y: 198, distance: 153.2
click at [235, 198] on div "Matteo & Sandrine Nenna-Carvalho Vieira 145523-1-1 2 octobre 2025 08:00 - 16:00…" at bounding box center [412, 262] width 612 height 469
copy div "Matteo & Sandrine Nenna-Carvalho Vieira 145523-1-1"
click at [116, 24] on icon at bounding box center [113, 13] width 21 height 21
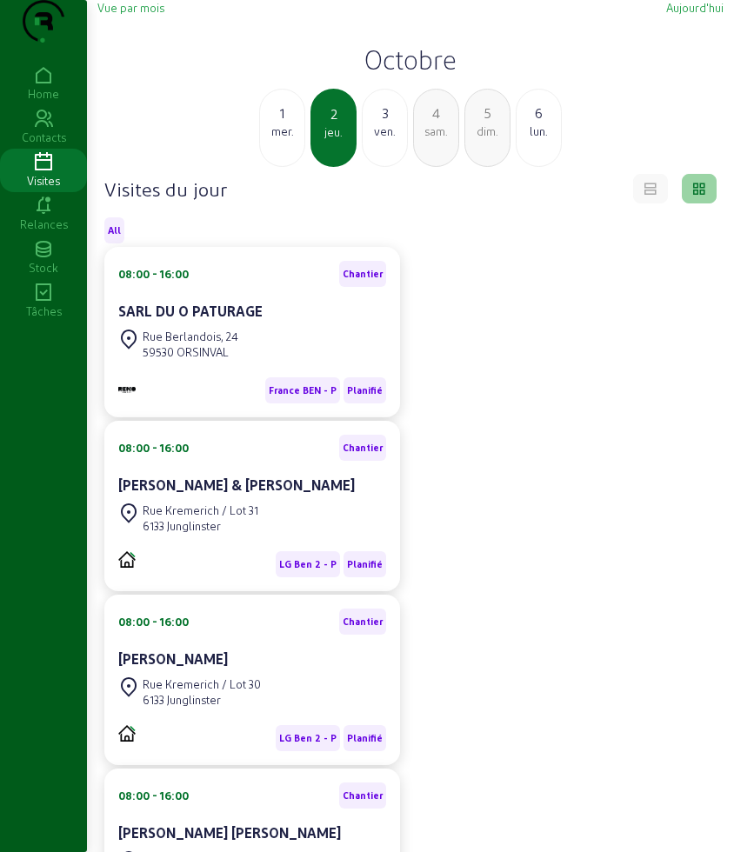
click at [389, 139] on div "ven." at bounding box center [384, 131] width 44 height 16
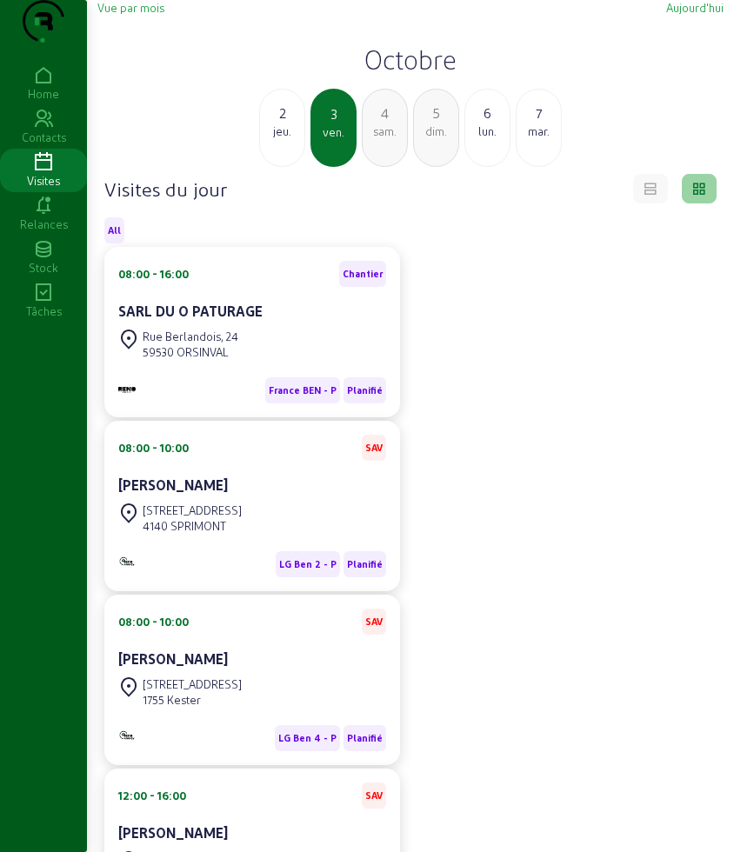
click at [289, 139] on div "jeu." at bounding box center [282, 131] width 44 height 16
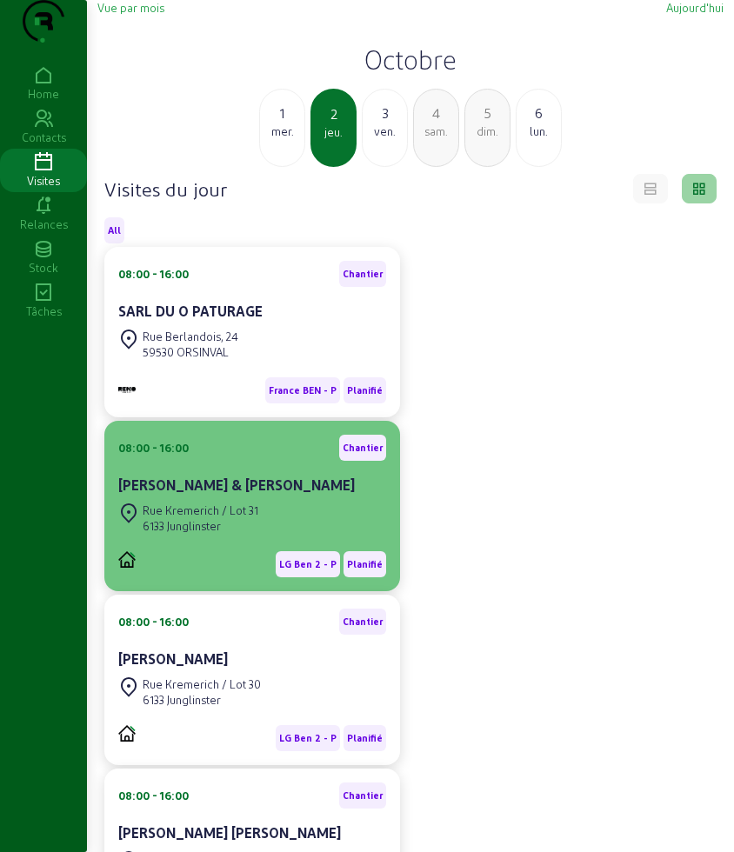
click at [247, 518] on div "Rue Kremerich / Lot 31" at bounding box center [201, 510] width 116 height 16
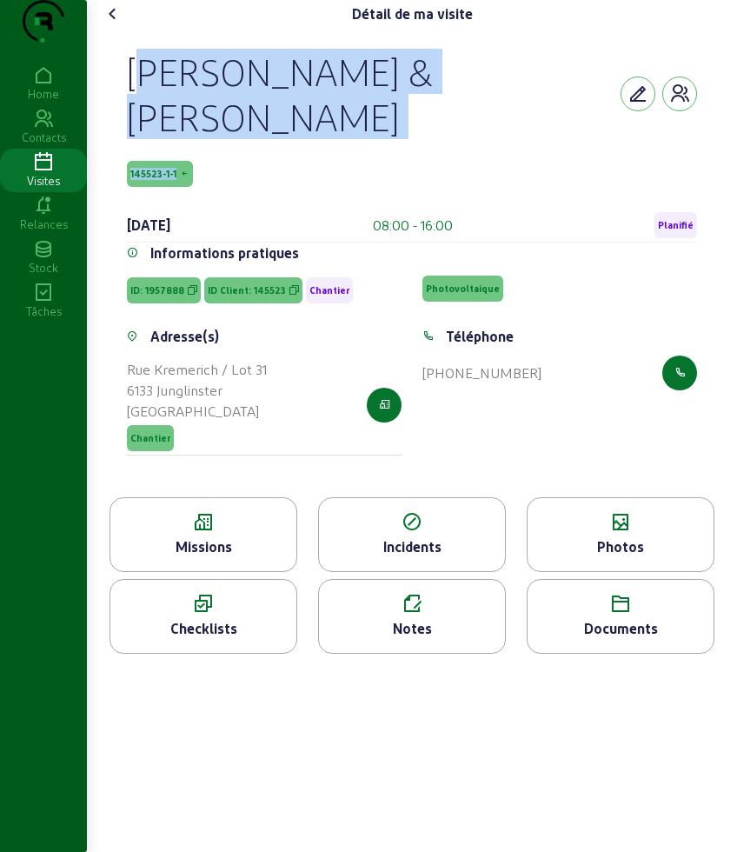
drag, startPoint x: 120, startPoint y: 98, endPoint x: 260, endPoint y: 211, distance: 179.9
click at [260, 211] on div "Matteo & Sandrine Nenna-Carvalho Vieira 145523-1-1 2 octobre 2025 08:00 - 16:00…" at bounding box center [412, 262] width 612 height 469
copy div "Matteo & Sandrine Nenna-Carvalho Vieira 145523-1-1"
click at [122, 24] on icon at bounding box center [113, 13] width 21 height 21
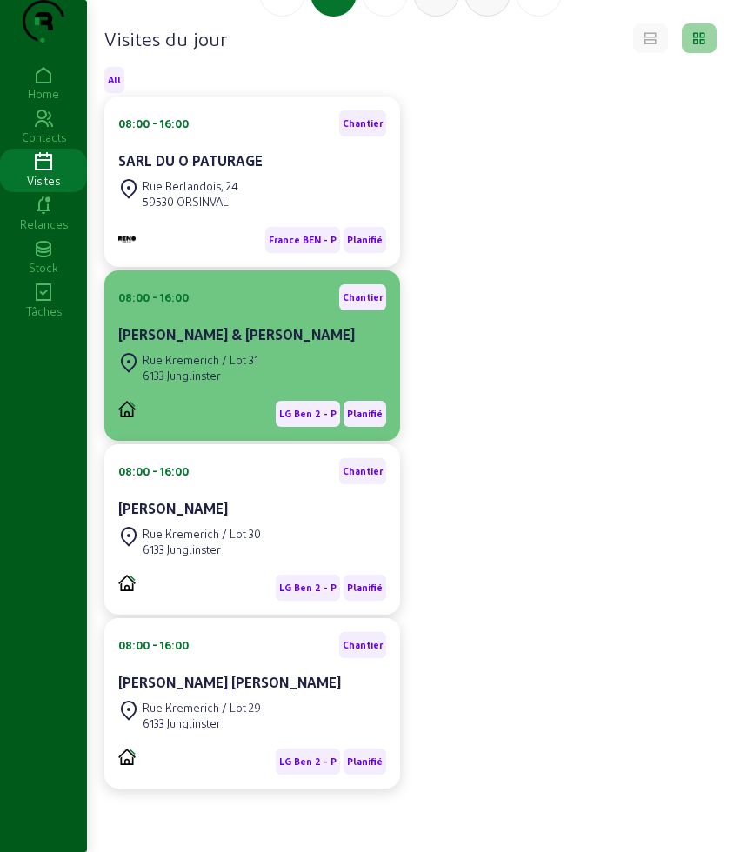
scroll to position [206, 0]
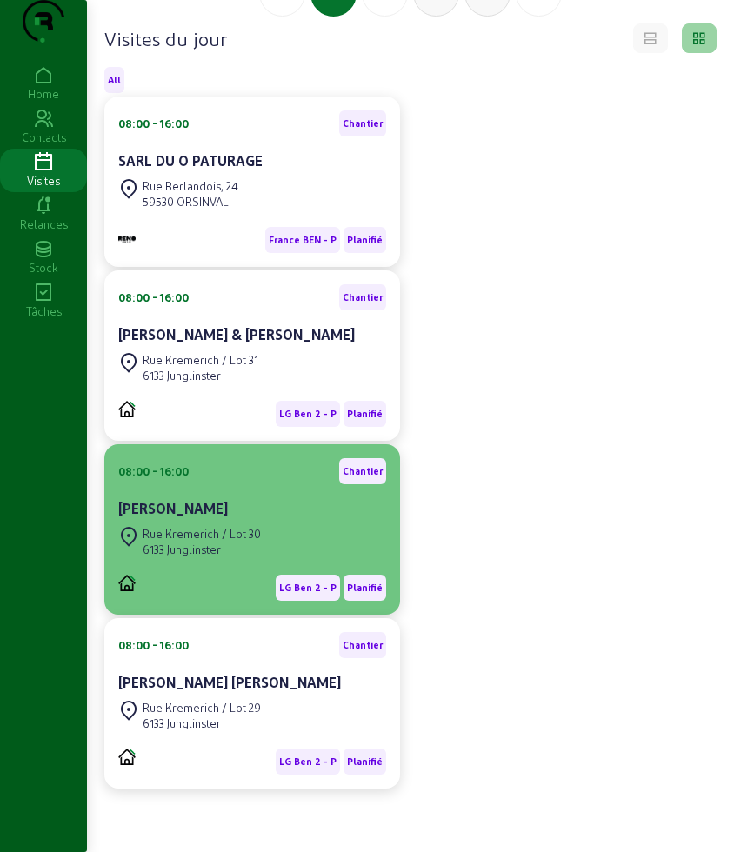
click at [224, 526] on div "Rue Kremerich / Lot 30" at bounding box center [202, 534] width 118 height 16
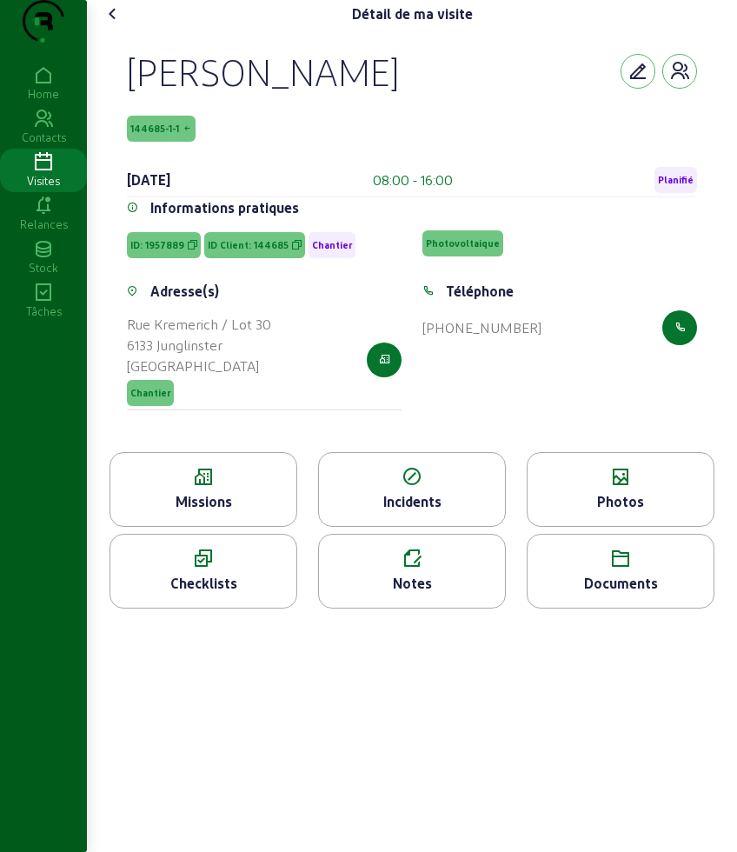
click at [112, 24] on icon at bounding box center [113, 13] width 21 height 21
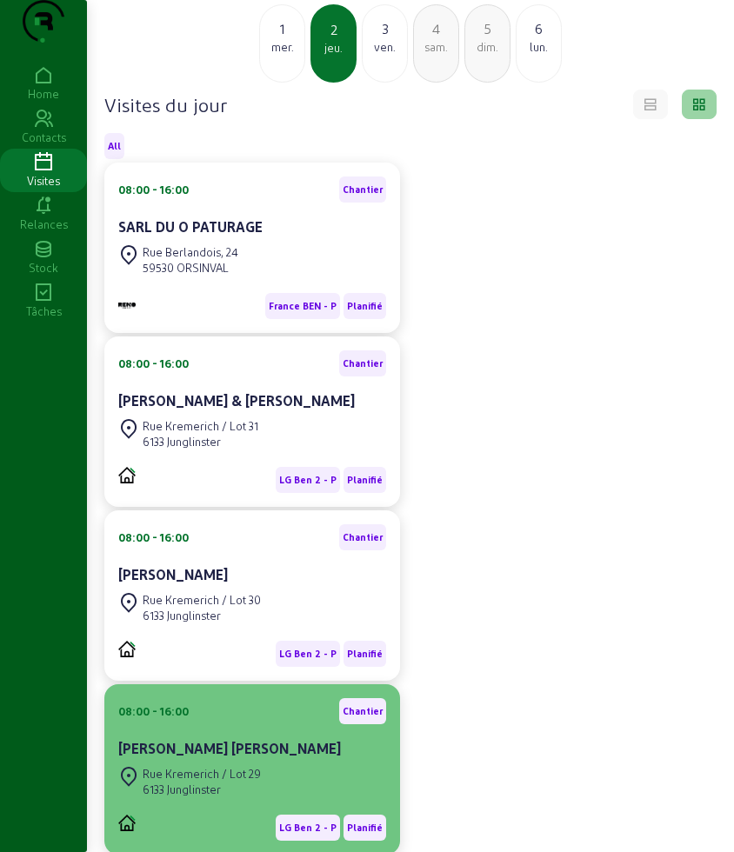
scroll to position [109, 0]
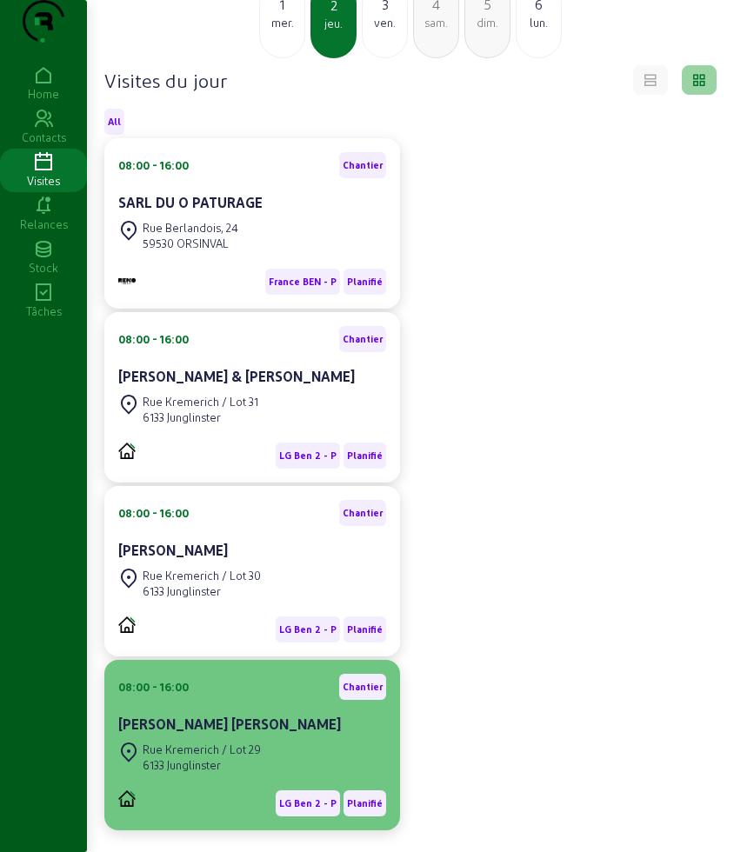
click at [226, 700] on div "08:00 - 16:00 Chantier" at bounding box center [252, 687] width 268 height 26
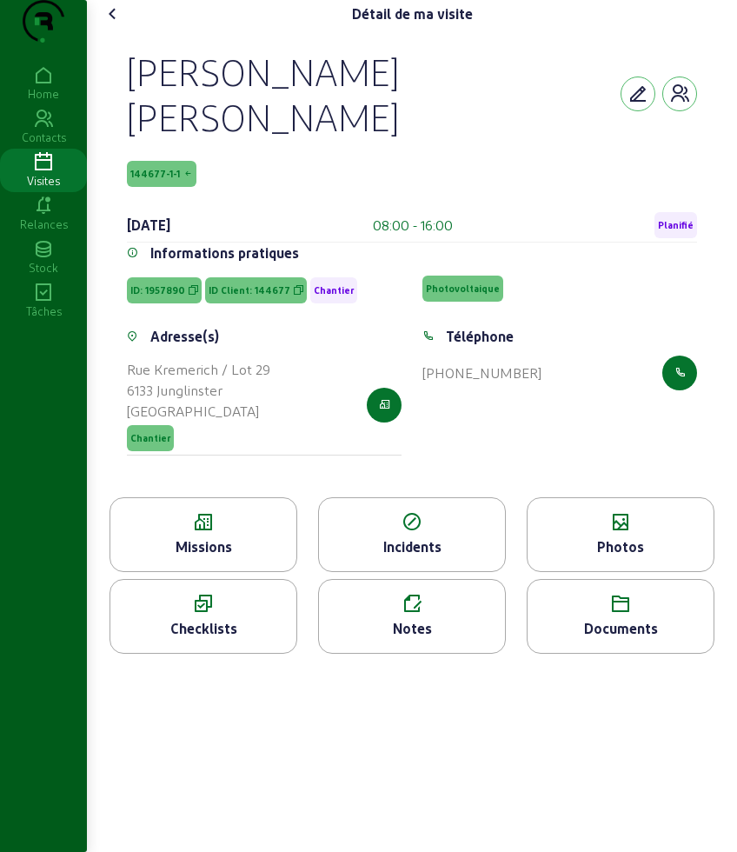
drag, startPoint x: 200, startPoint y: 45, endPoint x: 136, endPoint y: 61, distance: 66.2
click at [200, 28] on div "Détail de ma visite" at bounding box center [412, 14] width 626 height 28
click at [108, 24] on icon at bounding box center [113, 13] width 21 height 21
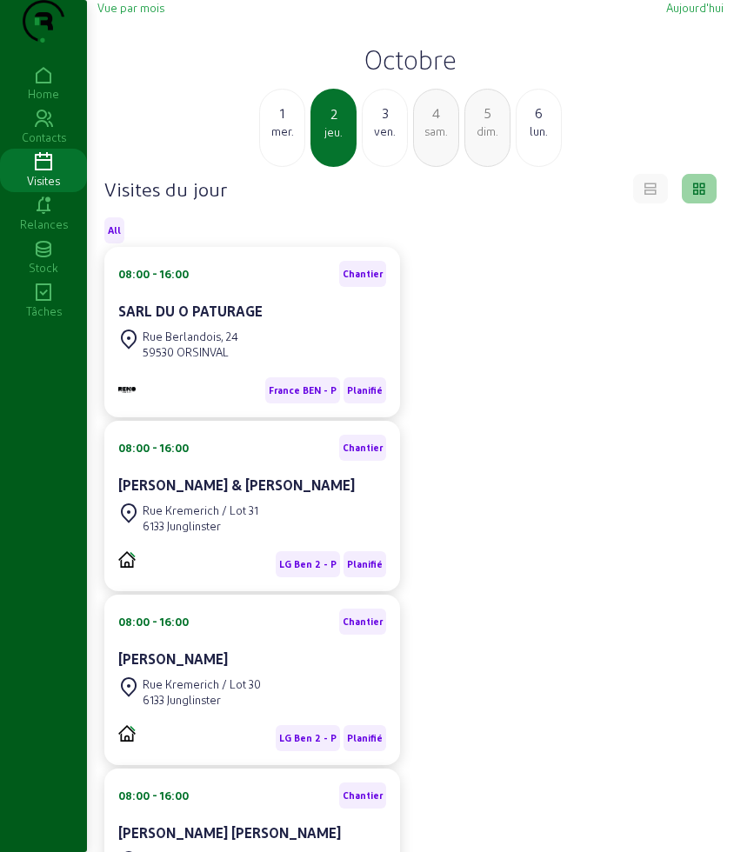
click at [385, 167] on div "3 ven." at bounding box center [385, 128] width 46 height 78
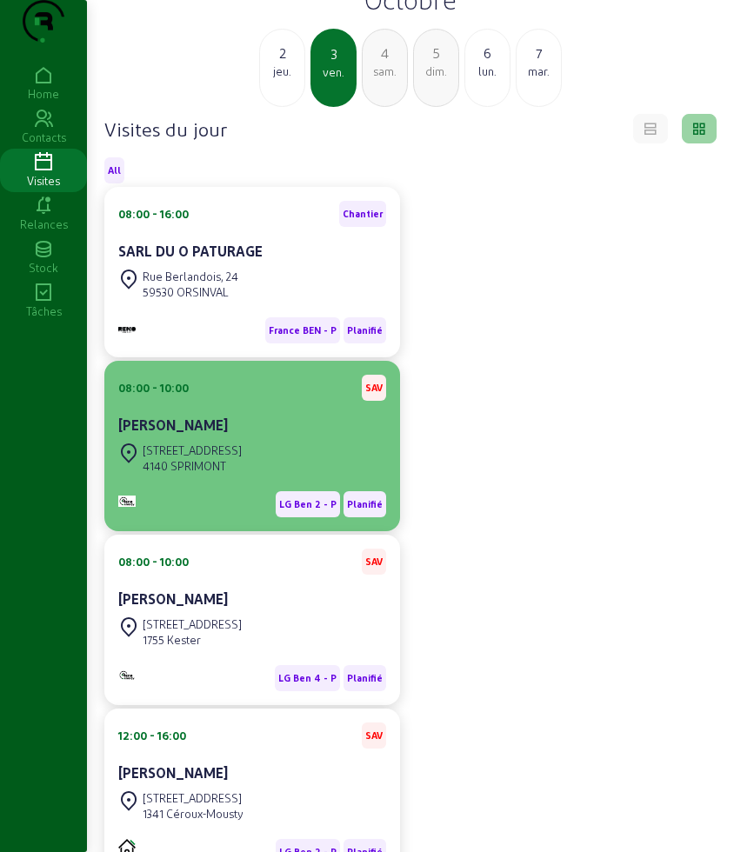
scroll to position [109, 0]
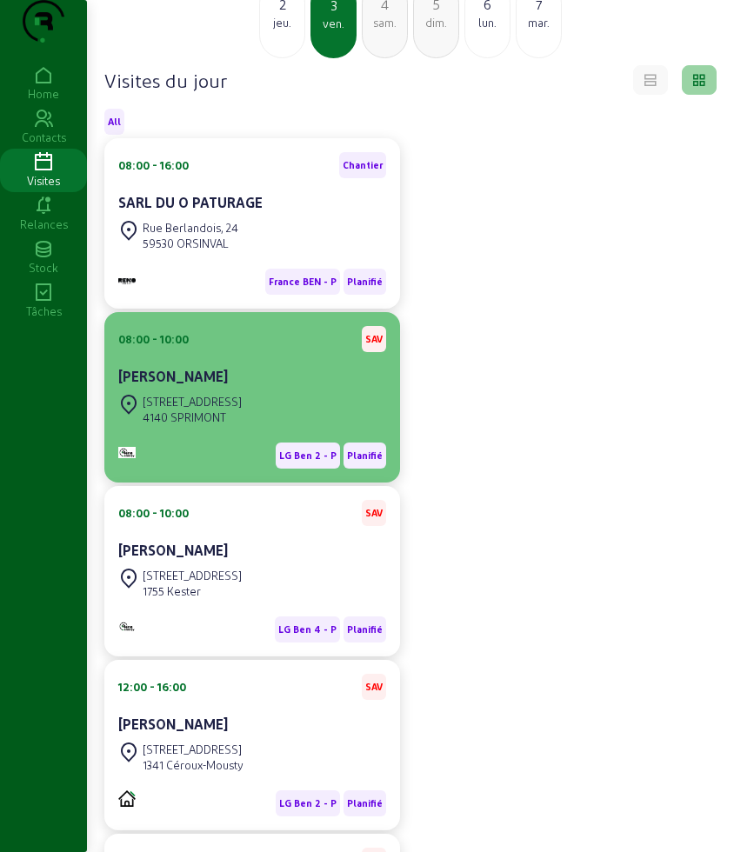
click at [228, 384] on cam-card-title "Felipe Fernandez Perez" at bounding box center [173, 376] width 110 height 17
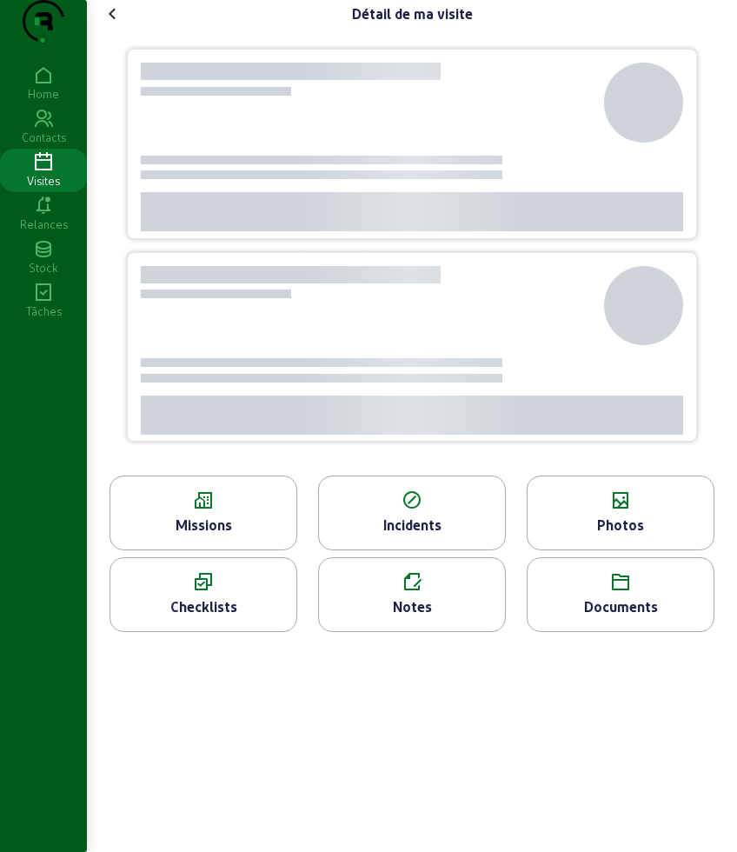
click at [209, 572] on icon at bounding box center [203, 582] width 186 height 21
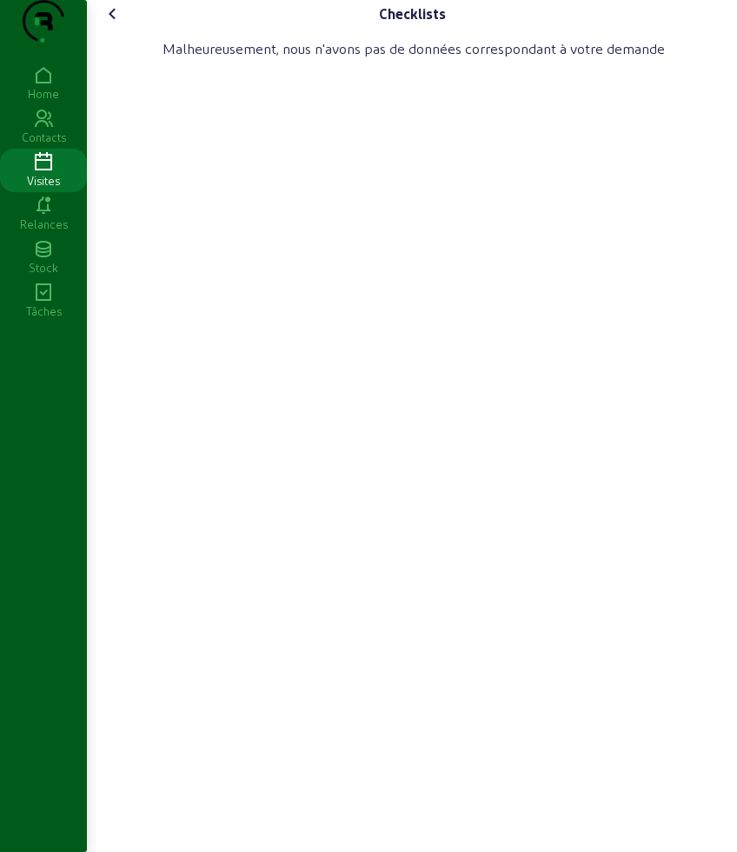
click at [115, 24] on icon at bounding box center [113, 13] width 21 height 21
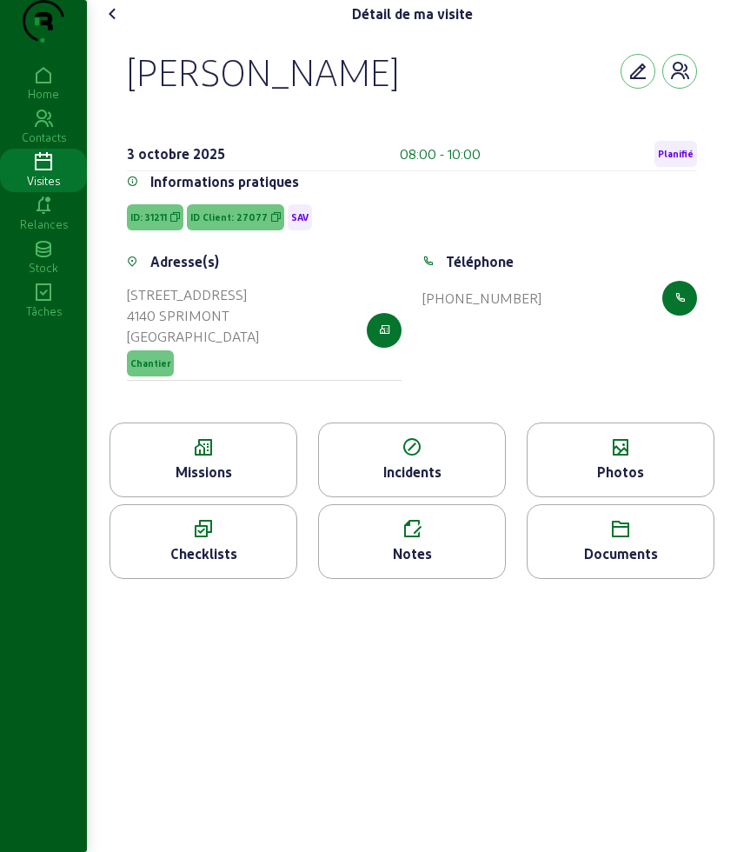
click at [249, 482] on div "Missions" at bounding box center [203, 472] width 186 height 21
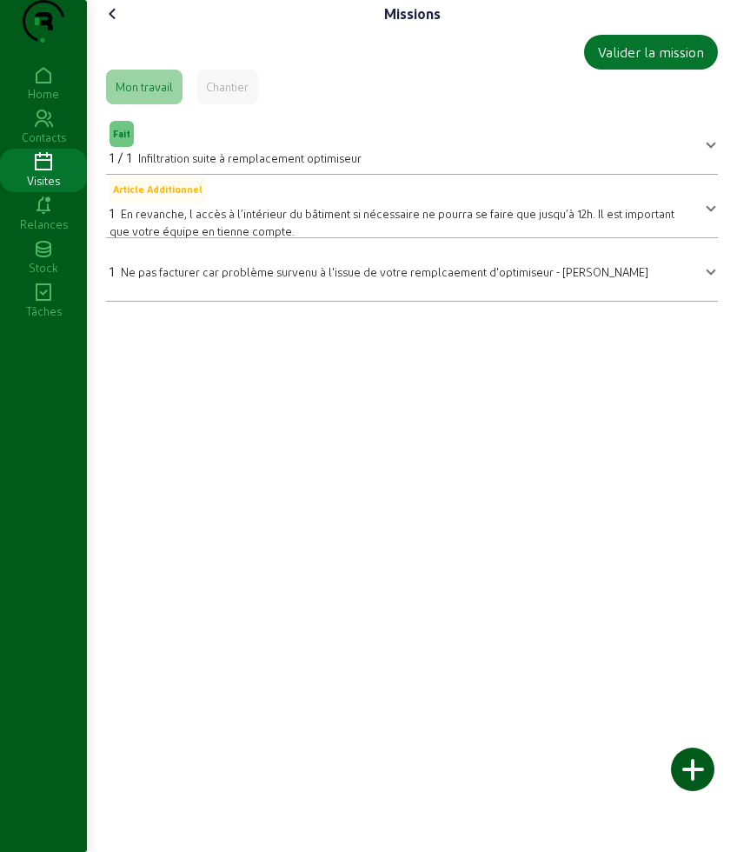
click at [117, 24] on icon at bounding box center [113, 13] width 21 height 21
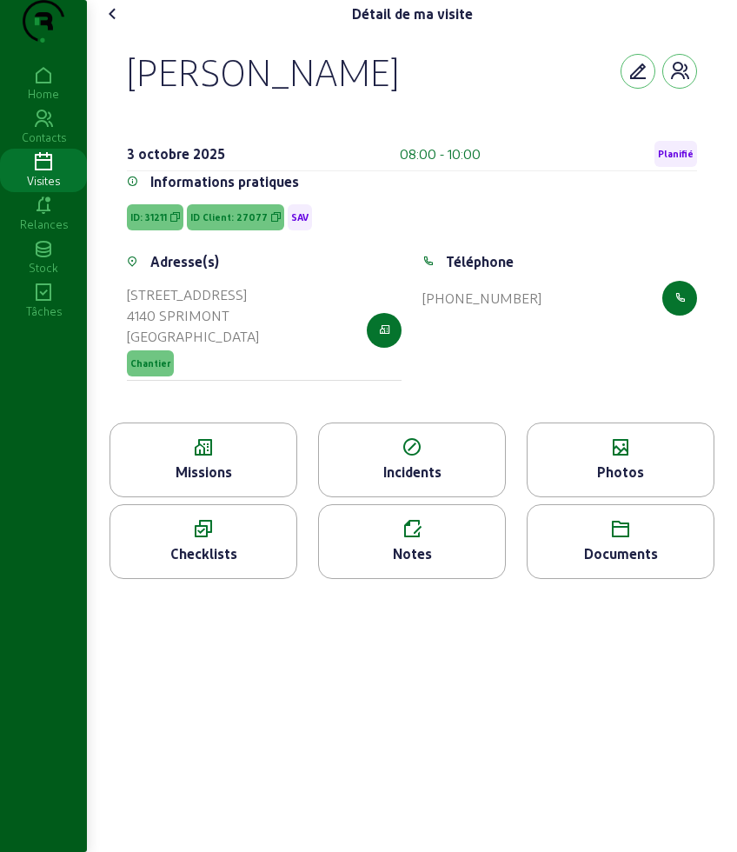
click at [117, 24] on icon at bounding box center [113, 13] width 21 height 21
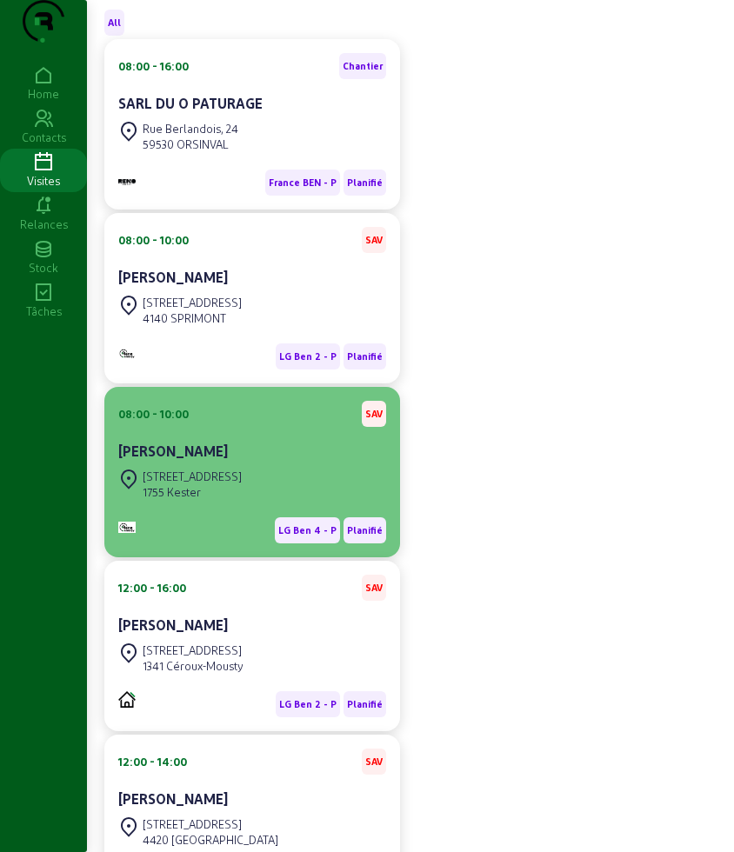
scroll to position [231, 0]
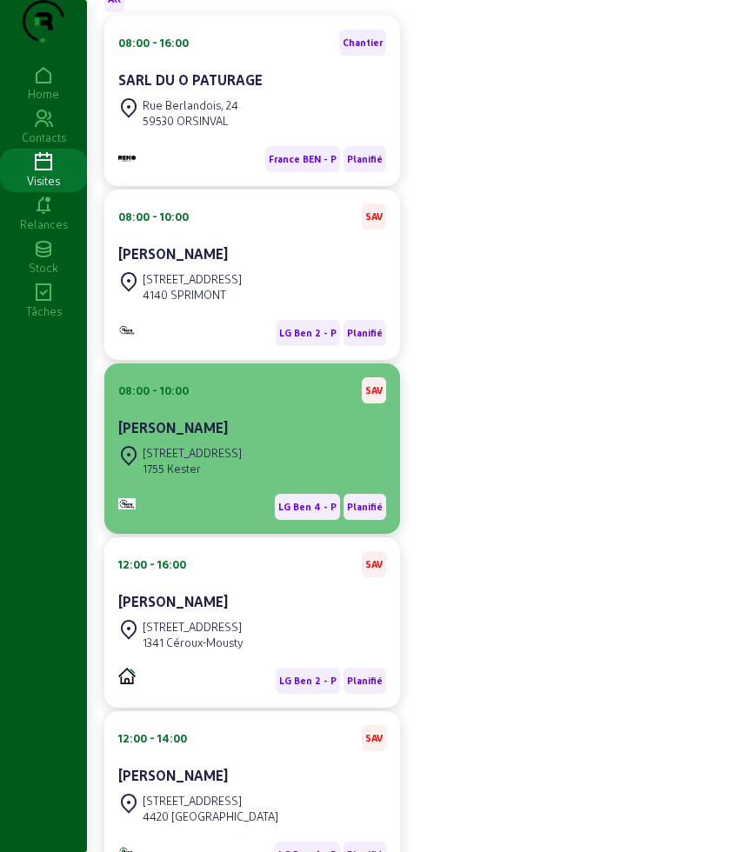
click at [233, 480] on div "Strijlandstraat ,17 1755 Kester" at bounding box center [252, 461] width 268 height 38
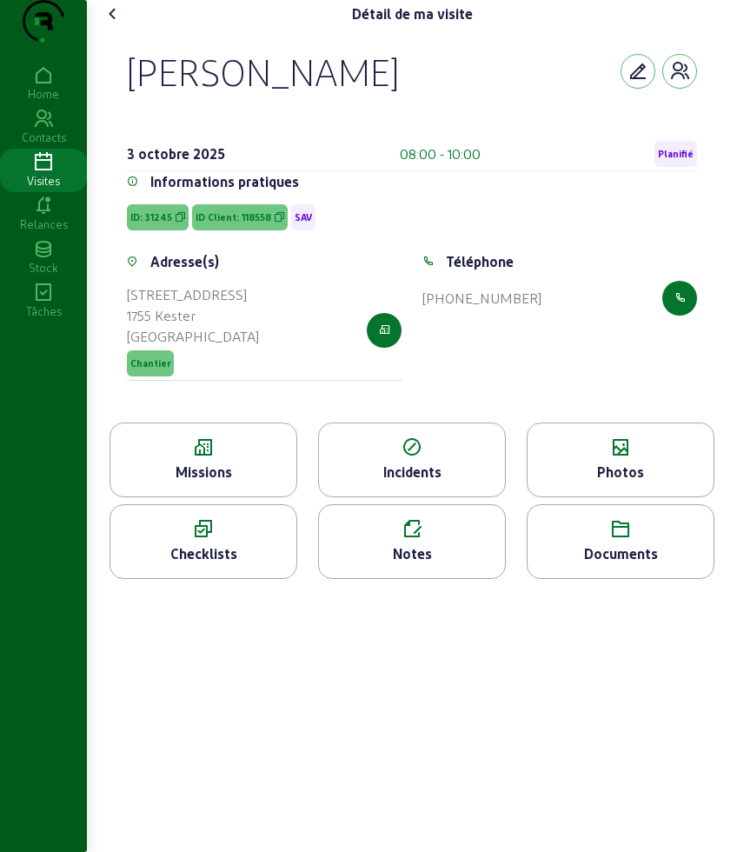
click at [210, 458] on icon at bounding box center [203, 447] width 186 height 21
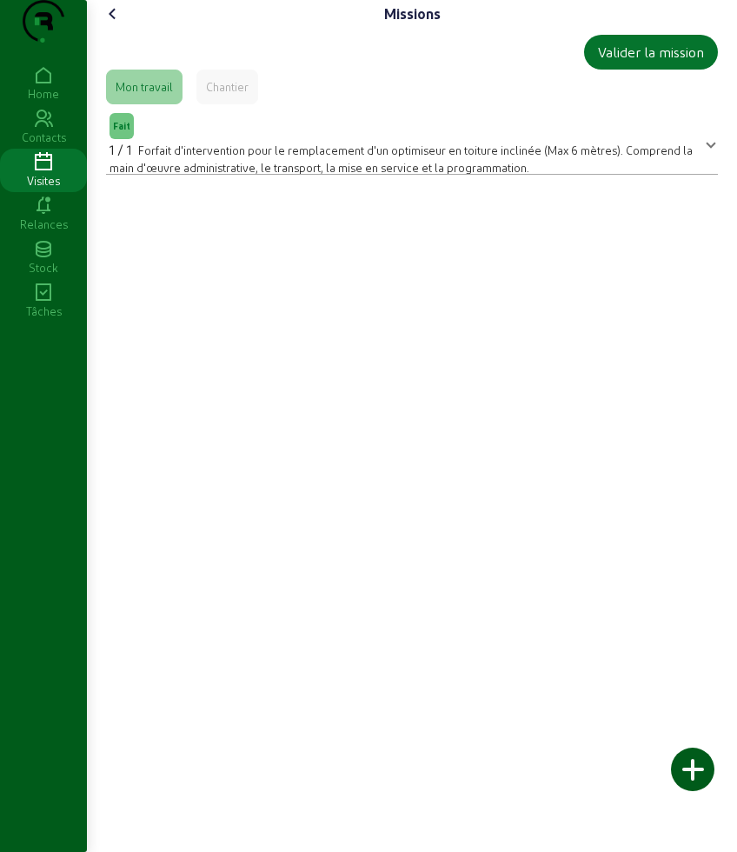
click at [116, 24] on icon at bounding box center [113, 13] width 21 height 21
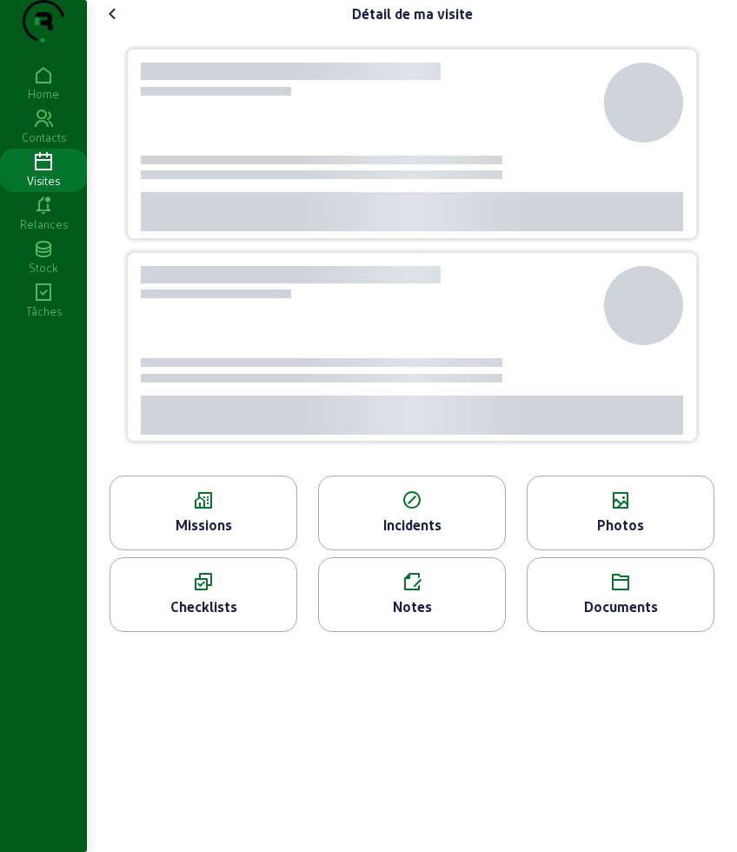
click at [116, 24] on icon at bounding box center [113, 13] width 21 height 21
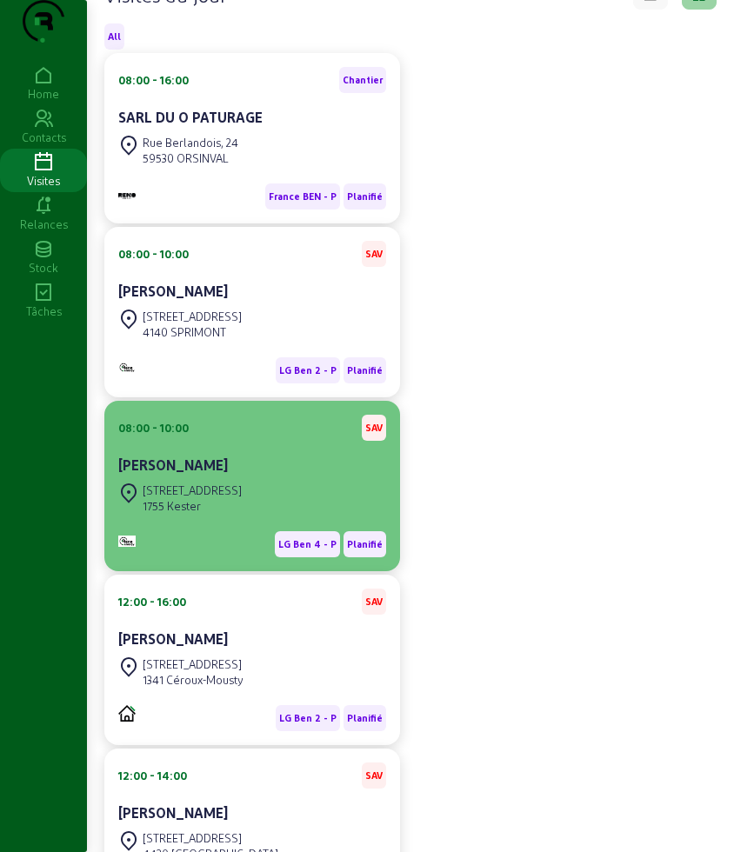
scroll to position [231, 0]
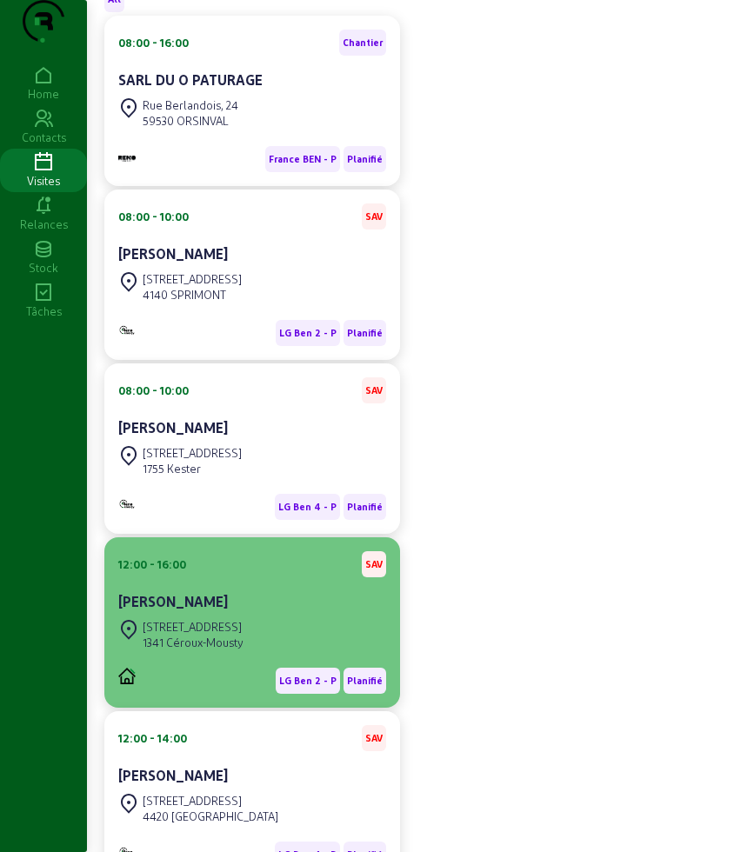
click at [231, 634] on div "Rue Nicaise, 8" at bounding box center [193, 627] width 101 height 16
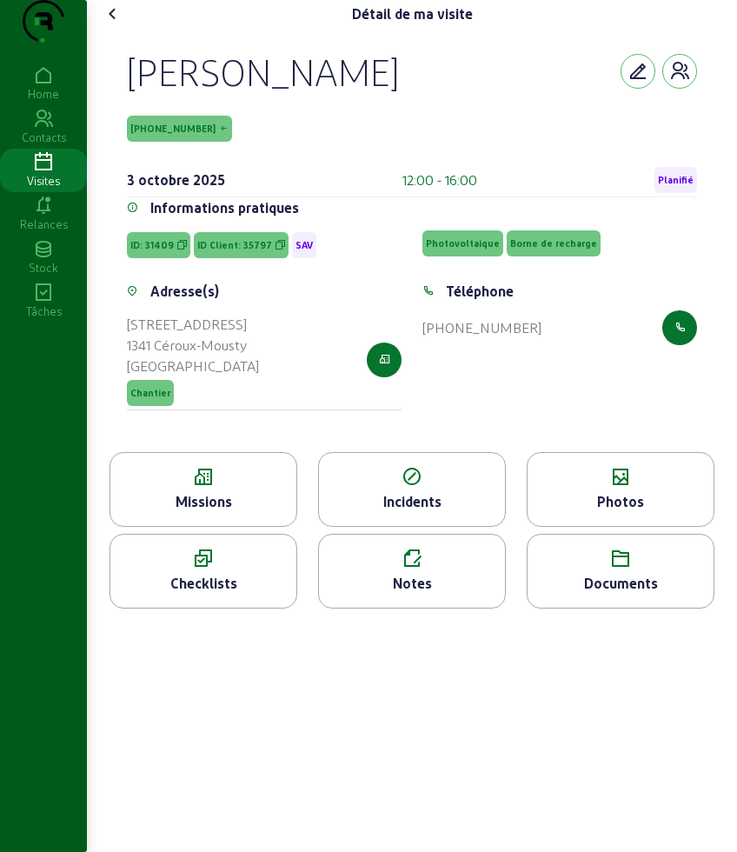
click at [199, 512] on div "Missions" at bounding box center [203, 501] width 186 height 21
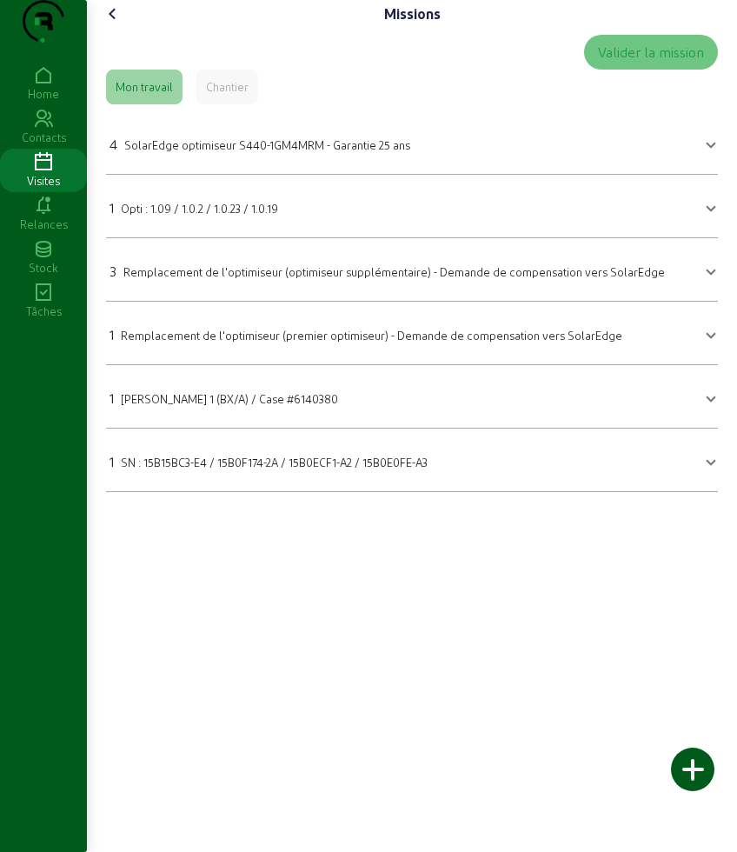
click at [110, 24] on icon at bounding box center [113, 13] width 21 height 21
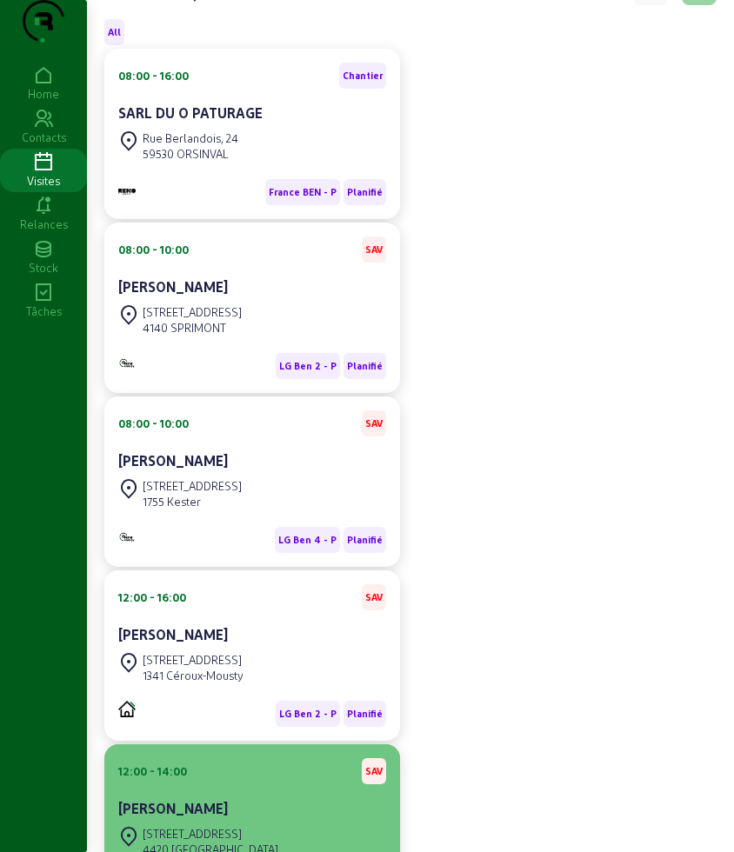
scroll to position [328, 0]
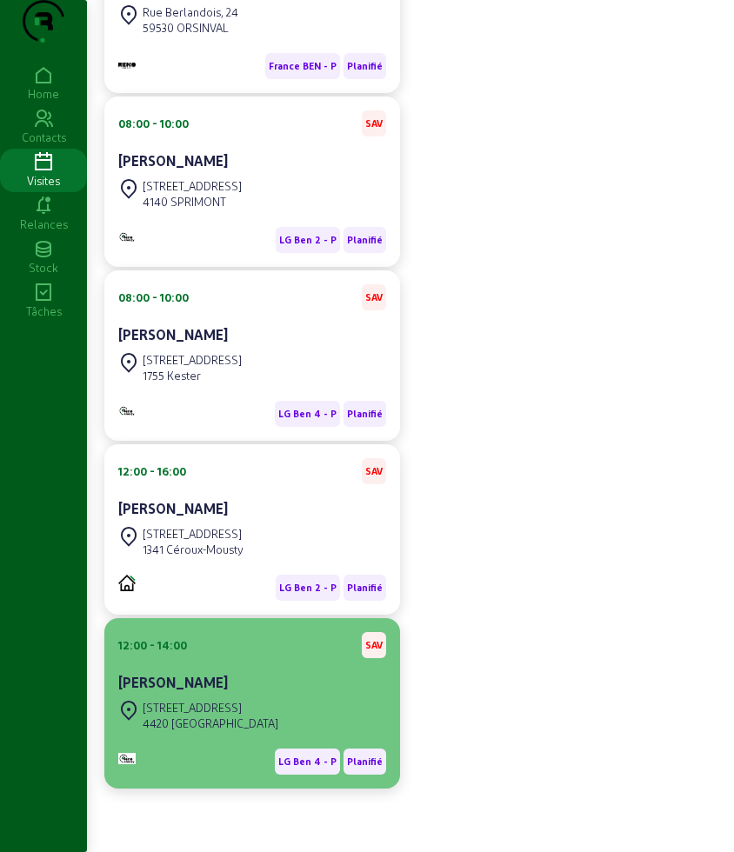
click at [212, 693] on div "12:00 - 14:00 SAV Sabine Lyes" at bounding box center [252, 664] width 268 height 64
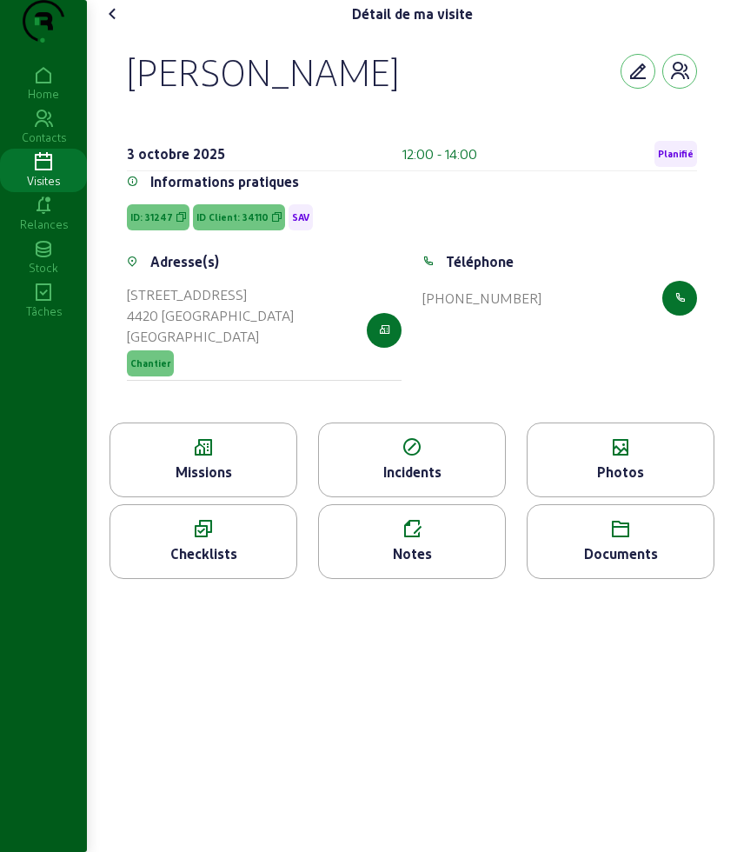
click at [213, 458] on icon at bounding box center [203, 447] width 186 height 21
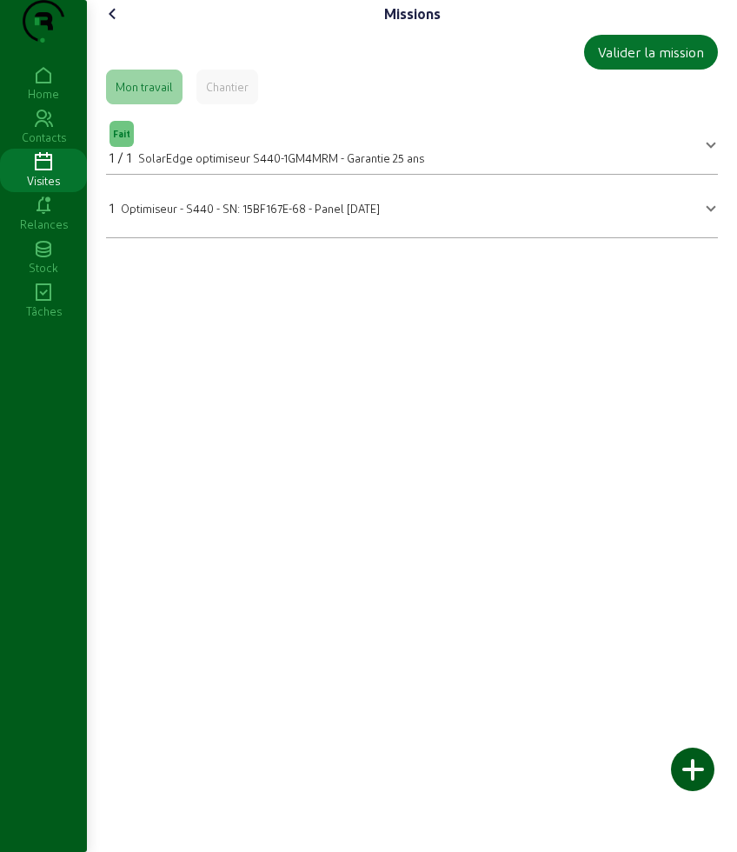
click at [116, 24] on icon at bounding box center [113, 13] width 21 height 21
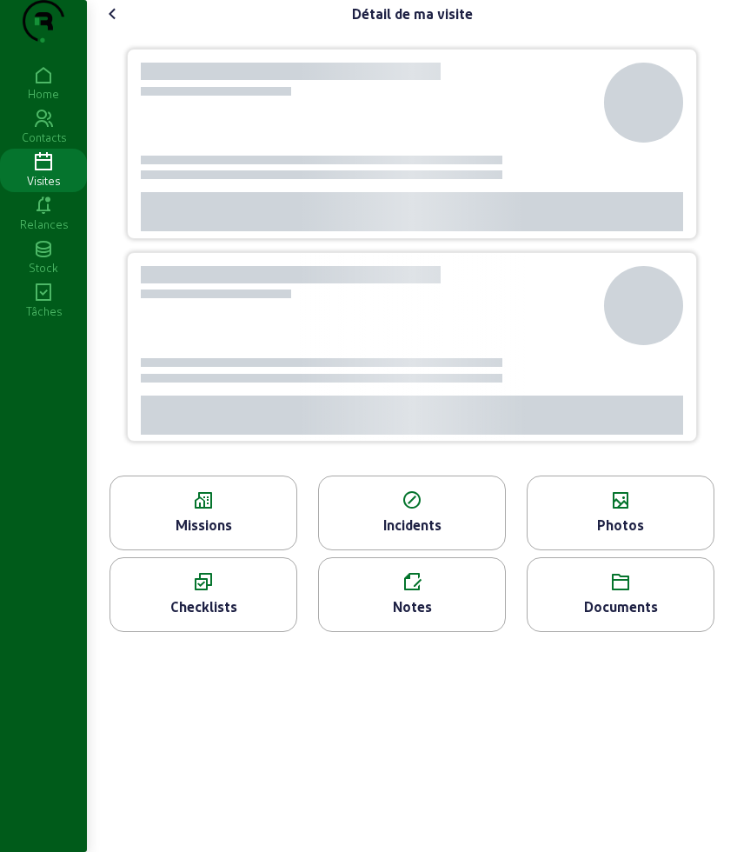
click at [116, 24] on icon at bounding box center [113, 13] width 21 height 21
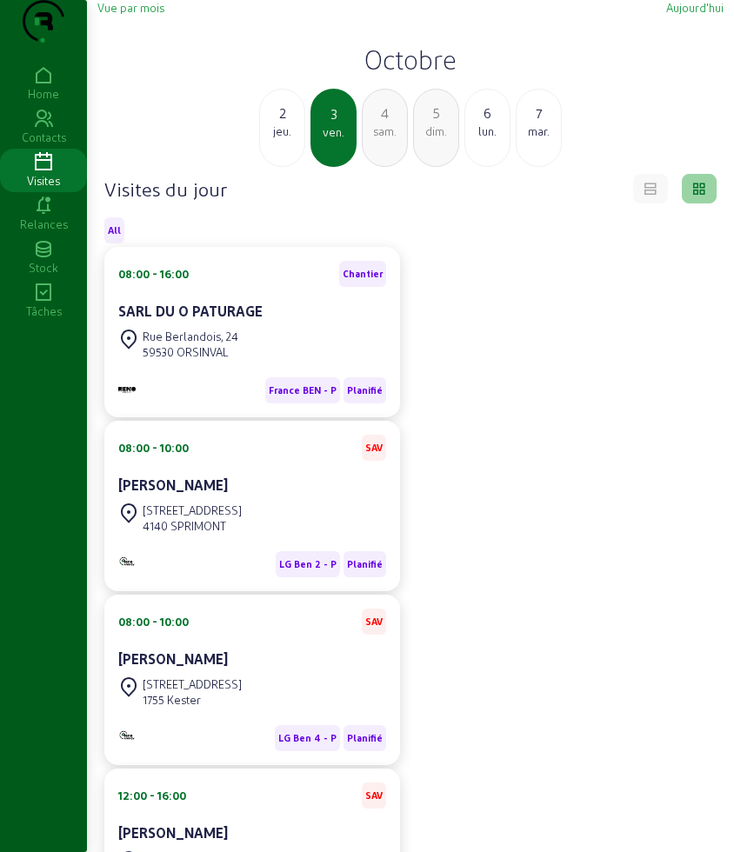
click at [276, 139] on div "jeu." at bounding box center [282, 131] width 44 height 16
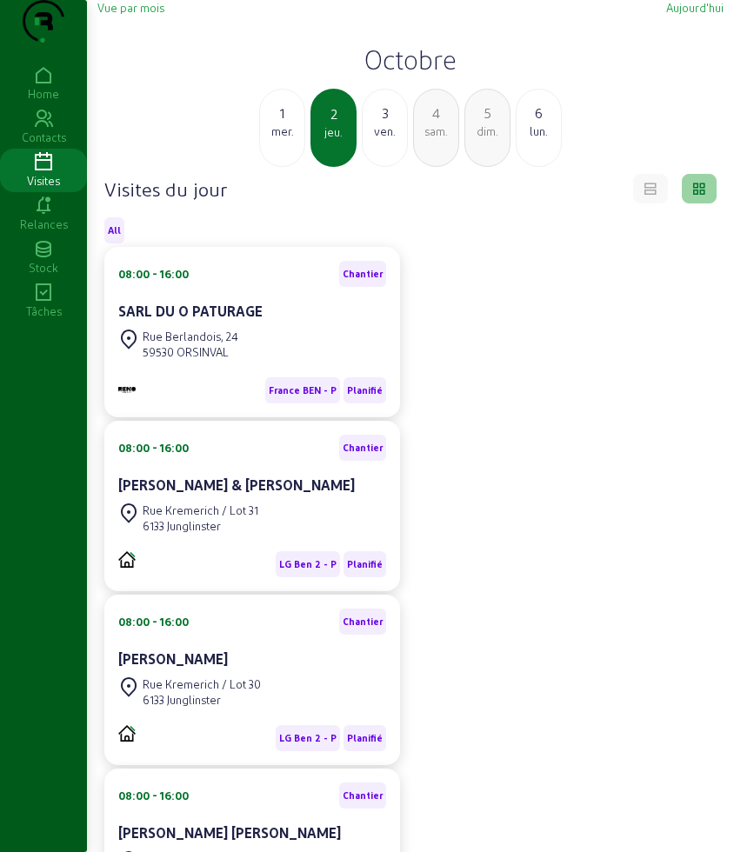
click at [276, 139] on div "mer." at bounding box center [282, 131] width 44 height 16
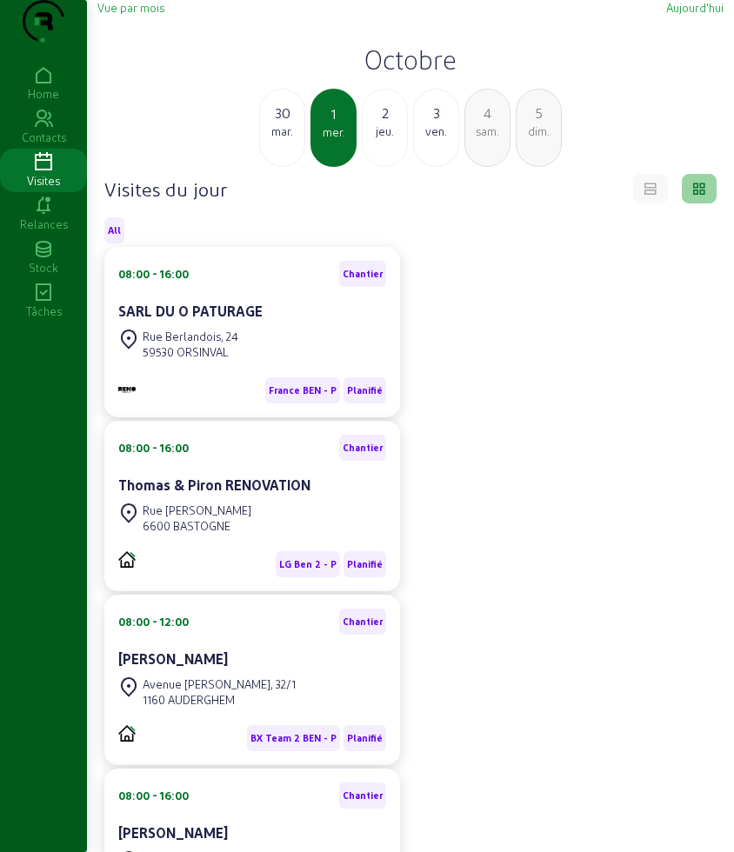
click at [404, 123] on div "2" at bounding box center [384, 113] width 44 height 21
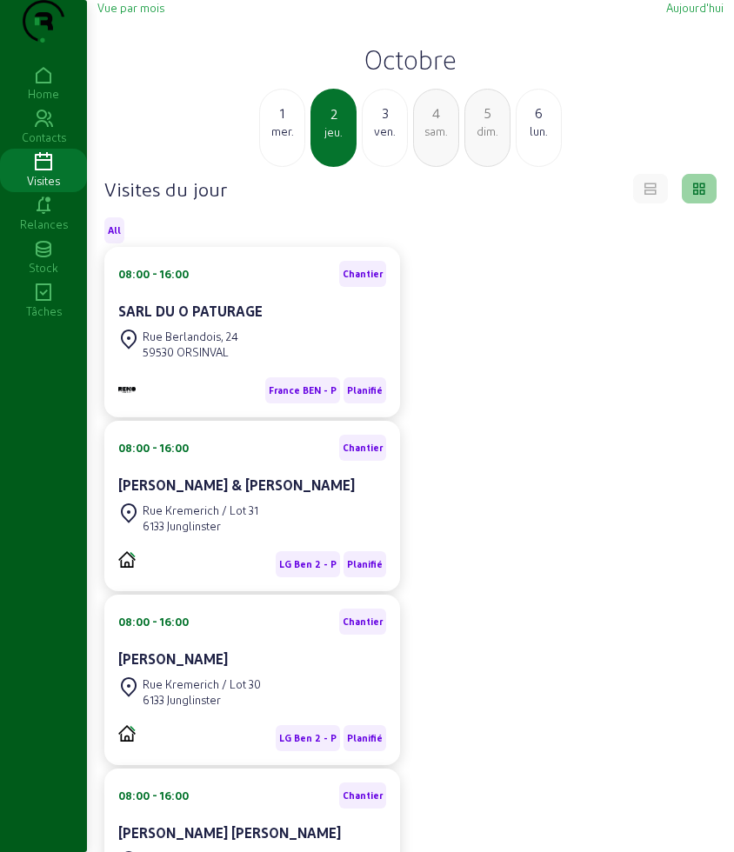
click at [307, 148] on div "1 mer. 2 jeu. 3 ven. 4 sam. 5 dim. 6 lun." at bounding box center [410, 128] width 647 height 78
click at [289, 139] on div "mer." at bounding box center [282, 131] width 44 height 16
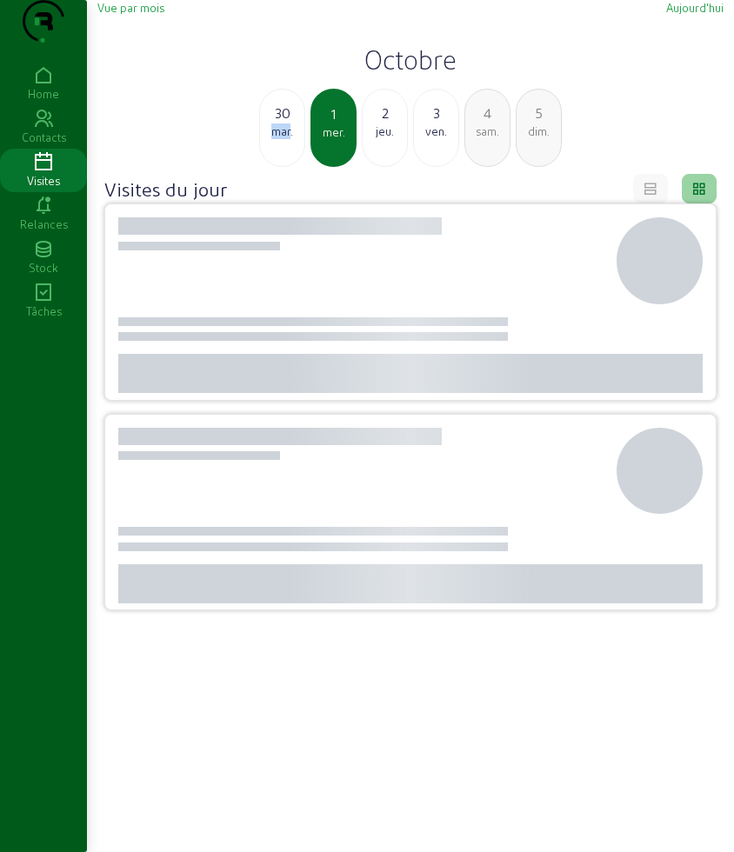
click at [289, 139] on div "mar." at bounding box center [282, 131] width 44 height 16
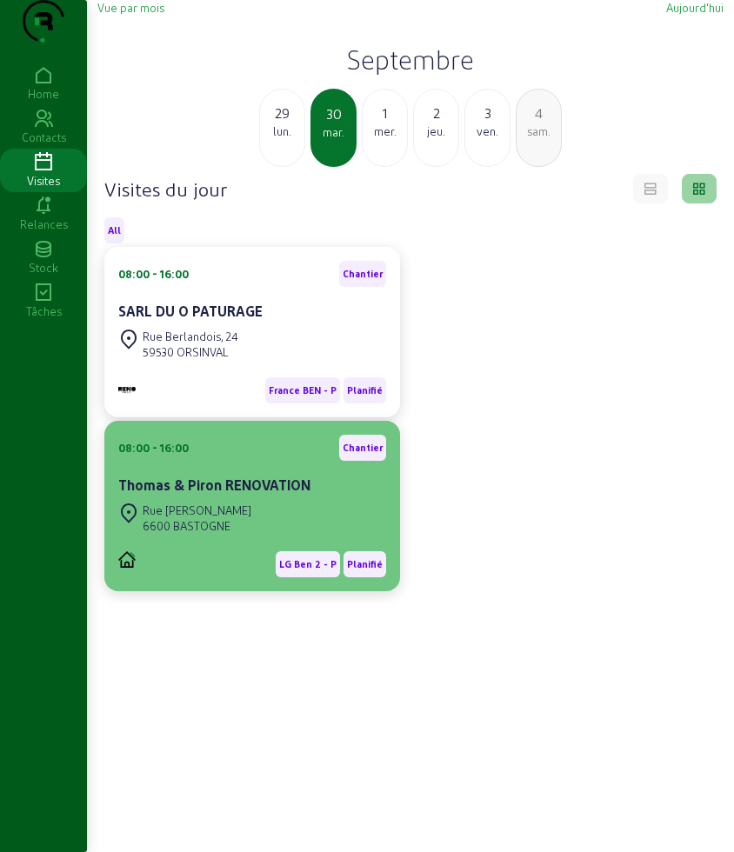
scroll to position [123, 0]
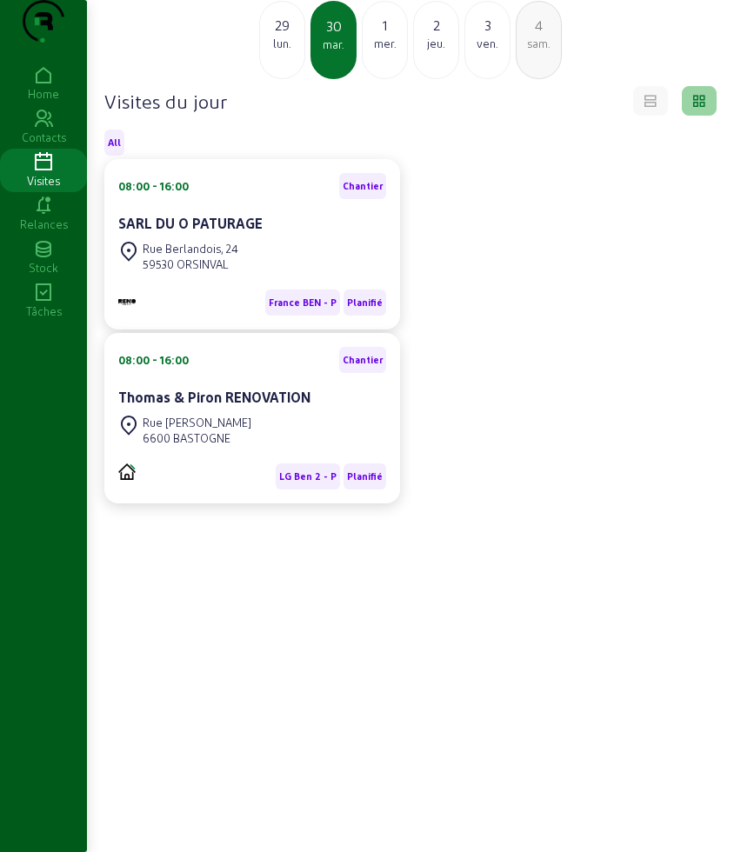
click at [273, 26] on div "29" at bounding box center [282, 25] width 44 height 21
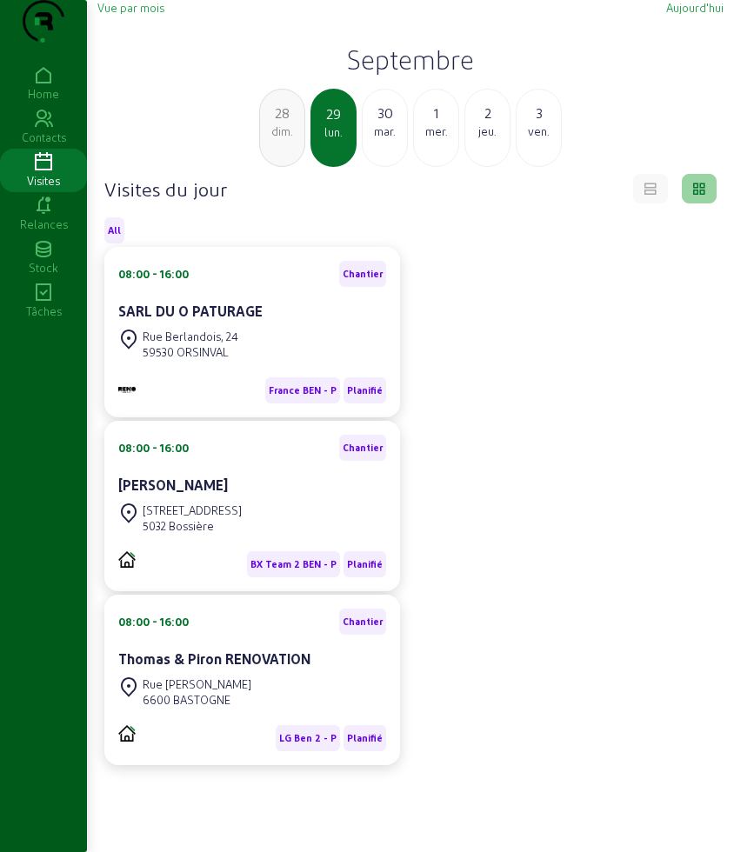
click at [269, 139] on div "dim." at bounding box center [282, 131] width 44 height 16
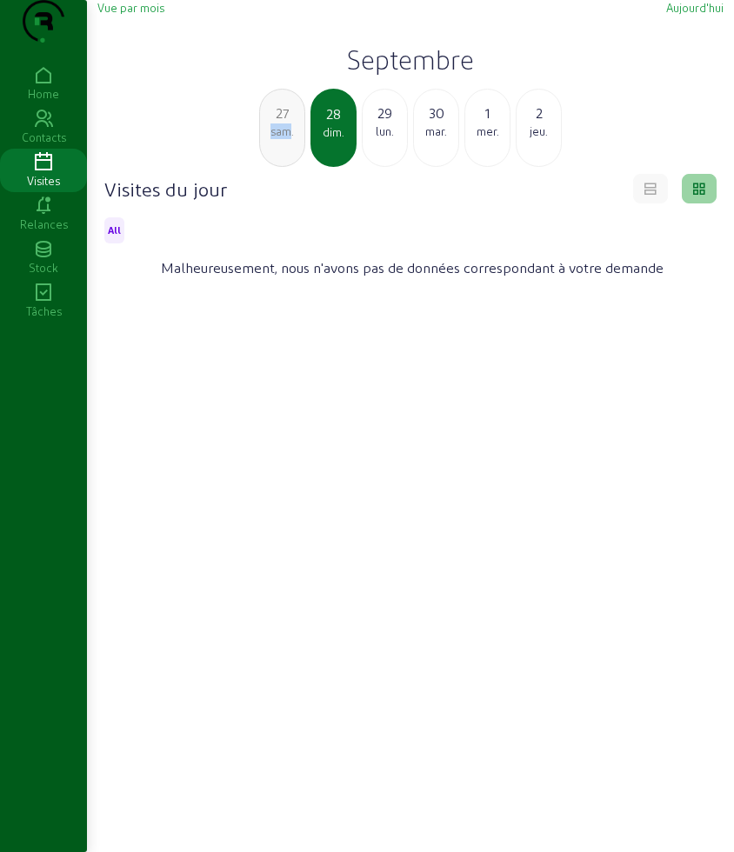
click at [269, 139] on div "sam." at bounding box center [282, 131] width 44 height 16
click at [269, 139] on div "ven." at bounding box center [282, 131] width 44 height 16
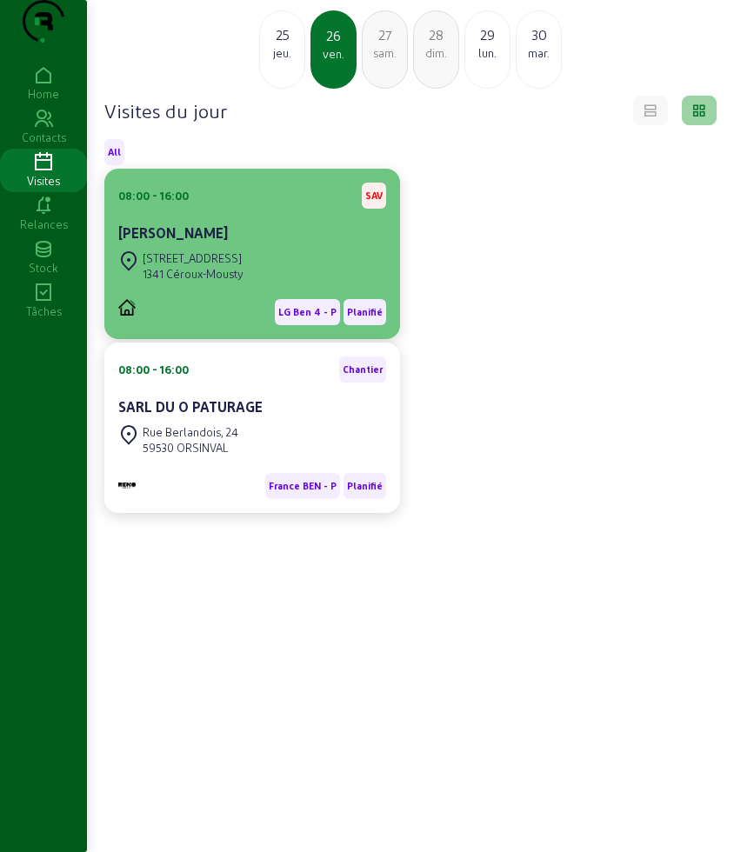
scroll to position [123, 0]
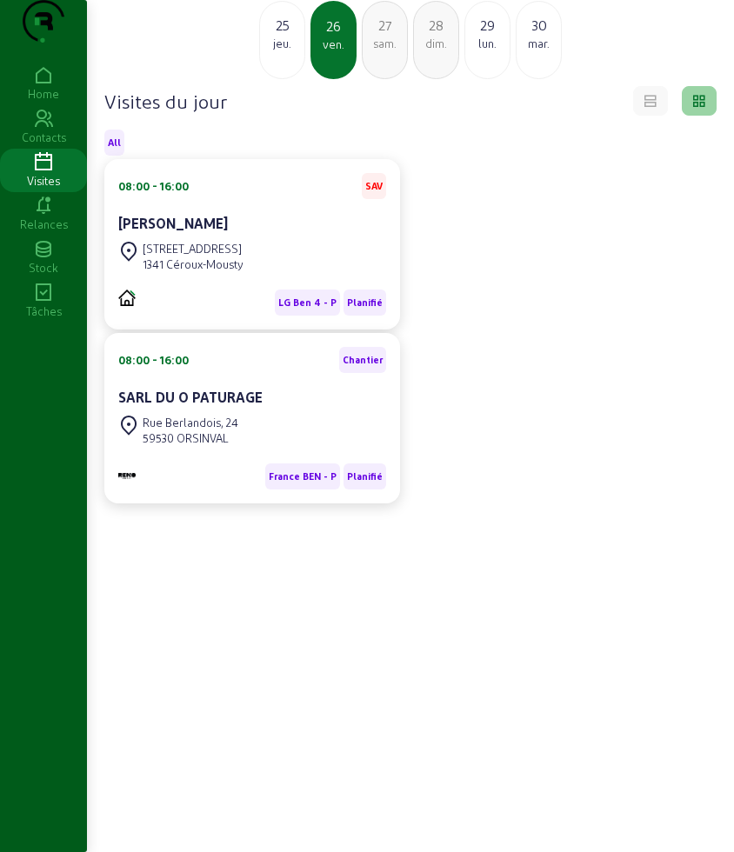
click at [243, 247] on div "Rue Nicaise, 8" at bounding box center [193, 249] width 101 height 16
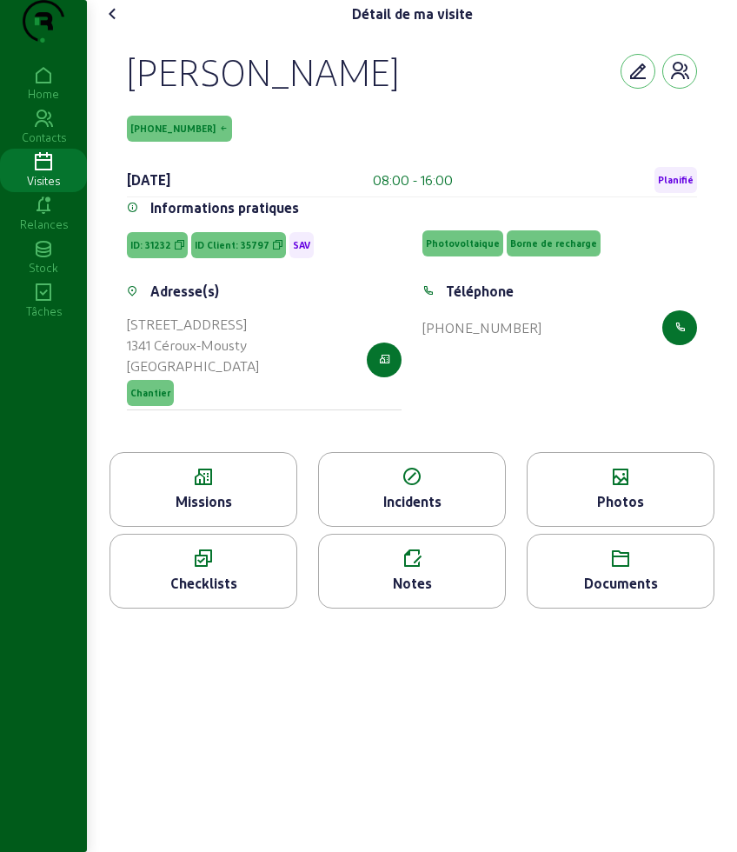
click at [203, 512] on div "Missions" at bounding box center [203, 501] width 186 height 21
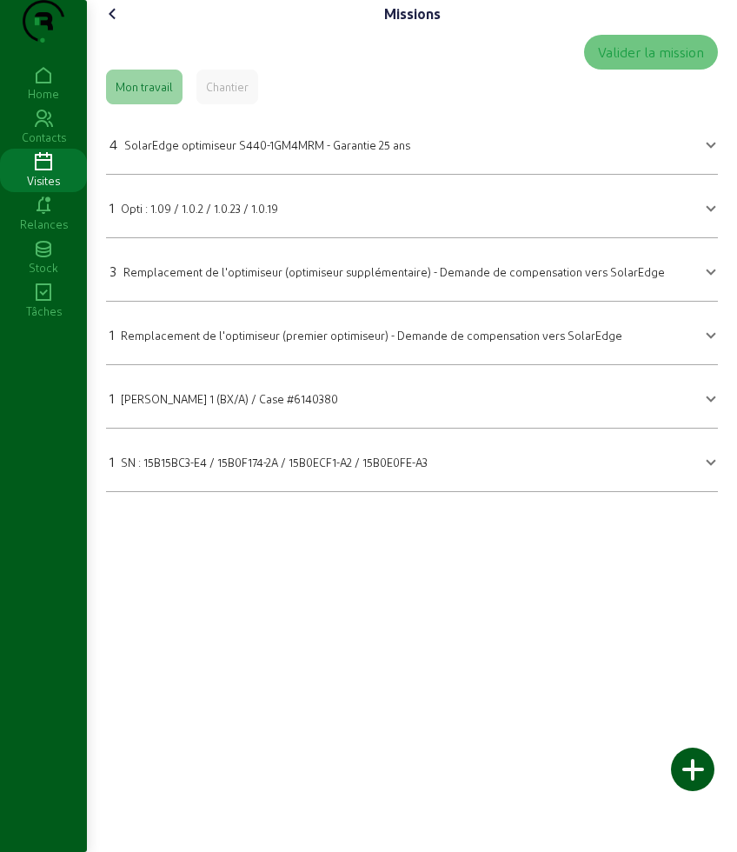
click at [114, 24] on icon at bounding box center [113, 13] width 21 height 21
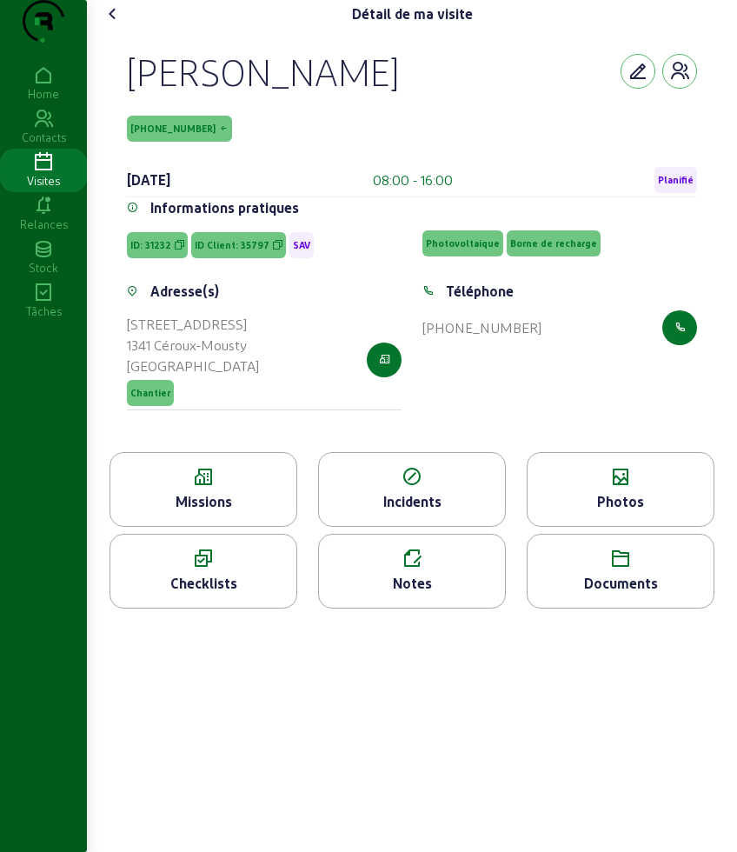
click at [114, 24] on icon at bounding box center [113, 13] width 21 height 21
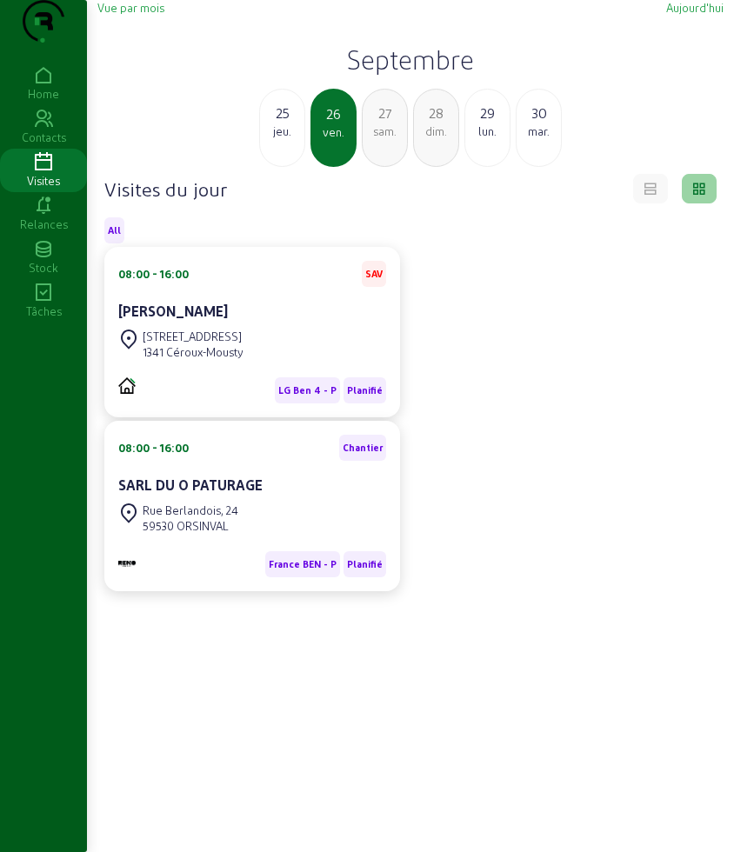
click at [299, 139] on div "jeu." at bounding box center [282, 131] width 44 height 16
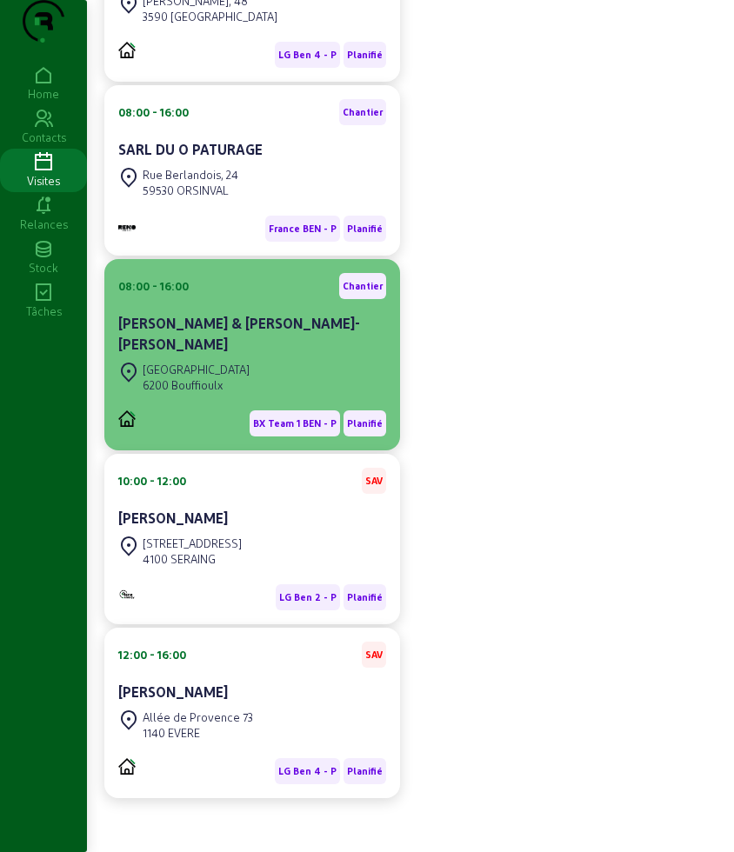
scroll to position [380, 0]
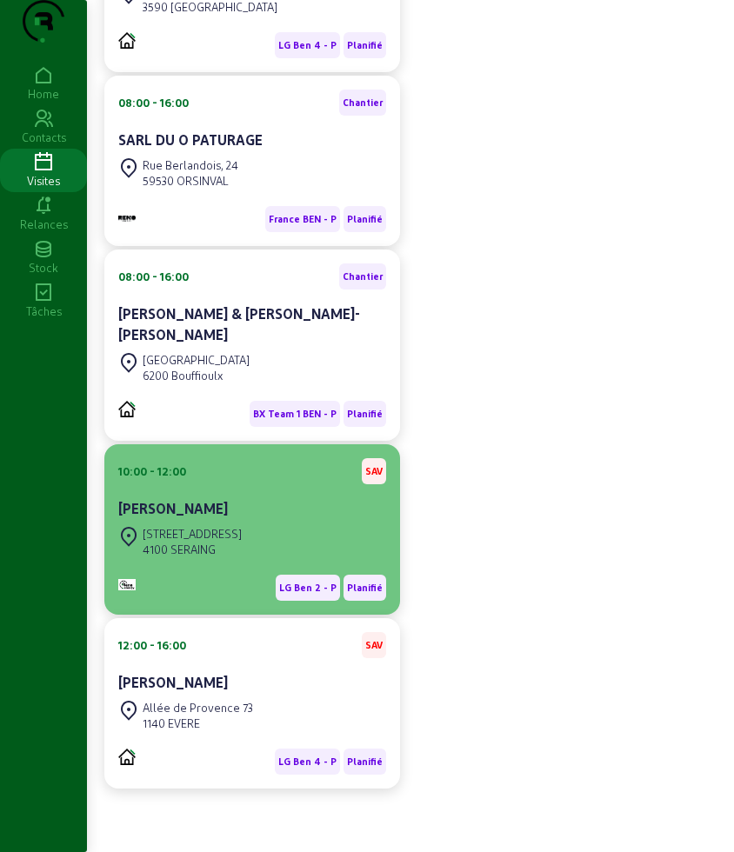
click at [242, 523] on div "Avenue des Champs, 148 4100 SERAING" at bounding box center [179, 541] width 123 height 38
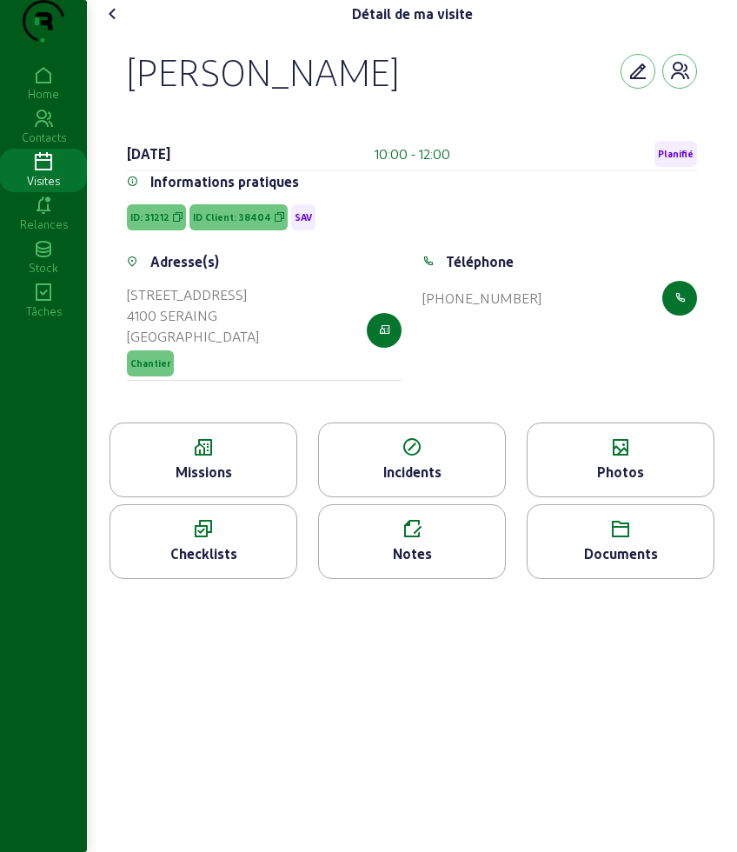
click at [238, 458] on icon at bounding box center [203, 447] width 186 height 21
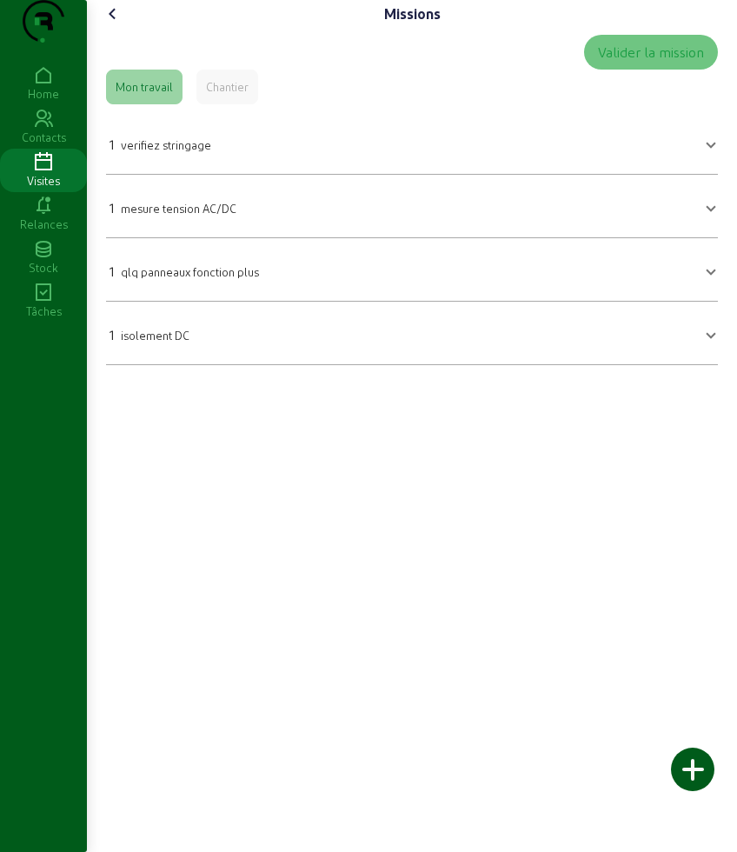
click at [117, 24] on icon at bounding box center [113, 13] width 21 height 21
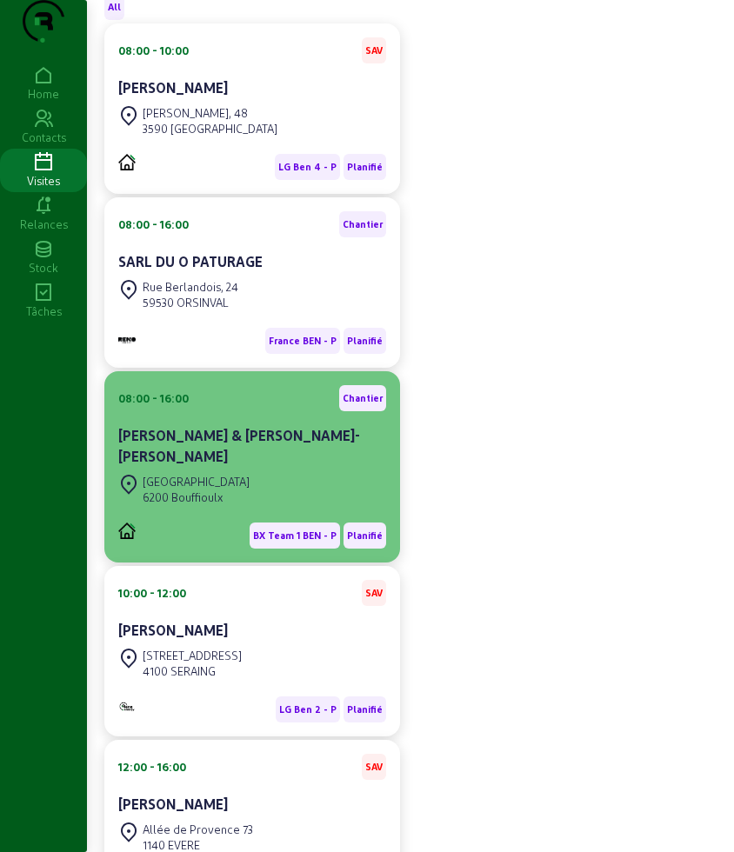
scroll to position [380, 0]
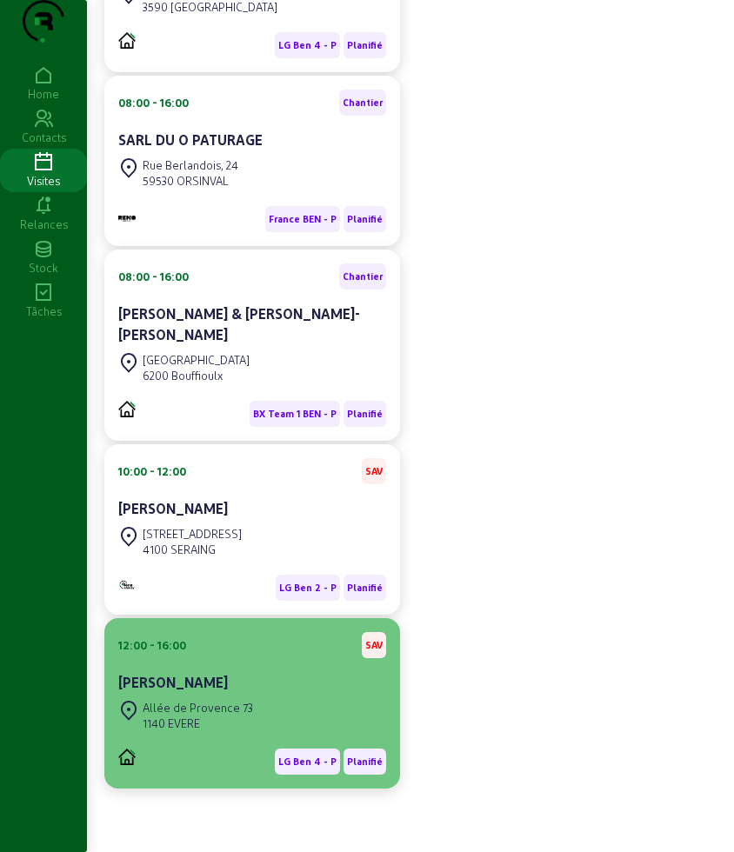
click at [249, 696] on div "Allée de Provence 73 1140 EVERE" at bounding box center [185, 715] width 135 height 38
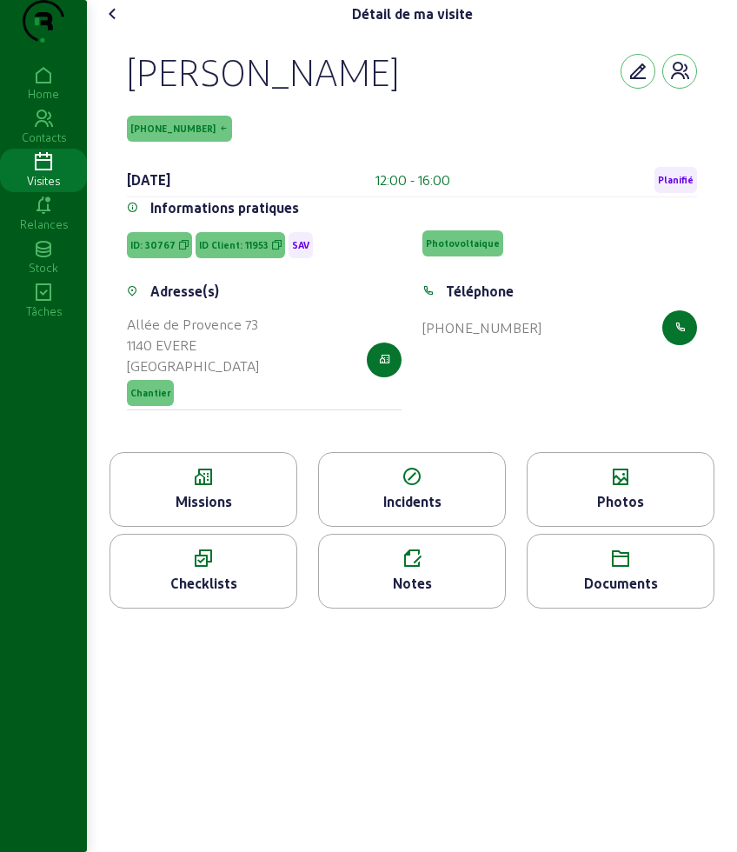
click at [217, 512] on div "Missions" at bounding box center [203, 501] width 186 height 21
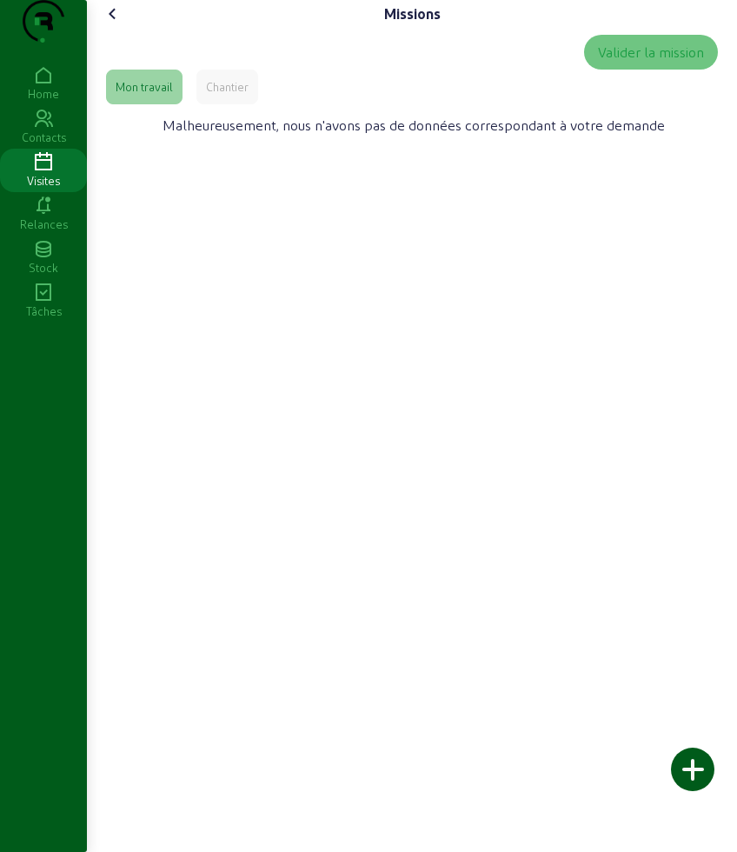
click at [207, 70] on div "Valider la mission" at bounding box center [412, 52] width 612 height 35
click at [220, 104] on div "Chantier" at bounding box center [227, 87] width 62 height 35
click at [110, 24] on icon at bounding box center [113, 13] width 21 height 21
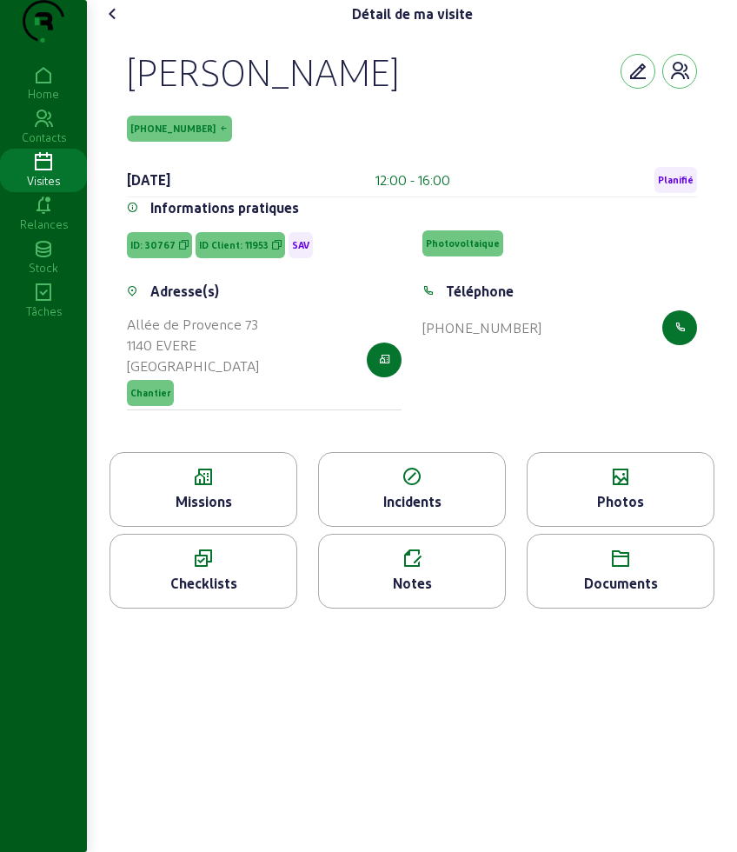
click at [580, 488] on icon at bounding box center [621, 477] width 186 height 21
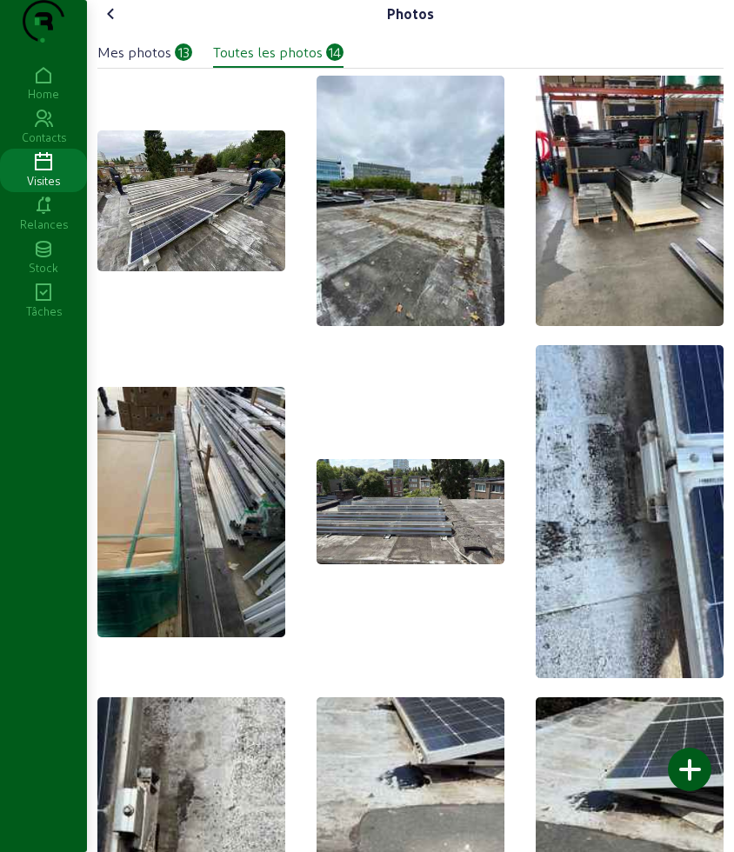
click at [122, 24] on icon at bounding box center [111, 13] width 21 height 21
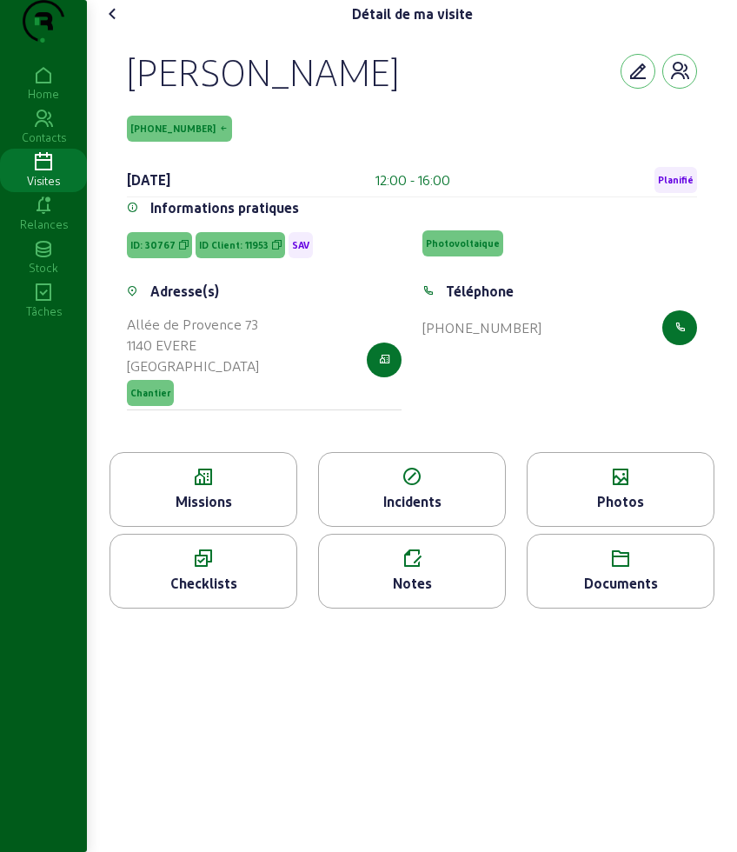
click at [123, 24] on icon at bounding box center [113, 13] width 21 height 21
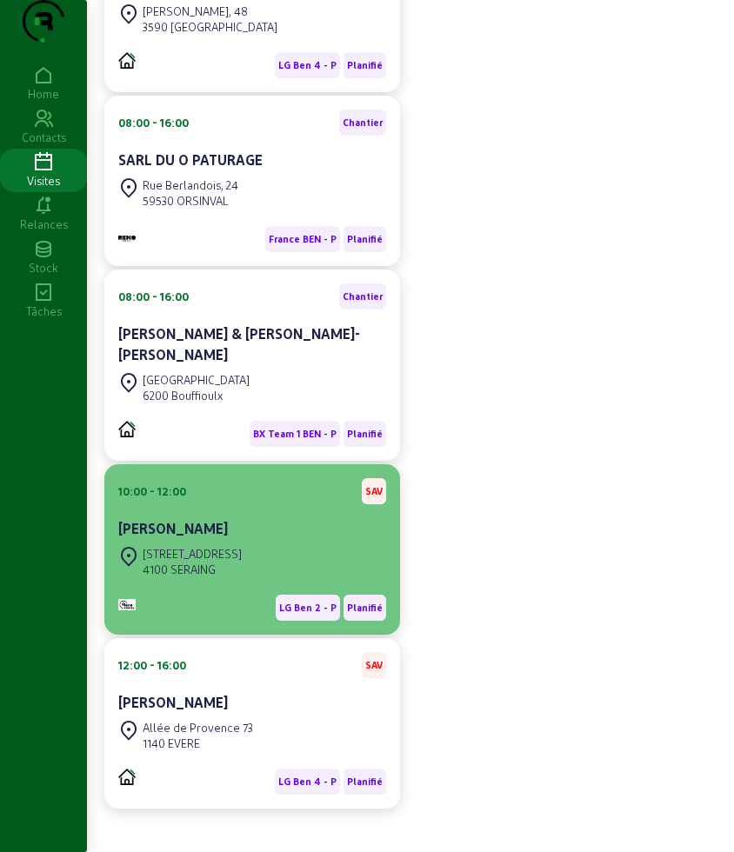
scroll to position [380, 0]
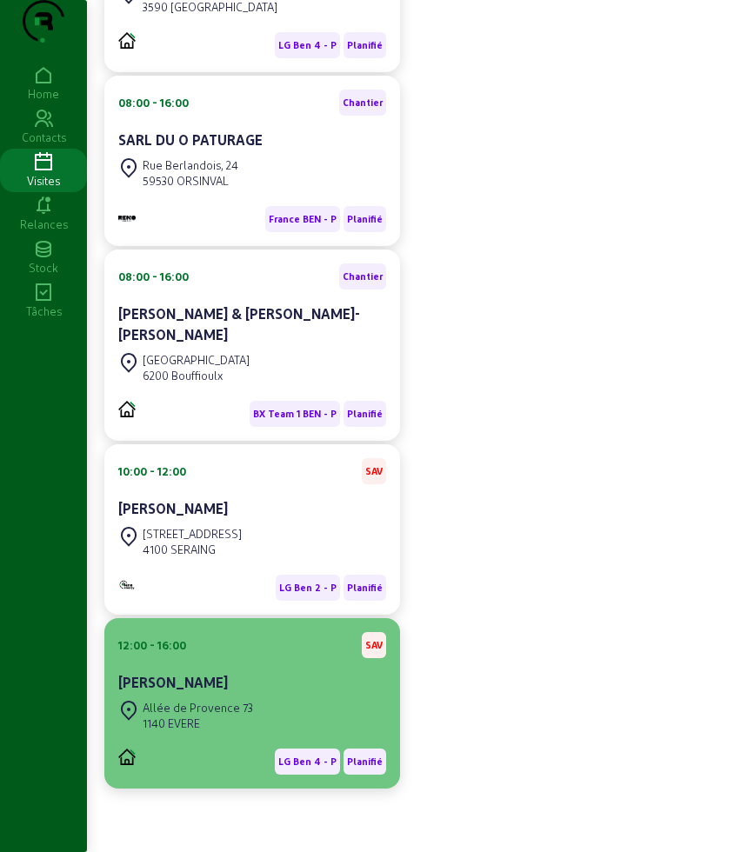
click at [249, 719] on div "1140 EVERE" at bounding box center [198, 723] width 110 height 16
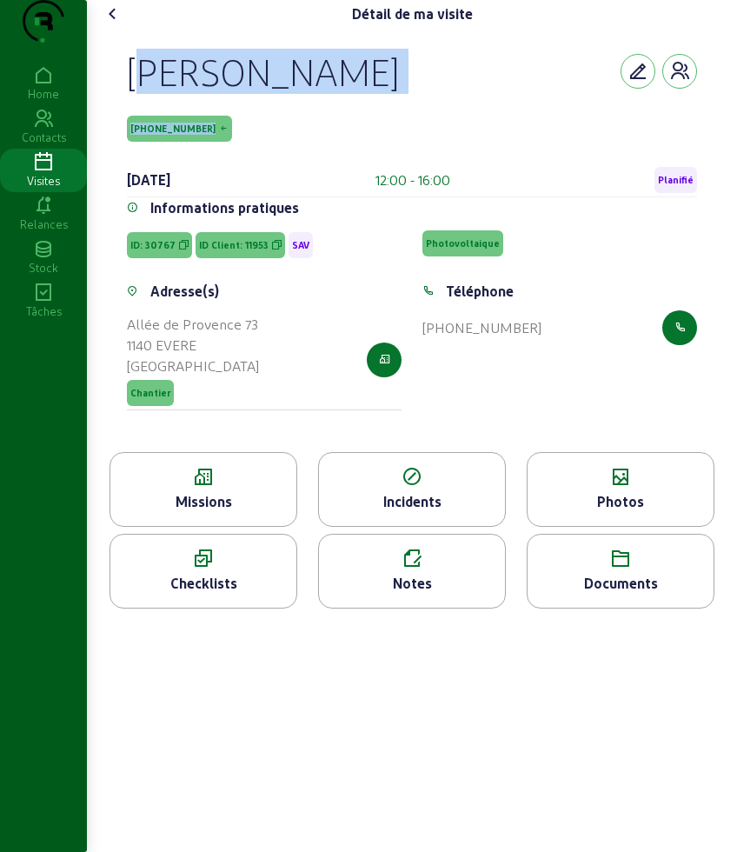
drag, startPoint x: 137, startPoint y: 112, endPoint x: 240, endPoint y: 170, distance: 117.9
click at [240, 170] on div "Nadia André 11953-0-1 25 septembre 2025 12:00 - 16:00 Planifié Informations pra…" at bounding box center [412, 240] width 612 height 424
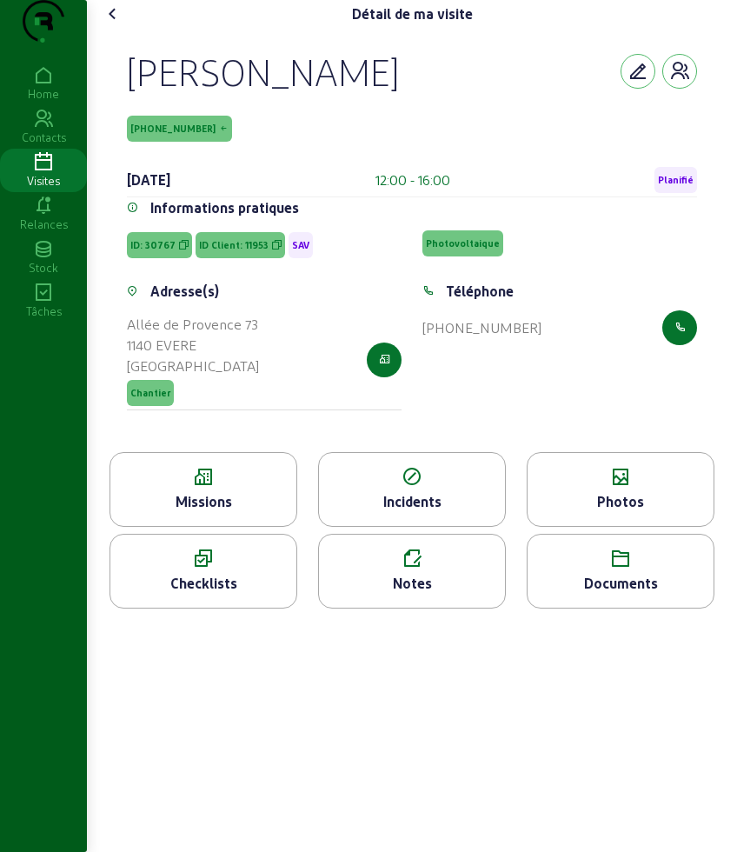
click at [422, 594] on div "Notes" at bounding box center [412, 583] width 186 height 21
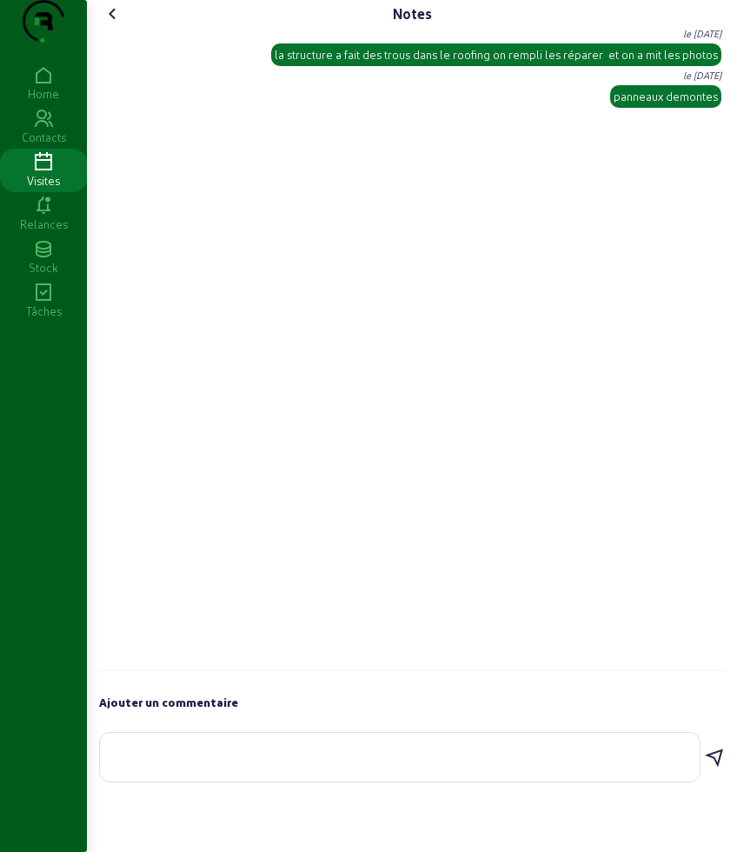
click at [121, 24] on icon at bounding box center [113, 13] width 21 height 21
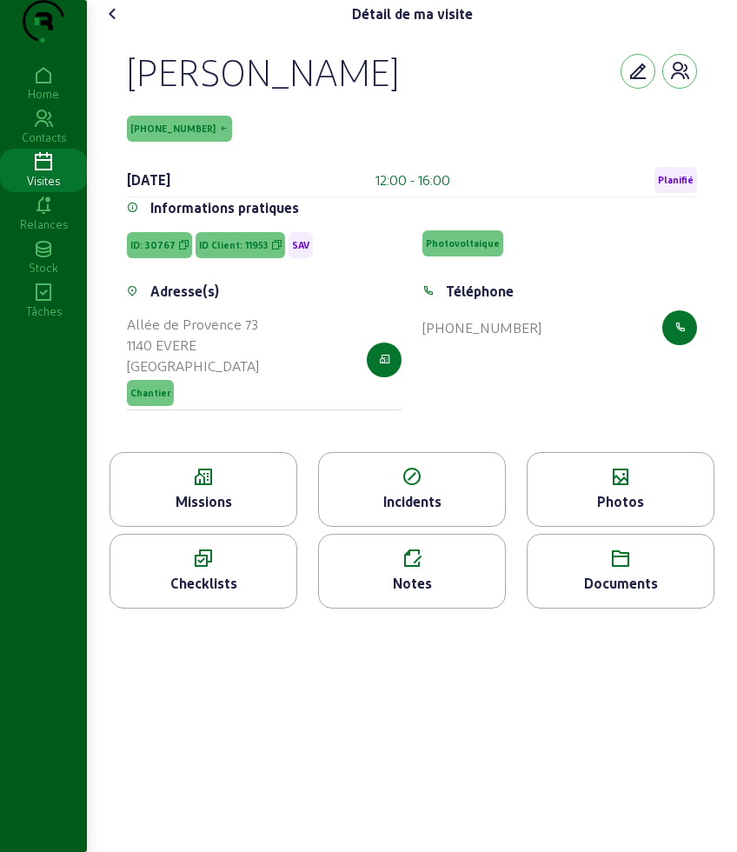
click at [116, 24] on icon at bounding box center [113, 13] width 21 height 21
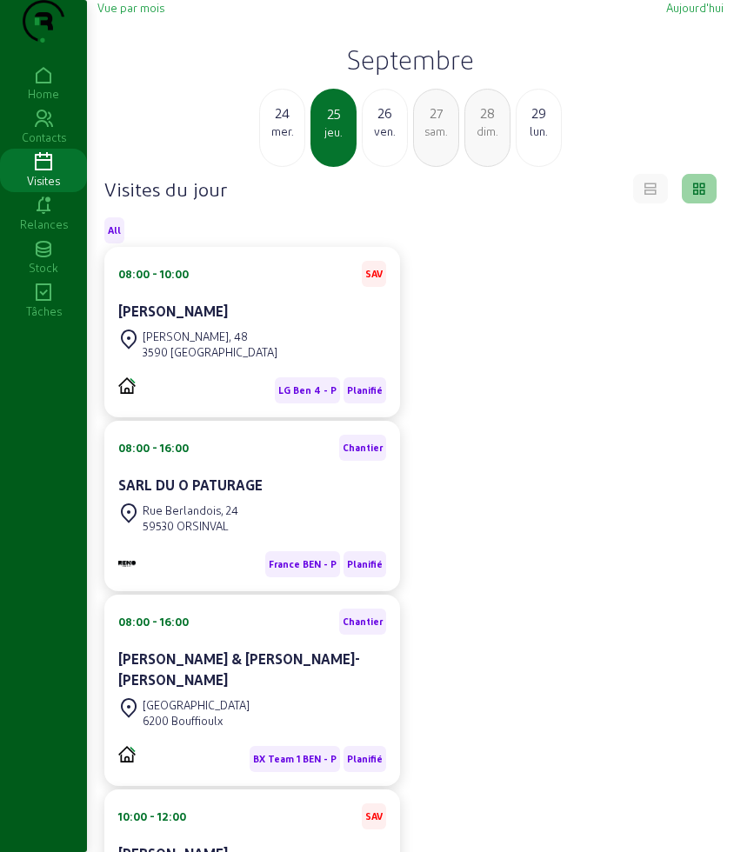
click at [537, 139] on div "lun." at bounding box center [538, 131] width 44 height 16
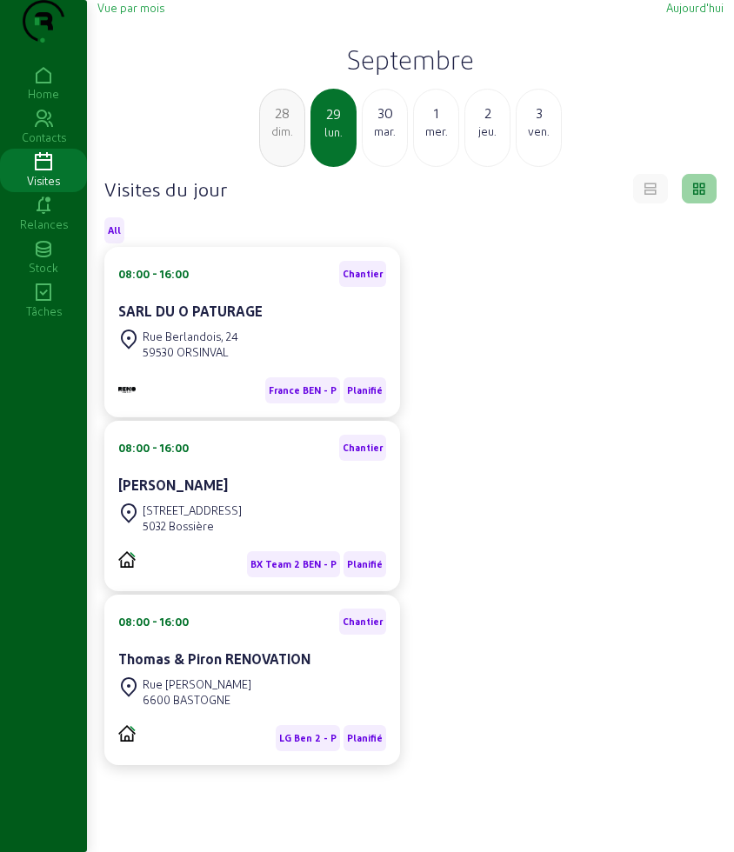
click at [296, 139] on div "dim." at bounding box center [282, 131] width 44 height 16
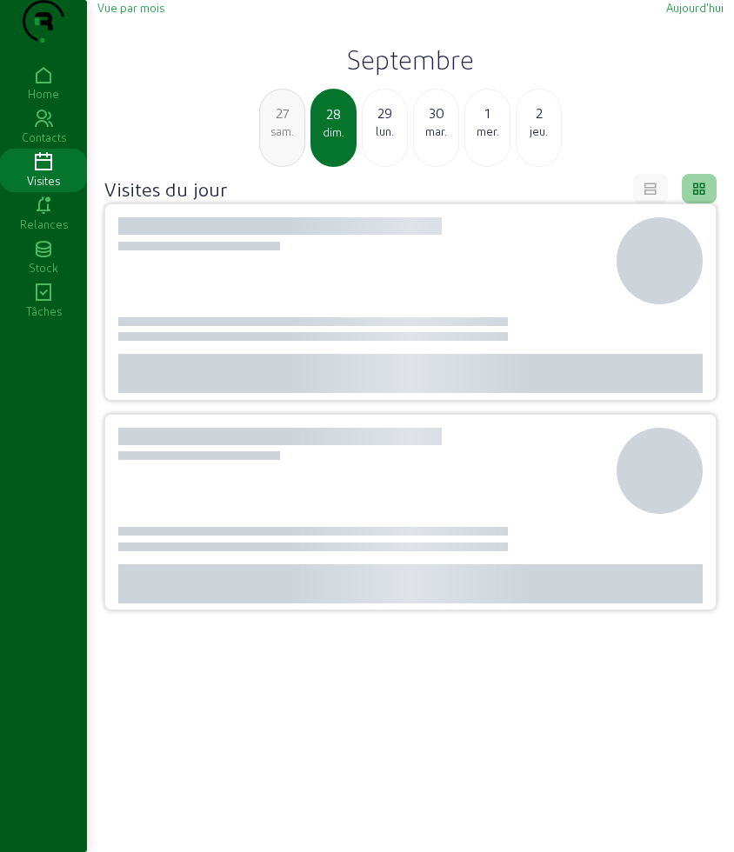
click at [296, 139] on div "sam." at bounding box center [282, 131] width 44 height 16
click at [296, 139] on div "ven." at bounding box center [282, 131] width 44 height 16
click at [296, 139] on div "jeu." at bounding box center [282, 131] width 44 height 16
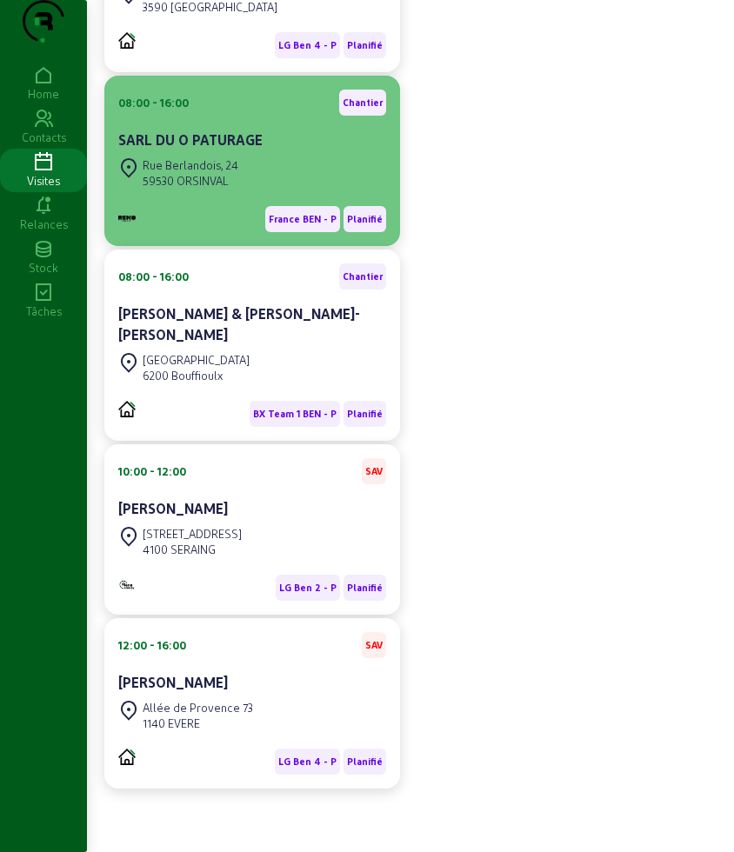
scroll to position [380, 0]
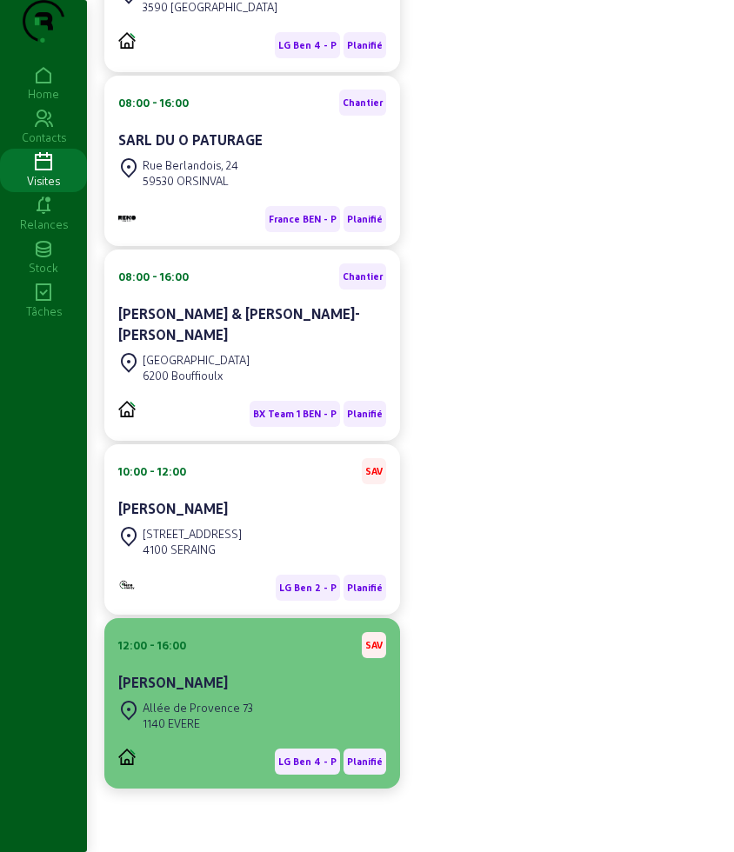
click at [288, 735] on div "LG Ben 4 - P Planifié" at bounding box center [252, 754] width 268 height 40
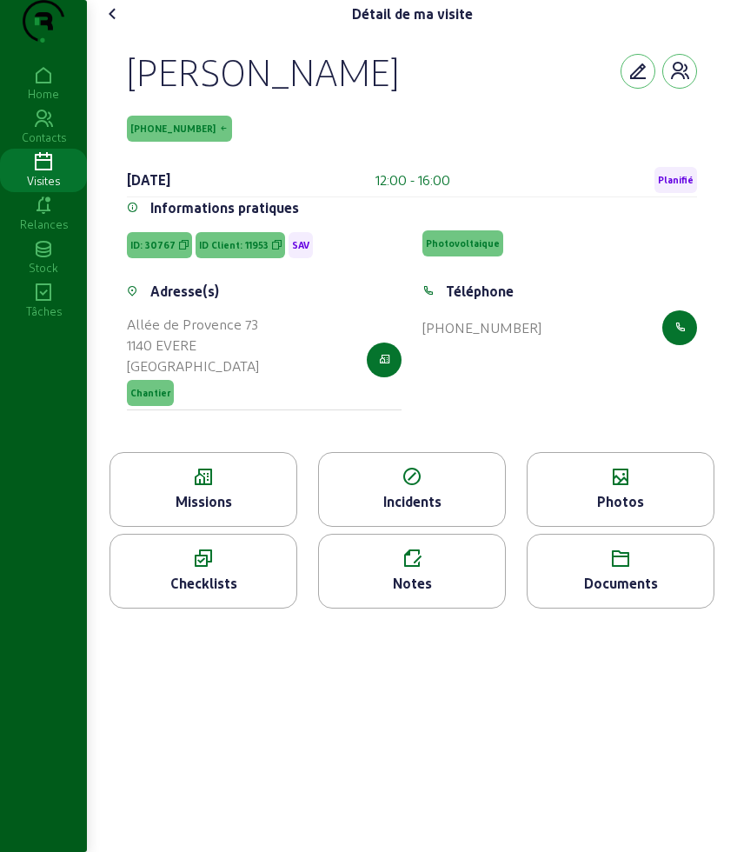
click at [197, 512] on div "Missions" at bounding box center [203, 501] width 186 height 21
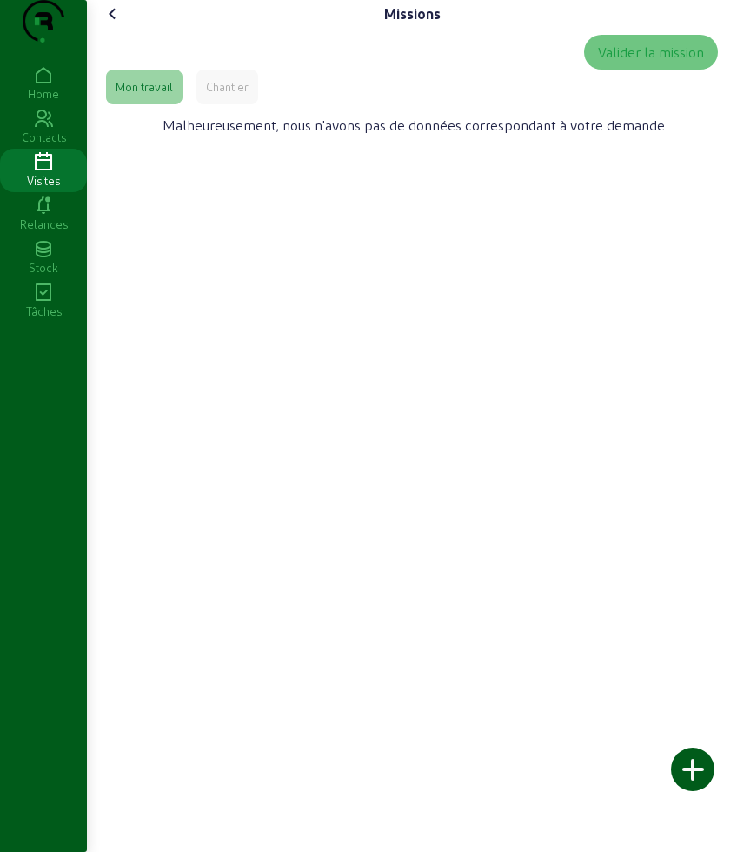
click at [116, 24] on icon at bounding box center [113, 13] width 21 height 21
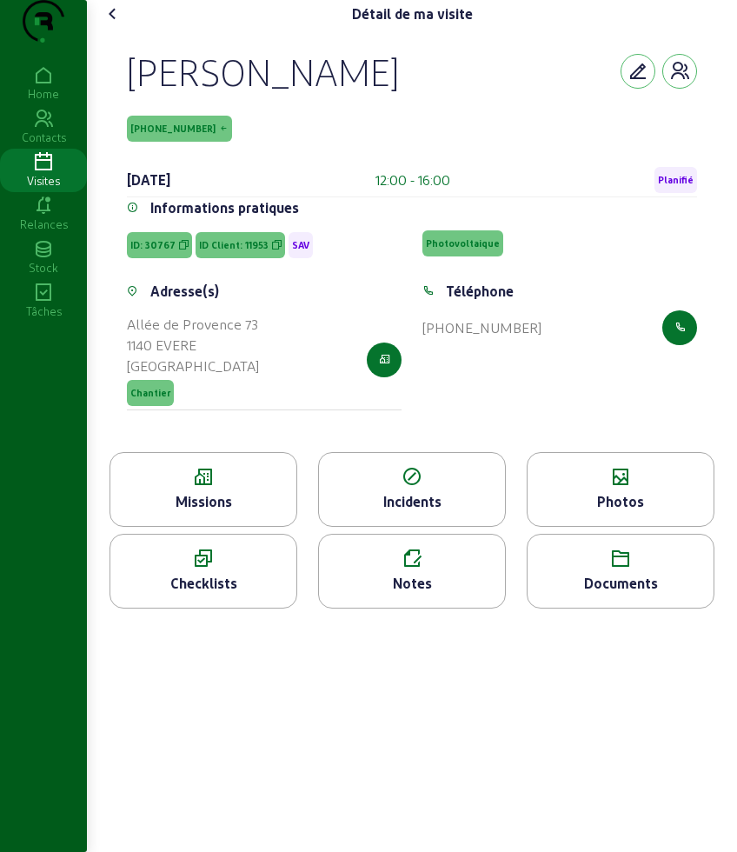
click at [680, 512] on div "Photos" at bounding box center [621, 501] width 186 height 21
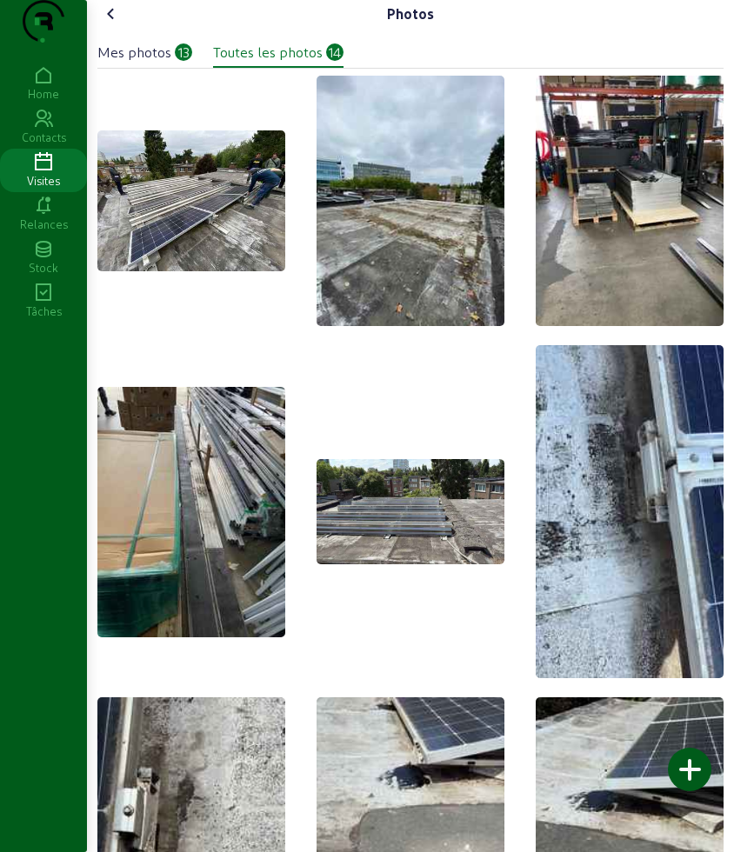
click at [147, 63] on div "Mes photos" at bounding box center [134, 52] width 74 height 21
click at [111, 24] on icon at bounding box center [111, 13] width 21 height 21
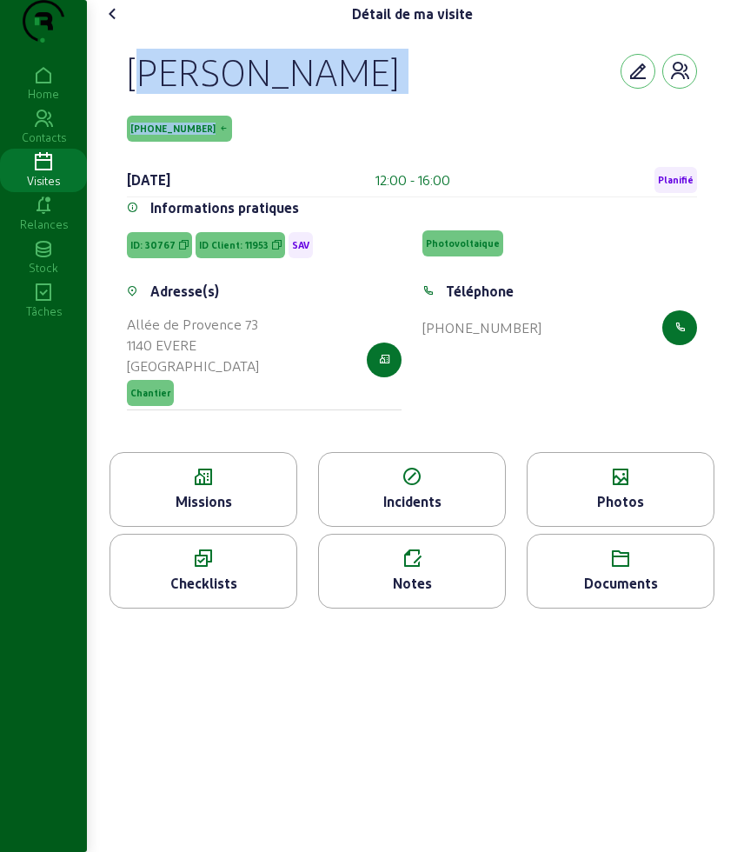
drag, startPoint x: 130, startPoint y: 90, endPoint x: 225, endPoint y: 145, distance: 110.2
click at [225, 145] on div "Nadia André 11953-0-1 25 septembre 2025 12:00 - 16:00 Planifié" at bounding box center [412, 123] width 570 height 149
click at [116, 24] on icon at bounding box center [113, 13] width 21 height 21
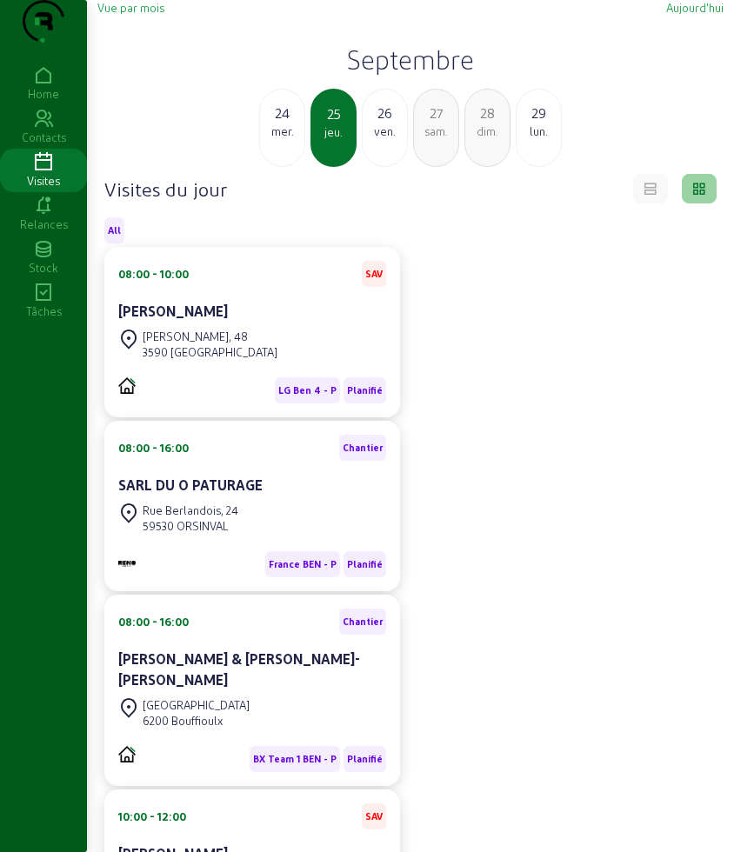
click at [292, 139] on div "mer." at bounding box center [282, 131] width 44 height 16
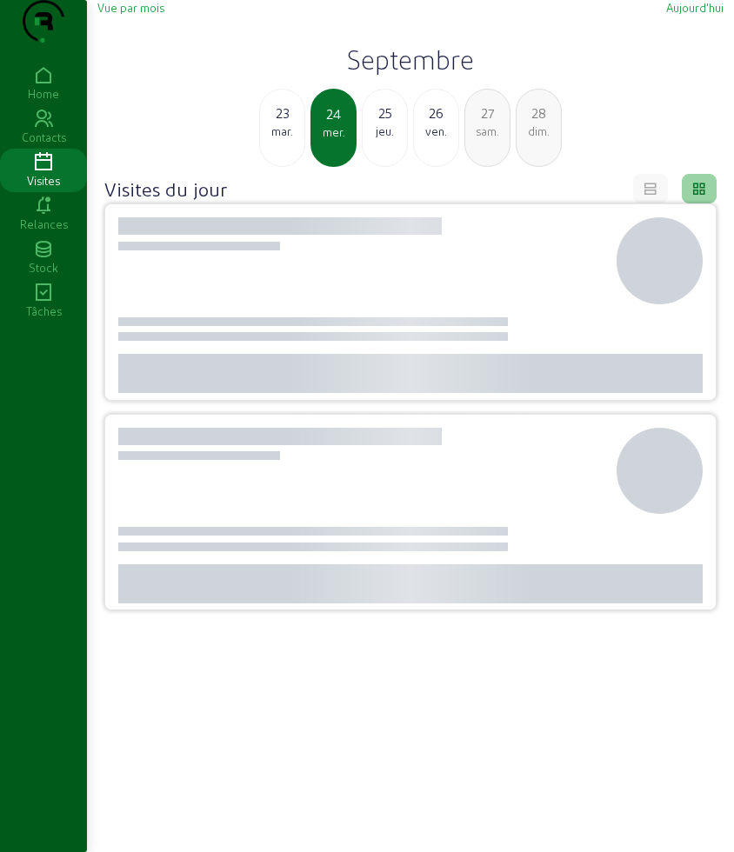
click at [292, 139] on div "mar." at bounding box center [282, 131] width 44 height 16
click at [292, 139] on div "lun." at bounding box center [282, 131] width 44 height 16
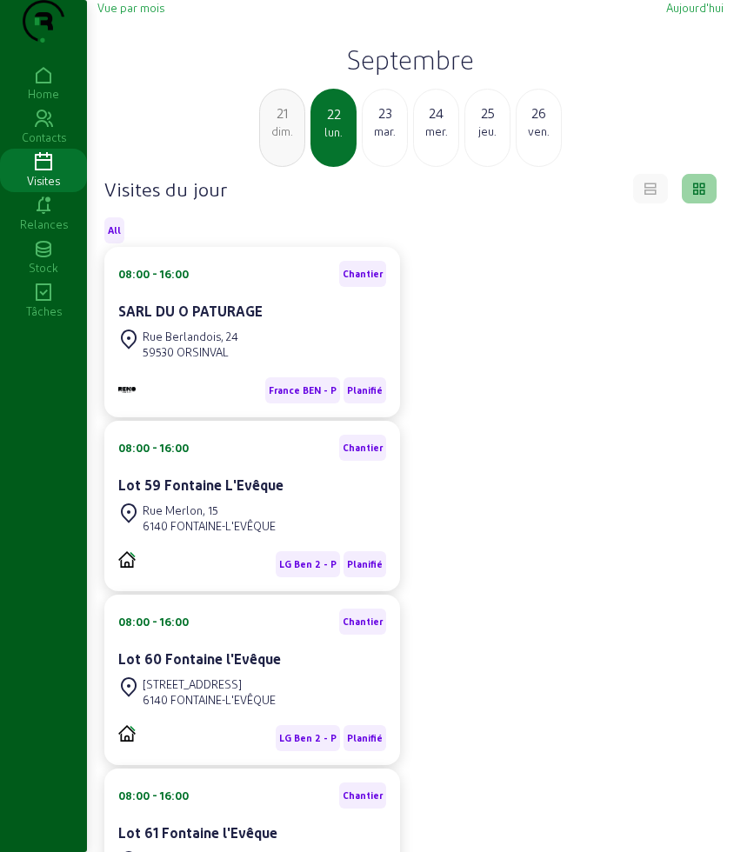
click at [382, 139] on div "mar." at bounding box center [384, 131] width 44 height 16
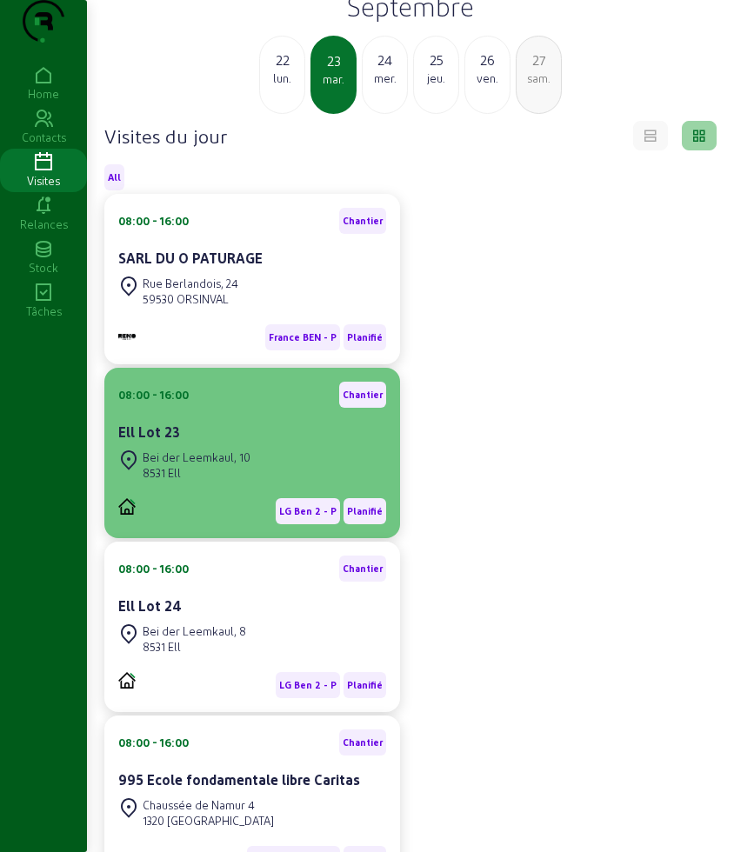
scroll to position [33, 0]
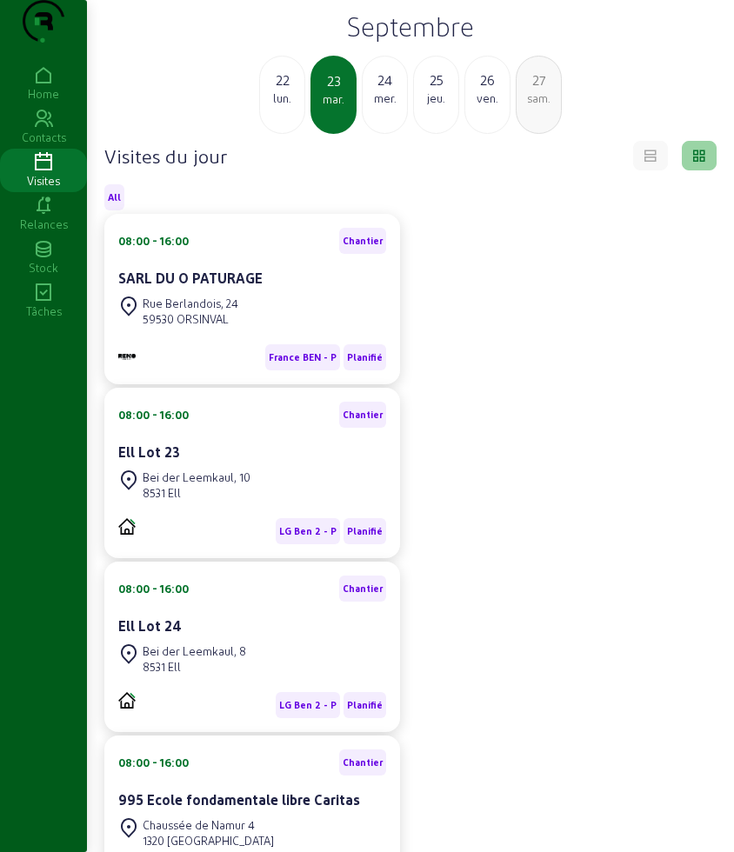
click at [377, 106] on div "mer." at bounding box center [384, 98] width 44 height 16
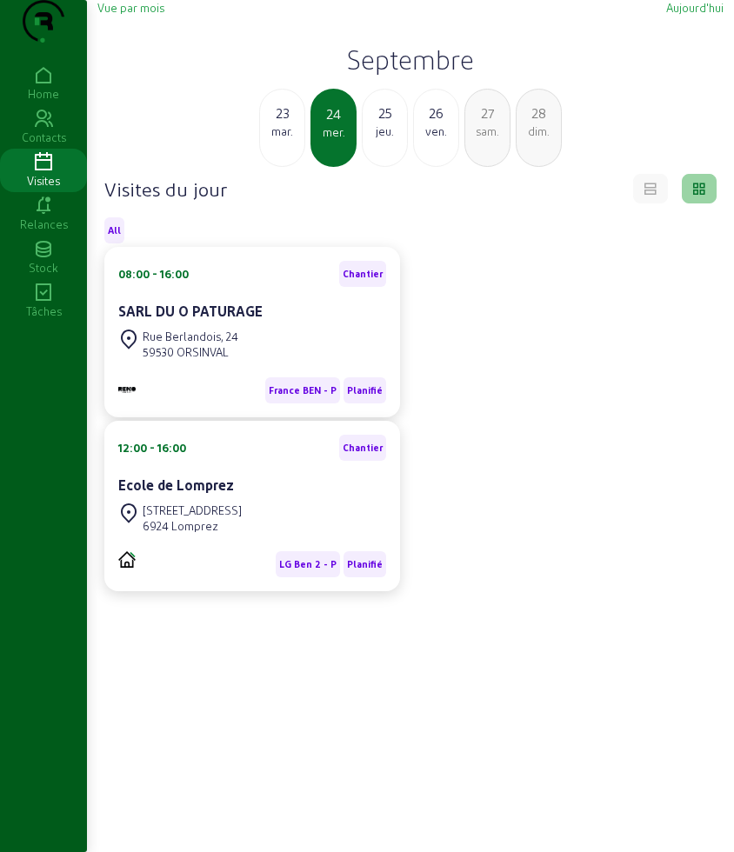
click at [379, 123] on div "25" at bounding box center [384, 113] width 44 height 21
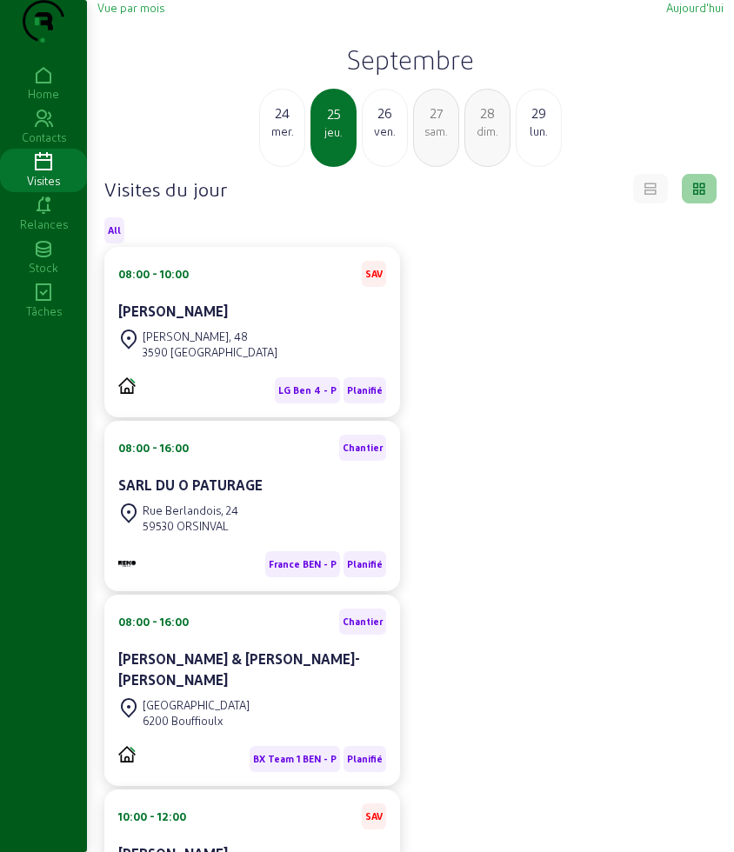
click at [375, 139] on div "ven." at bounding box center [384, 131] width 44 height 16
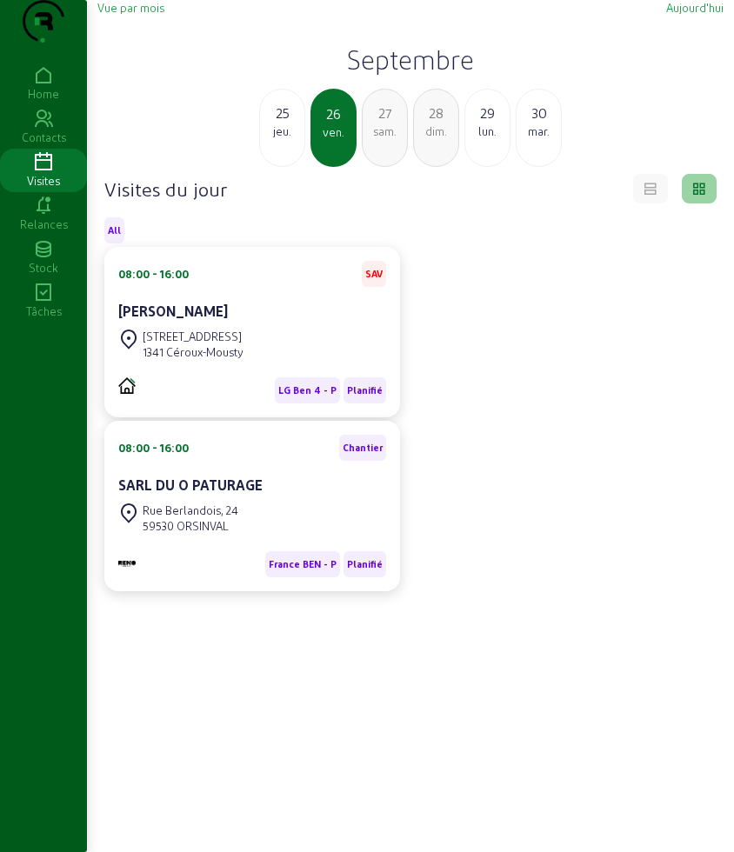
click at [476, 139] on div "lun." at bounding box center [487, 131] width 44 height 16
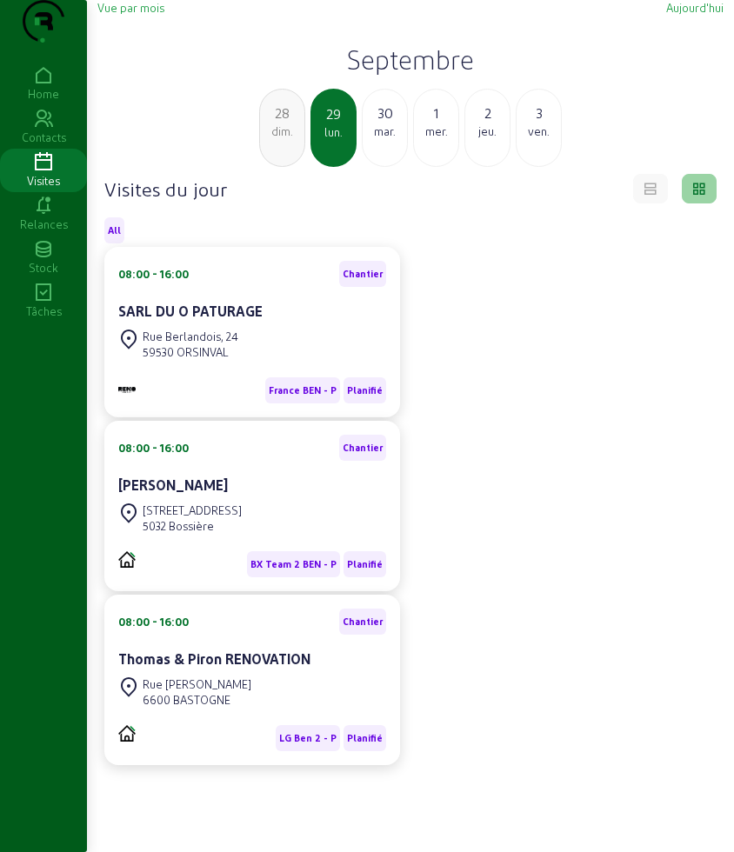
click at [275, 139] on div "dim." at bounding box center [282, 131] width 44 height 16
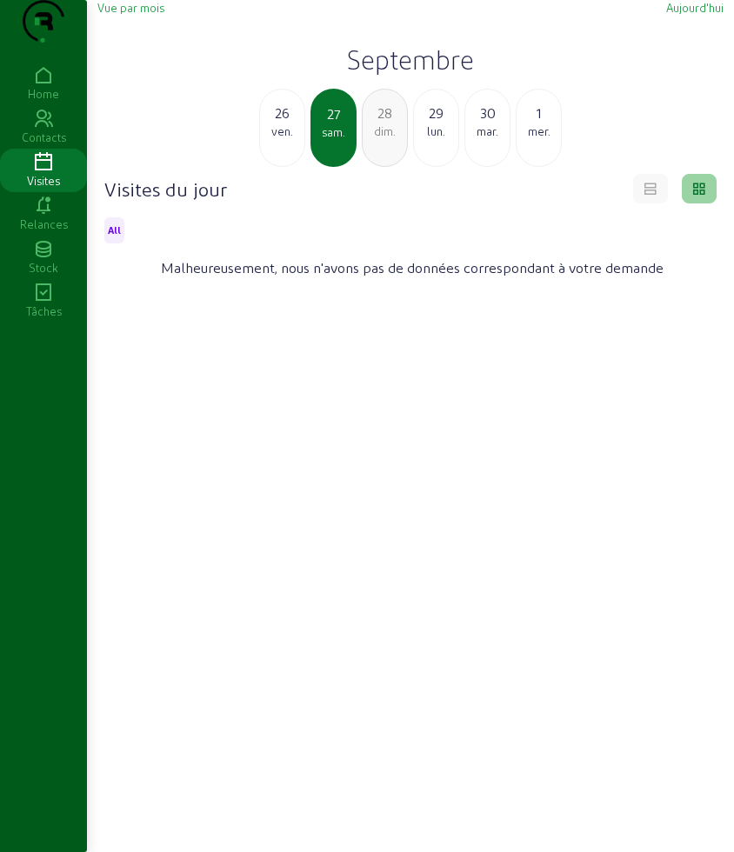
click at [431, 123] on div "29" at bounding box center [436, 113] width 44 height 21
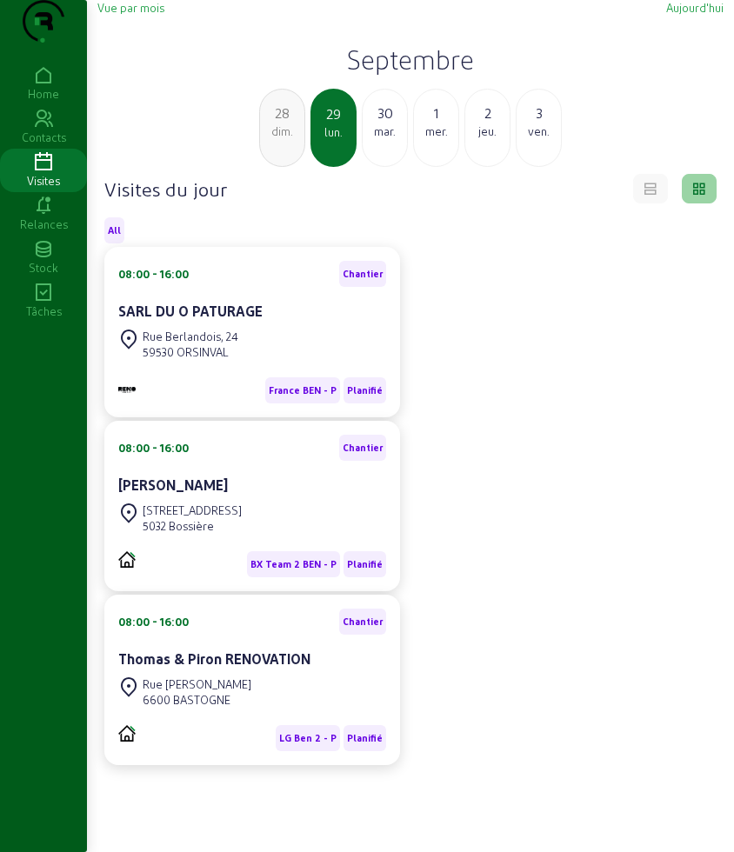
click at [380, 167] on div "30 mar." at bounding box center [385, 128] width 46 height 78
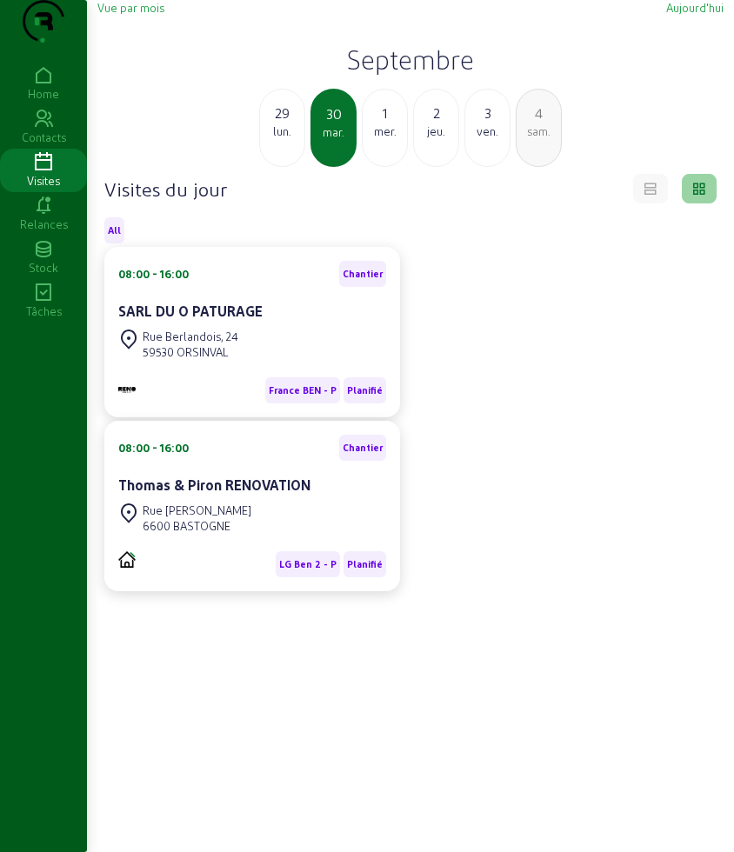
scroll to position [109, 0]
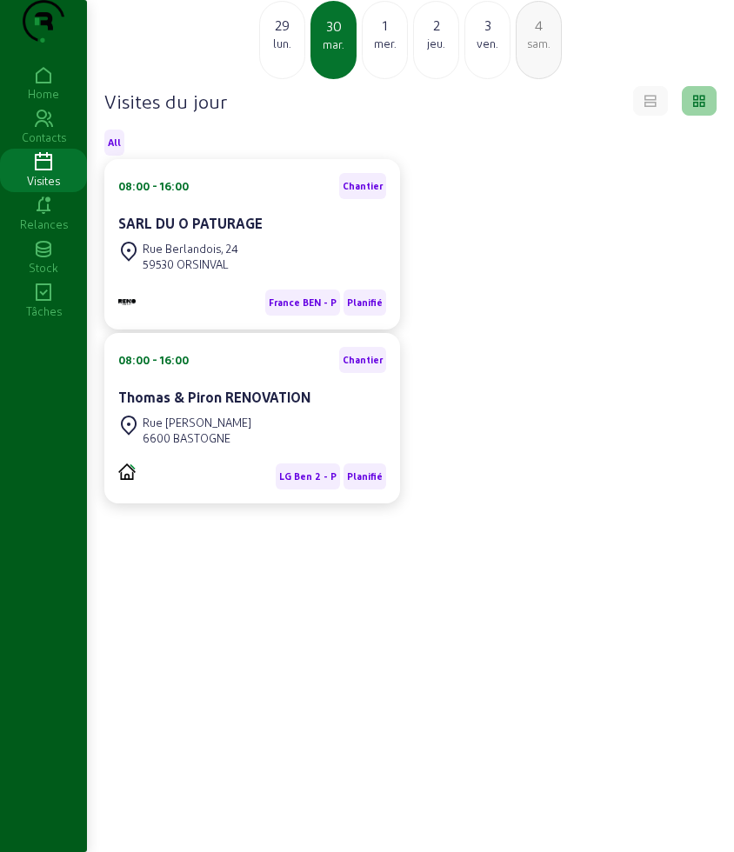
click at [385, 67] on div "1 mer." at bounding box center [385, 40] width 46 height 78
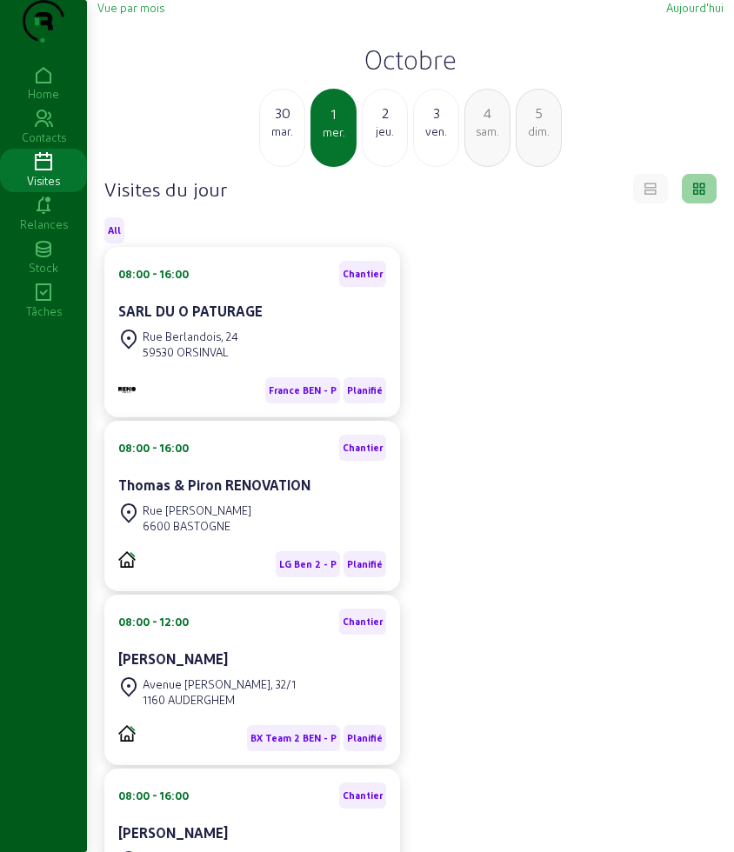
click at [393, 139] on div "jeu." at bounding box center [384, 131] width 44 height 16
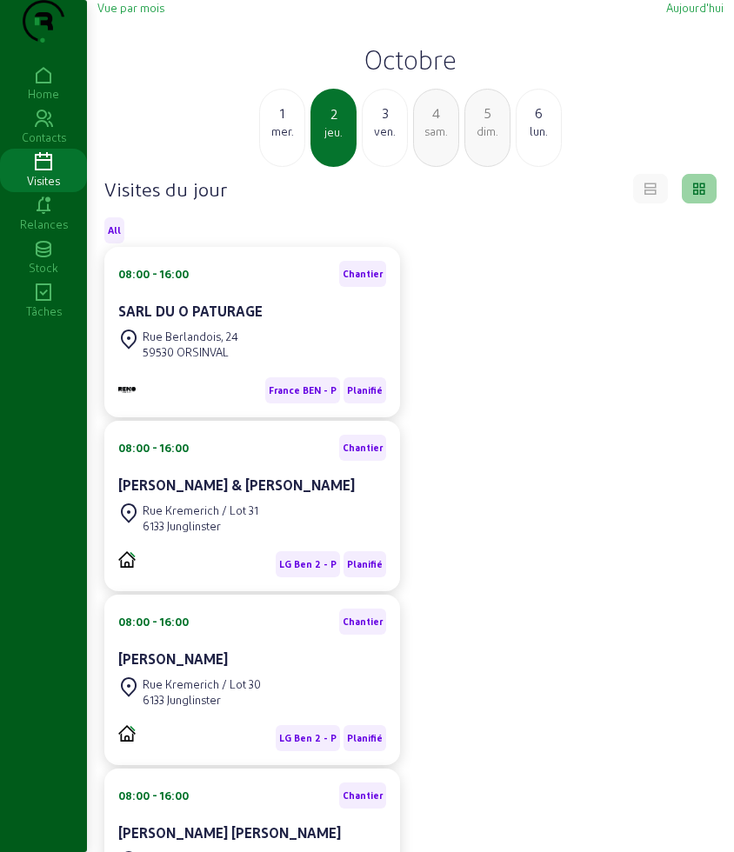
click at [371, 139] on div "ven." at bounding box center [384, 131] width 44 height 16
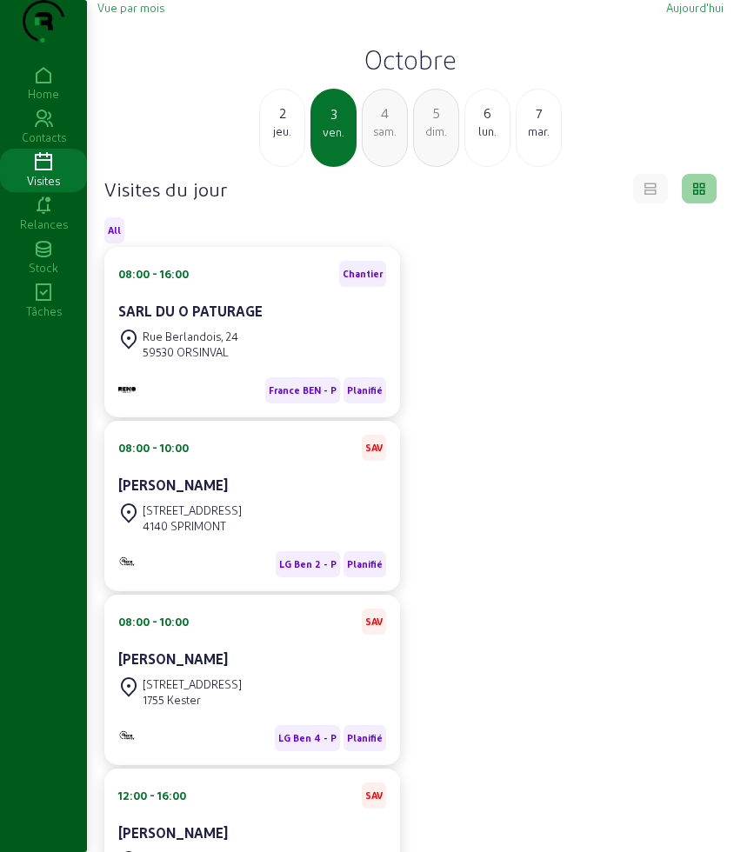
click at [283, 139] on div "jeu." at bounding box center [282, 131] width 44 height 16
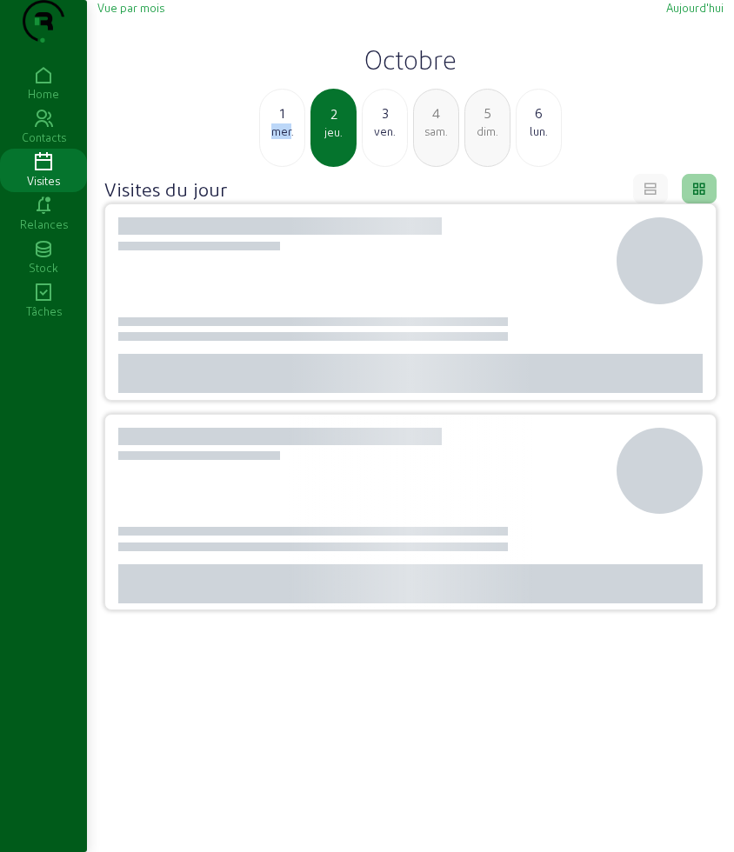
click at [283, 139] on div "mer." at bounding box center [282, 131] width 44 height 16
click at [283, 139] on div "mar." at bounding box center [282, 131] width 44 height 16
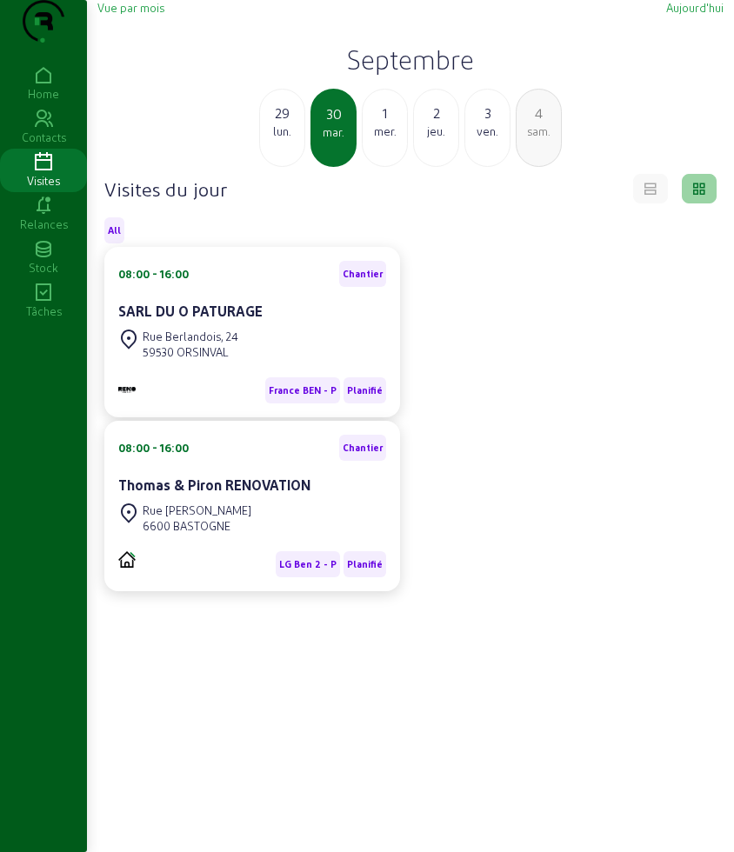
click at [392, 75] on h2 "Septembre" at bounding box center [410, 58] width 626 height 31
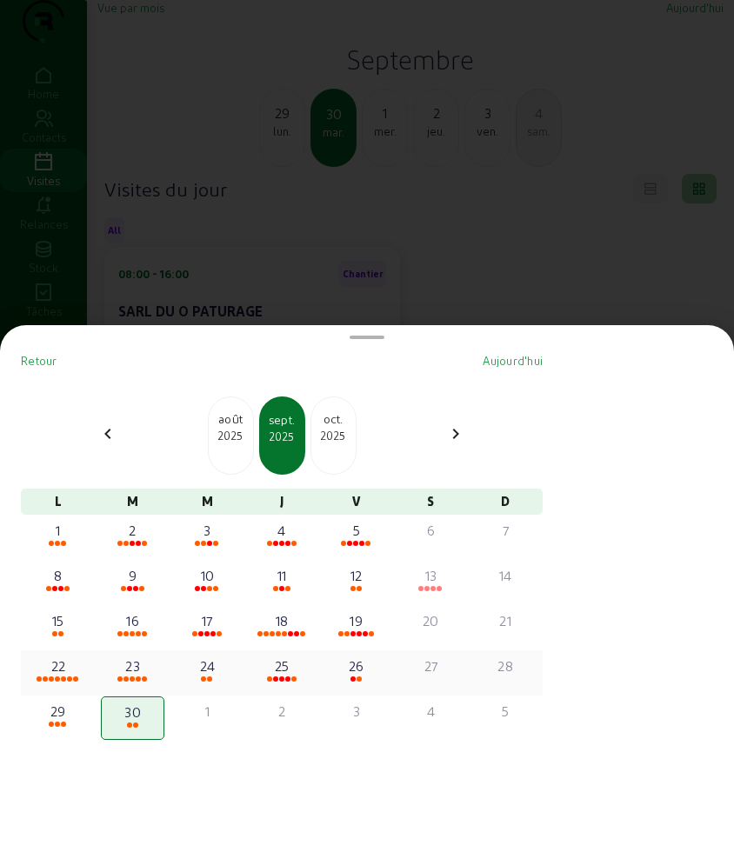
click at [49, 677] on div at bounding box center [58, 679] width 61 height 6
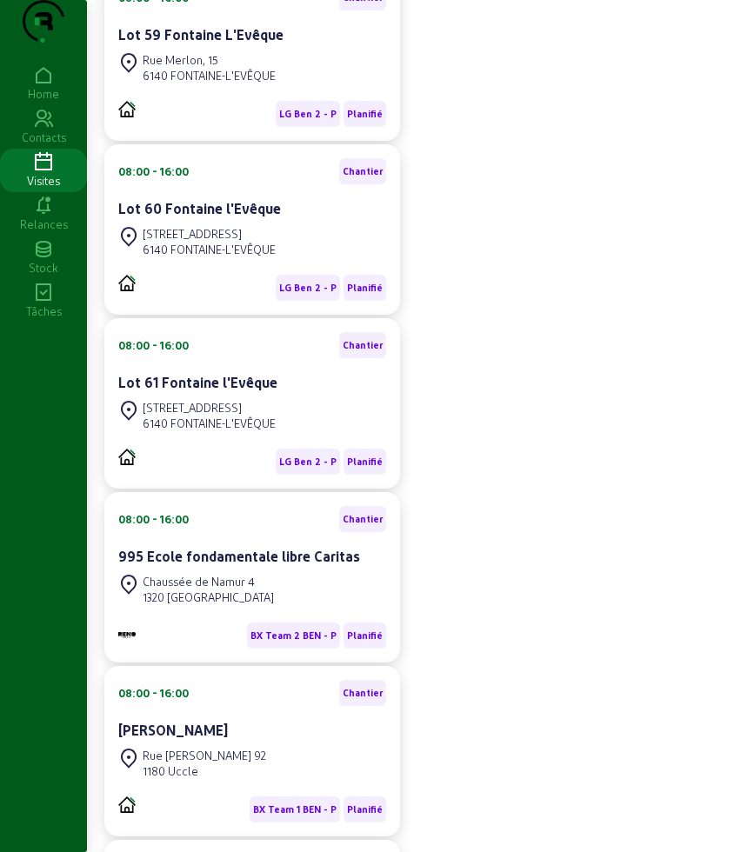
scroll to position [55, 0]
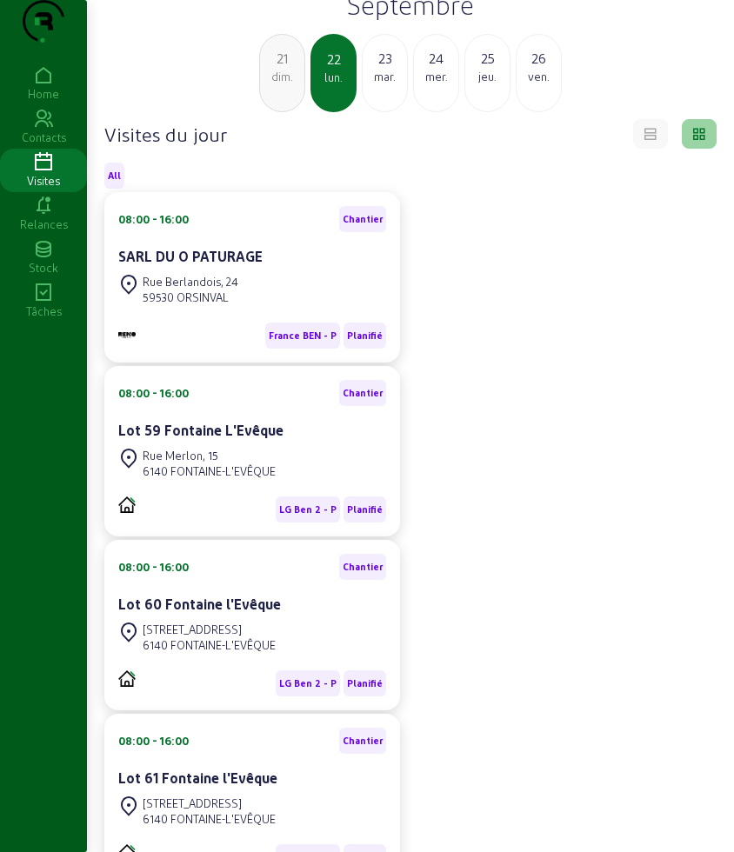
click at [386, 69] on div "23" at bounding box center [384, 58] width 44 height 21
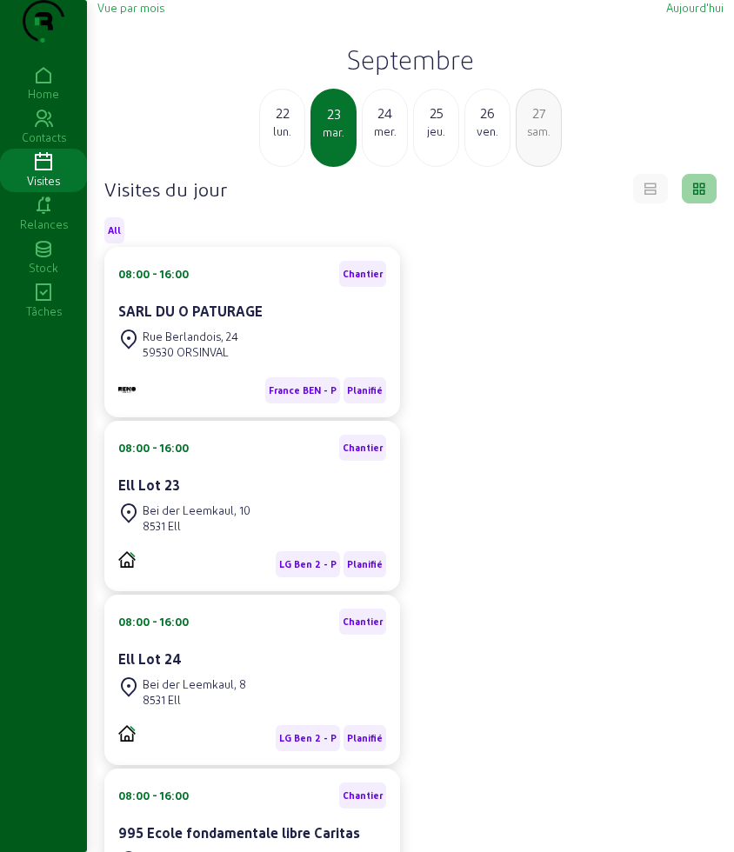
click at [396, 123] on div "24" at bounding box center [384, 113] width 44 height 21
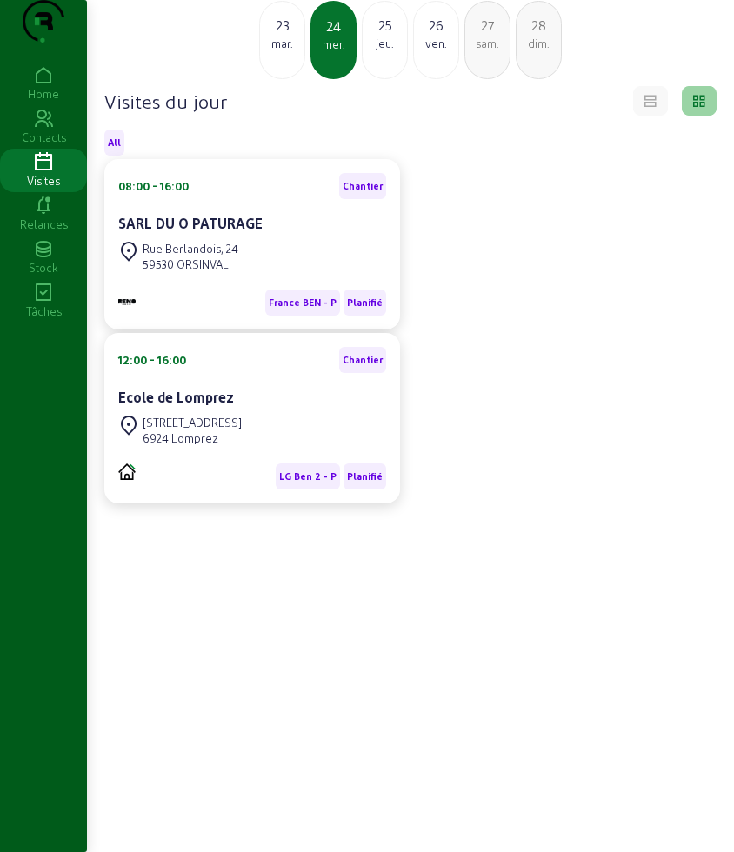
scroll to position [123, 0]
click at [392, 43] on div "jeu." at bounding box center [384, 44] width 44 height 16
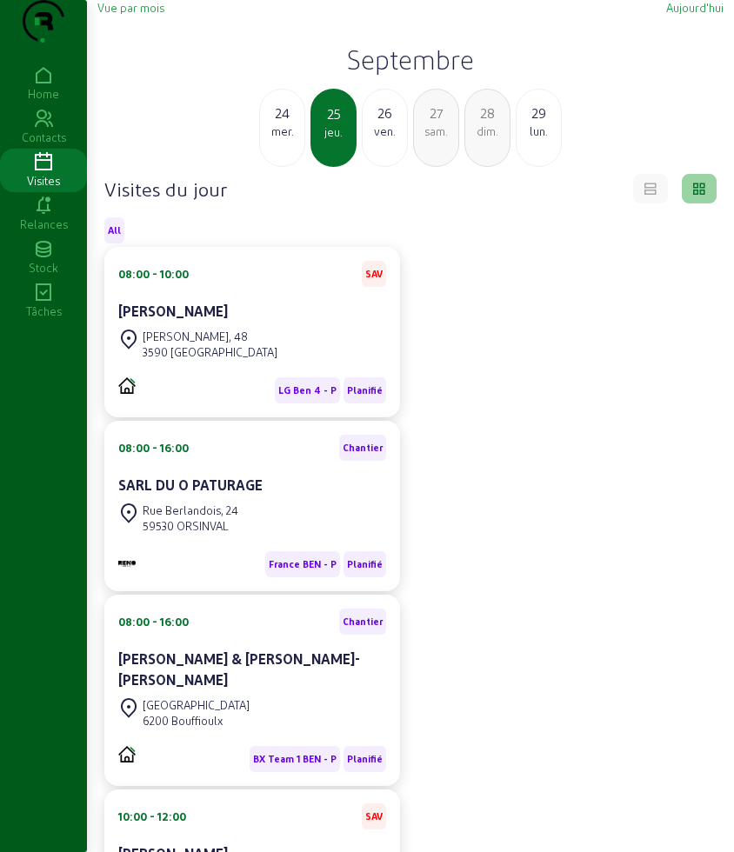
click at [385, 167] on div "26 ven." at bounding box center [385, 128] width 46 height 78
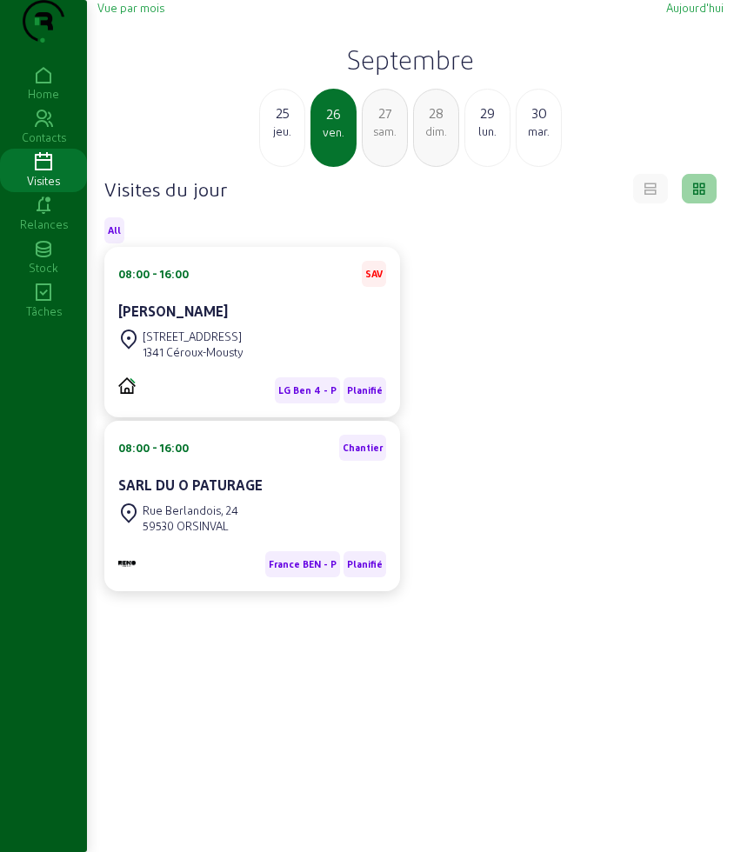
click at [386, 139] on div "sam." at bounding box center [384, 131] width 44 height 16
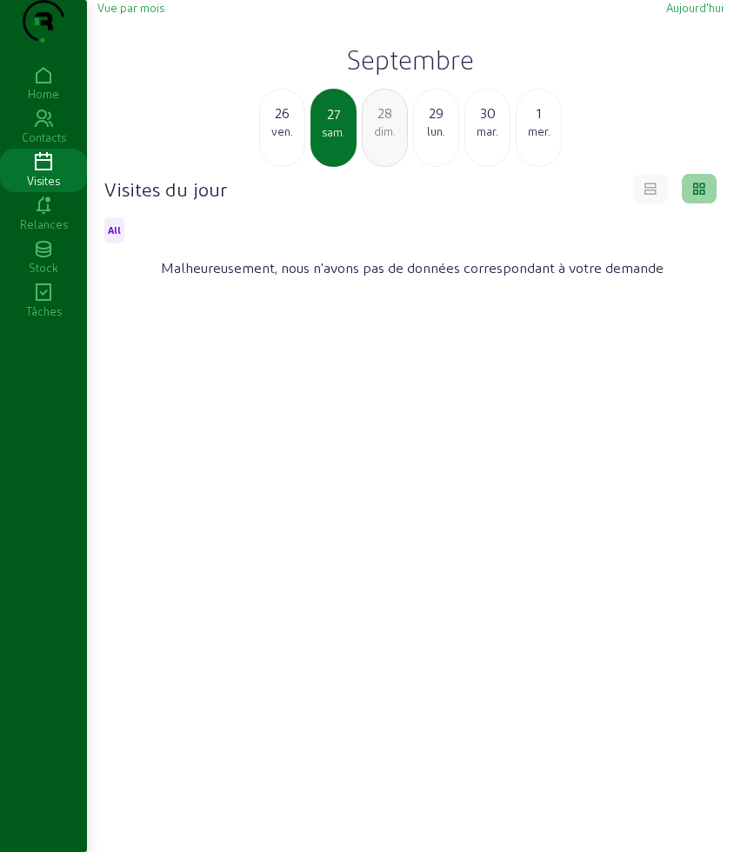
click at [386, 139] on div "dim." at bounding box center [384, 131] width 44 height 16
click at [386, 139] on div "lun." at bounding box center [384, 131] width 44 height 16
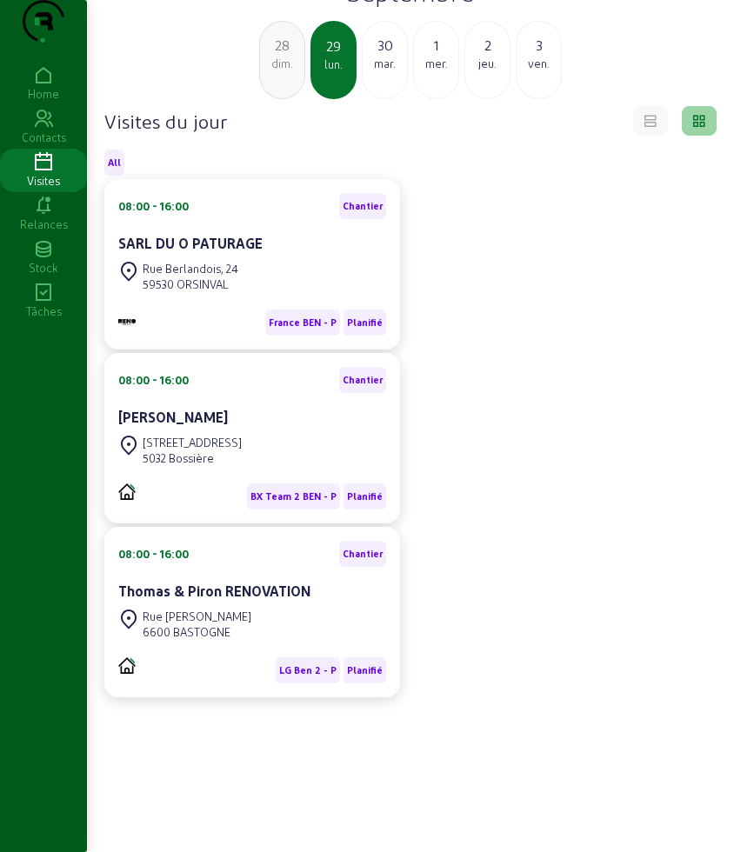
scroll to position [123, 0]
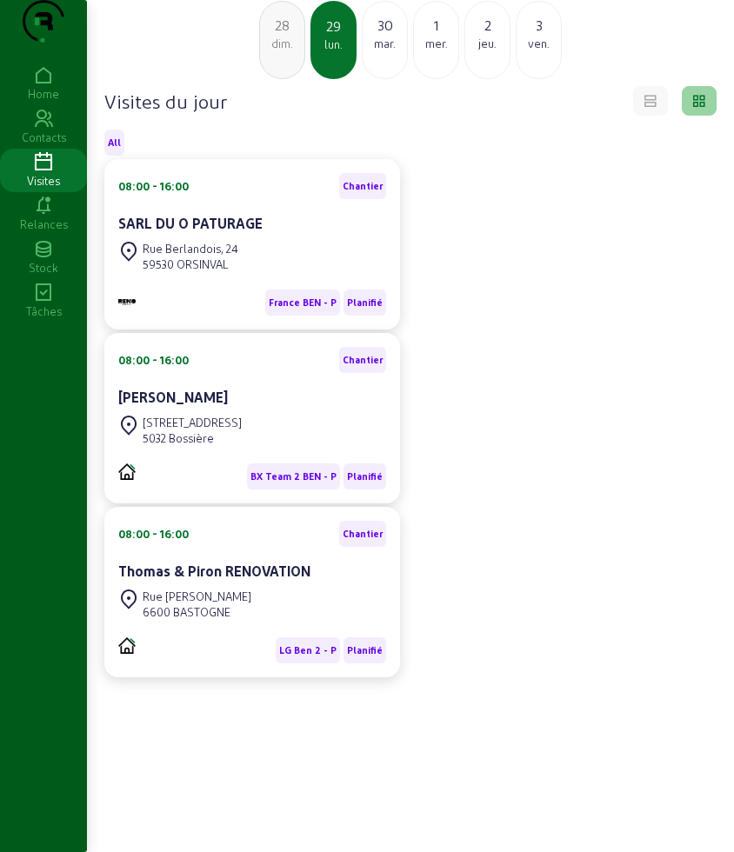
click at [392, 45] on div "mar." at bounding box center [384, 44] width 44 height 16
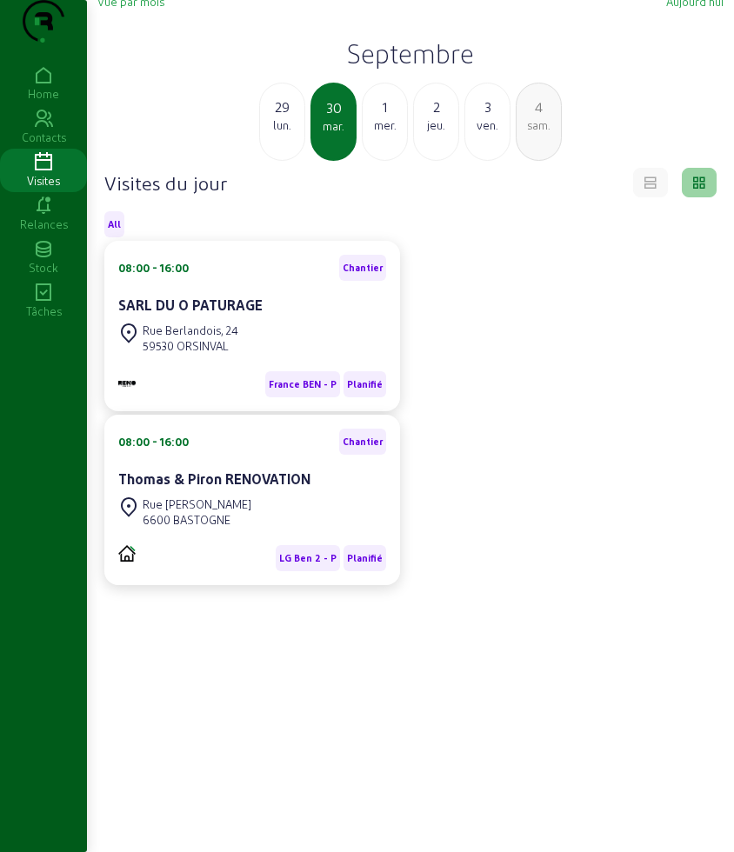
scroll to position [123, 0]
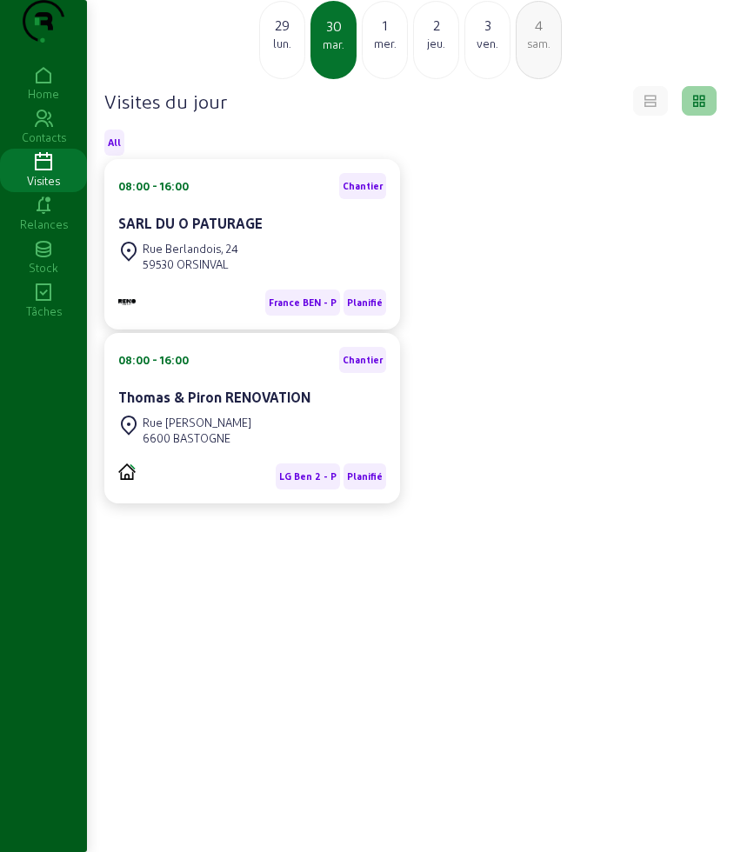
click at [390, 56] on div "1 mer." at bounding box center [385, 40] width 46 height 78
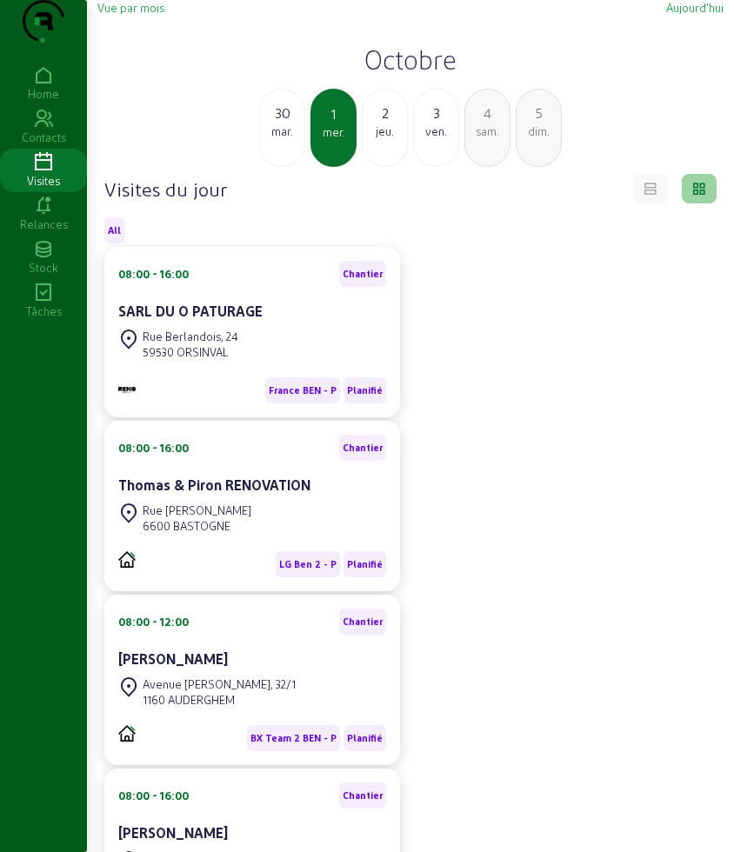
click at [382, 139] on div "jeu." at bounding box center [384, 131] width 44 height 16
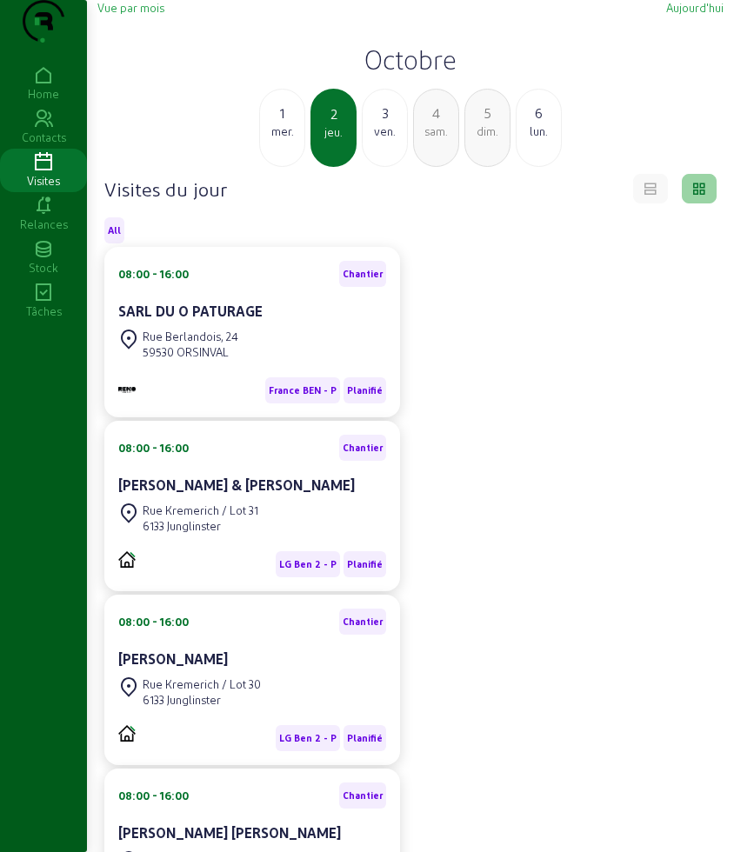
click at [402, 123] on div "3" at bounding box center [384, 113] width 44 height 21
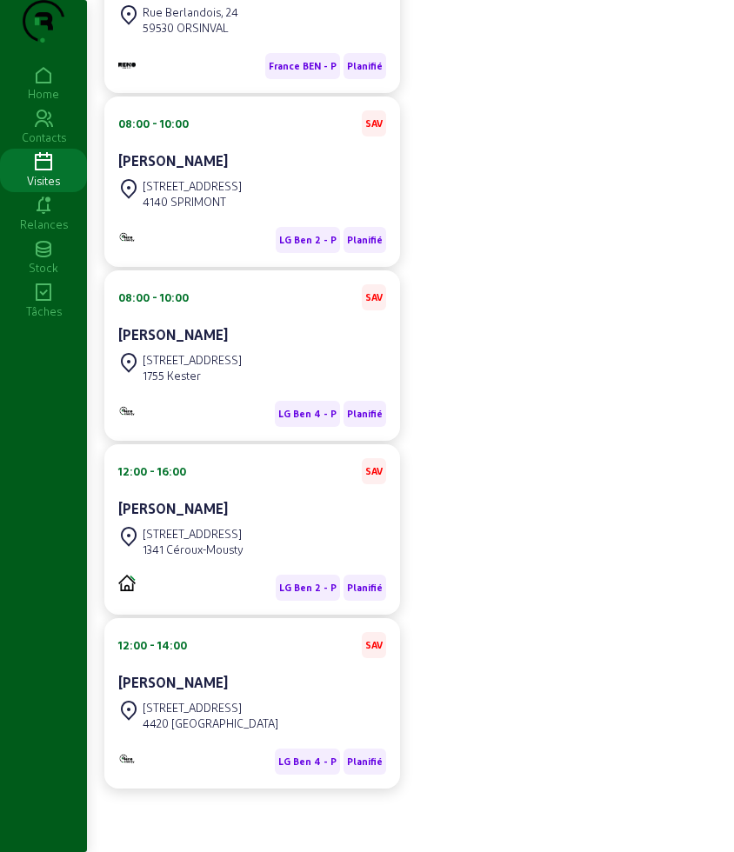
scroll to position [33, 0]
